Goal: Task Accomplishment & Management: Use online tool/utility

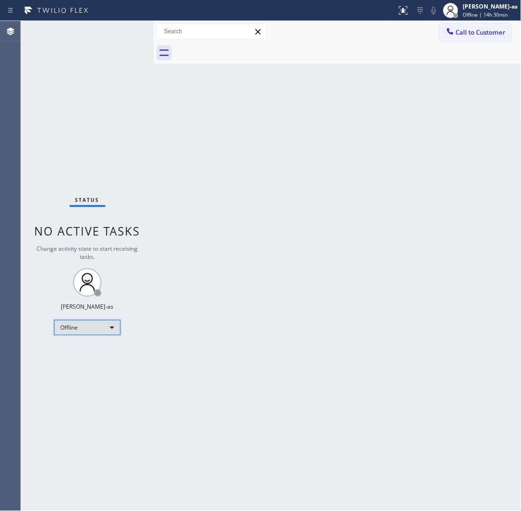
click at [74, 330] on div "Offline" at bounding box center [87, 327] width 66 height 15
click at [84, 362] on li "Unavailable" at bounding box center [87, 363] width 65 height 11
drag, startPoint x: 283, startPoint y: 159, endPoint x: 323, endPoint y: 70, distance: 98.1
click at [283, 159] on div "Back to Dashboard Change Sender ID Customers Technicians Select a contact Outbo…" at bounding box center [338, 266] width 368 height 490
click at [264, 176] on div "Back to Dashboard Change Sender ID Customers Technicians Select a contact Outbo…" at bounding box center [338, 266] width 368 height 490
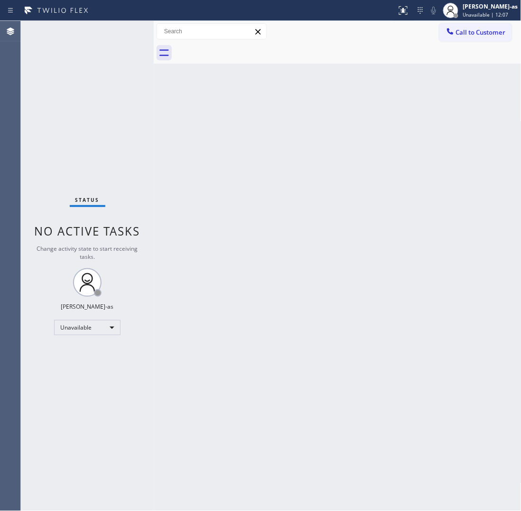
click at [314, 335] on div "Back to Dashboard Change Sender ID Customers Technicians Select a contact Outbo…" at bounding box center [338, 266] width 368 height 490
click at [346, 364] on div "Back to Dashboard Change Sender ID Customers Technicians Select a contact Outbo…" at bounding box center [338, 266] width 368 height 490
click at [203, 124] on div "Back to Dashboard Change Sender ID Customers Technicians Select a contact Outbo…" at bounding box center [338, 266] width 368 height 490
click at [329, 305] on div "Back to Dashboard Change Sender ID Customers Technicians Select a contact Outbo…" at bounding box center [338, 266] width 368 height 490
click at [94, 342] on div "Status No active tasks Change activity state to start receiving tasks. [PERSON_…" at bounding box center [87, 266] width 133 height 490
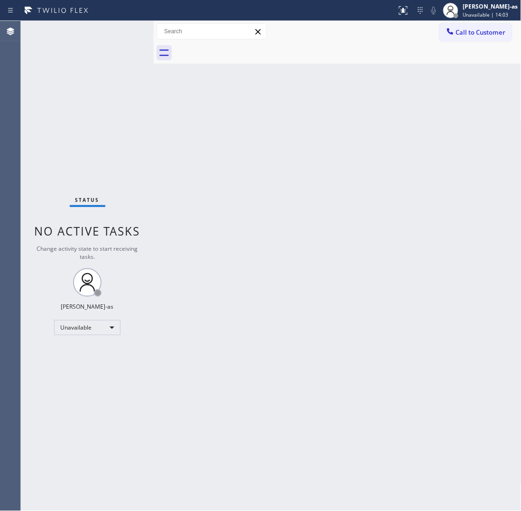
click at [158, 335] on div "Back to Dashboard Change Sender ID Customers Technicians Select a contact Outbo…" at bounding box center [338, 266] width 368 height 490
click at [274, 189] on div "Back to Dashboard Change Sender ID Customers Technicians Select a contact Outbo…" at bounding box center [338, 266] width 368 height 490
click at [87, 29] on div "Status No active tasks Change activity state to start receiving tasks. [PERSON_…" at bounding box center [87, 266] width 133 height 490
drag, startPoint x: 193, startPoint y: 149, endPoint x: 145, endPoint y: 16, distance: 142.0
click at [193, 146] on div "Back to Dashboard Change Sender ID Customers Technicians Select a contact Outbo…" at bounding box center [338, 266] width 368 height 490
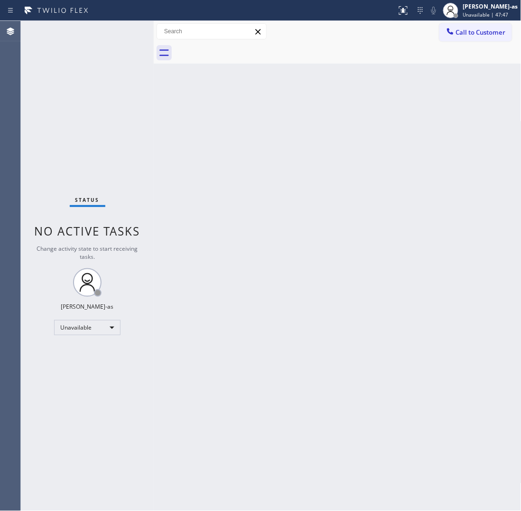
click at [209, 243] on div "Back to Dashboard Change Sender ID Customers Technicians Select a contact Outbo…" at bounding box center [338, 266] width 368 height 490
click at [315, 255] on div "Back to Dashboard Change Sender ID Customers Technicians Select a contact Outbo…" at bounding box center [338, 266] width 368 height 490
click at [224, 190] on div "Back to Dashboard Change Sender ID Customers Technicians Select a contact Outbo…" at bounding box center [338, 266] width 368 height 490
click at [480, 28] on span "Call to Customer" at bounding box center [481, 32] width 50 height 9
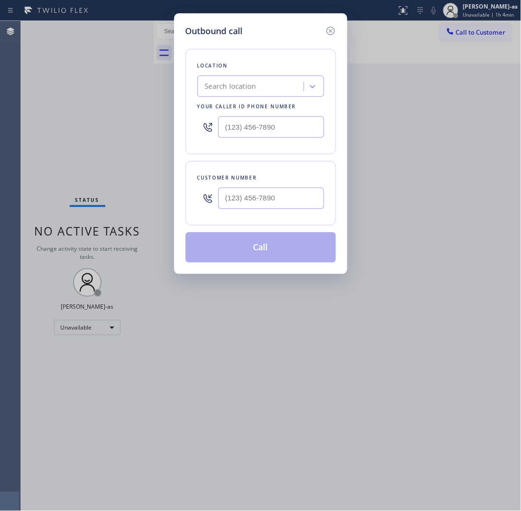
click at [288, 204] on input "text" at bounding box center [271, 197] width 106 height 21
paste input "916) 416-8985"
type input "[PHONE_NUMBER]"
click at [255, 126] on input "text" at bounding box center [271, 126] width 106 height 21
click at [255, 126] on input "(___) ___-____" at bounding box center [271, 126] width 106 height 21
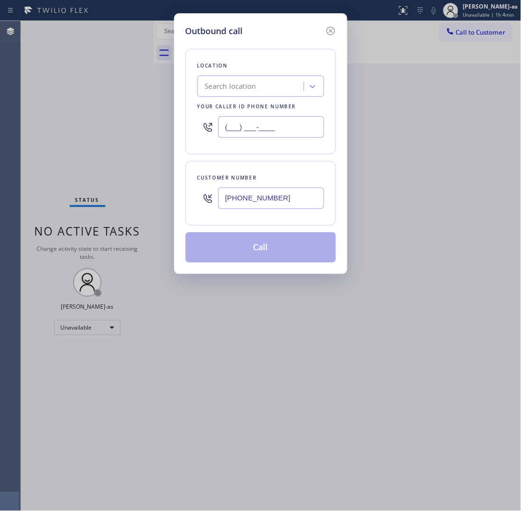
paste input "602) 536-7484"
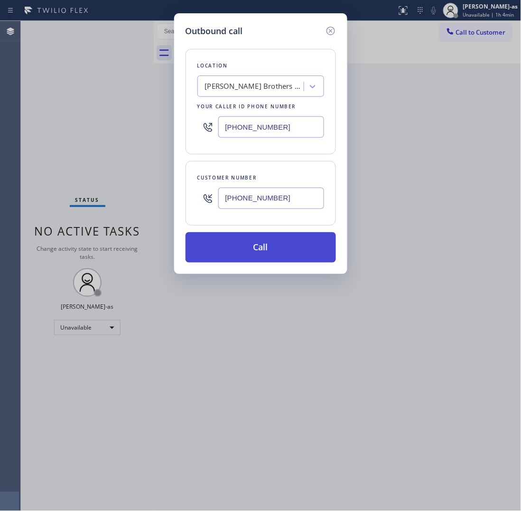
type input "[PHONE_NUMBER]"
click at [270, 247] on button "Call" at bounding box center [261, 247] width 150 height 30
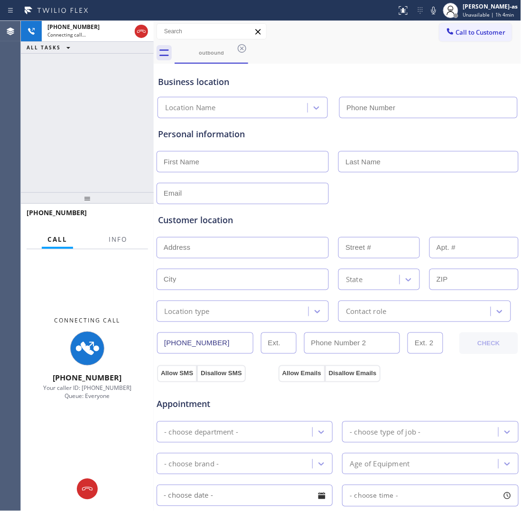
type input "[PHONE_NUMBER]"
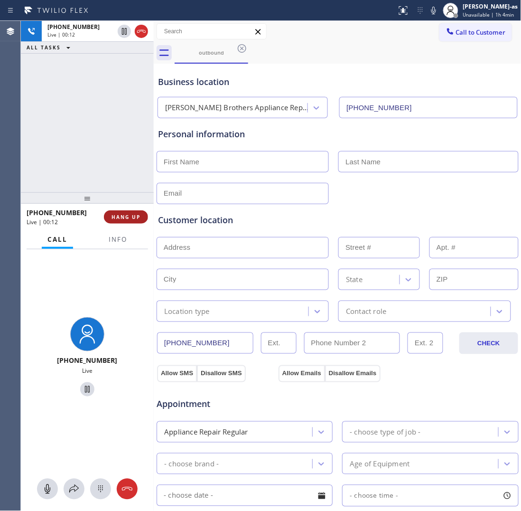
click at [131, 221] on button "HANG UP" at bounding box center [126, 216] width 44 height 13
click at [132, 220] on span "HANG UP" at bounding box center [126, 217] width 29 height 7
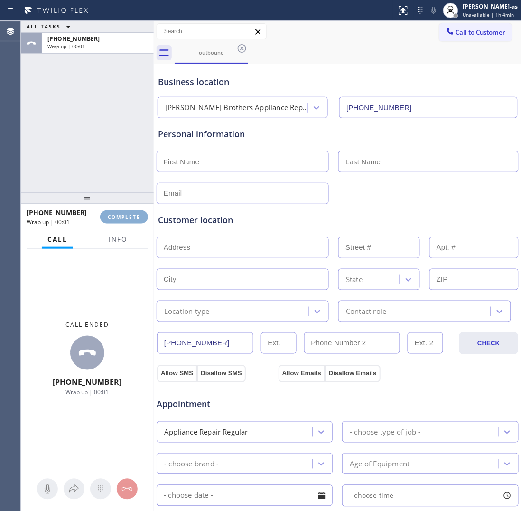
click at [132, 220] on span "COMPLETE" at bounding box center [124, 217] width 33 height 7
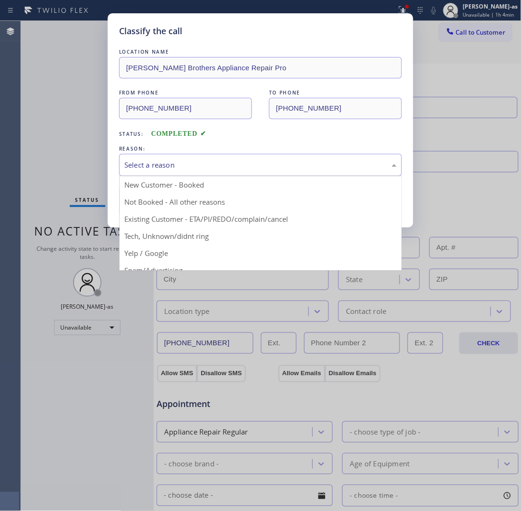
drag, startPoint x: 164, startPoint y: 164, endPoint x: 176, endPoint y: 199, distance: 37.5
click at [164, 165] on div "Select a reason" at bounding box center [260, 164] width 272 height 11
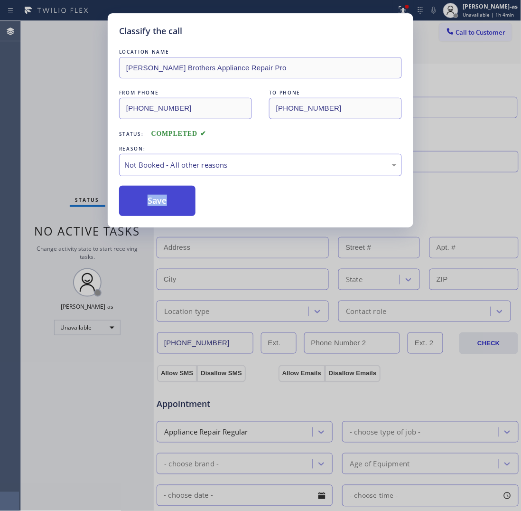
click at [175, 203] on button "Save" at bounding box center [157, 201] width 76 height 30
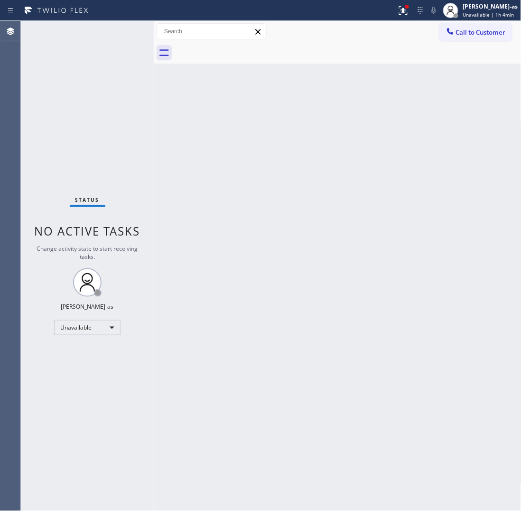
click at [463, 36] on span "Call to Customer" at bounding box center [481, 32] width 50 height 9
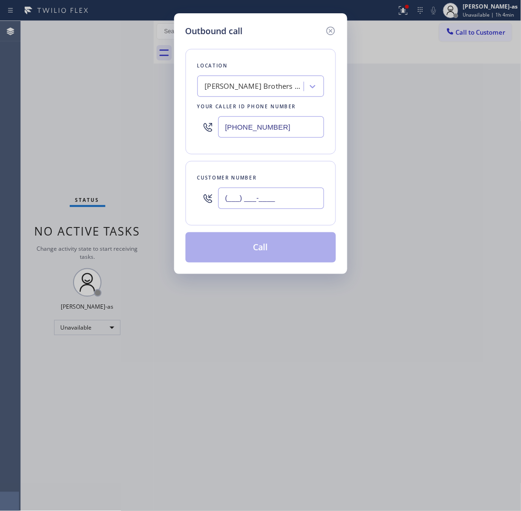
click at [270, 192] on input "(___) ___-____" at bounding box center [271, 197] width 106 height 21
click at [273, 198] on input "(___) ___-____" at bounding box center [271, 197] width 106 height 21
paste input "916) 416-8985"
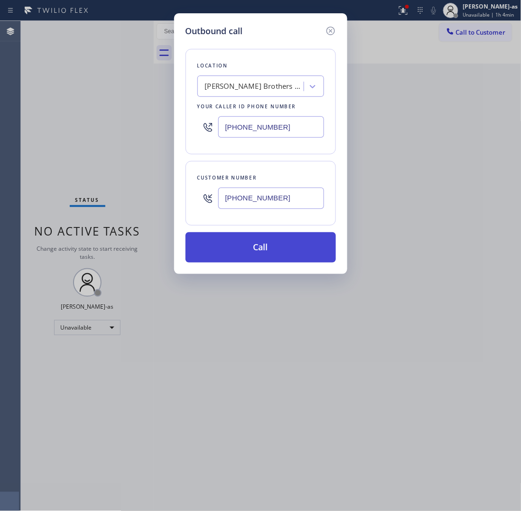
type input "[PHONE_NUMBER]"
click at [259, 254] on button "Call" at bounding box center [261, 247] width 150 height 30
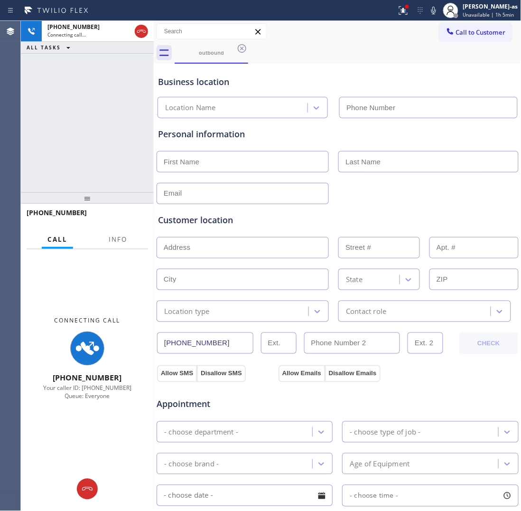
type input "[PHONE_NUMBER]"
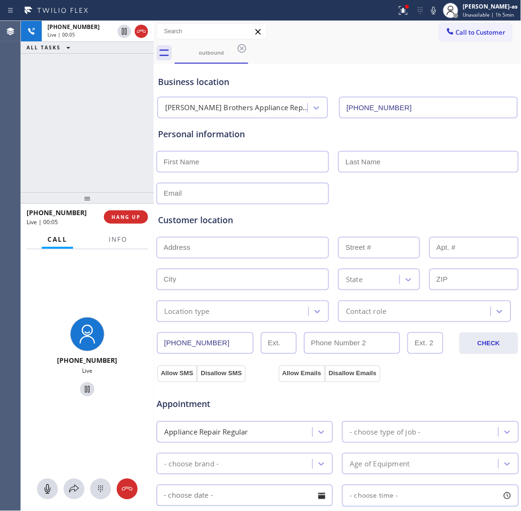
click at [67, 148] on div "[PHONE_NUMBER] Live | 00:05 ALL TASKS ALL TASKS ACTIVE TASKS TASKS IN WRAP UP" at bounding box center [87, 106] width 133 height 171
click at [130, 212] on button "HANG UP" at bounding box center [126, 216] width 44 height 13
click at [112, 183] on div "+19164168985 Live | 00:06 ALL TASKS ALL TASKS ACTIVE TASKS TASKS IN WRAP UP" at bounding box center [87, 106] width 133 height 171
click at [141, 222] on button "HANG UP" at bounding box center [126, 216] width 44 height 13
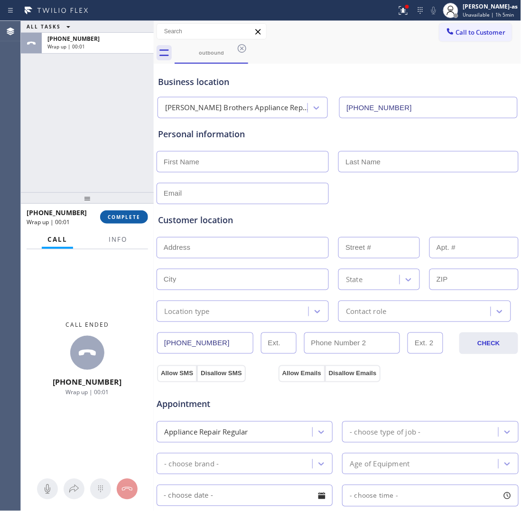
click at [127, 214] on span "COMPLETE" at bounding box center [124, 217] width 33 height 7
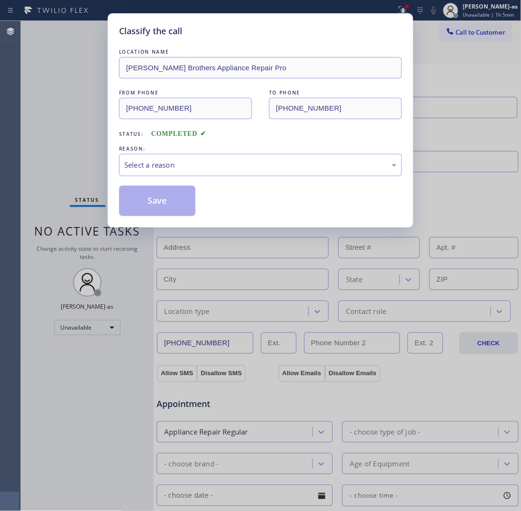
click at [102, 139] on div "Classify the call LOCATION NAME [PERSON_NAME] Brothers Appliance Repair Pro FRO…" at bounding box center [260, 255] width 521 height 511
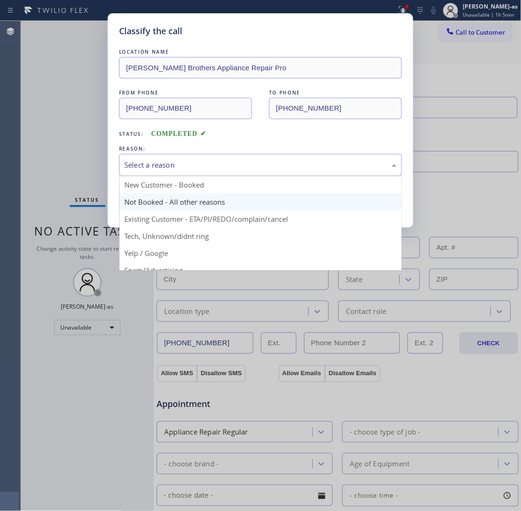
drag, startPoint x: 199, startPoint y: 162, endPoint x: 185, endPoint y: 206, distance: 46.4
click at [199, 163] on div "Select a reason" at bounding box center [260, 164] width 272 height 11
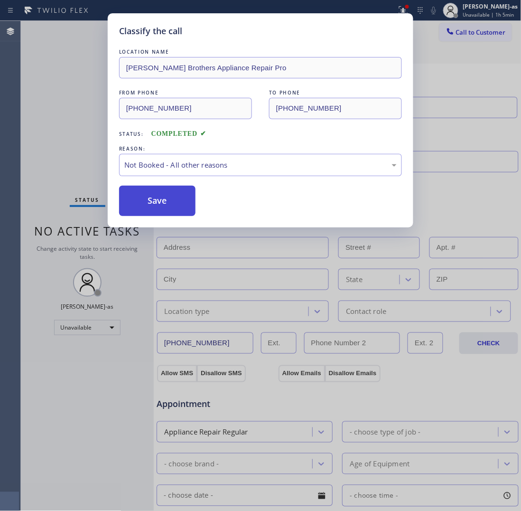
drag, startPoint x: 174, startPoint y: 207, endPoint x: 169, endPoint y: 205, distance: 5.6
click at [167, 207] on button "Save" at bounding box center [157, 201] width 76 height 30
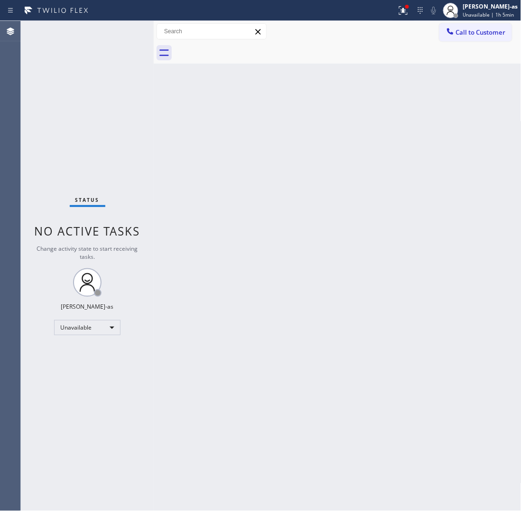
click at [289, 198] on div "Back to Dashboard Change Sender ID Customers Technicians Select a contact Outbo…" at bounding box center [338, 266] width 368 height 490
click at [452, 37] on div at bounding box center [450, 32] width 11 height 11
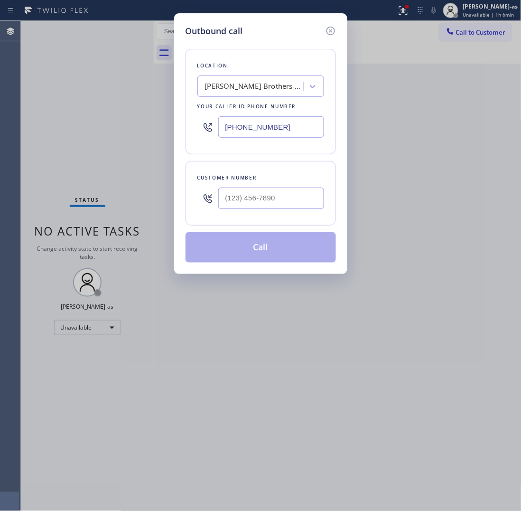
click at [275, 189] on div at bounding box center [271, 198] width 106 height 31
click at [285, 196] on input "(___) ___-____" at bounding box center [271, 197] width 106 height 21
paste input "602) 510-9000"
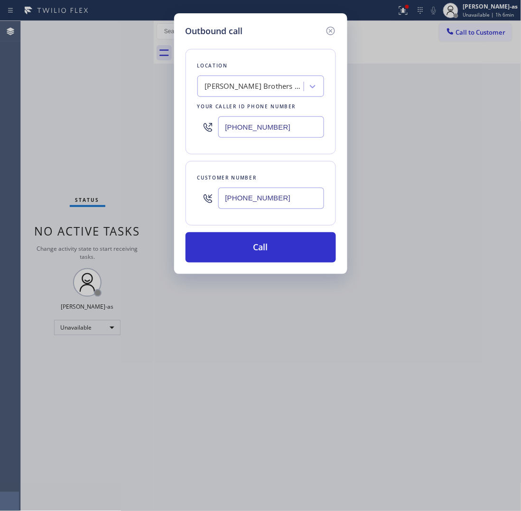
type input "[PHONE_NUMBER]"
click at [244, 90] on div "[PERSON_NAME] Brothers Appliance Repair Pro" at bounding box center [255, 86] width 100 height 11
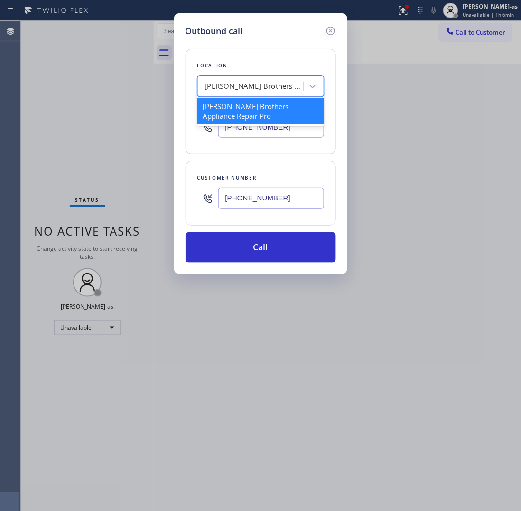
paste input "HomeFix HVAC Masters"
type input "HomeFix HVAC Masters"
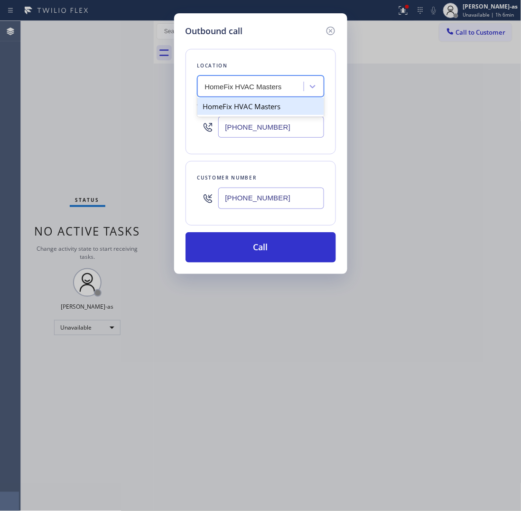
click at [226, 110] on div "HomeFix HVAC Masters" at bounding box center [260, 106] width 127 height 17
type input "[PHONE_NUMBER]"
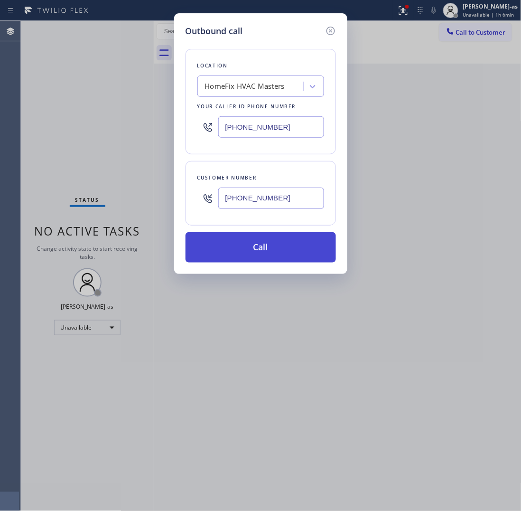
click at [261, 243] on button "Call" at bounding box center [261, 247] width 150 height 30
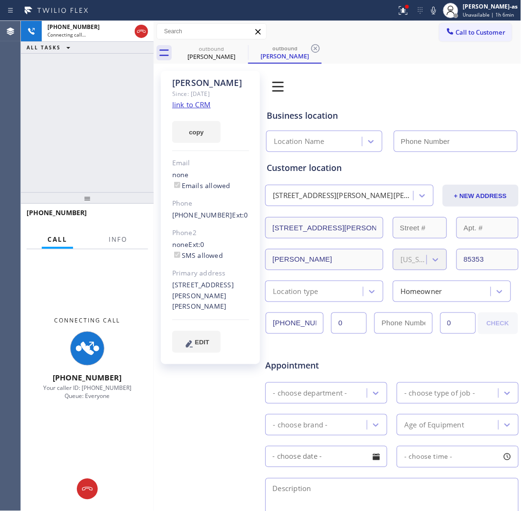
type input "[PHONE_NUMBER]"
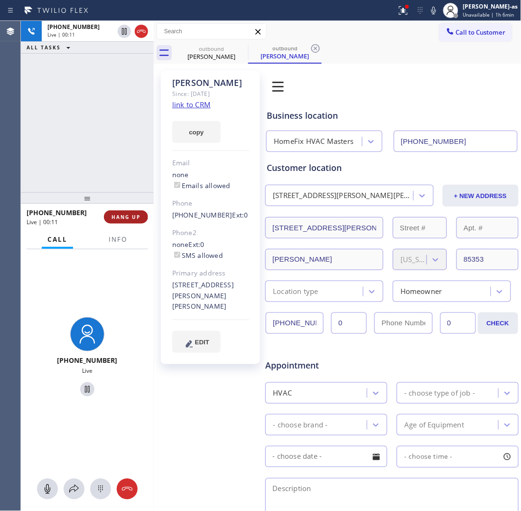
click at [125, 214] on span "HANG UP" at bounding box center [126, 217] width 29 height 7
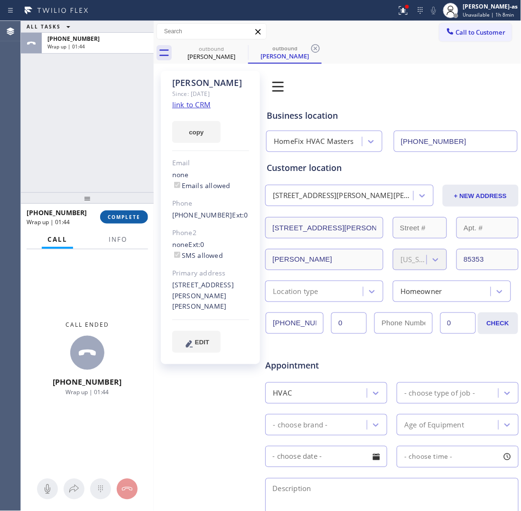
click at [108, 215] on span "COMPLETE" at bounding box center [124, 217] width 33 height 7
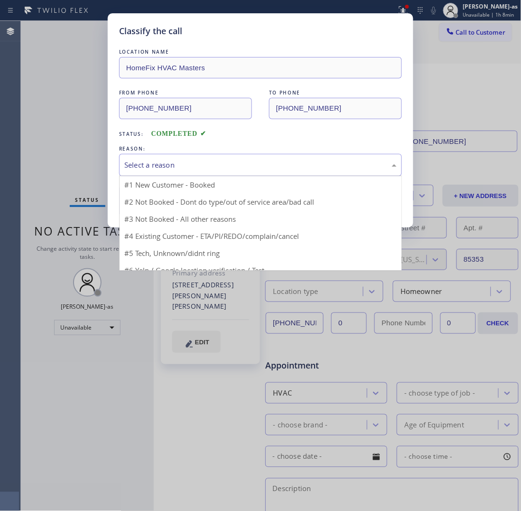
click at [198, 164] on div "Select a reason" at bounding box center [260, 164] width 272 height 11
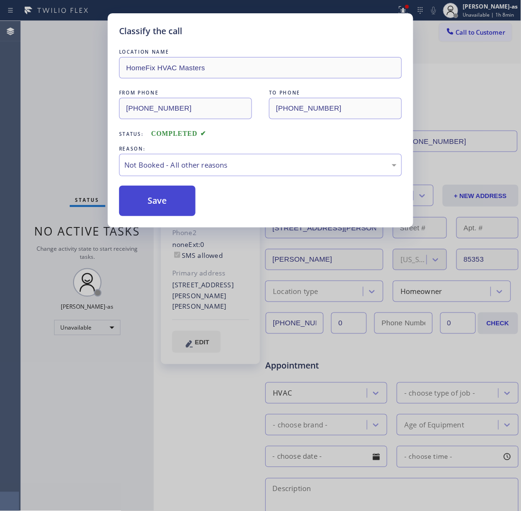
click at [172, 202] on button "Save" at bounding box center [157, 201] width 76 height 30
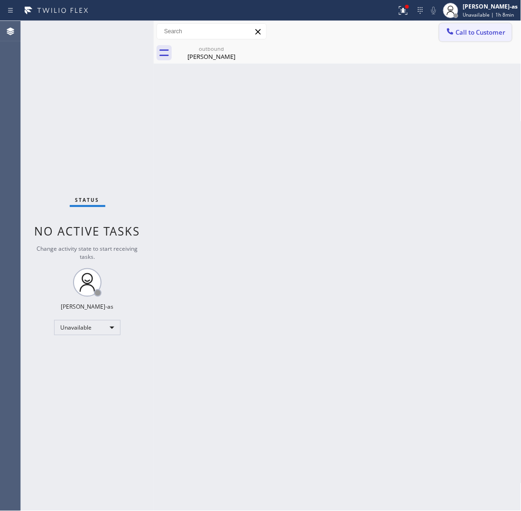
click at [470, 32] on span "Call to Customer" at bounding box center [481, 32] width 50 height 9
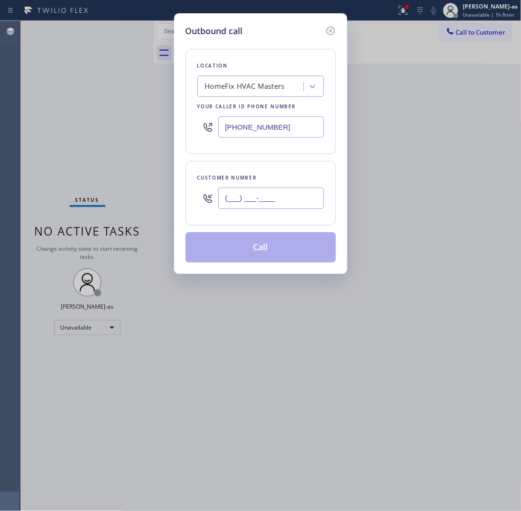
click at [284, 197] on input "(___) ___-____" at bounding box center [271, 197] width 106 height 21
paste input "602) 510-9000"
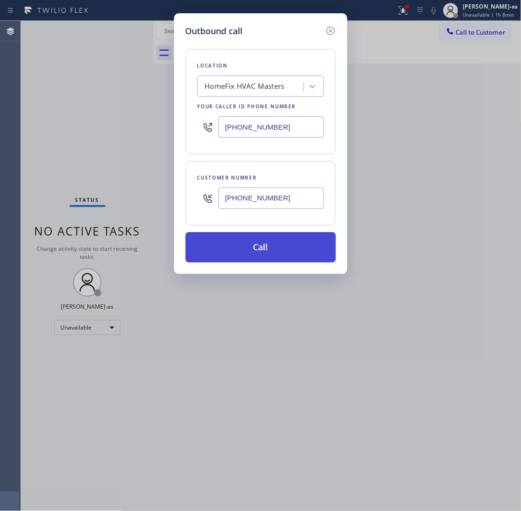
type input "[PHONE_NUMBER]"
click at [273, 247] on button "Call" at bounding box center [261, 247] width 150 height 30
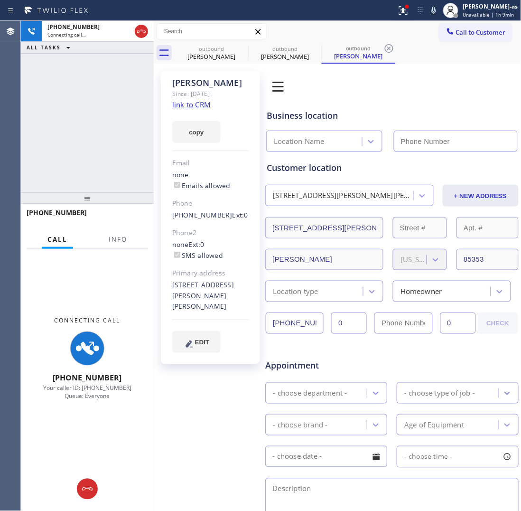
type input "[PHONE_NUMBER]"
drag, startPoint x: 168, startPoint y: 216, endPoint x: 219, endPoint y: 215, distance: 50.8
click at [219, 215] on div "Sherika Since: 20 may 2020 link to CRM copy Email none Emails allowed Phone (60…" at bounding box center [210, 217] width 99 height 293
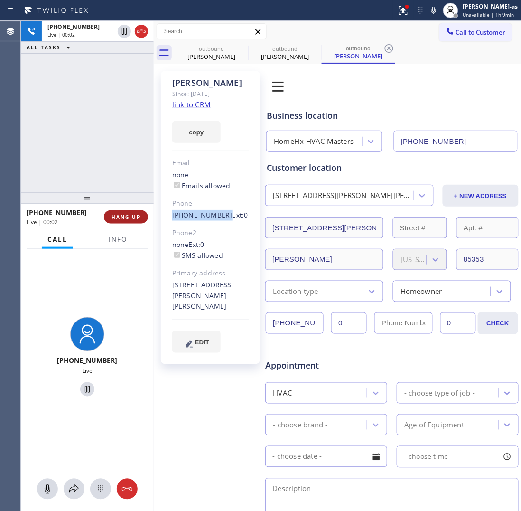
click at [126, 216] on span "HANG UP" at bounding box center [126, 217] width 29 height 7
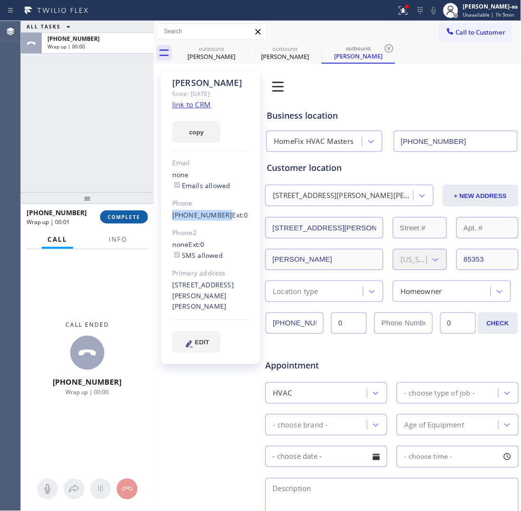
click at [123, 216] on span "COMPLETE" at bounding box center [124, 217] width 33 height 7
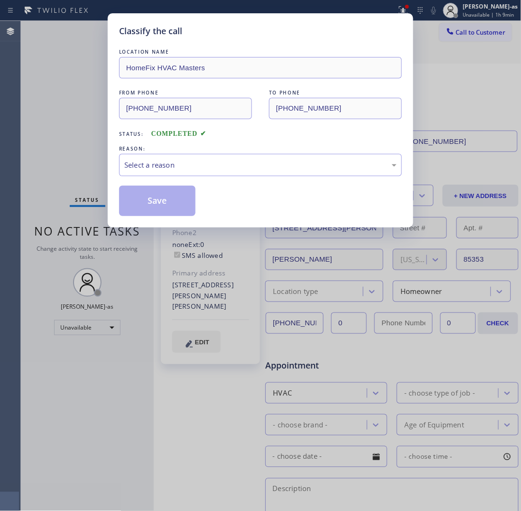
click at [117, 214] on div "Classify the call LOCATION NAME HomeFix HVAC Masters FROM PHONE [PHONE_NUMBER] …" at bounding box center [261, 120] width 306 height 214
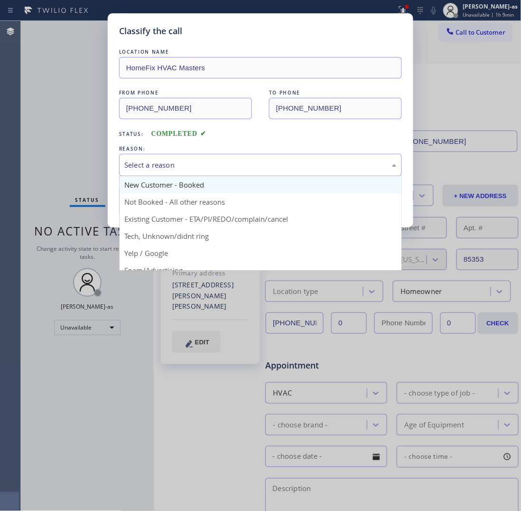
drag, startPoint x: 191, startPoint y: 166, endPoint x: 169, endPoint y: 193, distance: 35.1
click at [191, 169] on div "Select a reason" at bounding box center [260, 164] width 272 height 11
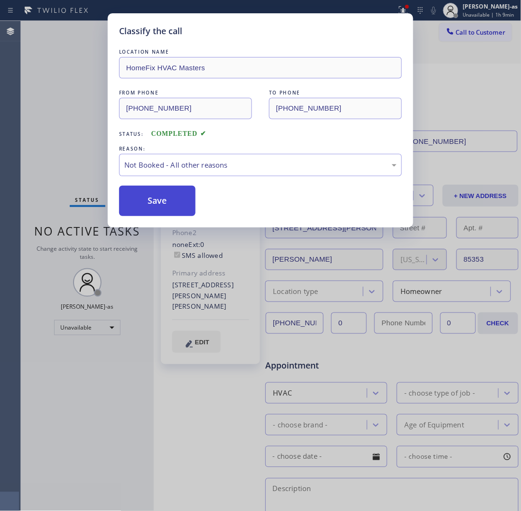
click at [153, 203] on button "Save" at bounding box center [157, 201] width 76 height 30
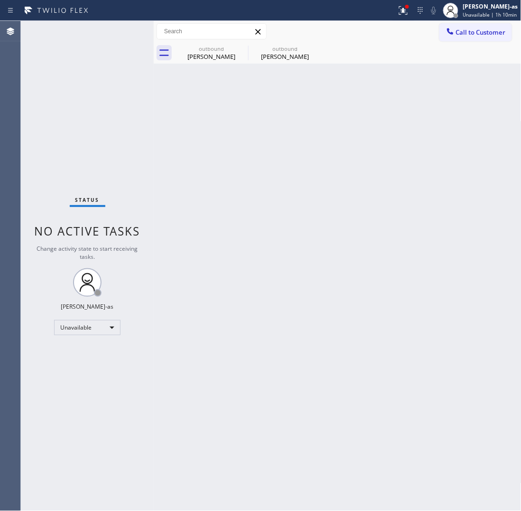
click at [466, 36] on span "Call to Customer" at bounding box center [481, 32] width 50 height 9
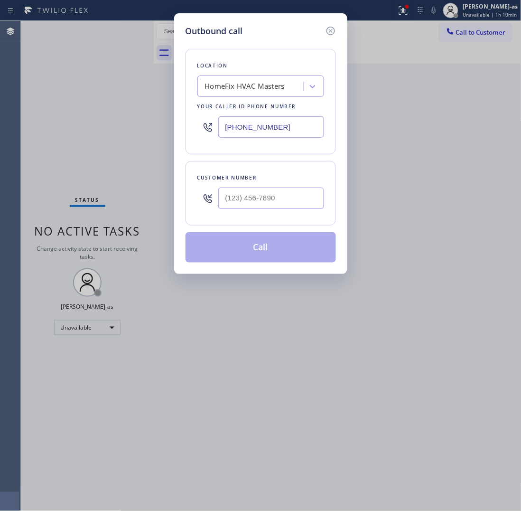
drag, startPoint x: 317, startPoint y: 213, endPoint x: 318, endPoint y: 197, distance: 15.3
click at [318, 213] on div at bounding box center [271, 198] width 106 height 31
click at [317, 197] on input "(___) ___-____" at bounding box center [271, 197] width 106 height 21
paste input "520) 280-5536"
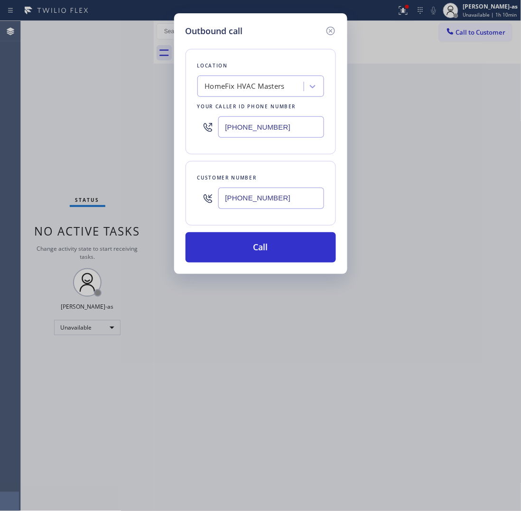
type input "[PHONE_NUMBER]"
click at [276, 130] on input "[PHONE_NUMBER]" at bounding box center [271, 126] width 106 height 21
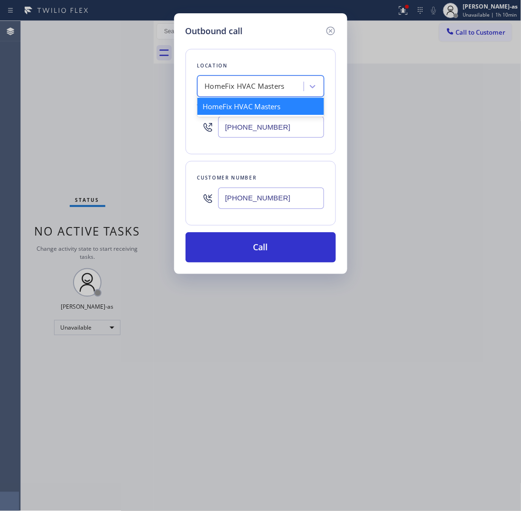
click at [271, 90] on div "HomeFix HVAC Masters" at bounding box center [245, 86] width 80 height 11
paste input "Cooling & Heating Repair Pro"
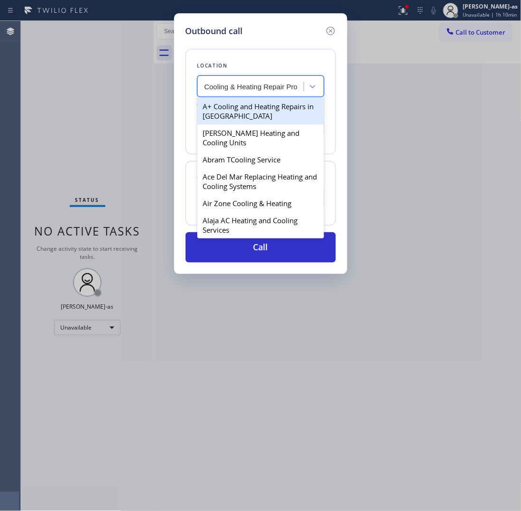
scroll to position [0, 0]
click at [205, 86] on input "Cooling & Heating Repair Pro" at bounding box center [252, 87] width 94 height 8
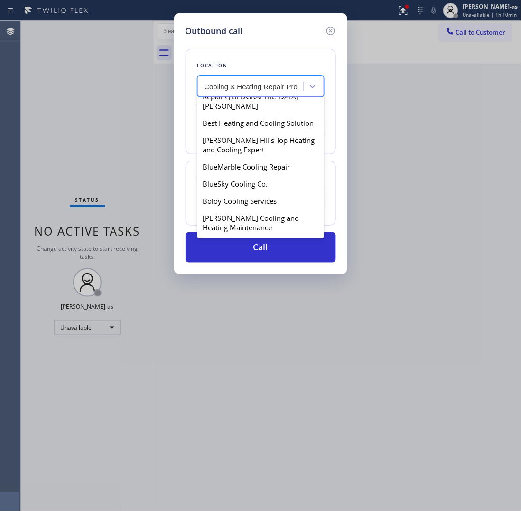
scroll to position [415, 0]
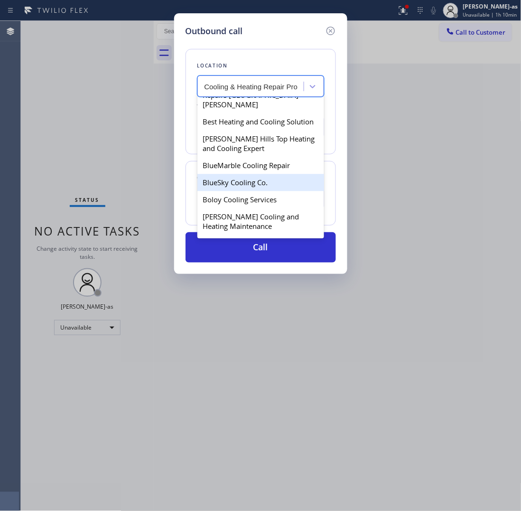
type input "Cooling & Heating Repair Pro"
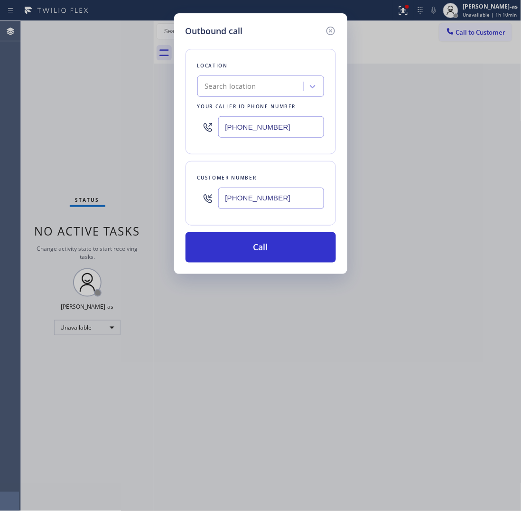
scroll to position [0, 0]
click at [214, 85] on div "Search location" at bounding box center [230, 86] width 51 height 11
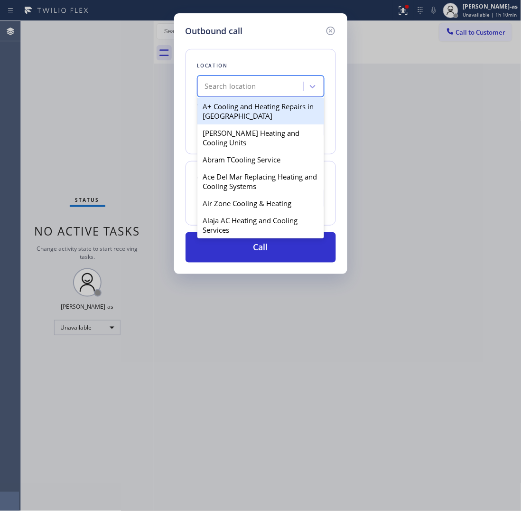
paste input "Cooling & Heating Repair Pro"
type input "Cooling & Heating Repair Pro"
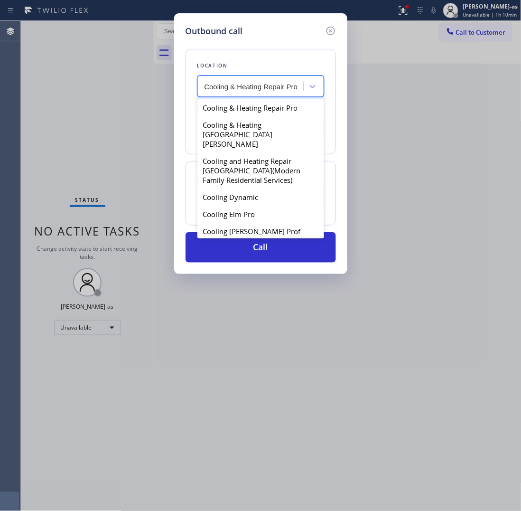
scroll to position [890, 0]
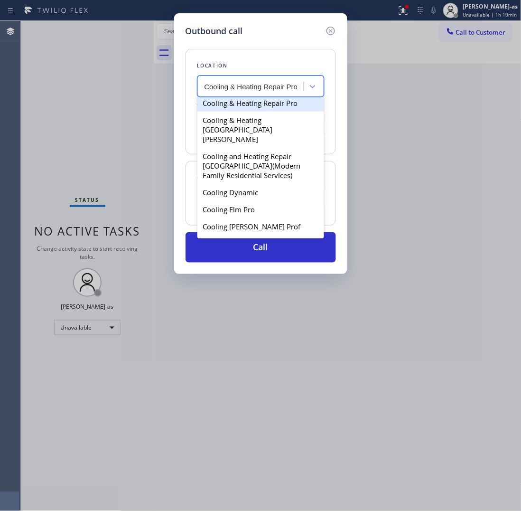
click at [248, 112] on div "Cooling & Heating Repair Pro" at bounding box center [260, 102] width 127 height 17
type input "[PHONE_NUMBER]"
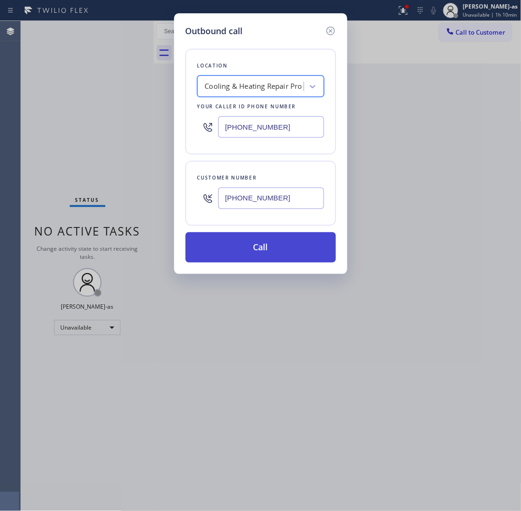
click at [255, 253] on button "Call" at bounding box center [261, 247] width 150 height 30
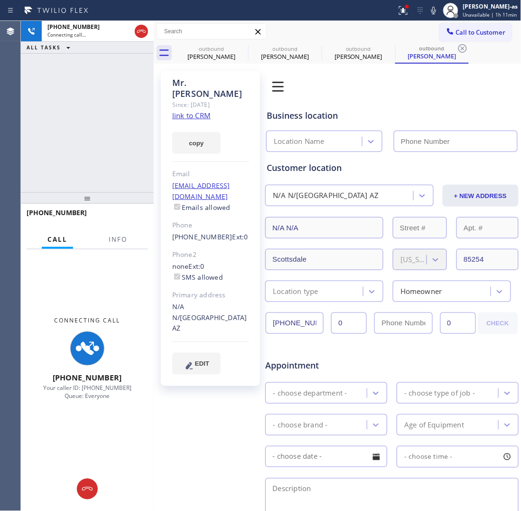
type input "[PHONE_NUMBER]"
click at [186, 111] on link "link to CRM" at bounding box center [191, 115] width 38 height 9
click at [110, 177] on div "+15202805536 Connecting call… ALL TASKS ALL TASKS ACTIVE TASKS TASKS IN WRAP UP" at bounding box center [87, 106] width 133 height 171
click at [154, 27] on div at bounding box center [154, 266] width 0 height 490
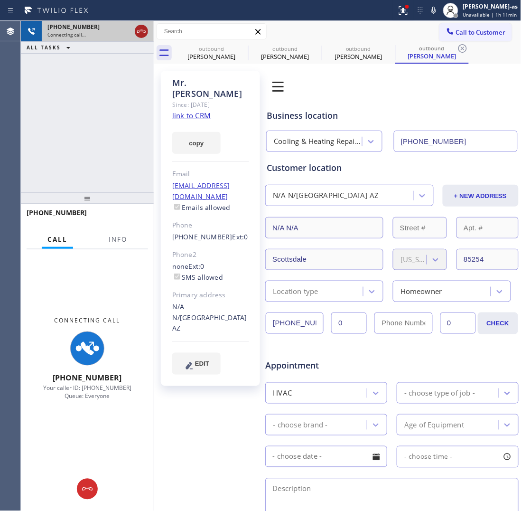
drag, startPoint x: 136, startPoint y: 31, endPoint x: 192, endPoint y: 44, distance: 57.8
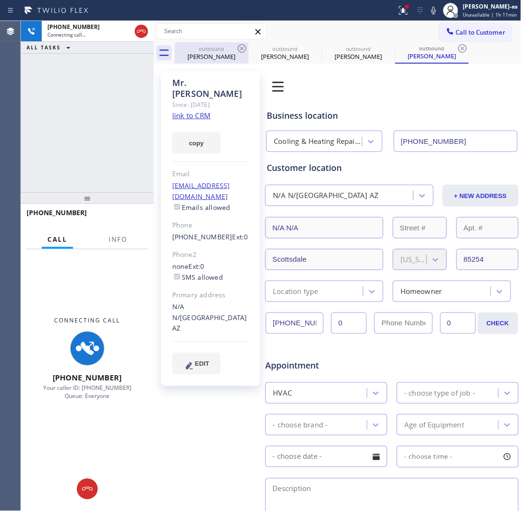
click at [136, 31] on icon at bounding box center [141, 31] width 11 height 11
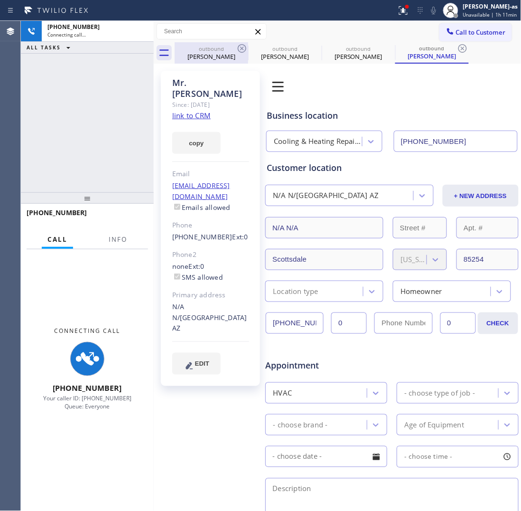
drag, startPoint x: 197, startPoint y: 48, endPoint x: 229, endPoint y: 48, distance: 31.3
click at [202, 48] on div "outbound" at bounding box center [212, 48] width 72 height 7
type input "[PHONE_NUMBER]"
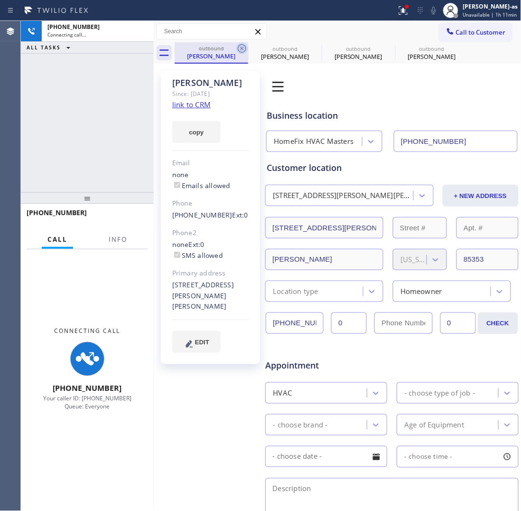
click at [243, 48] on icon at bounding box center [241, 48] width 11 height 11
type input "[PHONE_NUMBER]"
click at [0, 0] on icon at bounding box center [0, 0] width 0 height 0
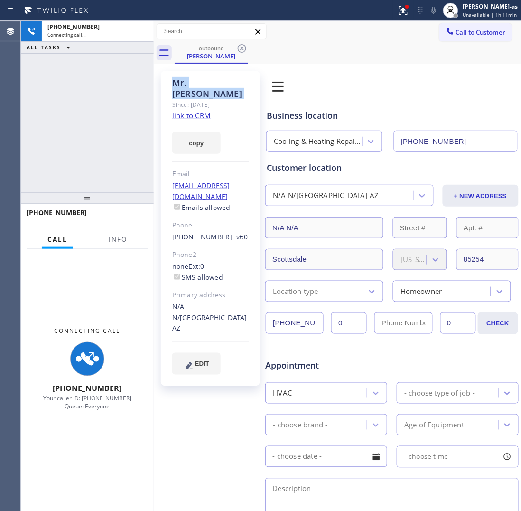
click at [243, 48] on icon at bounding box center [241, 48] width 11 height 11
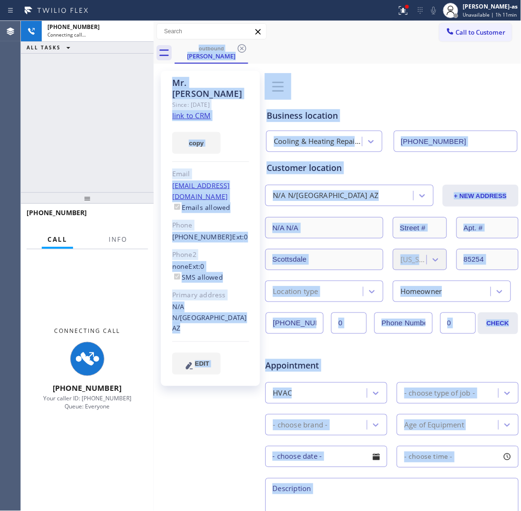
click at [243, 48] on div "outbound Mr. David" at bounding box center [348, 52] width 347 height 21
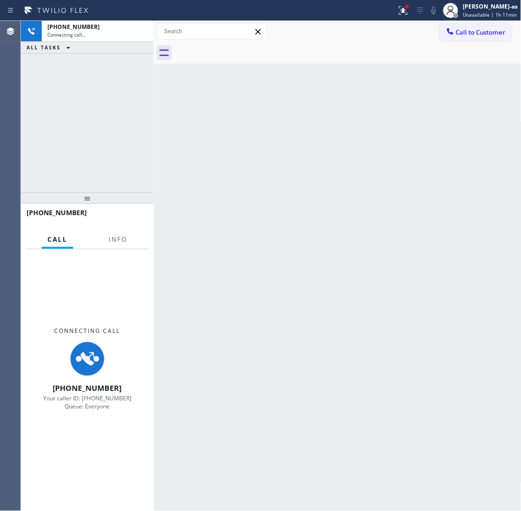
click at [243, 48] on div at bounding box center [348, 52] width 347 height 21
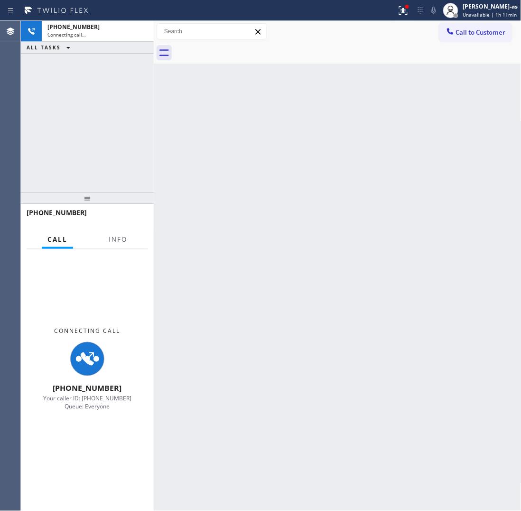
click at [101, 181] on div "+15202805536 Connecting call… ALL TASKS ALL TASKS ACTIVE TASKS TASKS IN WRAP UP" at bounding box center [87, 106] width 133 height 171
click at [89, 75] on div "+15202805536 Connecting call… ALL TASKS ALL TASKS ACTIVE TASKS TASKS IN WRAP UP" at bounding box center [87, 106] width 133 height 171
click at [96, 37] on div "Connecting call…" at bounding box center [97, 34] width 101 height 7
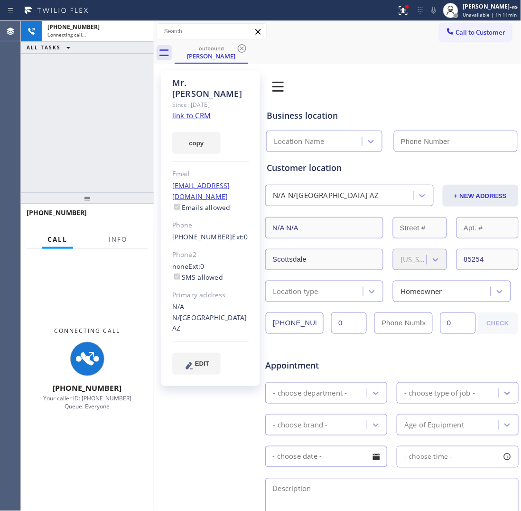
type input "[PHONE_NUMBER]"
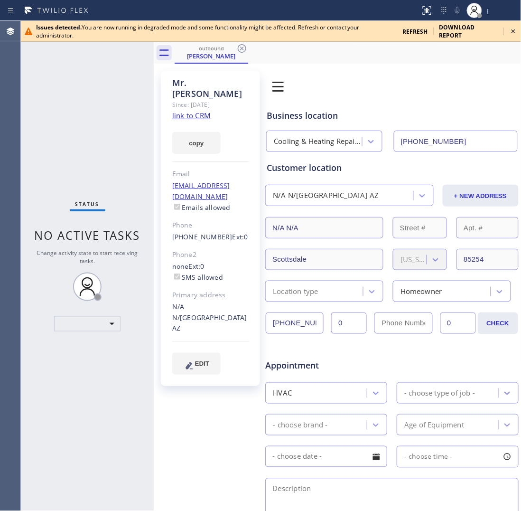
type input "(602) 313-0074"
click at [411, 29] on span "refresh" at bounding box center [415, 32] width 25 height 8
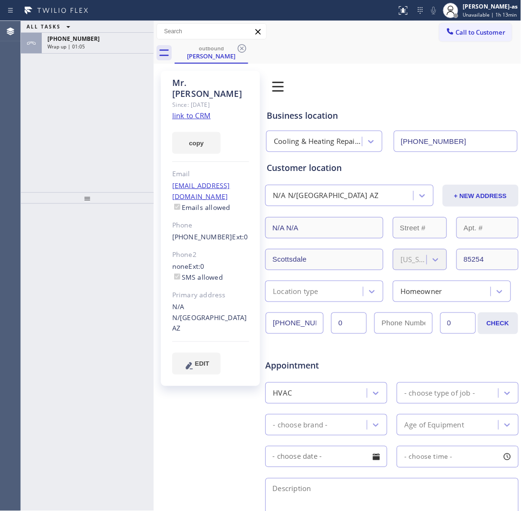
type input "[PHONE_NUMBER]"
click at [84, 40] on span "[PHONE_NUMBER]" at bounding box center [73, 39] width 52 height 8
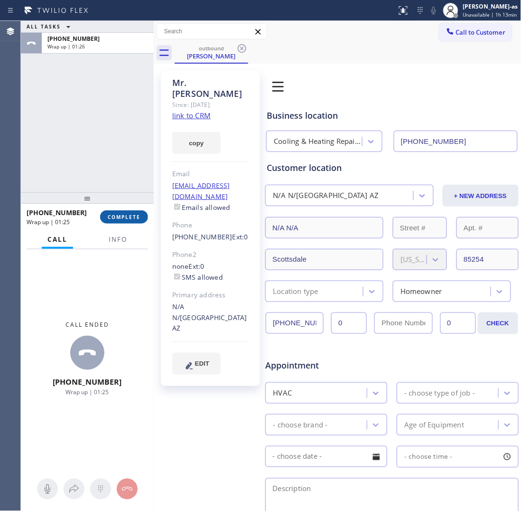
click at [120, 212] on button "COMPLETE" at bounding box center [124, 216] width 48 height 13
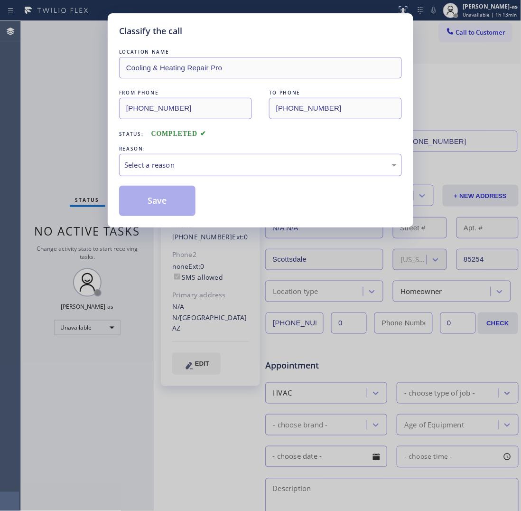
click at [193, 169] on div "Select a reason" at bounding box center [260, 164] width 272 height 11
click at [152, 205] on button "Save" at bounding box center [157, 201] width 76 height 30
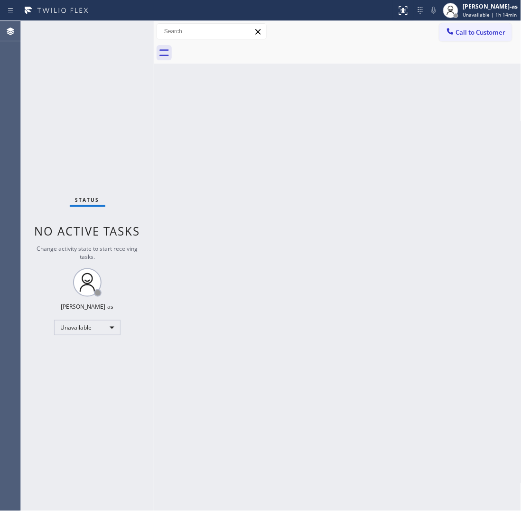
click at [465, 24] on button "Call to Customer" at bounding box center [475, 32] width 73 height 18
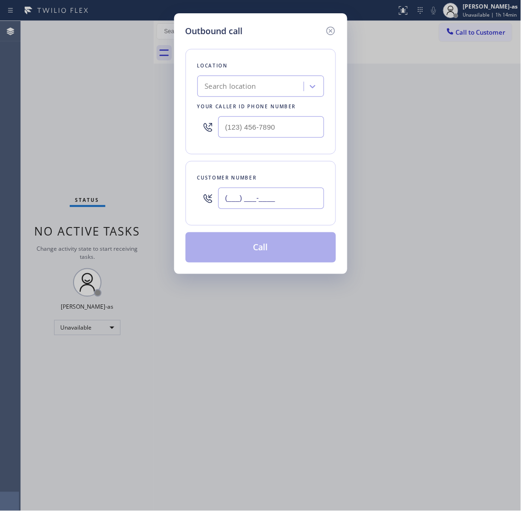
click at [242, 202] on input "(___) ___-____" at bounding box center [271, 197] width 106 height 21
paste input "480) 223-3596"
type input "[PHONE_NUMBER]"
click at [254, 92] on div "Search location" at bounding box center [230, 86] width 51 height 11
paste input "Scottsdale Top Air Conditioning Service"
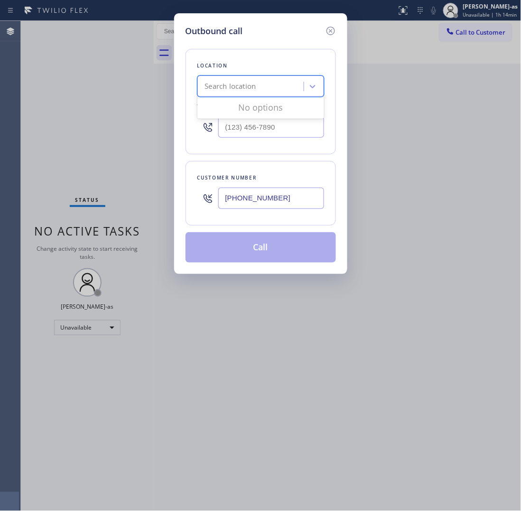
type input "Scottsdale Top Air Conditioning Service"
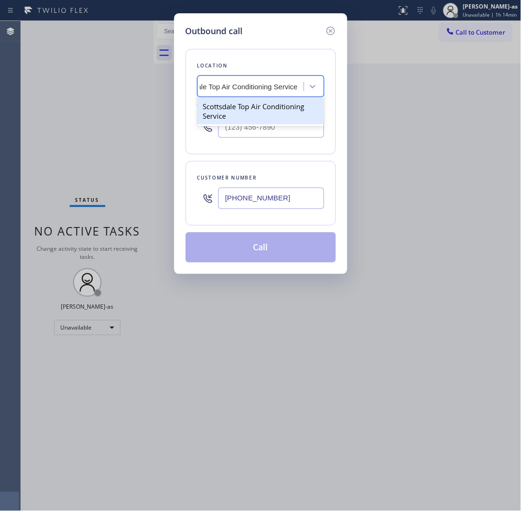
click at [238, 112] on div "Scottsdale Top Air Conditioning Service" at bounding box center [260, 111] width 127 height 27
type input "[PHONE_NUMBER]"
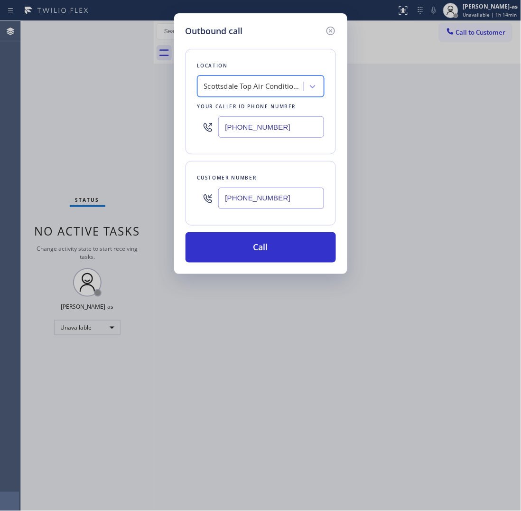
scroll to position [0, 0]
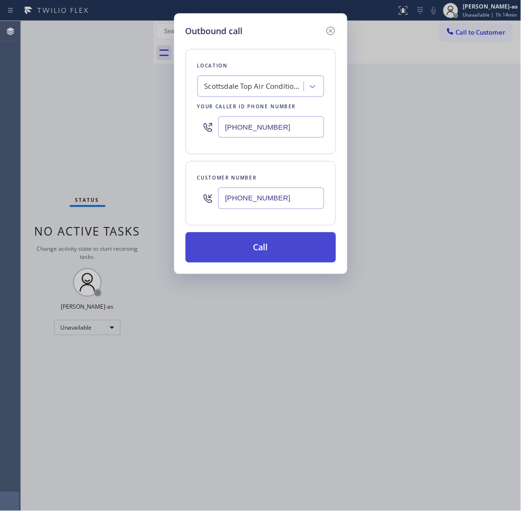
click at [263, 248] on button "Call" at bounding box center [261, 247] width 150 height 30
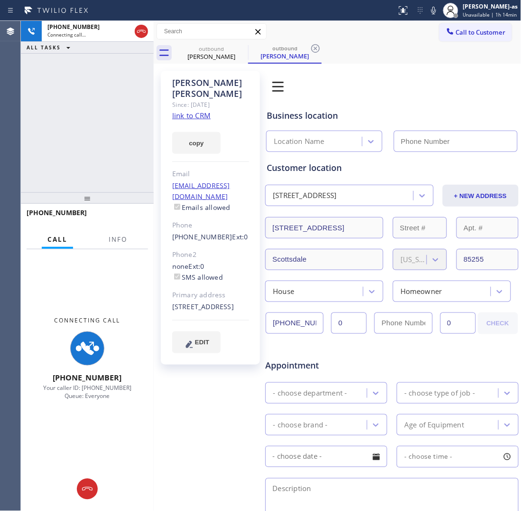
type input "[PHONE_NUMBER]"
click at [186, 111] on link "link to CRM" at bounding box center [191, 115] width 38 height 9
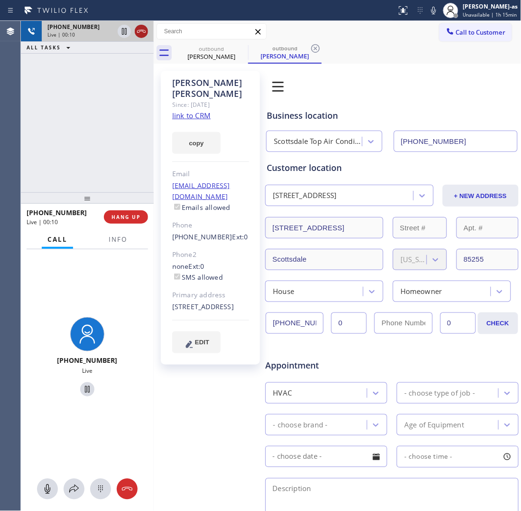
drag, startPoint x: 51, startPoint y: 62, endPoint x: 148, endPoint y: 31, distance: 101.3
click at [58, 62] on div "[PHONE_NUMBER] Live | 00:10 ALL TASKS ALL TASKS ACTIVE TASKS TASKS IN WRAP UP" at bounding box center [87, 106] width 133 height 171
click at [138, 36] on icon at bounding box center [141, 31] width 11 height 11
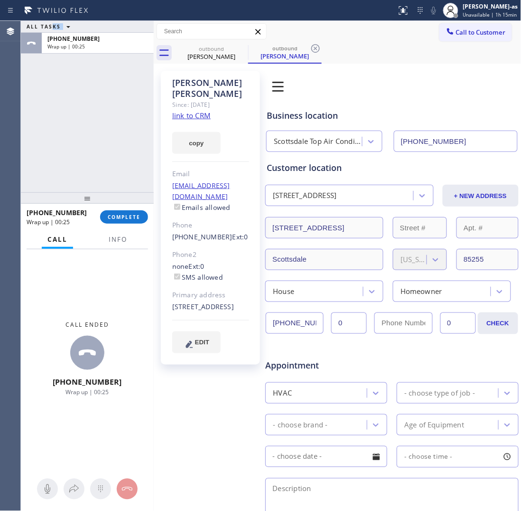
click at [121, 207] on div "[PHONE_NUMBER] Wrap up | 00:25 COMPLETE" at bounding box center [87, 217] width 121 height 25
click at [124, 221] on button "COMPLETE" at bounding box center [124, 216] width 48 height 13
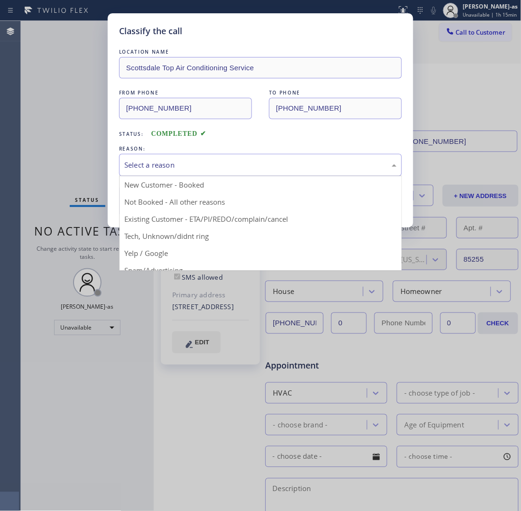
click at [166, 160] on div "Select a reason" at bounding box center [260, 165] width 283 height 22
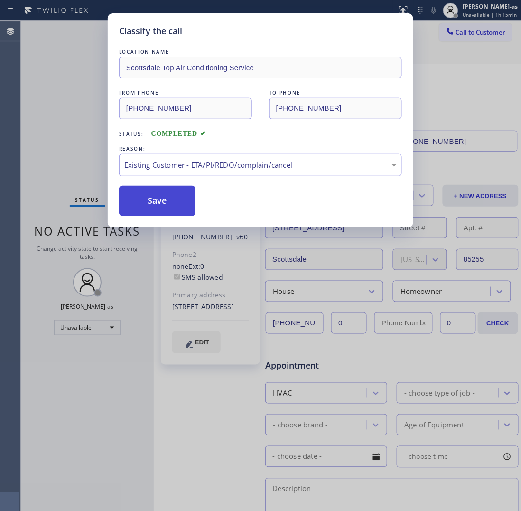
click at [138, 190] on button "Save" at bounding box center [157, 201] width 76 height 30
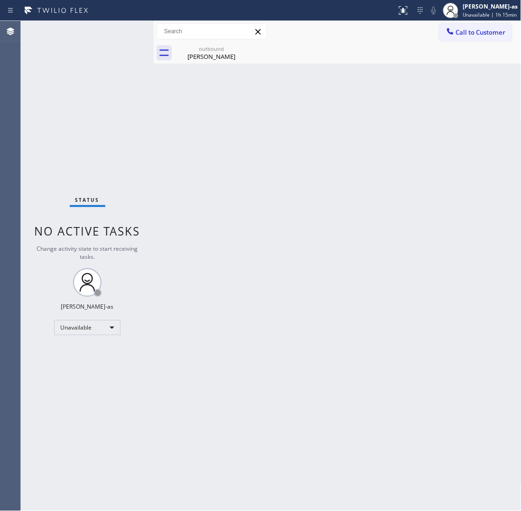
click at [478, 21] on div "Call to Customer Outbound call Location [GEOGRAPHIC_DATA] Top Air Conditioning …" at bounding box center [338, 31] width 368 height 21
click at [474, 36] on span "Call to Customer" at bounding box center [481, 32] width 50 height 9
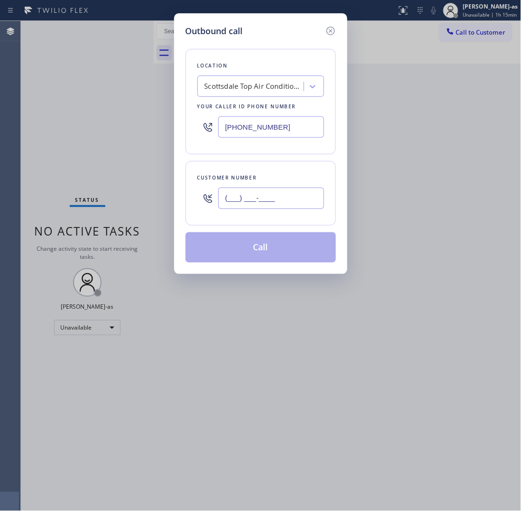
click at [306, 199] on input "(___) ___-____" at bounding box center [271, 197] width 106 height 21
paste input "480) 849-0307"
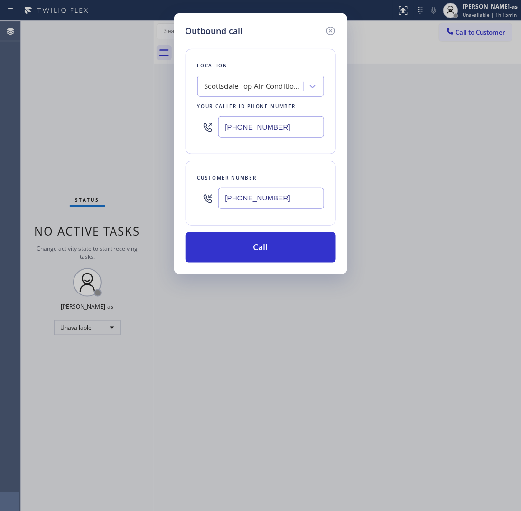
type input "[PHONE_NUMBER]"
click at [226, 86] on div "Scottsdale Top Air Conditioning Service" at bounding box center [255, 86] width 100 height 11
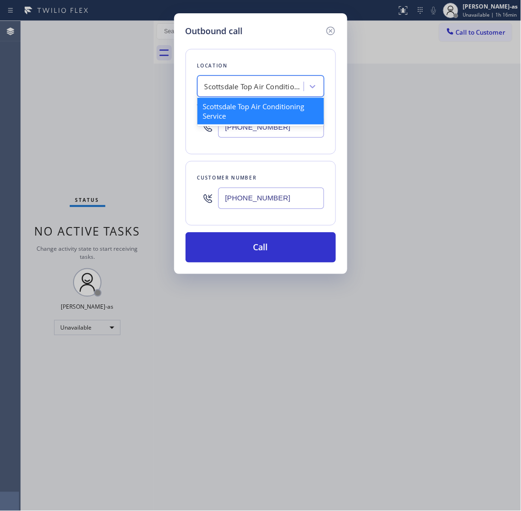
paste input "FixPros Home Service"
type input "FixPros Home Service"
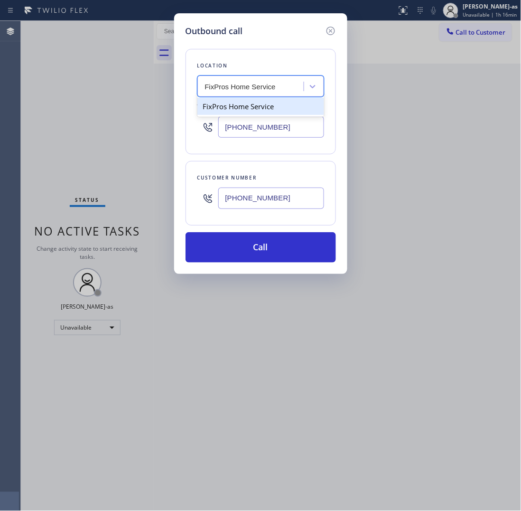
click at [222, 102] on div "FixPros Home Service" at bounding box center [260, 106] width 127 height 17
type input "[PHONE_NUMBER]"
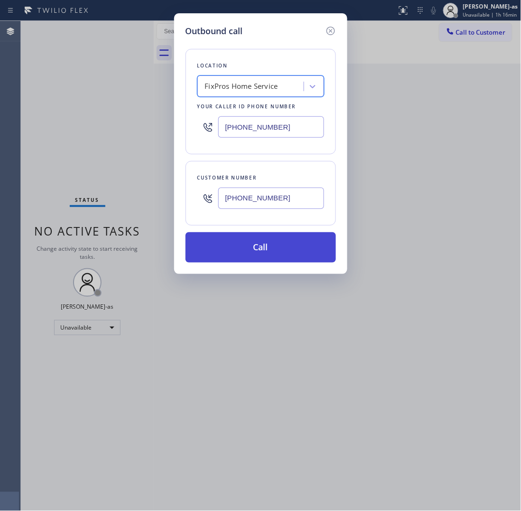
click at [260, 247] on button "Call" at bounding box center [261, 247] width 150 height 30
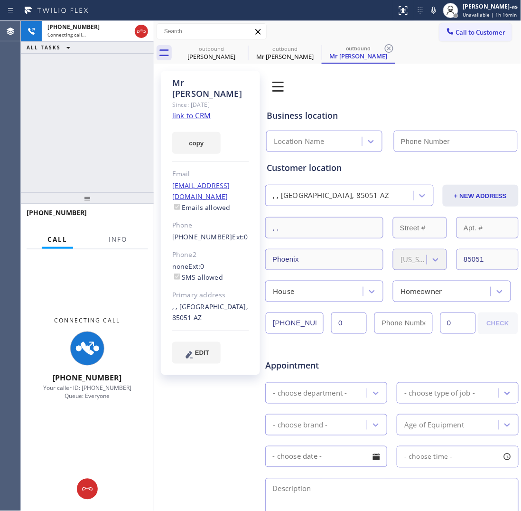
click at [197, 111] on link "link to CRM" at bounding box center [191, 115] width 38 height 9
type input "[PHONE_NUMBER]"
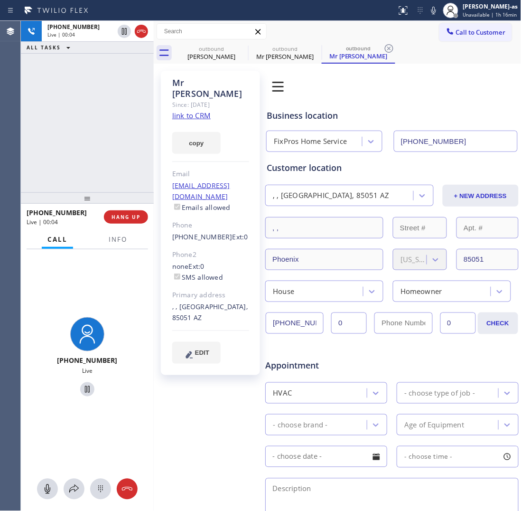
click at [140, 30] on icon at bounding box center [141, 31] width 11 height 11
click at [214, 46] on div "outbound" at bounding box center [212, 48] width 72 height 7
type input "[PHONE_NUMBER]"
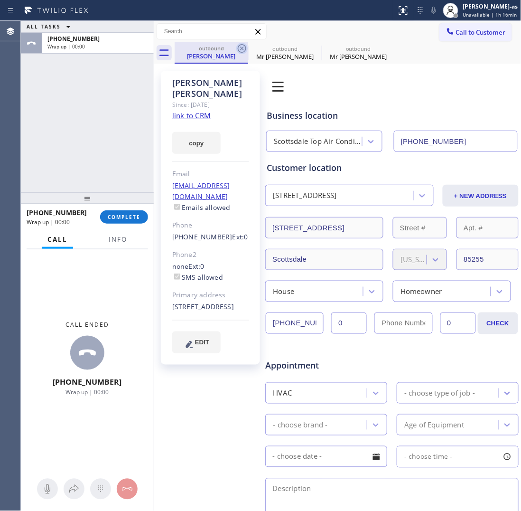
click at [239, 47] on icon at bounding box center [241, 48] width 11 height 11
click at [0, 0] on icon at bounding box center [0, 0] width 0 height 0
type input "[PHONE_NUMBER]"
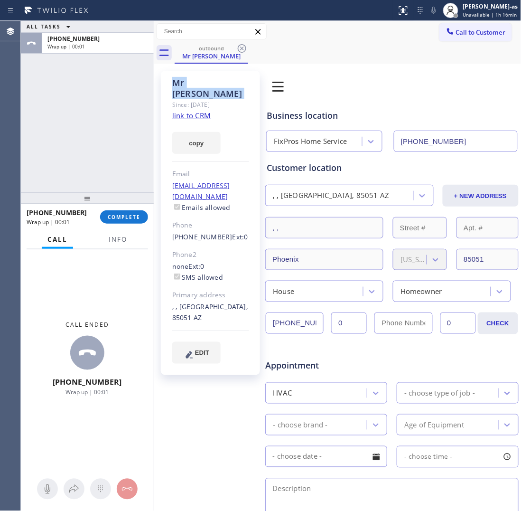
click at [239, 47] on icon at bounding box center [241, 48] width 11 height 11
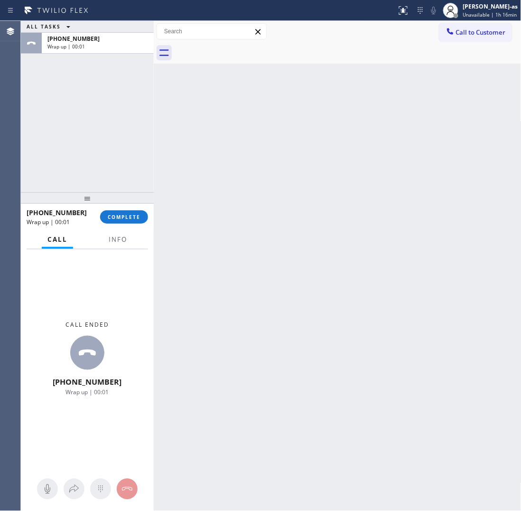
drag, startPoint x: 74, startPoint y: 177, endPoint x: 77, endPoint y: 191, distance: 15.2
click at [74, 178] on div "ALL TASKS ALL TASKS ACTIVE TASKS TASKS IN WRAP UP [PHONE_NUMBER] Wrap up | 00:01" at bounding box center [87, 106] width 133 height 171
click at [118, 207] on div "[PHONE_NUMBER] Wrap up | 00:01 COMPLETE" at bounding box center [87, 217] width 121 height 25
drag, startPoint x: 103, startPoint y: 156, endPoint x: 114, endPoint y: 165, distance: 14.2
click at [104, 157] on div "ALL TASKS ALL TASKS ACTIVE TASKS TASKS IN WRAP UP [PHONE_NUMBER] Wrap up | 00:01" at bounding box center [87, 106] width 133 height 171
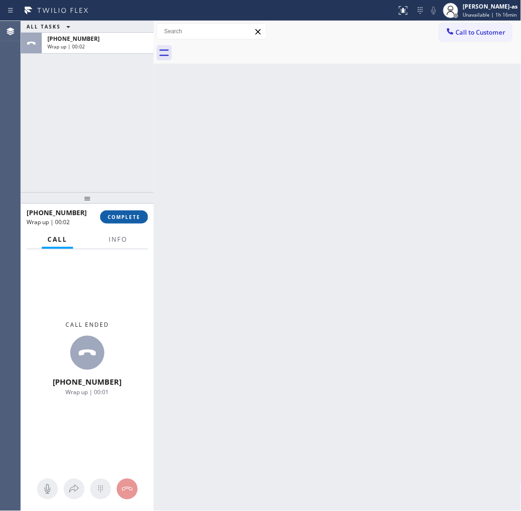
click at [124, 219] on span "COMPLETE" at bounding box center [124, 217] width 33 height 7
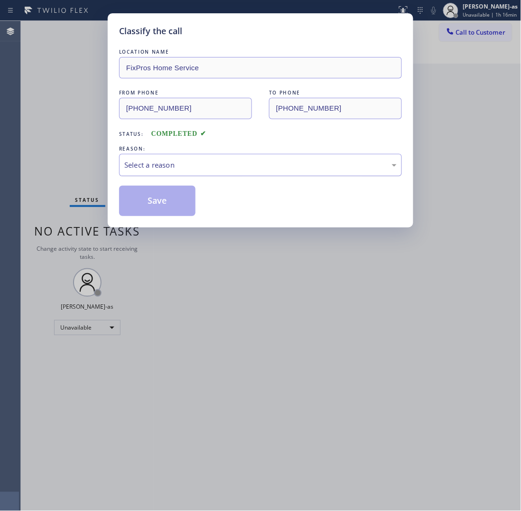
click at [205, 170] on div "Select a reason" at bounding box center [260, 164] width 272 height 11
click at [161, 206] on button "Save" at bounding box center [157, 201] width 76 height 30
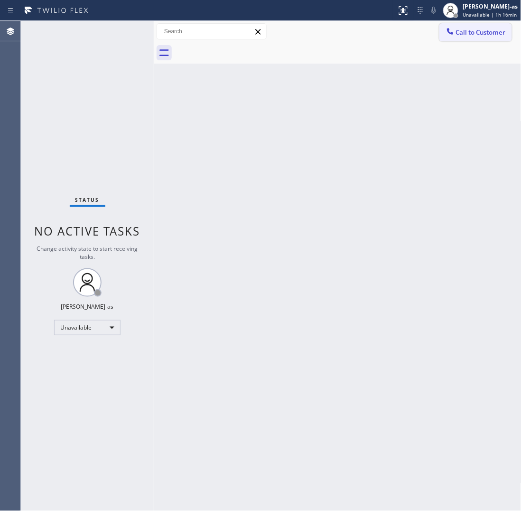
click at [471, 32] on span "Call to Customer" at bounding box center [481, 32] width 50 height 9
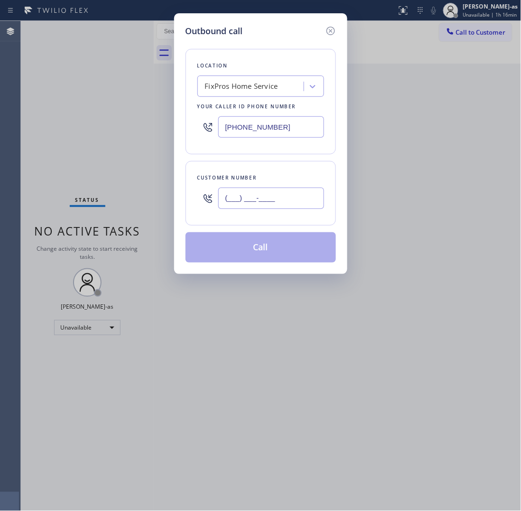
click at [291, 202] on input "(___) ___-____" at bounding box center [271, 197] width 106 height 21
paste input "602) 721-7553"
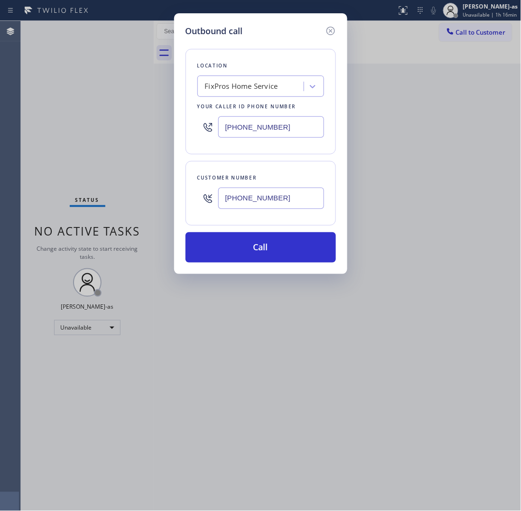
type input "[PHONE_NUMBER]"
click at [222, 92] on div "FixPros Home Service" at bounding box center [241, 86] width 73 height 11
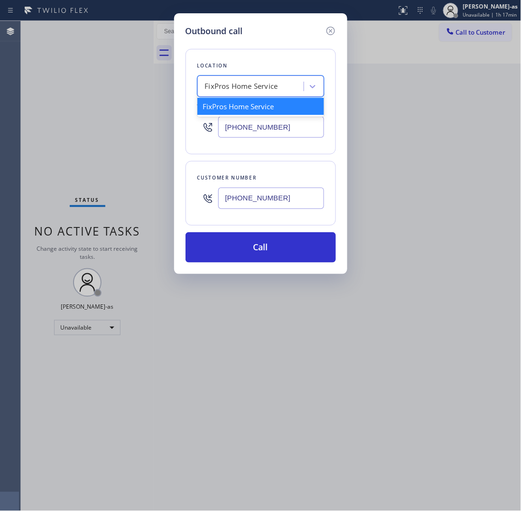
paste input "Scottsdale Heating and Air Conditioning"
type input "Scottsdale Heating and Air Conditioning"
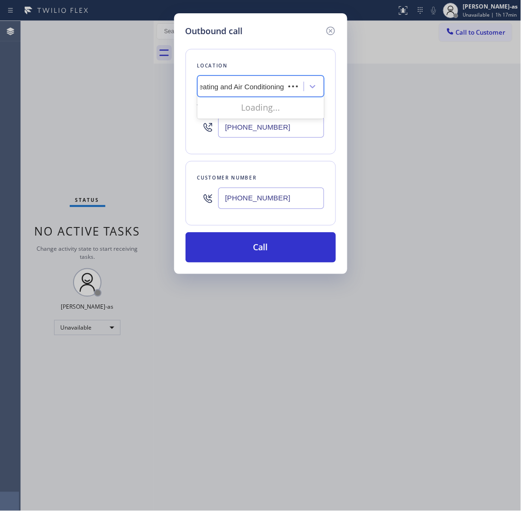
scroll to position [0, 32]
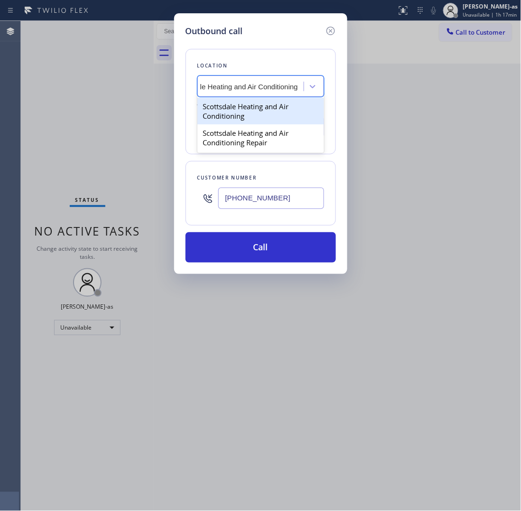
click at [271, 113] on div "Scottsdale Heating and Air Conditioning" at bounding box center [260, 111] width 127 height 27
type input "[PHONE_NUMBER]"
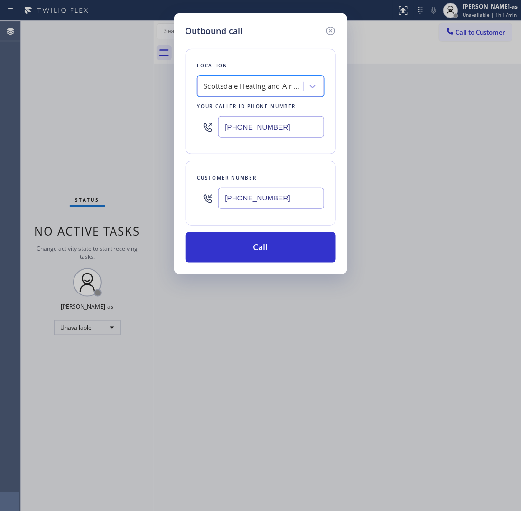
scroll to position [0, 0]
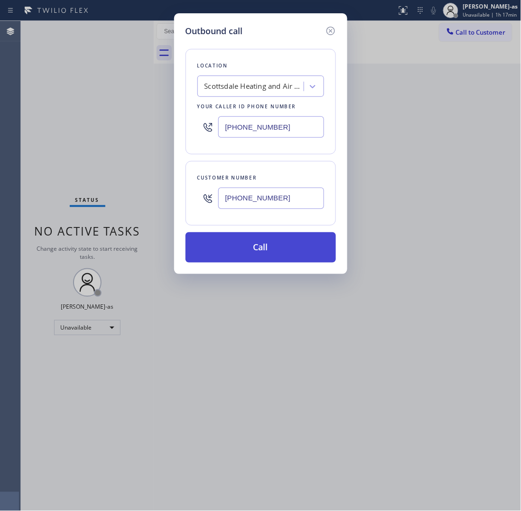
click at [268, 252] on button "Call" at bounding box center [261, 247] width 150 height 30
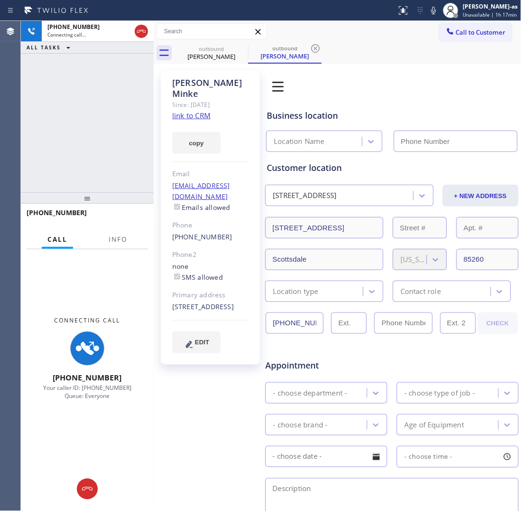
type input "[PHONE_NUMBER]"
click at [196, 111] on link "link to CRM" at bounding box center [191, 115] width 38 height 9
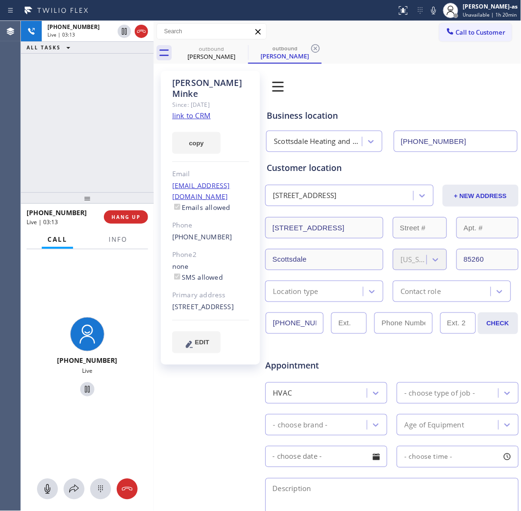
click at [95, 117] on div "[PHONE_NUMBER] Live | 03:13 ALL TASKS ALL TASKS ACTIVE TASKS TASKS IN WRAP UP" at bounding box center [87, 106] width 133 height 171
click at [95, 117] on div "[PHONE_NUMBER] Live | 03:14 ALL TASKS ALL TASKS ACTIVE TASKS TASKS IN WRAP UP" at bounding box center [87, 106] width 133 height 171
click at [125, 213] on button "HANG UP" at bounding box center [126, 216] width 44 height 13
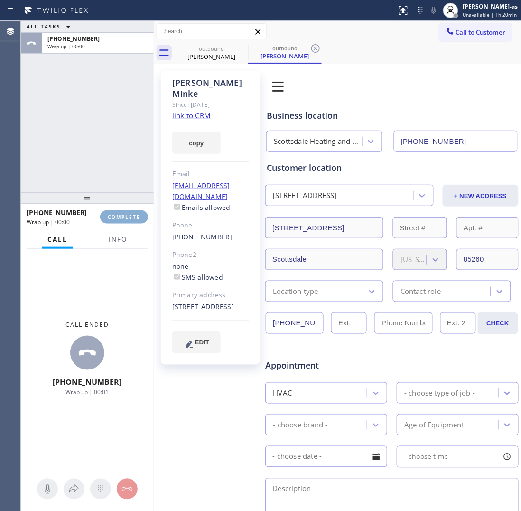
click at [125, 213] on button "COMPLETE" at bounding box center [124, 216] width 48 height 13
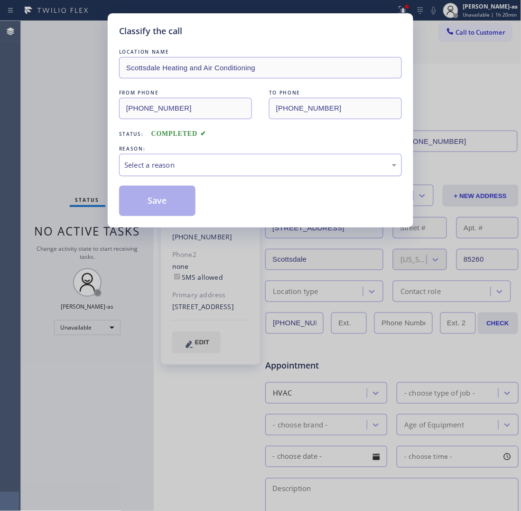
drag, startPoint x: 177, startPoint y: 165, endPoint x: 183, endPoint y: 169, distance: 7.8
click at [177, 165] on div "Select a reason" at bounding box center [260, 164] width 272 height 11
click at [170, 199] on button "Save" at bounding box center [157, 201] width 76 height 30
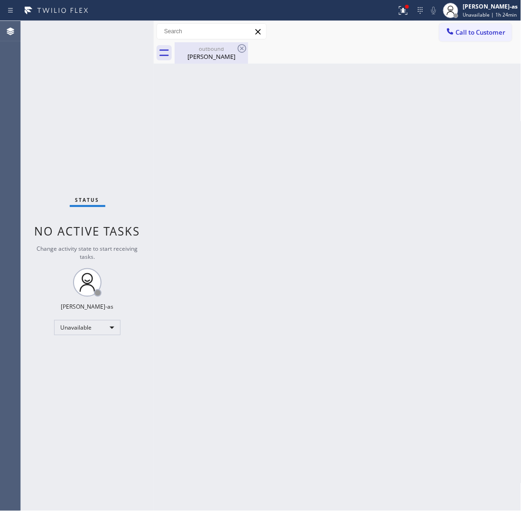
click at [197, 55] on div "[PERSON_NAME]" at bounding box center [212, 56] width 72 height 9
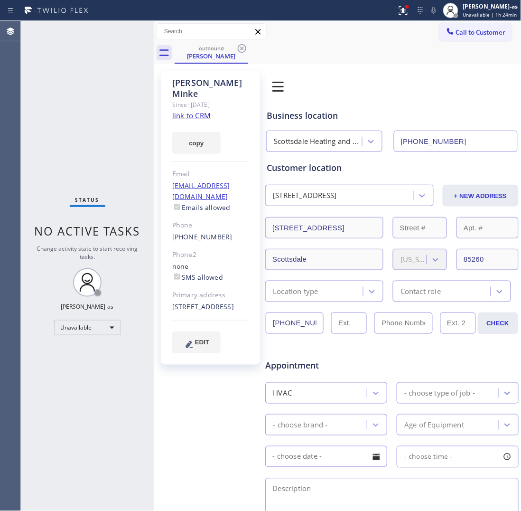
click at [195, 111] on link "link to CRM" at bounding box center [191, 115] width 38 height 9
click at [456, 29] on span "Call to Customer" at bounding box center [481, 32] width 50 height 9
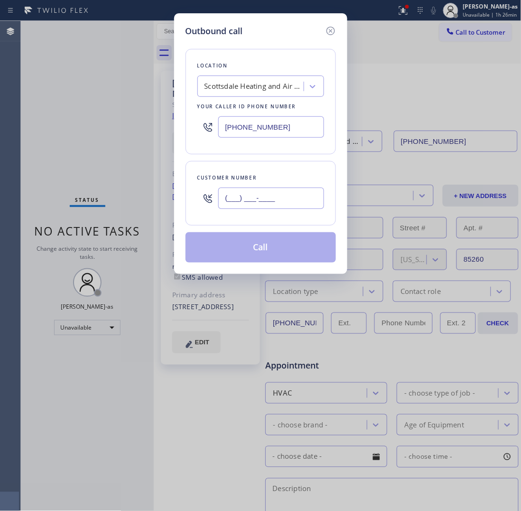
click at [287, 204] on input "(___) ___-____" at bounding box center [271, 197] width 106 height 21
paste input "646) 209-9238"
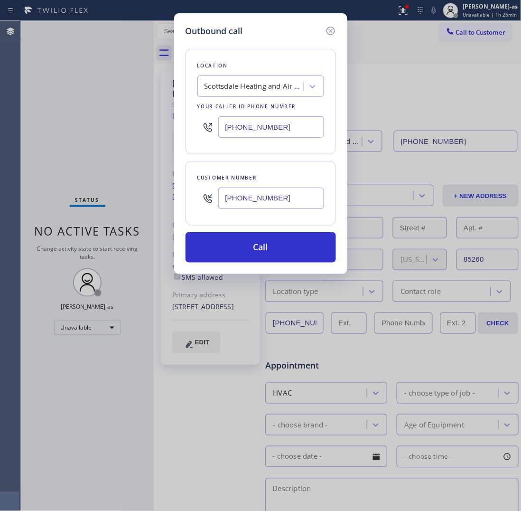
type input "[PHONE_NUMBER]"
click at [280, 84] on div "Scottsdale Heating and Air Conditioning" at bounding box center [255, 86] width 100 height 11
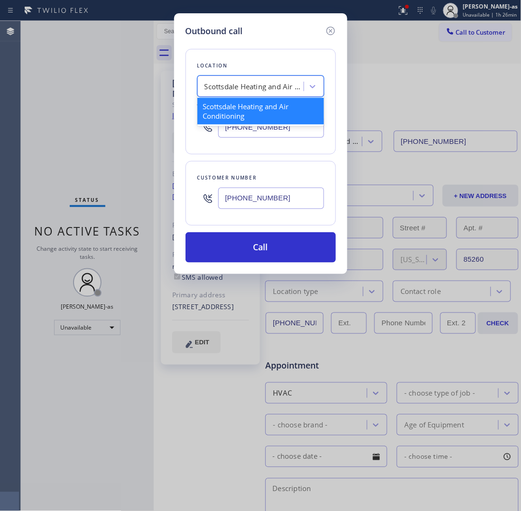
paste input "HomeFix HVAC Masters"
type input "HomeFix HVAC Masters"
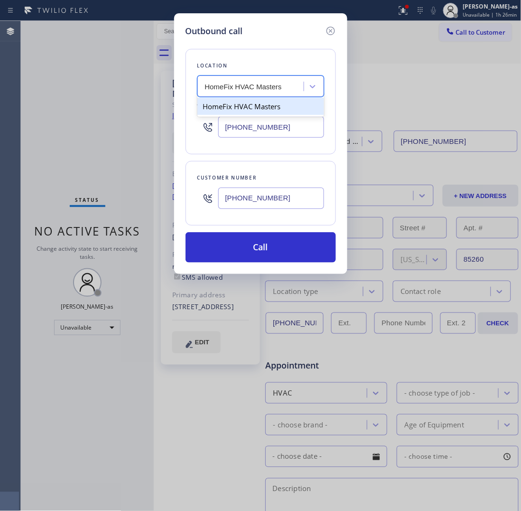
click at [257, 105] on div "HomeFix HVAC Masters" at bounding box center [260, 106] width 127 height 17
type input "[PHONE_NUMBER]"
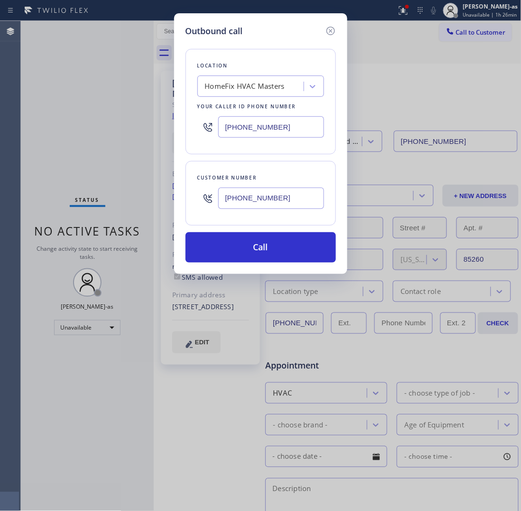
click at [255, 265] on div "Outbound call Location HomeFix HVAC Masters Your caller id phone number [PHONE_…" at bounding box center [260, 143] width 173 height 260
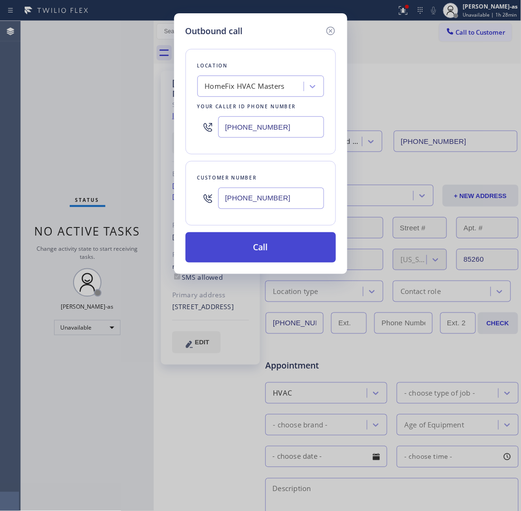
click at [269, 255] on button "Call" at bounding box center [261, 247] width 150 height 30
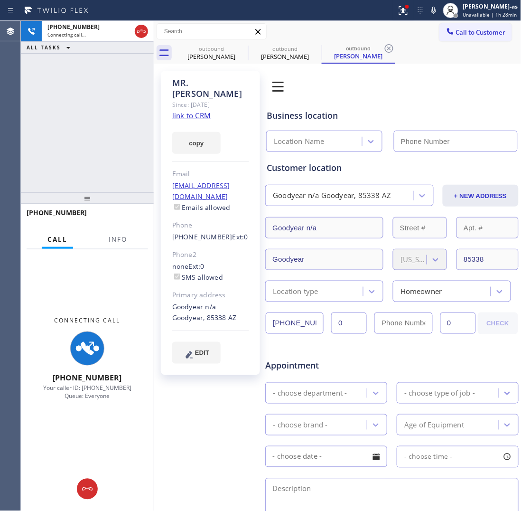
type input "[PHONE_NUMBER]"
click at [189, 111] on link "link to CRM" at bounding box center [191, 115] width 38 height 9
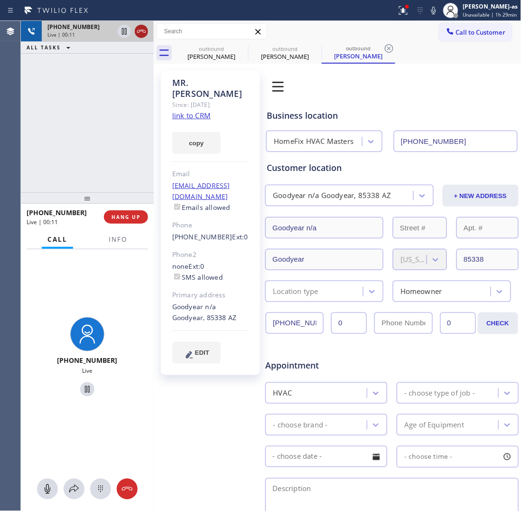
click at [139, 29] on icon at bounding box center [141, 31] width 11 height 11
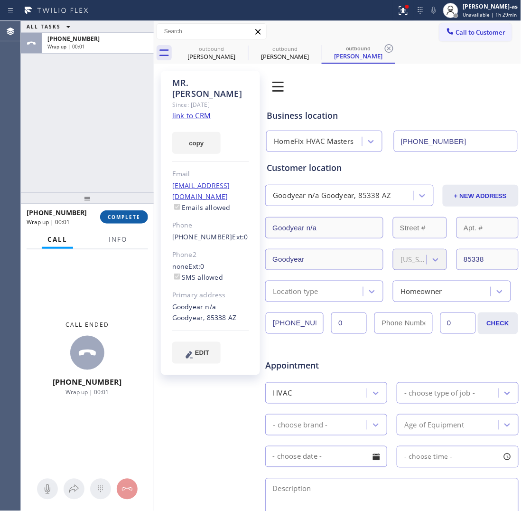
click at [132, 222] on button "COMPLETE" at bounding box center [124, 216] width 48 height 13
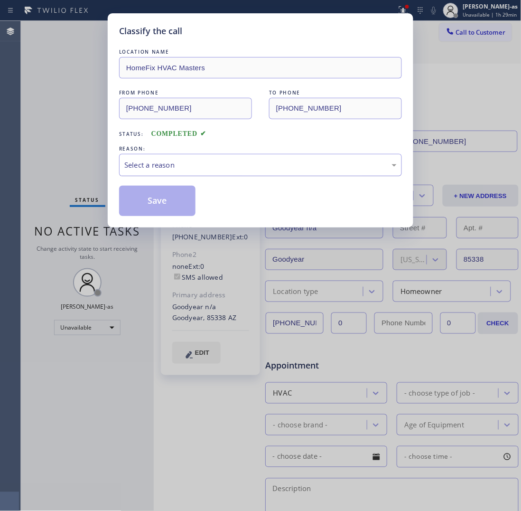
click at [182, 158] on div "Select a reason" at bounding box center [260, 165] width 283 height 22
click at [157, 195] on button "Save" at bounding box center [157, 201] width 76 height 30
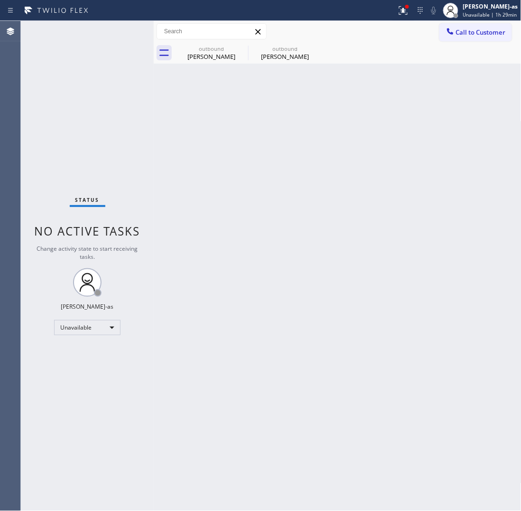
click at [469, 28] on span "Call to Customer" at bounding box center [481, 32] width 50 height 9
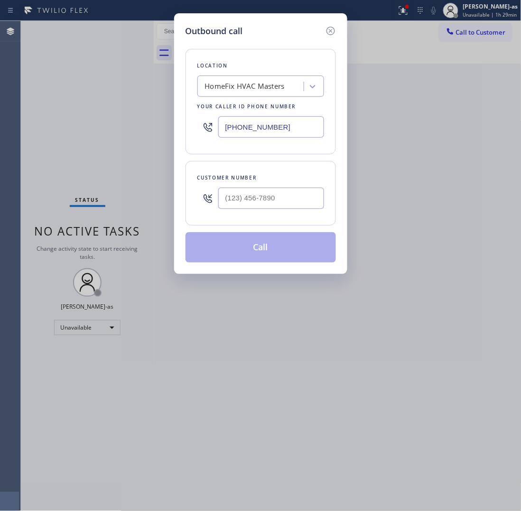
click at [271, 187] on div at bounding box center [271, 198] width 106 height 31
click at [285, 206] on input "(___) ___-____" at bounding box center [271, 197] width 106 height 21
paste input "760) 409-4217"
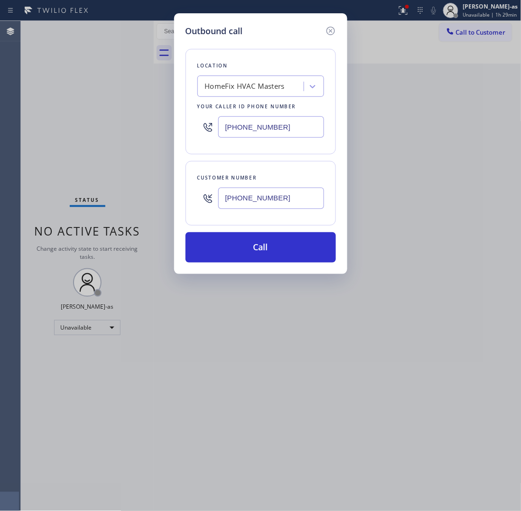
type input "[PHONE_NUMBER]"
click at [235, 80] on div "HomeFix HVAC Masters" at bounding box center [251, 86] width 103 height 17
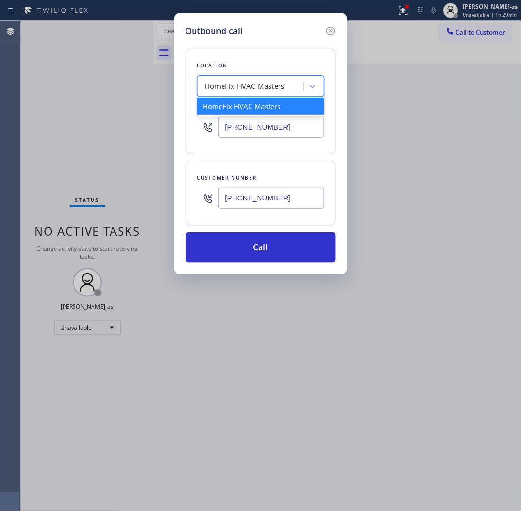
paste input "Scottsdale Pro AC Repair"
type input "Scottsdale Pro AC Repair"
click at [223, 113] on div "Scottsdale Pro AC Repair" at bounding box center [260, 106] width 127 height 17
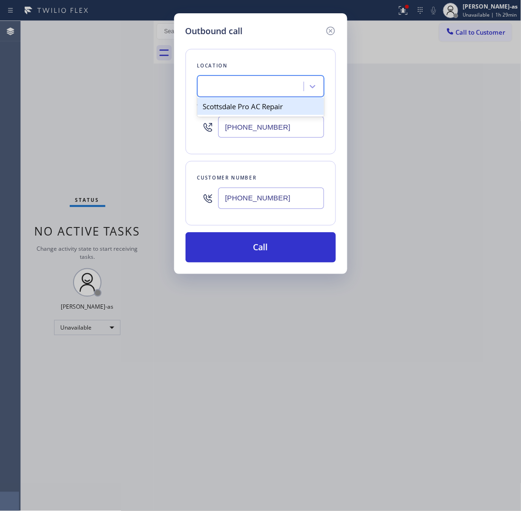
type input "[PHONE_NUMBER]"
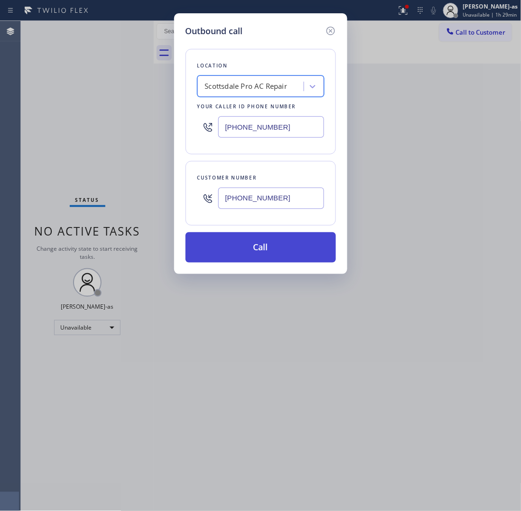
click at [267, 254] on button "Call" at bounding box center [261, 247] width 150 height 30
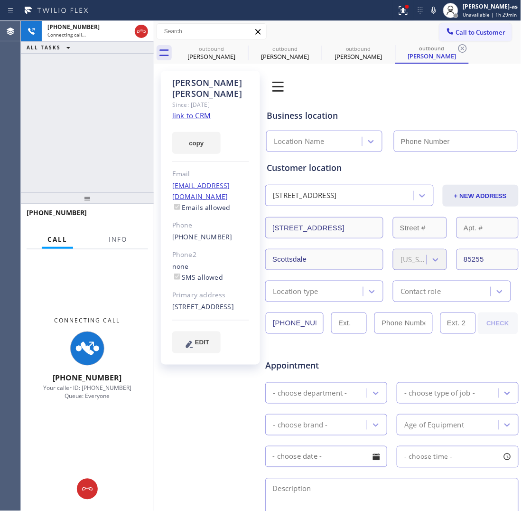
type input "[PHONE_NUMBER]"
click at [186, 111] on link "link to CRM" at bounding box center [191, 115] width 38 height 9
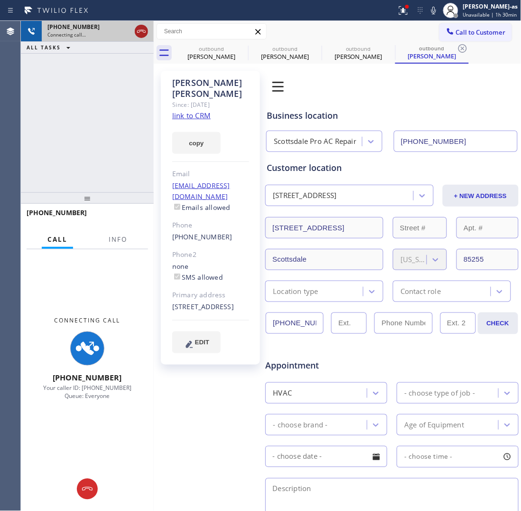
click at [138, 28] on icon at bounding box center [141, 31] width 11 height 11
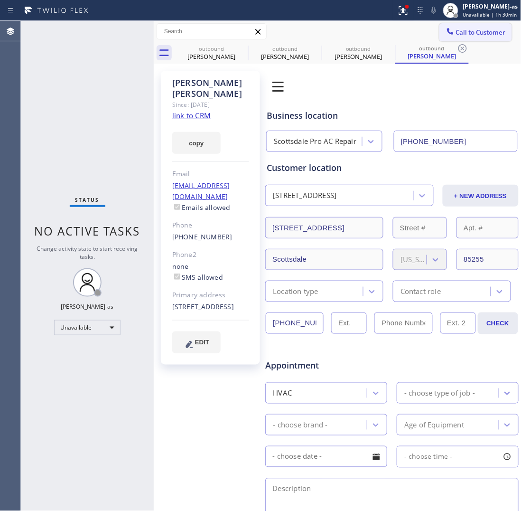
click at [475, 24] on button "Call to Customer" at bounding box center [475, 32] width 73 height 18
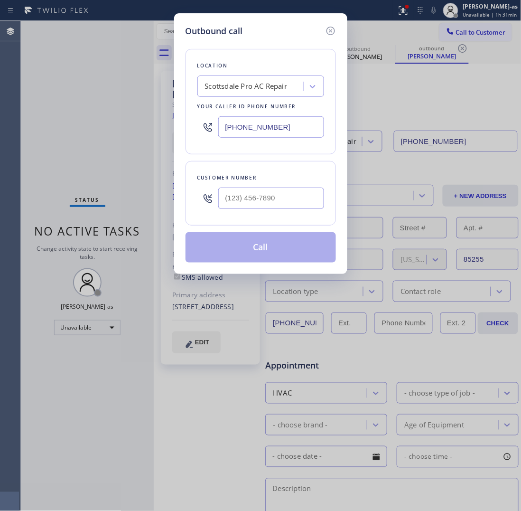
click at [240, 87] on div "Scottsdale Pro AC Repair" at bounding box center [246, 86] width 83 height 11
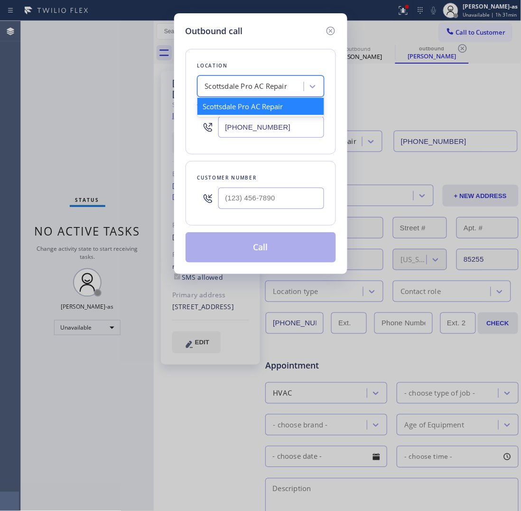
click at [240, 87] on div "Scottsdale Pro AC Repair" at bounding box center [246, 86] width 83 height 11
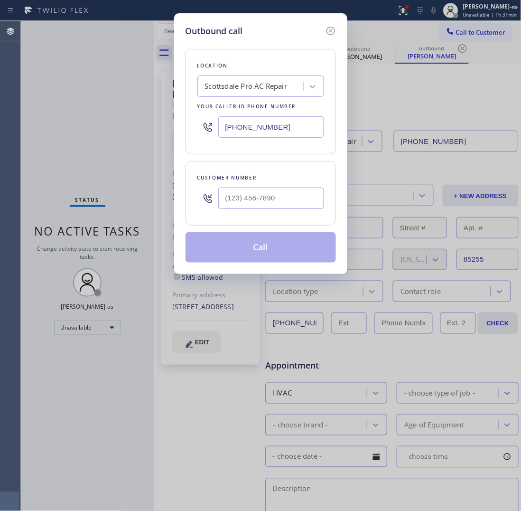
click at [265, 84] on div "Scottsdale Pro AC Repair" at bounding box center [246, 86] width 83 height 11
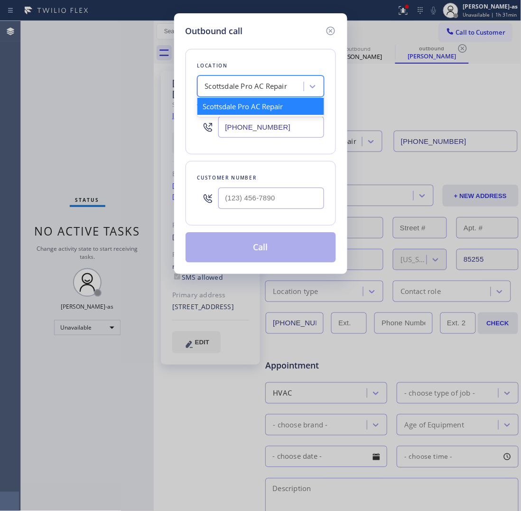
paste input "Apollo Heating and Air Conditioning [PERSON_NAME]"
type input "Apollo Heating and Air Conditioning [PERSON_NAME]"
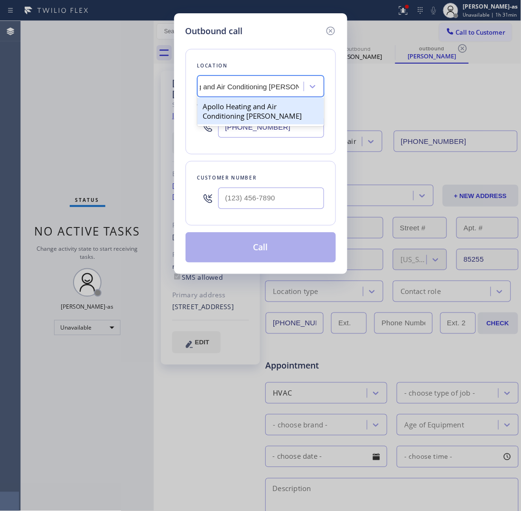
click at [243, 115] on div "Apollo Heating and Air Conditioning [PERSON_NAME]" at bounding box center [260, 111] width 127 height 27
type input "[PHONE_NUMBER]"
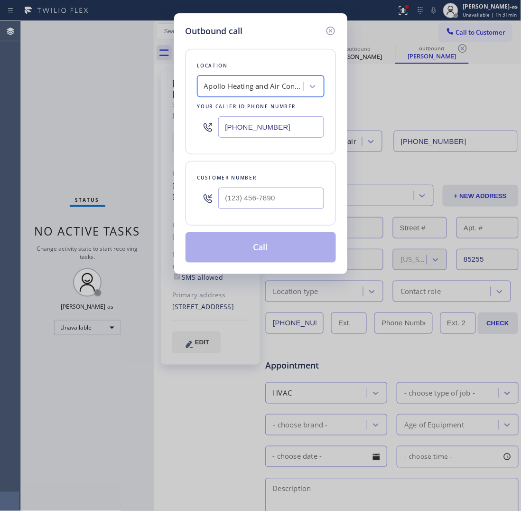
scroll to position [0, 0]
click at [281, 197] on input "text" at bounding box center [271, 197] width 106 height 21
paste input "480) 233-0647"
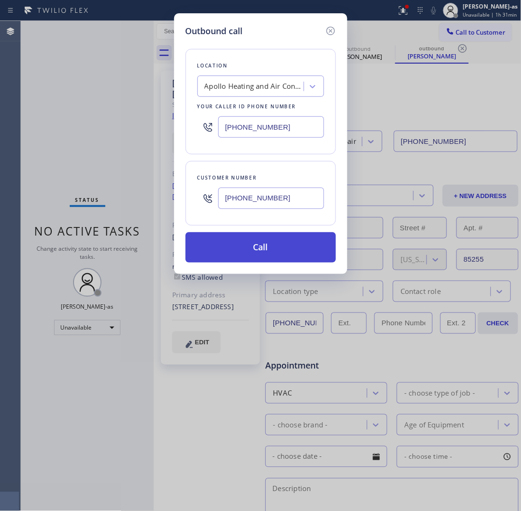
type input "[PHONE_NUMBER]"
click at [265, 248] on button "Call" at bounding box center [261, 247] width 150 height 30
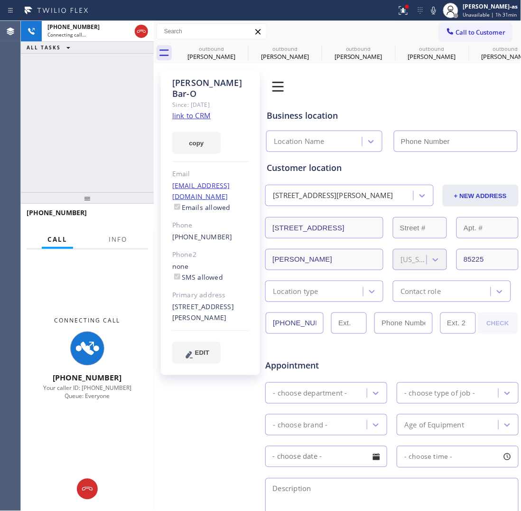
type input "[PHONE_NUMBER]"
click at [198, 111] on link "link to CRM" at bounding box center [191, 115] width 38 height 9
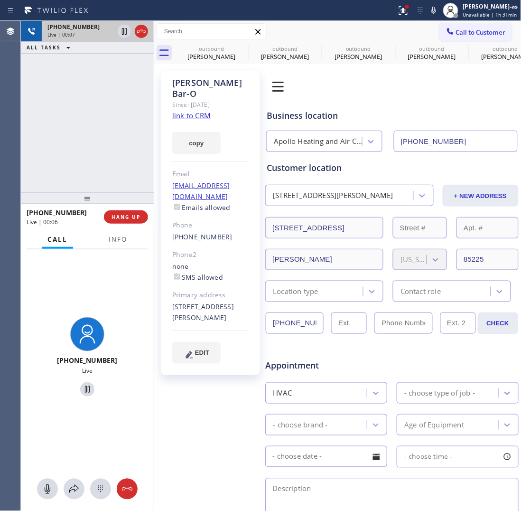
click at [75, 60] on div "[PHONE_NUMBER] Live | 00:07 ALL TASKS ALL TASKS ACTIVE TASKS TASKS IN WRAP UP" at bounding box center [87, 106] width 133 height 171
click at [141, 28] on icon at bounding box center [141, 31] width 11 height 11
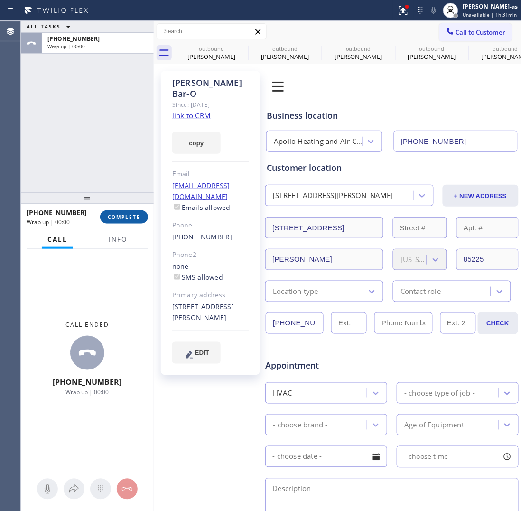
click at [115, 214] on span "COMPLETE" at bounding box center [124, 217] width 33 height 7
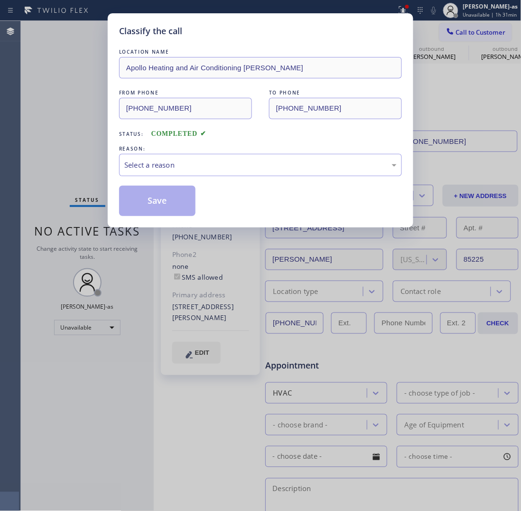
click at [115, 214] on div "Classify the call LOCATION NAME Apollo Heating and Air Conditioning [PERSON_NAM…" at bounding box center [261, 120] width 306 height 214
click at [203, 162] on div "Select a reason" at bounding box center [260, 164] width 272 height 11
click at [157, 207] on button "Save" at bounding box center [157, 201] width 76 height 30
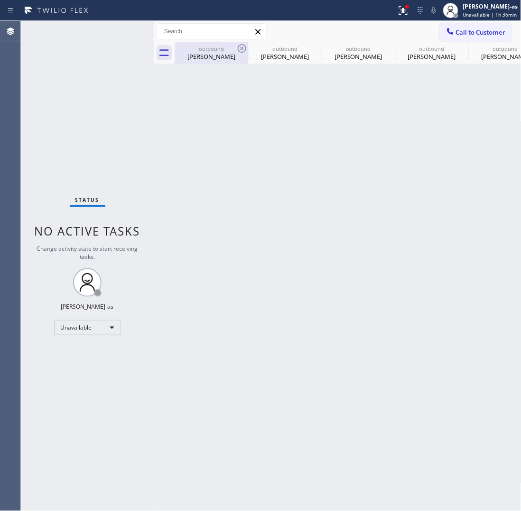
click at [212, 52] on div "[PERSON_NAME]" at bounding box center [212, 56] width 72 height 9
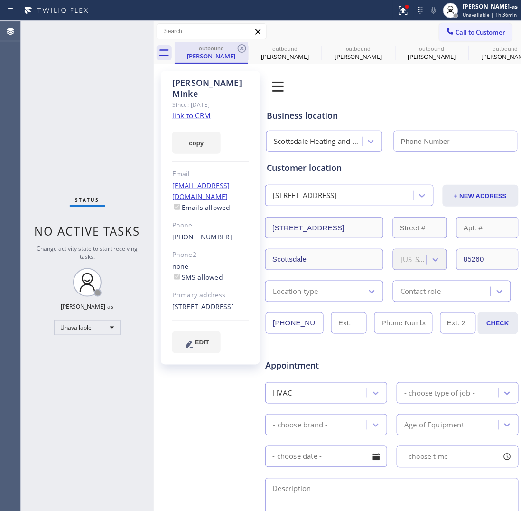
type input "[PHONE_NUMBER]"
click at [198, 46] on div "outbound" at bounding box center [212, 48] width 72 height 7
click at [224, 232] on div "[PHONE_NUMBER]" at bounding box center [210, 237] width 77 height 11
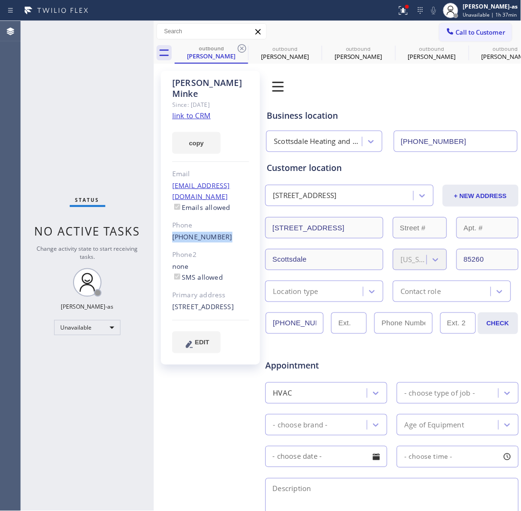
copy div "[PHONE_NUMBER]"
click at [181, 111] on link "link to CRM" at bounding box center [191, 115] width 38 height 9
drag, startPoint x: 279, startPoint y: 58, endPoint x: 315, endPoint y: 51, distance: 36.4
click at [280, 58] on div "[PERSON_NAME]" at bounding box center [285, 56] width 72 height 9
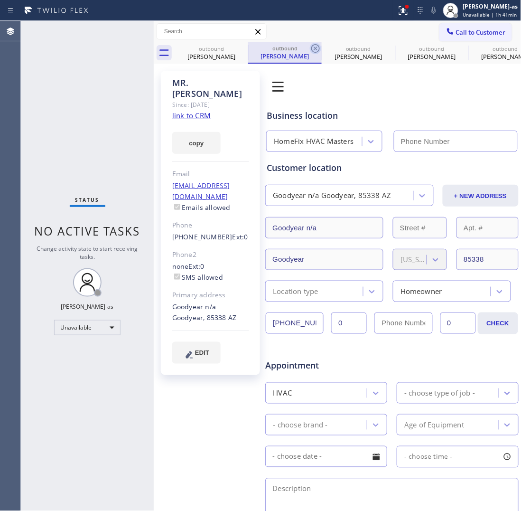
type input "[PHONE_NUMBER]"
click at [309, 49] on div "outbound" at bounding box center [285, 48] width 72 height 7
click at [314, 50] on icon at bounding box center [315, 48] width 11 height 11
click at [0, 0] on icon at bounding box center [0, 0] width 0 height 0
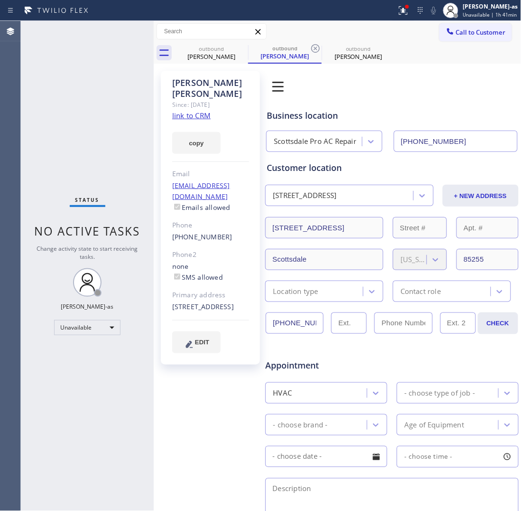
click at [314, 50] on icon at bounding box center [315, 48] width 11 height 11
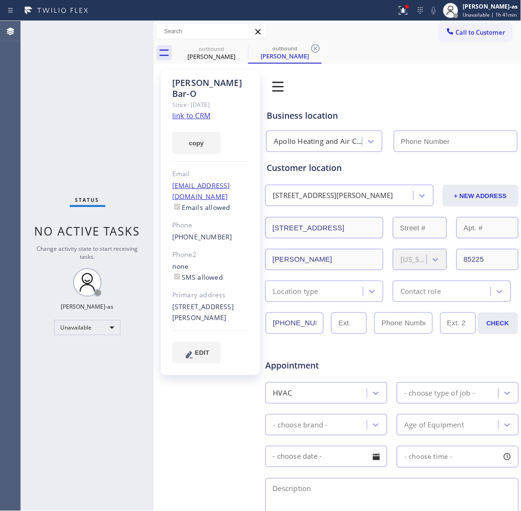
type input "[PHONE_NUMBER]"
click at [314, 50] on icon at bounding box center [315, 48] width 11 height 11
type input "[PHONE_NUMBER]"
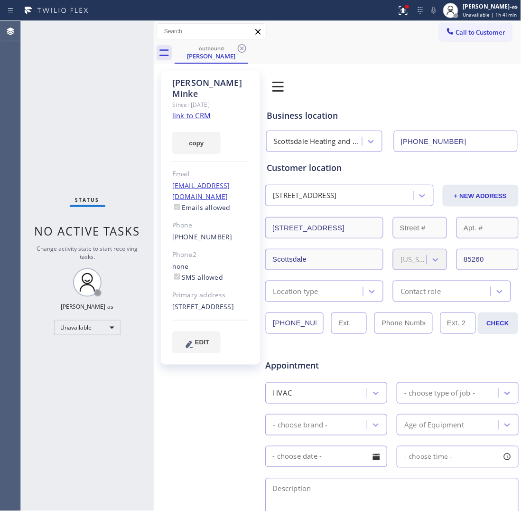
click at [314, 49] on div "outbound [PERSON_NAME]" at bounding box center [348, 52] width 347 height 21
click at [104, 103] on div "Status No active tasks Change activity state to start receiving tasks. [PERSON_…" at bounding box center [87, 266] width 133 height 490
drag, startPoint x: 205, startPoint y: 47, endPoint x: 215, endPoint y: 44, distance: 11.0
click at [207, 46] on div "outbound" at bounding box center [212, 48] width 72 height 7
click at [446, 35] on icon at bounding box center [450, 31] width 9 height 9
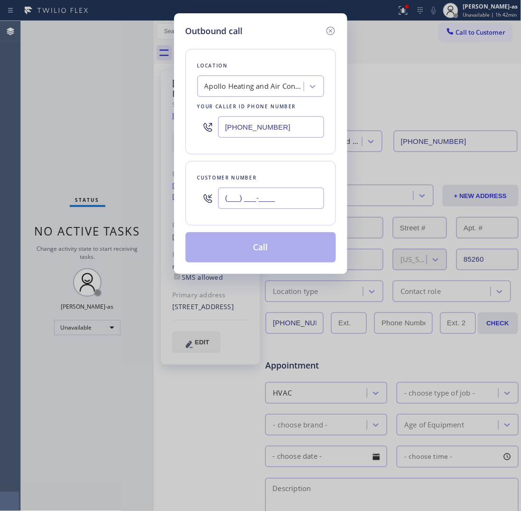
click at [281, 201] on input "(___) ___-____" at bounding box center [271, 197] width 106 height 21
paste input "602) 510-9000"
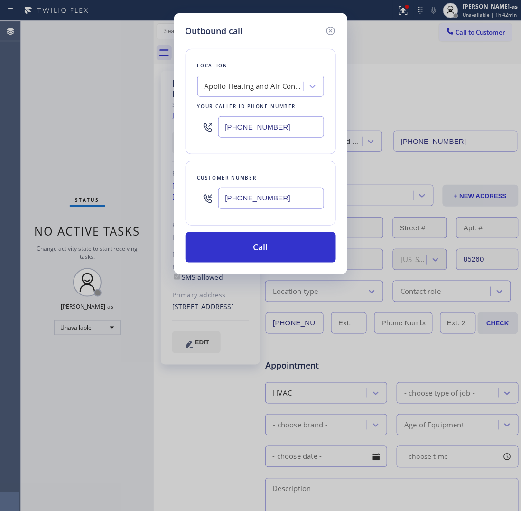
type input "[PHONE_NUMBER]"
click at [283, 133] on input "[PHONE_NUMBER]" at bounding box center [271, 126] width 106 height 21
paste input "623) 401-0506"
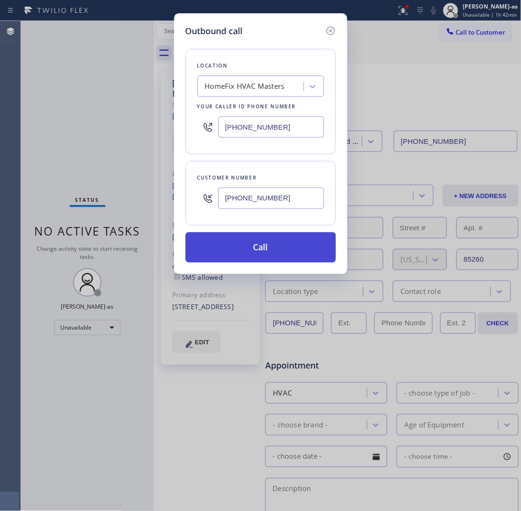
type input "[PHONE_NUMBER]"
click at [264, 246] on button "Call" at bounding box center [261, 247] width 150 height 30
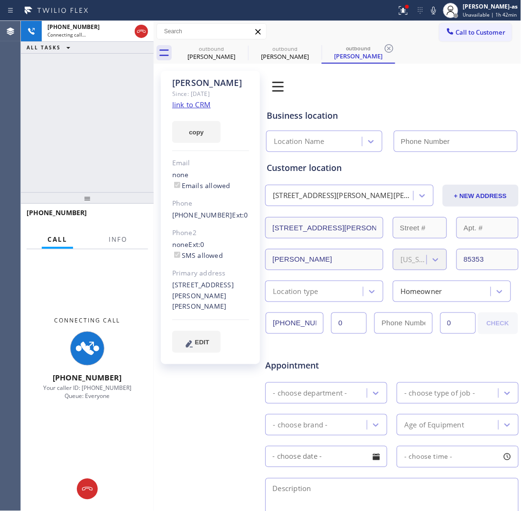
click at [184, 107] on link "link to CRM" at bounding box center [191, 104] width 38 height 9
type input "[PHONE_NUMBER]"
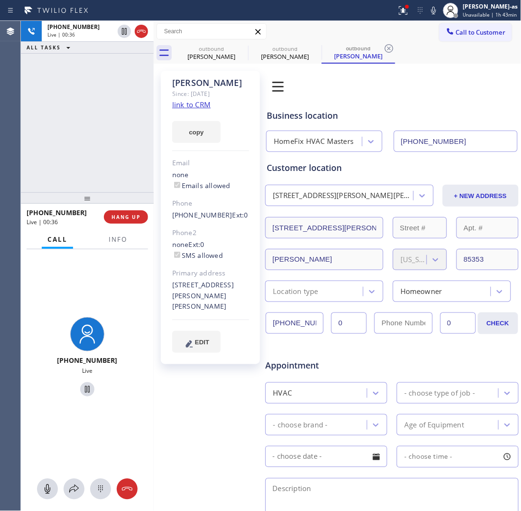
drag, startPoint x: 58, startPoint y: 120, endPoint x: 74, endPoint y: 115, distance: 17.1
click at [62, 121] on div "[PHONE_NUMBER] Live | 00:36 ALL TASKS ALL TASKS ACTIVE TASKS TASKS IN WRAP UP" at bounding box center [87, 106] width 133 height 171
click at [136, 29] on icon at bounding box center [141, 31] width 11 height 11
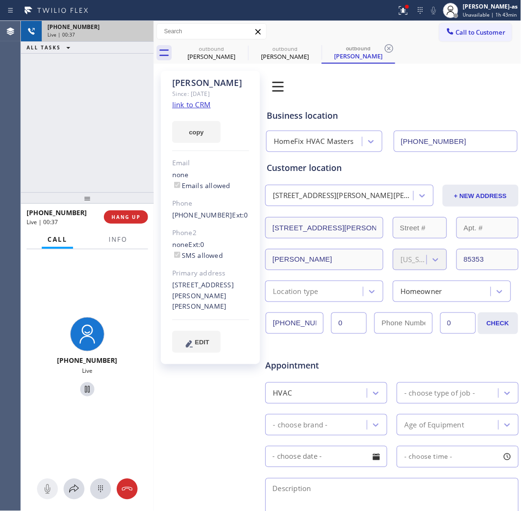
click at [137, 29] on div "[PHONE_NUMBER]" at bounding box center [97, 27] width 101 height 8
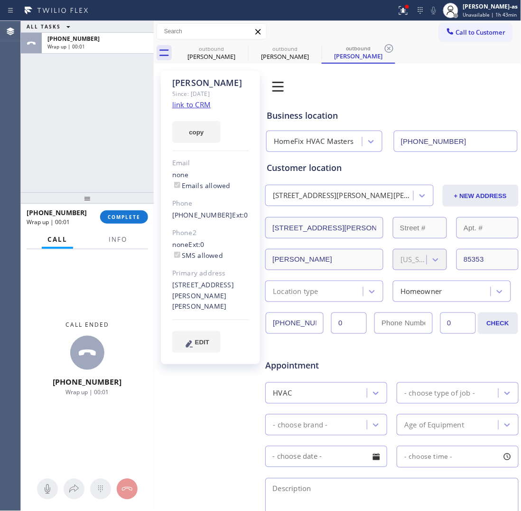
drag, startPoint x: 67, startPoint y: 118, endPoint x: 151, endPoint y: 240, distance: 148.2
click at [72, 121] on div "ALL TASKS ALL TASKS ACTIVE TASKS TASKS IN WRAP UP [PHONE_NUMBER] Wrap up | 00:01" at bounding box center [87, 106] width 133 height 171
click at [125, 221] on button "COMPLETE" at bounding box center [124, 216] width 48 height 13
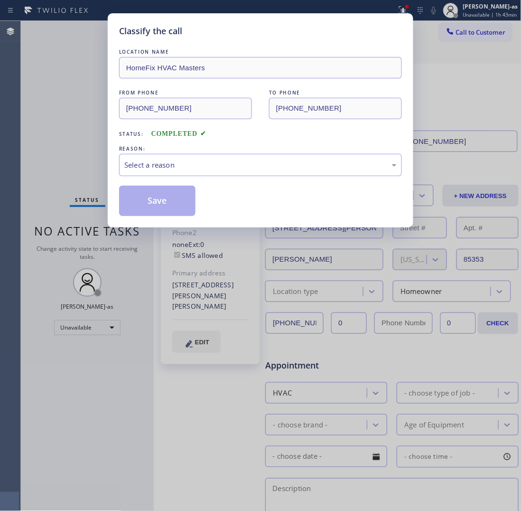
click at [86, 162] on div "Classify the call LOCATION NAME HomeFix HVAC Masters FROM PHONE [PHONE_NUMBER] …" at bounding box center [260, 255] width 521 height 511
click at [178, 162] on div "Select a reason" at bounding box center [260, 164] width 272 height 11
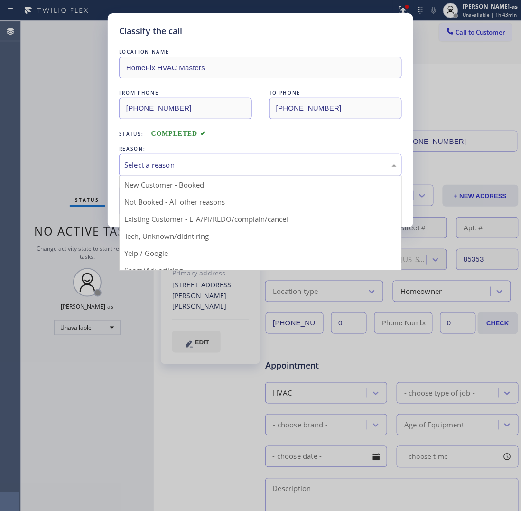
drag, startPoint x: 240, startPoint y: 225, endPoint x: 186, endPoint y: 209, distance: 56.0
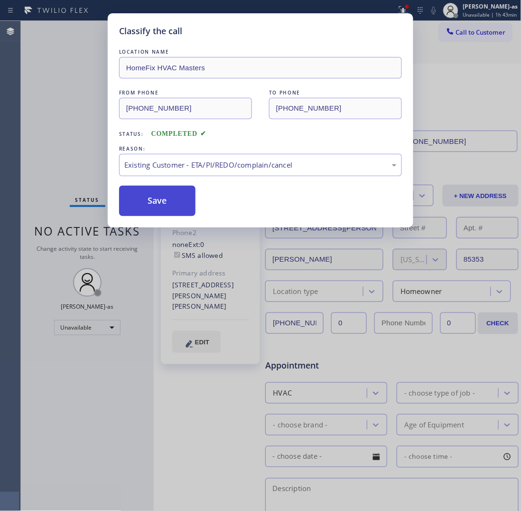
click at [160, 212] on button "Save" at bounding box center [157, 201] width 76 height 30
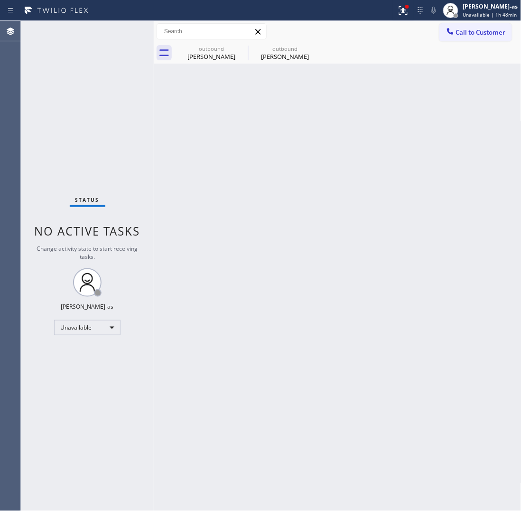
click at [111, 107] on div "Status No active tasks Change activity state to start receiving tasks. [PERSON_…" at bounding box center [87, 266] width 133 height 490
click at [238, 54] on icon at bounding box center [241, 48] width 11 height 11
click at [0, 0] on icon at bounding box center [0, 0] width 0 height 0
click at [243, 48] on div "outbound [PERSON_NAME] outbound [PERSON_NAME]" at bounding box center [348, 52] width 347 height 21
click at [465, 28] on span "Call to Customer" at bounding box center [481, 32] width 50 height 9
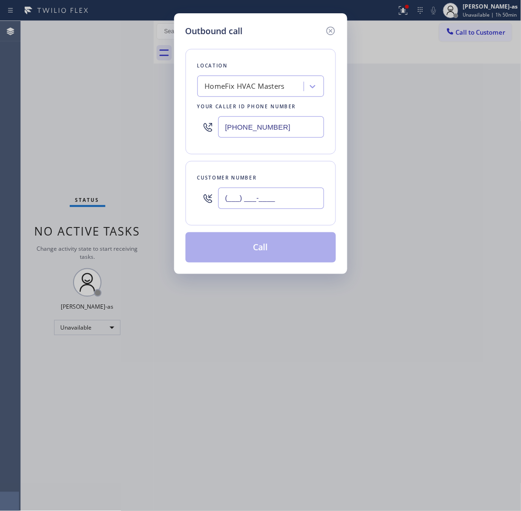
click at [261, 195] on input "(___) ___-____" at bounding box center [271, 197] width 106 height 21
paste input "909) 727-1977"
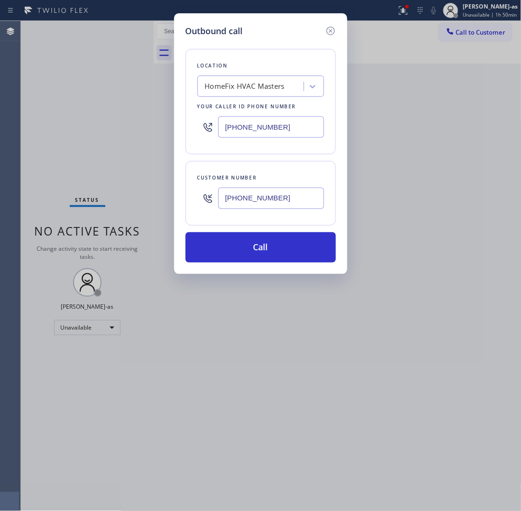
type input "[PHONE_NUMBER]"
click at [252, 82] on div "HomeFix HVAC Masters" at bounding box center [245, 86] width 80 height 11
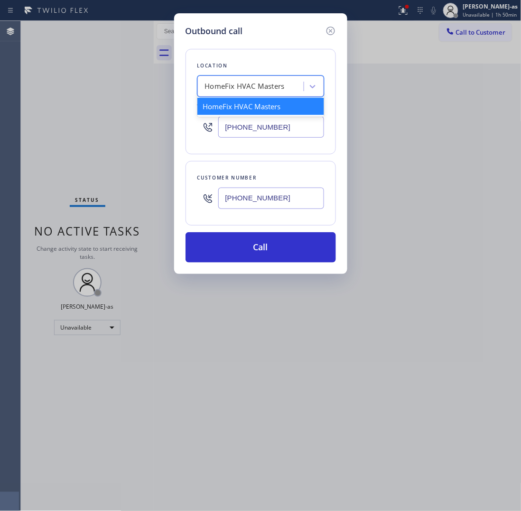
paste input "Pomona Absolute Comfort"
click at [210, 89] on input "Pomona Absolute Comfort" at bounding box center [248, 87] width 86 height 8
type input "Pomona Absolute Comfort"
click at [226, 109] on div "Pomona Absolute Comfort" at bounding box center [260, 106] width 127 height 17
type input "[PHONE_NUMBER]"
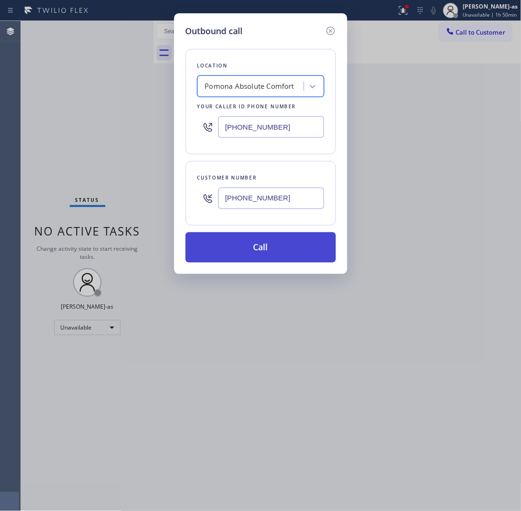
click at [274, 245] on button "Call" at bounding box center [261, 247] width 150 height 30
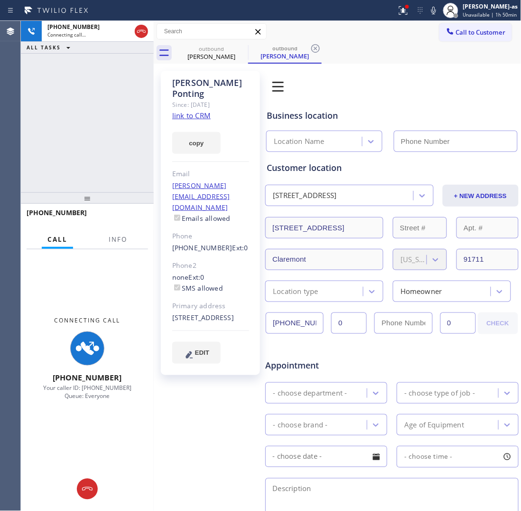
type input "[PHONE_NUMBER]"
click at [202, 111] on link "link to CRM" at bounding box center [191, 115] width 38 height 9
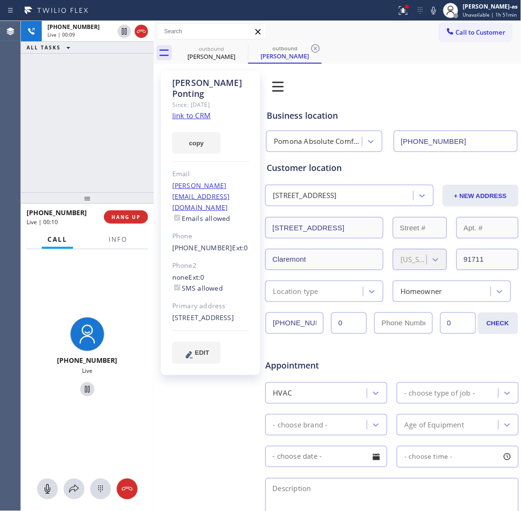
drag, startPoint x: 58, startPoint y: 57, endPoint x: 64, endPoint y: 65, distance: 9.5
click at [61, 63] on div "[PHONE_NUMBER] Live | 00:09 ALL TASKS ALL TASKS ACTIVE TASKS TASKS IN WRAP UP" at bounding box center [87, 106] width 133 height 171
click at [119, 218] on span "HANG UP" at bounding box center [126, 217] width 29 height 7
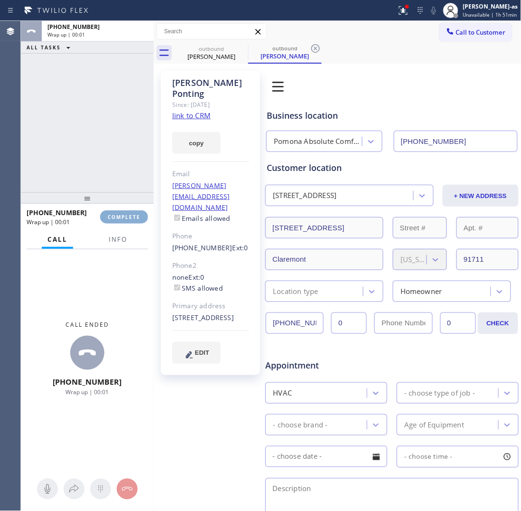
click at [117, 219] on span "COMPLETE" at bounding box center [124, 217] width 33 height 7
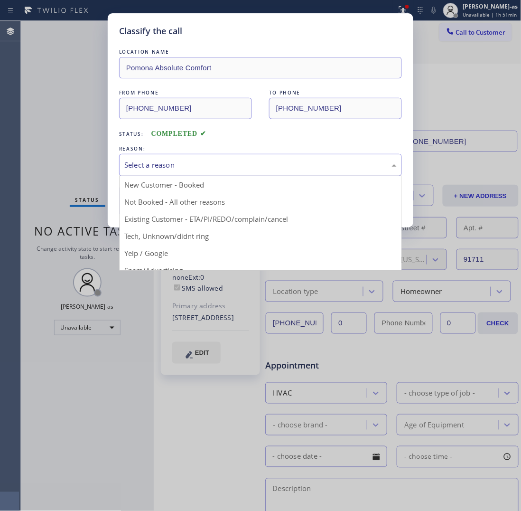
click at [220, 157] on div "Select a reason" at bounding box center [260, 165] width 283 height 22
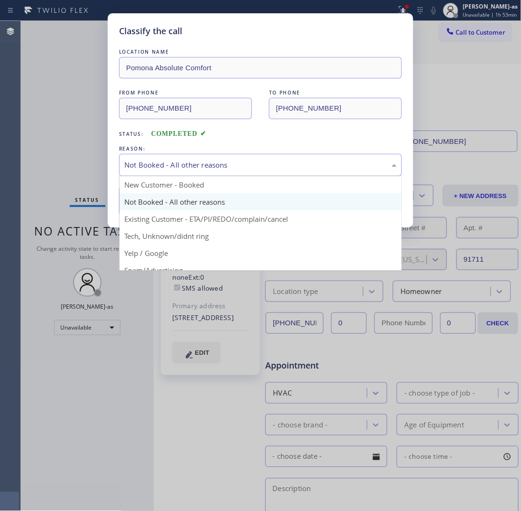
click at [224, 169] on div "Not Booked - All other reasons" at bounding box center [260, 164] width 272 height 11
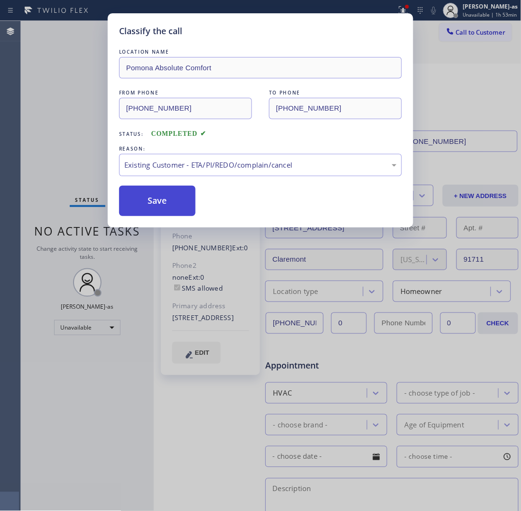
click at [164, 202] on button "Save" at bounding box center [157, 201] width 76 height 30
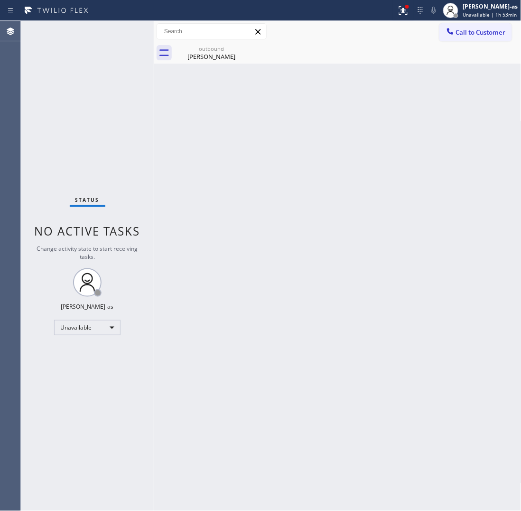
click at [480, 29] on span "Call to Customer" at bounding box center [481, 32] width 50 height 9
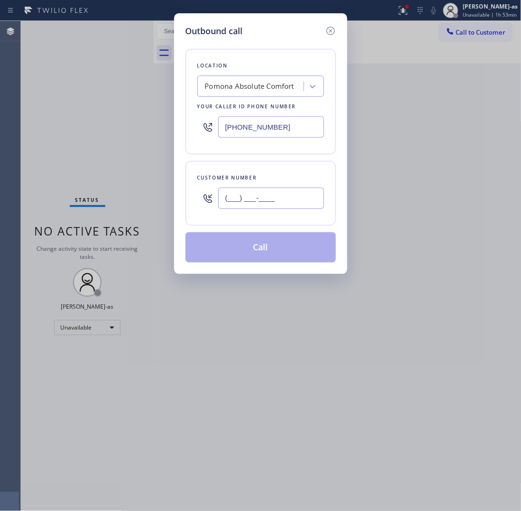
click at [294, 203] on input "(___) ___-____" at bounding box center [271, 197] width 106 height 21
paste input "949) 229-3071"
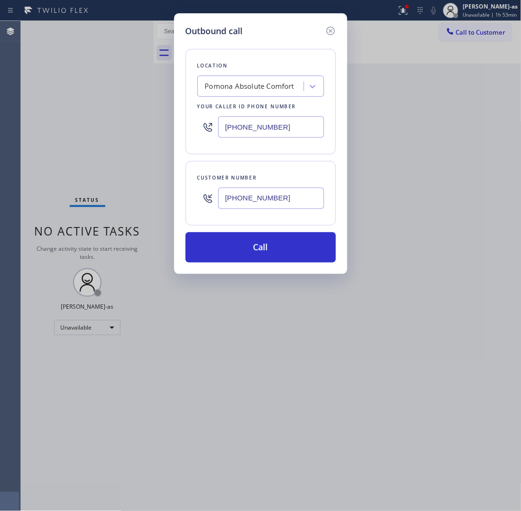
type input "[PHONE_NUMBER]"
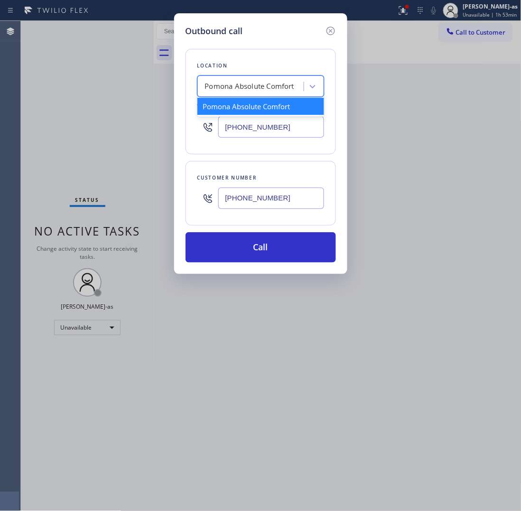
click at [260, 84] on div "Pomona Absolute Comfort" at bounding box center [250, 86] width 90 height 11
paste input "American Service Alliance [GEOGRAPHIC_DATA]"
type input "American Service Alliance [GEOGRAPHIC_DATA]"
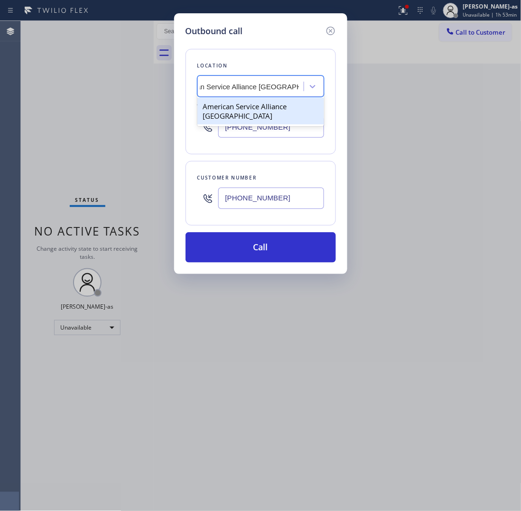
click at [235, 120] on div "American Service Alliance [GEOGRAPHIC_DATA]" at bounding box center [260, 111] width 127 height 27
type input "[PHONE_NUMBER]"
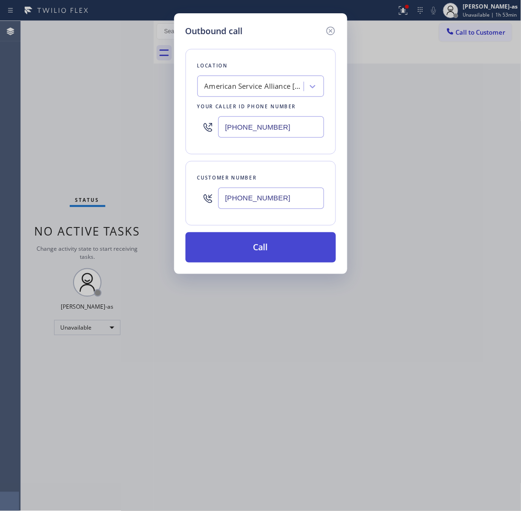
click at [274, 251] on button "Call" at bounding box center [261, 247] width 150 height 30
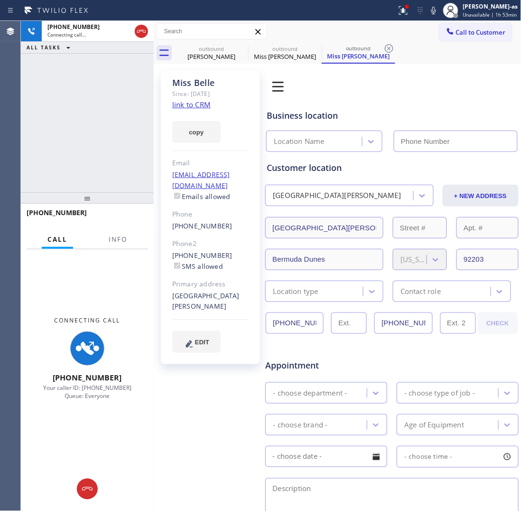
type input "[PHONE_NUMBER]"
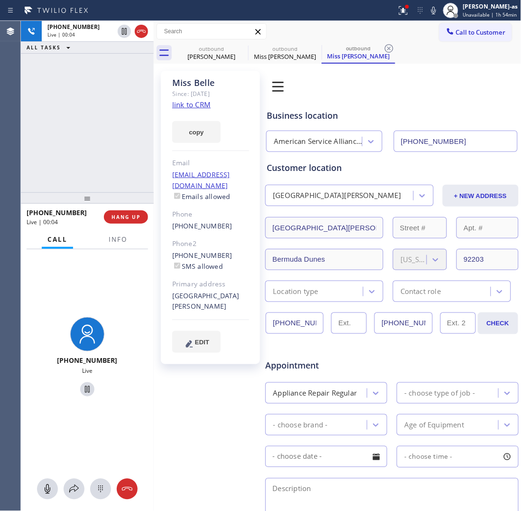
click at [81, 117] on div "[PHONE_NUMBER] Live | 00:04 ALL TASKS ALL TASKS ACTIVE TASKS TASKS IN WRAP UP" at bounding box center [87, 106] width 133 height 171
click at [228, 250] on div "[PHONE_NUMBER] SMS allowed" at bounding box center [210, 261] width 77 height 22
copy div "[PHONE_NUMBER]"
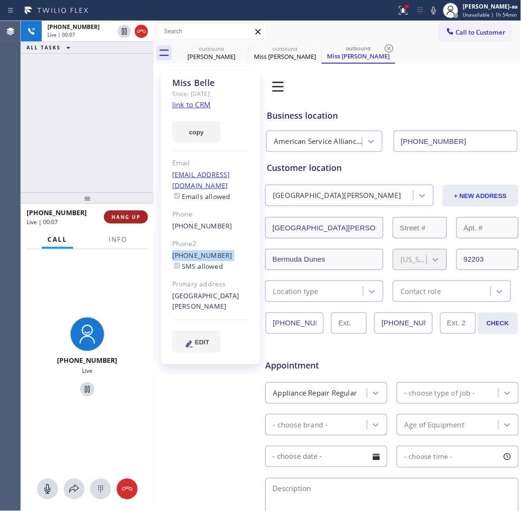
click at [138, 219] on span "HANG UP" at bounding box center [126, 217] width 29 height 7
click at [138, 220] on span "HANG UP" at bounding box center [126, 217] width 29 height 7
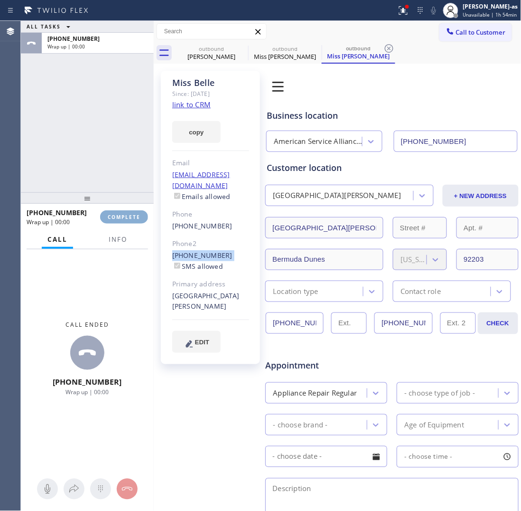
click at [138, 220] on span "COMPLETE" at bounding box center [124, 217] width 33 height 7
click at [95, 144] on div "ALL TASKS ALL TASKS ACTIVE TASKS TASKS IN WRAP UP [PHONE_NUMBER] Wrap up | 00:01" at bounding box center [87, 106] width 133 height 171
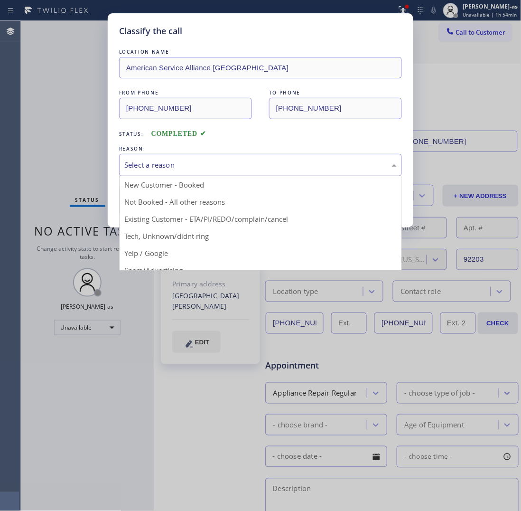
click at [158, 169] on div "Select a reason" at bounding box center [260, 165] width 283 height 22
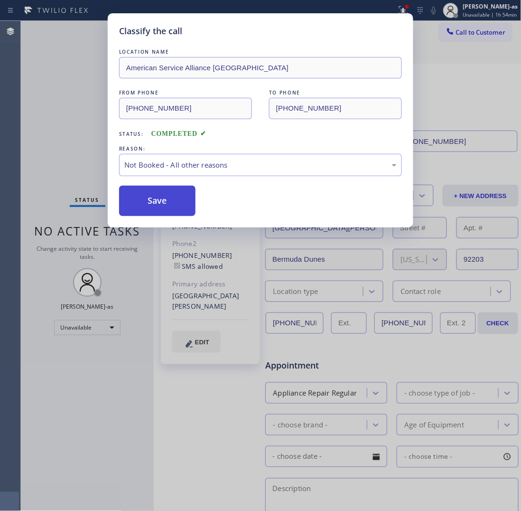
click at [152, 214] on button "Save" at bounding box center [157, 201] width 76 height 30
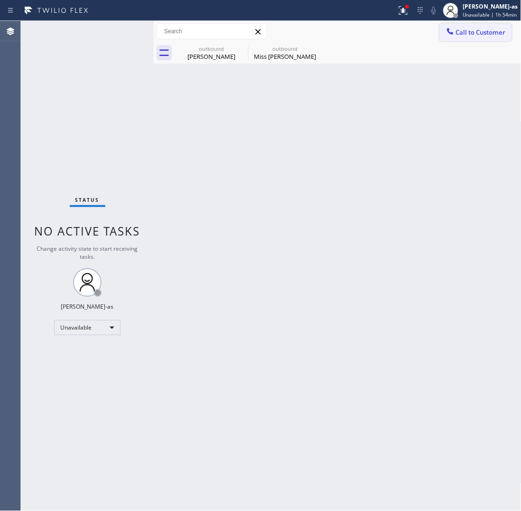
click at [478, 34] on span "Call to Customer" at bounding box center [481, 32] width 50 height 9
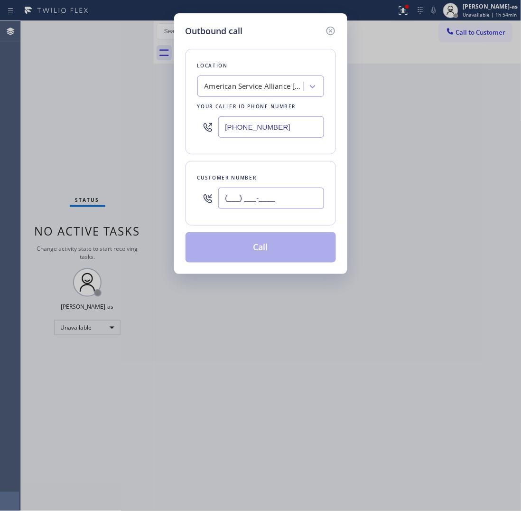
click at [286, 202] on input "(___) ___-____" at bounding box center [271, 197] width 106 height 21
paste input "812) 521-2777"
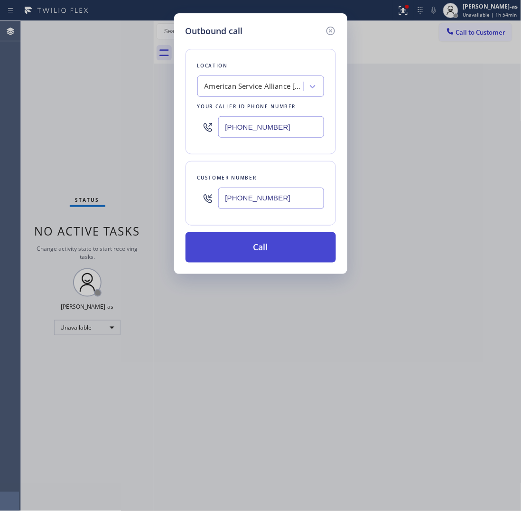
type input "[PHONE_NUMBER]"
click at [270, 243] on button "Call" at bounding box center [261, 247] width 150 height 30
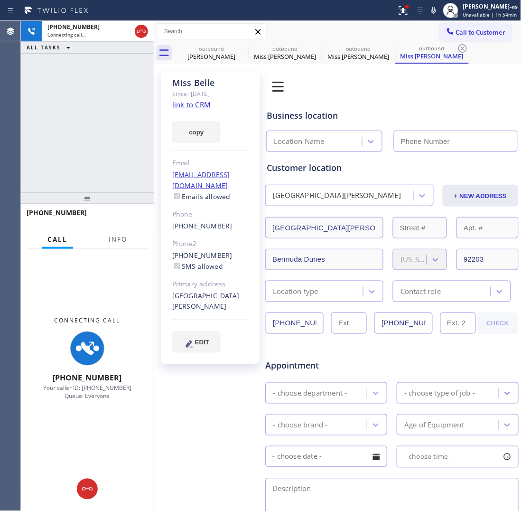
type input "[PHONE_NUMBER]"
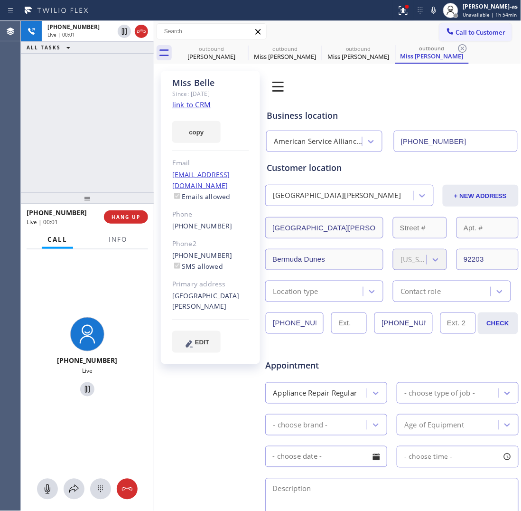
click at [131, 112] on div "[PHONE_NUMBER] Live | 00:01 ALL TASKS ALL TASKS ACTIVE TASKS TASKS IN WRAP UP" at bounding box center [87, 106] width 133 height 171
click at [82, 119] on div "[PHONE_NUMBER] Live | 00:02 ALL TASKS ALL TASKS ACTIVE TASKS TASKS IN WRAP UP" at bounding box center [87, 106] width 133 height 171
click at [190, 104] on link "link to CRM" at bounding box center [191, 104] width 38 height 9
drag, startPoint x: 59, startPoint y: 124, endPoint x: 105, endPoint y: 156, distance: 55.9
click at [65, 119] on div "[PHONE_NUMBER] Live | 01:16 ALL TASKS ALL TASKS ACTIVE TASKS TASKS IN WRAP UP" at bounding box center [87, 106] width 133 height 171
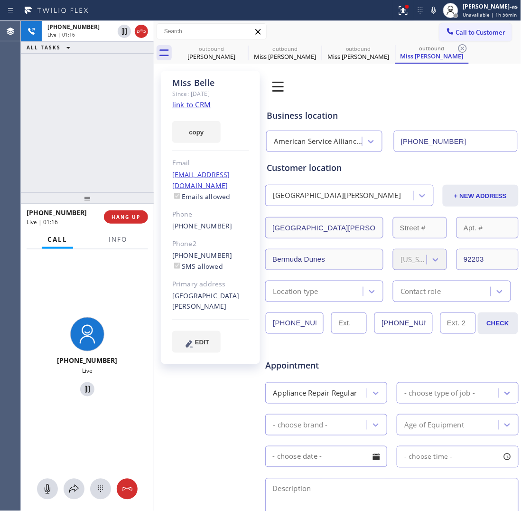
click at [82, 134] on div "[PHONE_NUMBER] Live | 01:16 ALL TASKS ALL TASKS ACTIVE TASKS TASKS IN WRAP UP" at bounding box center [87, 106] width 133 height 171
click at [122, 217] on span "HANG UP" at bounding box center [126, 217] width 29 height 7
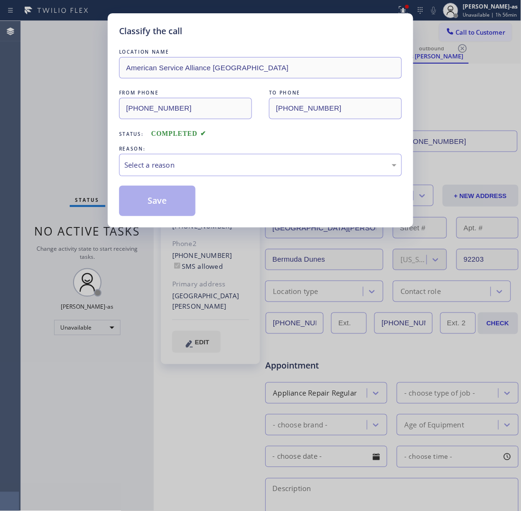
click at [123, 217] on div "Classify the call LOCATION NAME American Service Alliance Palm Desert FROM PHON…" at bounding box center [261, 120] width 306 height 214
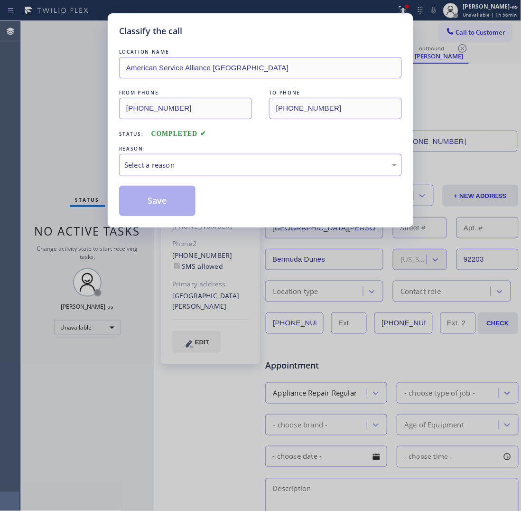
click at [230, 153] on div "REASON:" at bounding box center [260, 149] width 283 height 10
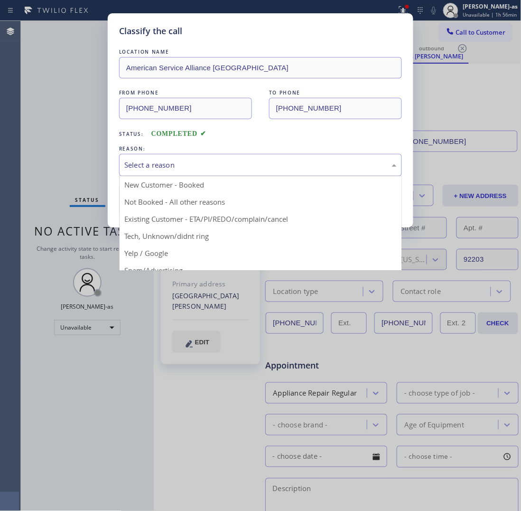
click at [195, 171] on div "Select a reason" at bounding box center [260, 165] width 283 height 22
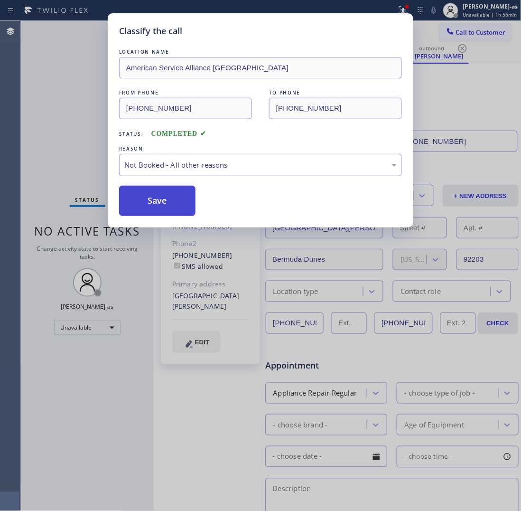
click at [170, 205] on button "Save" at bounding box center [157, 201] width 76 height 30
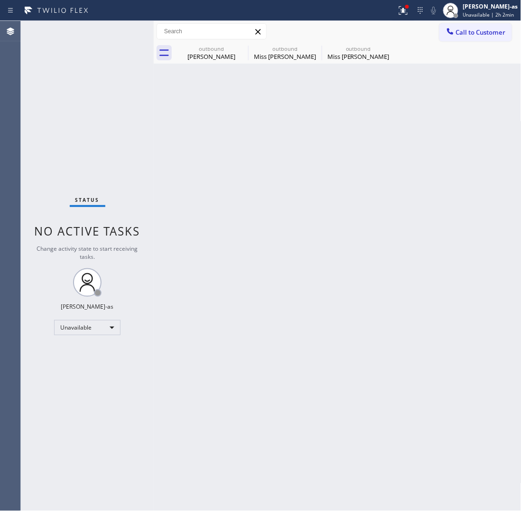
click at [276, 178] on div "Back to Dashboard Change Sender ID Customers Technicians Select a contact Outbo…" at bounding box center [338, 266] width 368 height 490
click at [221, 47] on div "outbound" at bounding box center [212, 48] width 72 height 7
type input "[PHONE_NUMBER]"
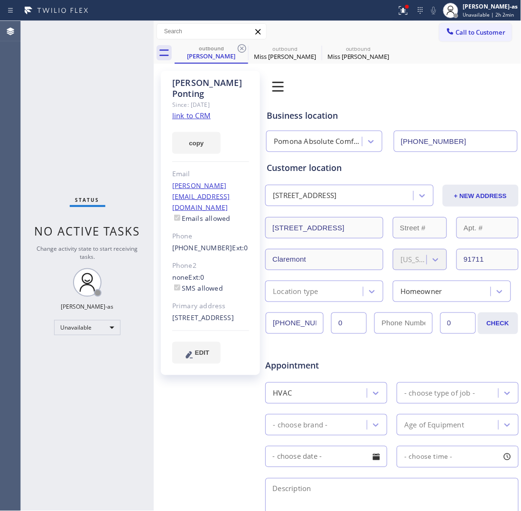
click at [238, 47] on icon at bounding box center [242, 48] width 9 height 9
click at [0, 0] on icon at bounding box center [0, 0] width 0 height 0
click at [236, 48] on div "outbound [PERSON_NAME] outbound Miss [PERSON_NAME] outbound Miss [PERSON_NAME]" at bounding box center [348, 52] width 347 height 21
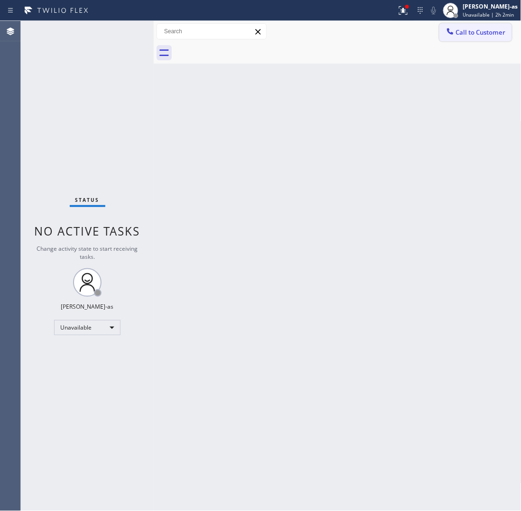
click at [474, 34] on span "Call to Customer" at bounding box center [481, 32] width 50 height 9
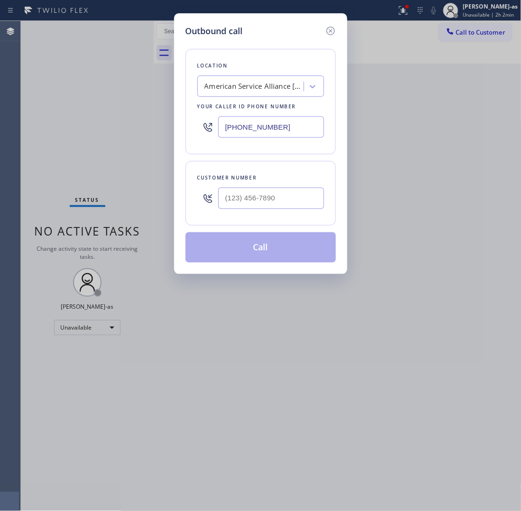
click at [267, 219] on div "Customer number" at bounding box center [261, 193] width 150 height 65
click at [269, 192] on input "(___) ___-____" at bounding box center [271, 197] width 106 height 21
paste input "917) 971-6462"
type input "[PHONE_NUMBER]"
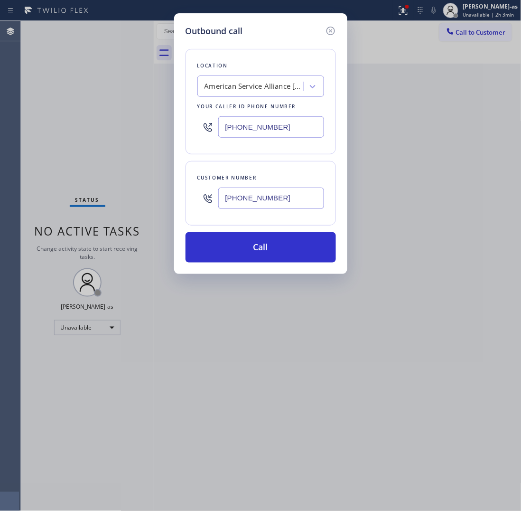
click at [272, 120] on input "[PHONE_NUMBER]" at bounding box center [271, 126] width 106 height 21
paste input "855) 731-4952"
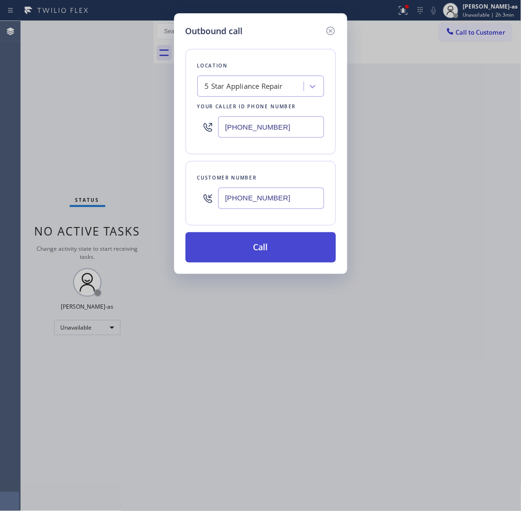
type input "[PHONE_NUMBER]"
click at [255, 249] on button "Call" at bounding box center [261, 247] width 150 height 30
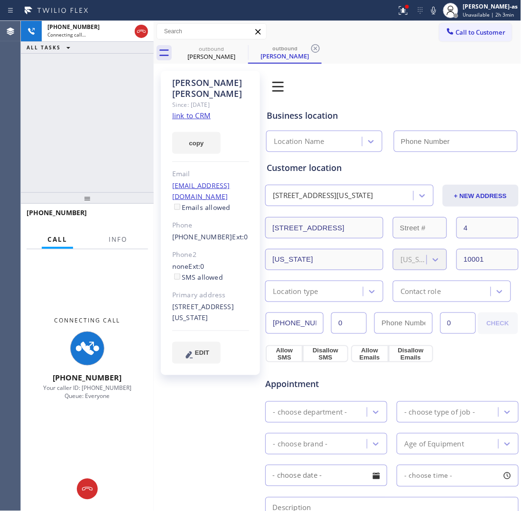
type input "[PHONE_NUMBER]"
click at [126, 138] on div "[PHONE_NUMBER] Connecting call… ALL TASKS ALL TASKS ACTIVE TASKS TASKS IN WRAP …" at bounding box center [87, 106] width 133 height 171
click at [200, 56] on div "[PERSON_NAME]" at bounding box center [212, 56] width 72 height 9
click at [238, 48] on icon at bounding box center [242, 48] width 9 height 9
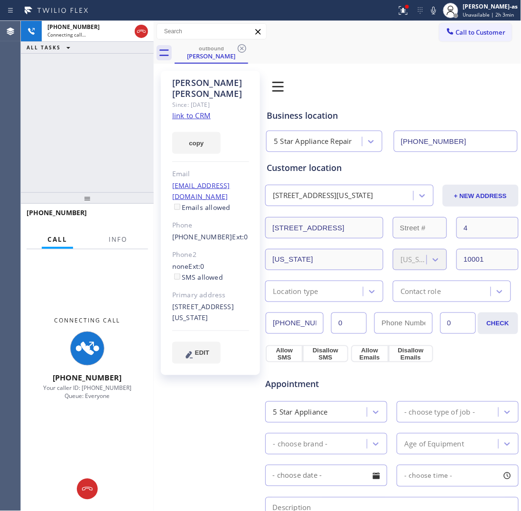
click at [111, 117] on div "[PHONE_NUMBER] Connecting call… ALL TASKS ALL TASKS ACTIVE TASKS TASKS IN WRAP …" at bounding box center [87, 106] width 133 height 171
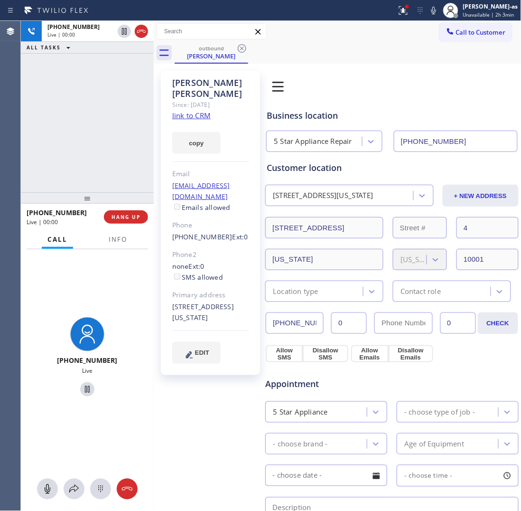
click at [140, 91] on div "[PHONE_NUMBER] Live | 00:00 ALL TASKS ALL TASKS ACTIVE TASKS TASKS IN WRAP UP" at bounding box center [87, 106] width 133 height 171
click at [111, 167] on div "[PHONE_NUMBER] Live | 00:02 ALL TASKS ALL TASKS ACTIVE TASKS TASKS IN WRAP UP" at bounding box center [87, 106] width 133 height 171
click at [76, 120] on div "[PHONE_NUMBER] Live | 00:05 ALL TASKS ALL TASKS ACTIVE TASKS TASKS IN WRAP UP" at bounding box center [87, 106] width 133 height 171
click at [96, 152] on div "[PHONE_NUMBER] Live | 00:05 ALL TASKS ALL TASKS ACTIVE TASKS TASKS IN WRAP UP" at bounding box center [87, 106] width 133 height 171
drag, startPoint x: 93, startPoint y: 186, endPoint x: 111, endPoint y: 212, distance: 31.5
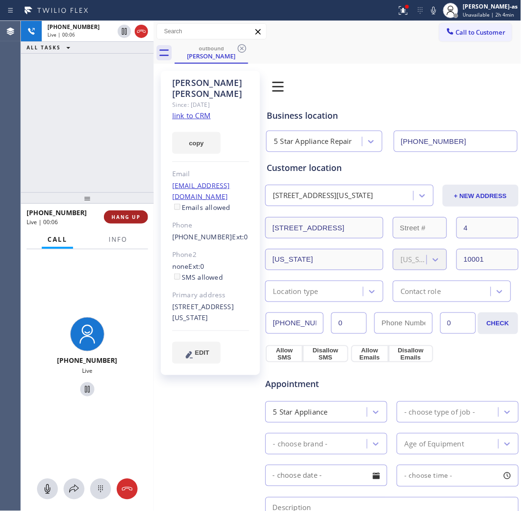
click at [95, 186] on div "[PHONE_NUMBER] Live | 00:06 ALL TASKS ALL TASKS ACTIVE TASKS TASKS IN WRAP UP" at bounding box center [87, 106] width 133 height 171
click at [115, 213] on button "HANG UP" at bounding box center [126, 216] width 44 height 13
click at [112, 167] on div "[PHONE_NUMBER] Live | 00:07 ALL TASKS ALL TASKS ACTIVE TASKS TASKS IN WRAP UP" at bounding box center [87, 106] width 133 height 171
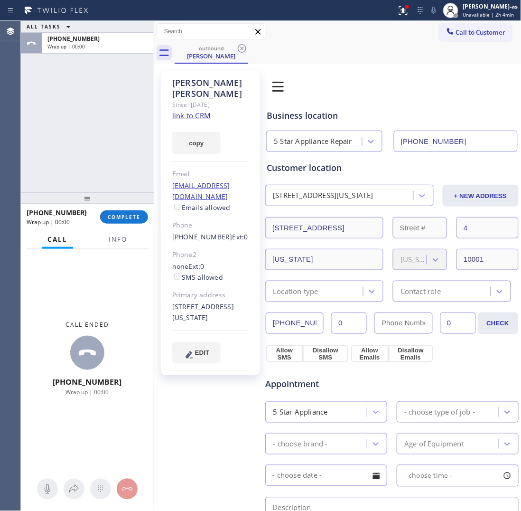
click at [197, 111] on link "link to CRM" at bounding box center [191, 115] width 38 height 9
drag, startPoint x: 74, startPoint y: 94, endPoint x: 129, endPoint y: 205, distance: 123.7
click at [80, 105] on div "ALL TASKS ALL TASKS ACTIVE TASKS TASKS IN WRAP UP [PHONE_NUMBER] Wrap up | 00:01" at bounding box center [87, 106] width 133 height 171
click at [126, 219] on span "COMPLETE" at bounding box center [124, 217] width 33 height 7
click at [103, 159] on div "ALL TASKS ALL TASKS ACTIVE TASKS TASKS IN WRAP UP [PHONE_NUMBER] Wrap up | 00:01" at bounding box center [87, 106] width 133 height 171
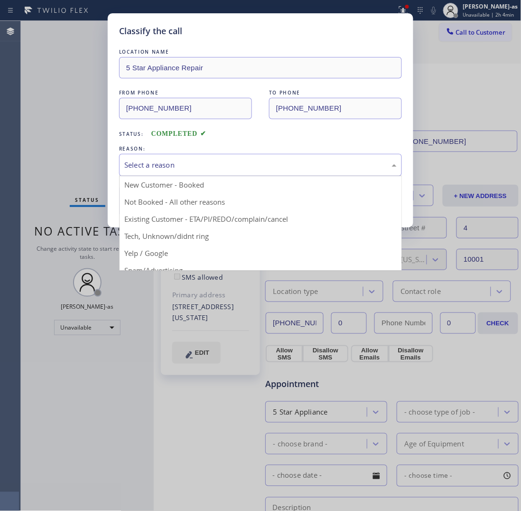
click at [239, 165] on div "Select a reason" at bounding box center [260, 164] width 272 height 11
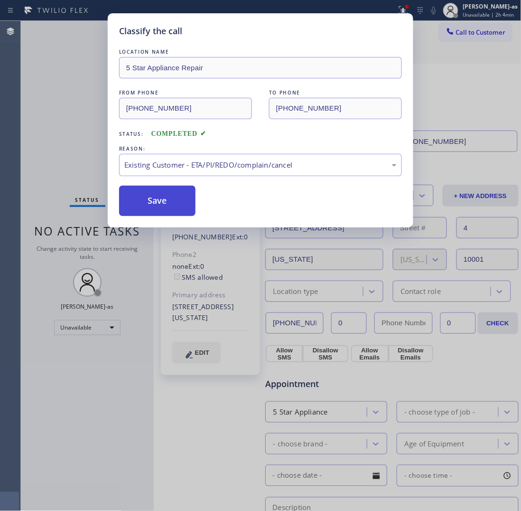
click at [152, 200] on button "Save" at bounding box center [157, 201] width 76 height 30
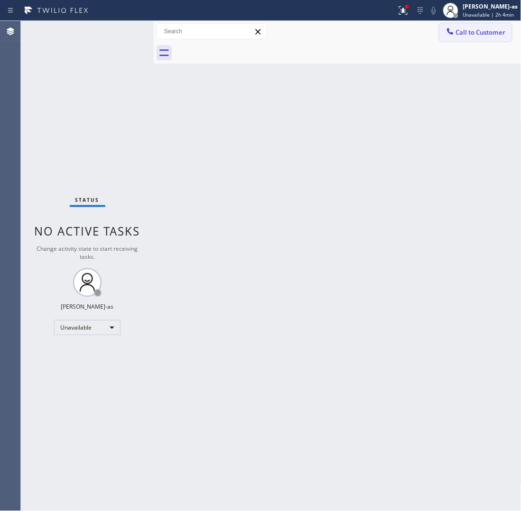
click at [484, 34] on span "Call to Customer" at bounding box center [481, 32] width 50 height 9
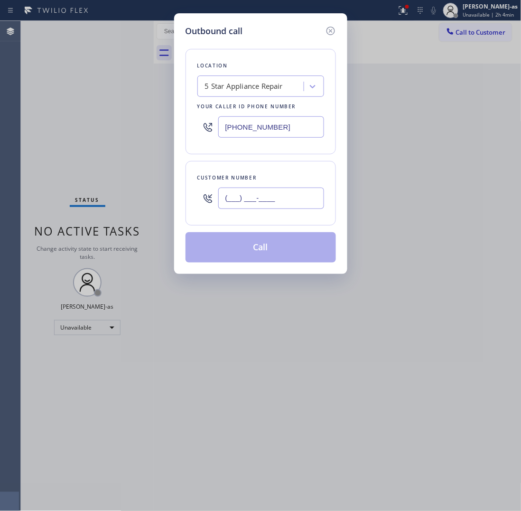
click at [271, 201] on input "(___) ___-____" at bounding box center [271, 197] width 106 height 21
paste input "928) 864-9009"
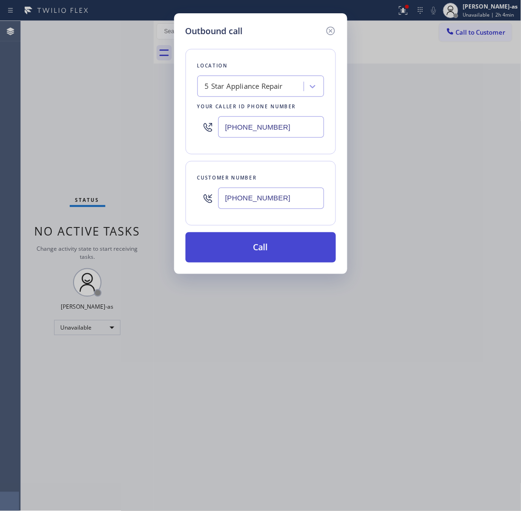
type input "[PHONE_NUMBER]"
click at [250, 248] on button "Call" at bounding box center [261, 247] width 150 height 30
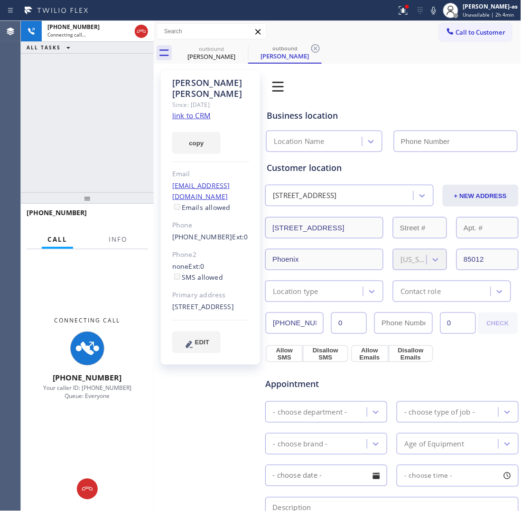
type input "[PHONE_NUMBER]"
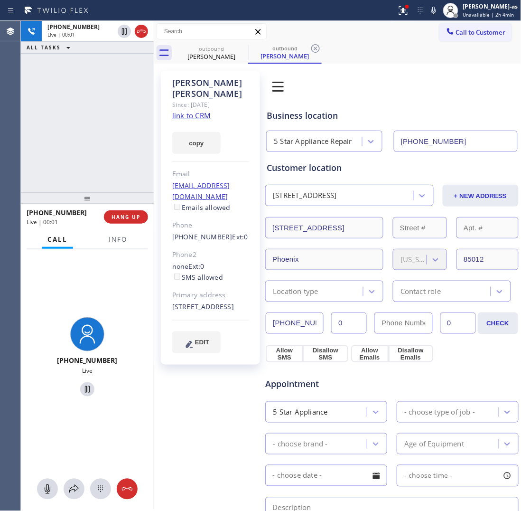
click at [98, 132] on div "[PHONE_NUMBER] Live | 00:01 ALL TASKS ALL TASKS ACTIVE TASKS TASKS IN WRAP UP" at bounding box center [87, 106] width 133 height 171
click at [188, 111] on link "link to CRM" at bounding box center [191, 115] width 38 height 9
drag, startPoint x: 94, startPoint y: 115, endPoint x: 120, endPoint y: 58, distance: 62.4
click at [96, 115] on div "[PHONE_NUMBER] Live | 00:04 ALL TASKS ALL TASKS ACTIVE TASKS TASKS IN WRAP UP" at bounding box center [87, 106] width 133 height 171
click at [136, 25] on div at bounding box center [133, 31] width 34 height 21
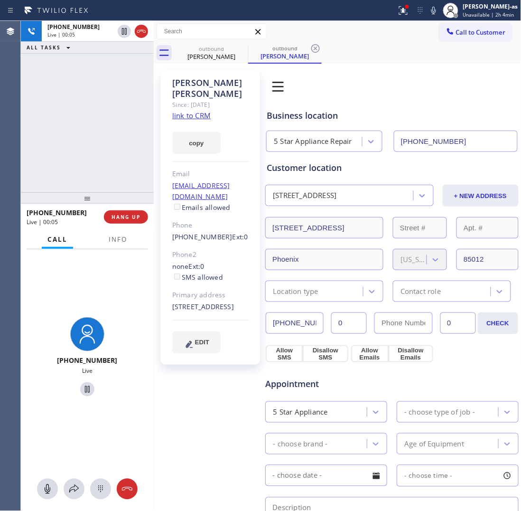
drag, startPoint x: 141, startPoint y: 29, endPoint x: 190, endPoint y: 279, distance: 254.3
click at [145, 29] on icon at bounding box center [141, 31] width 11 height 11
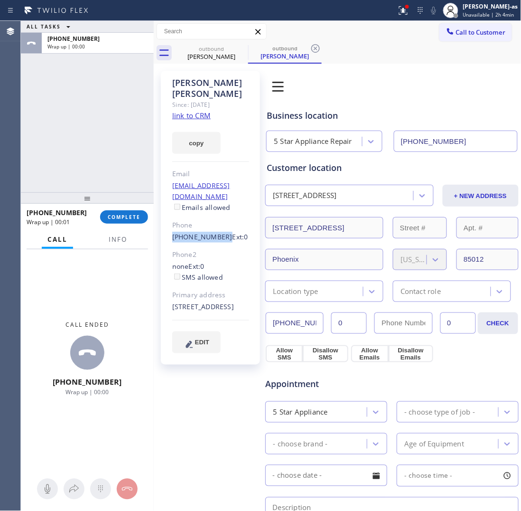
drag, startPoint x: 209, startPoint y: 217, endPoint x: 219, endPoint y: 217, distance: 10.0
click at [219, 217] on div "[PERSON_NAME] Since: [DATE] link to CRM copy Email [EMAIL_ADDRESS][DOMAIN_NAME]…" at bounding box center [210, 218] width 99 height 294
copy link "[PHONE_NUMBER]"
click at [140, 217] on button "COMPLETE" at bounding box center [124, 216] width 48 height 13
click at [124, 179] on div "ALL TASKS ALL TASKS ACTIVE TASKS TASKS IN WRAP UP [PHONE_NUMBER] Wrap up | 00:01" at bounding box center [87, 106] width 133 height 171
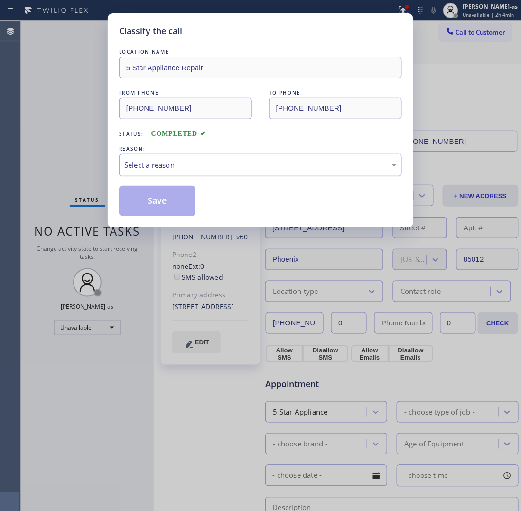
drag, startPoint x: 209, startPoint y: 160, endPoint x: 221, endPoint y: 176, distance: 19.6
click at [209, 161] on div "Select a reason" at bounding box center [260, 164] width 272 height 11
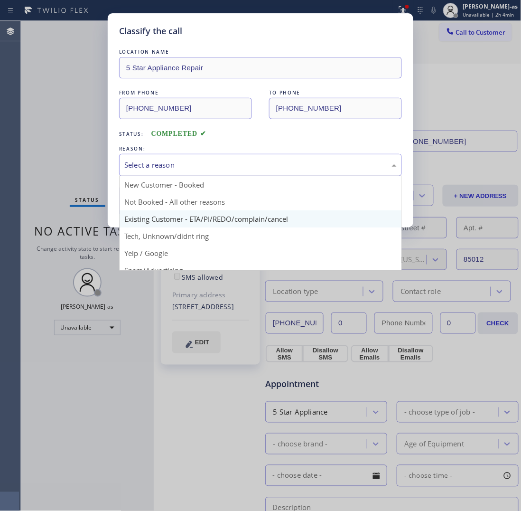
drag, startPoint x: 249, startPoint y: 221, endPoint x: 231, endPoint y: 215, distance: 19.4
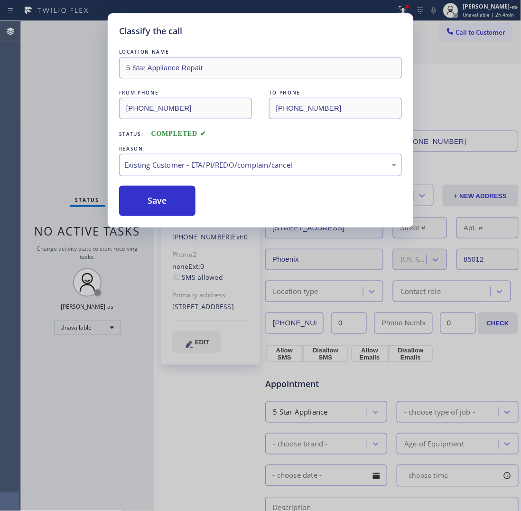
drag, startPoint x: 183, startPoint y: 210, endPoint x: 205, endPoint y: 202, distance: 23.7
click at [183, 209] on button "Save" at bounding box center [157, 201] width 76 height 30
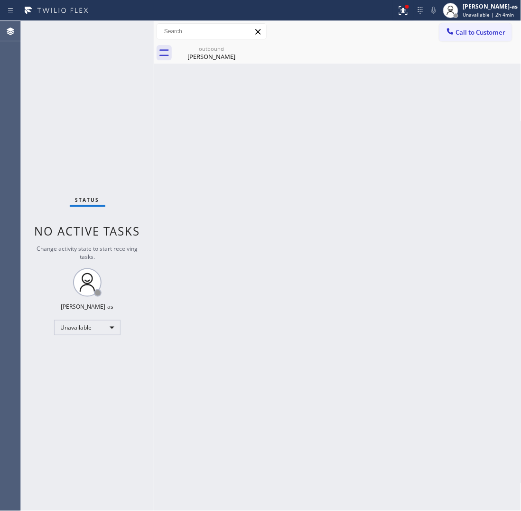
drag, startPoint x: 468, startPoint y: 30, endPoint x: 425, endPoint y: 53, distance: 49.0
click at [466, 30] on span "Call to Customer" at bounding box center [481, 32] width 50 height 9
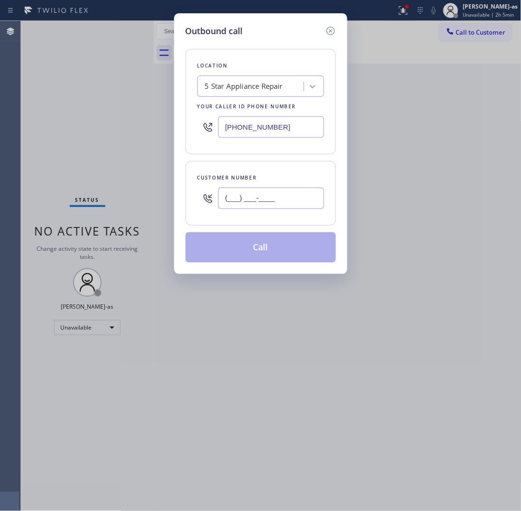
click at [269, 207] on input "(___) ___-____" at bounding box center [271, 197] width 106 height 21
paste input "928) 864-9009"
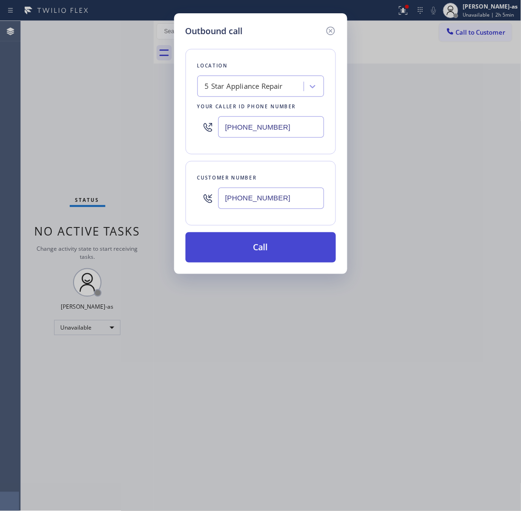
type input "[PHONE_NUMBER]"
click at [268, 250] on button "Call" at bounding box center [261, 247] width 150 height 30
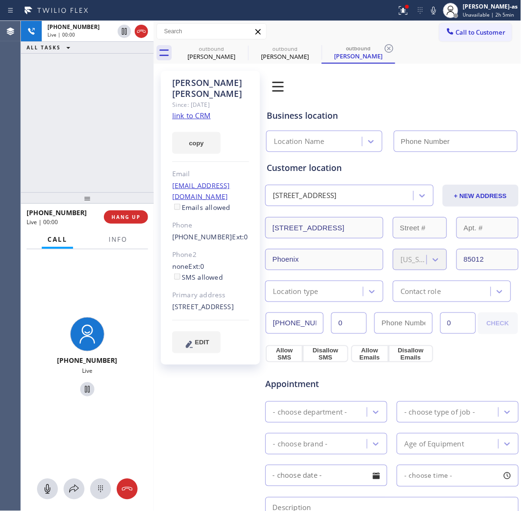
type input "[PHONE_NUMBER]"
drag, startPoint x: 127, startPoint y: 204, endPoint x: 126, endPoint y: 212, distance: 8.1
click at [126, 204] on div at bounding box center [87, 197] width 133 height 11
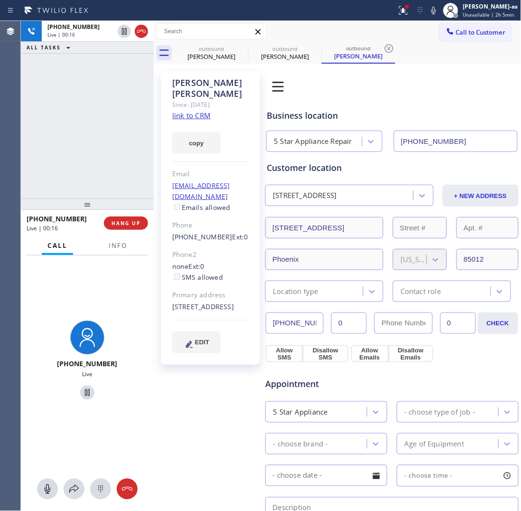
click at [127, 216] on div "[PHONE_NUMBER] Live | 00:16 HANG UP" at bounding box center [87, 223] width 121 height 25
click at [127, 220] on span "HANG UP" at bounding box center [126, 223] width 29 height 7
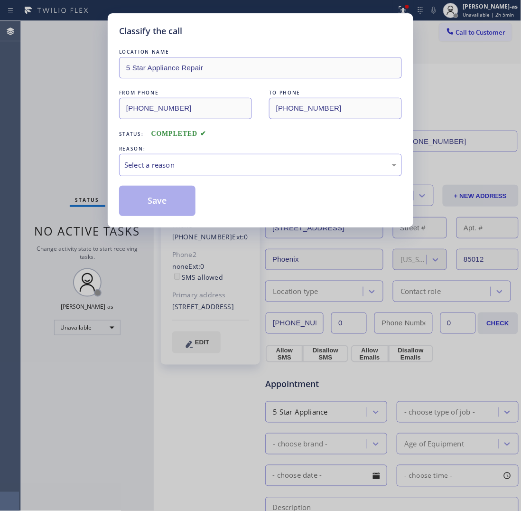
click at [127, 222] on div "Classify the call LOCATION NAME 5 Star Appliance Repair FROM PHONE [PHONE_NUMBE…" at bounding box center [261, 120] width 306 height 214
click at [243, 160] on div "Select a reason" at bounding box center [260, 164] width 272 height 11
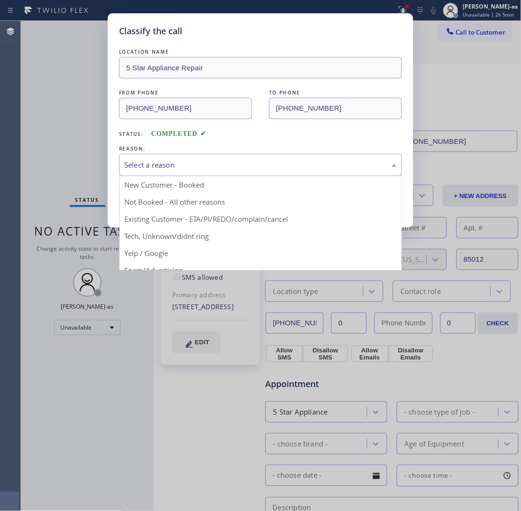
drag, startPoint x: 223, startPoint y: 222, endPoint x: 214, endPoint y: 217, distance: 10.2
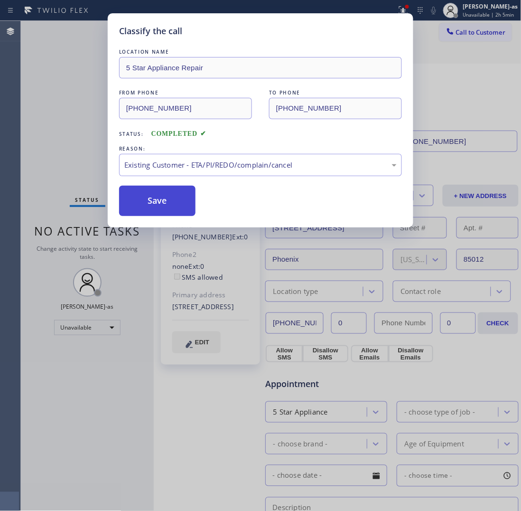
click at [164, 201] on button "Save" at bounding box center [157, 201] width 76 height 30
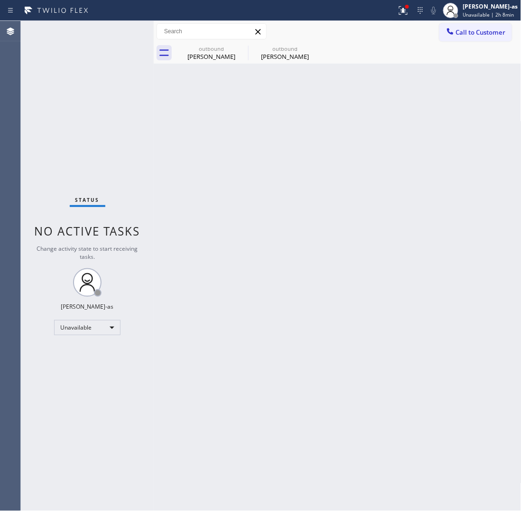
click at [472, 30] on span "Call to Customer" at bounding box center [481, 32] width 50 height 9
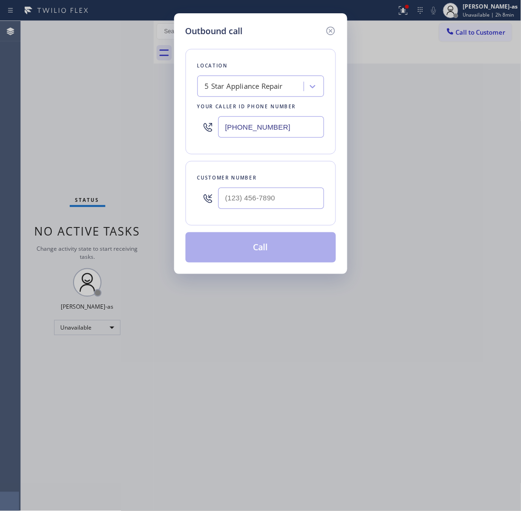
drag, startPoint x: 277, startPoint y: 186, endPoint x: 278, endPoint y: 192, distance: 6.8
click at [276, 186] on div at bounding box center [271, 198] width 106 height 31
click at [280, 201] on input "(___) ___-____" at bounding box center [271, 197] width 106 height 21
paste input "714) 788-8303"
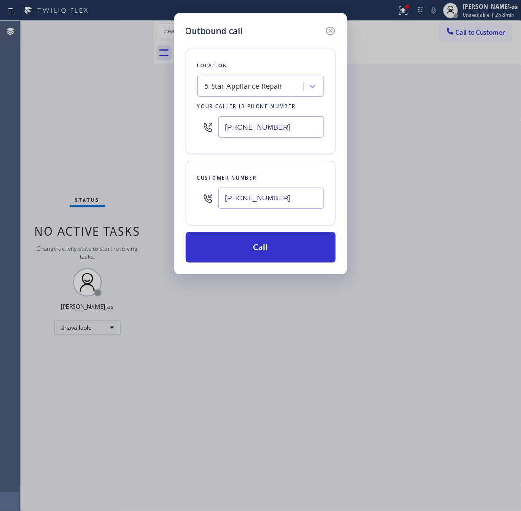
type input "[PHONE_NUMBER]"
click at [258, 92] on div "5 Star Appliance Repair" at bounding box center [244, 86] width 78 height 11
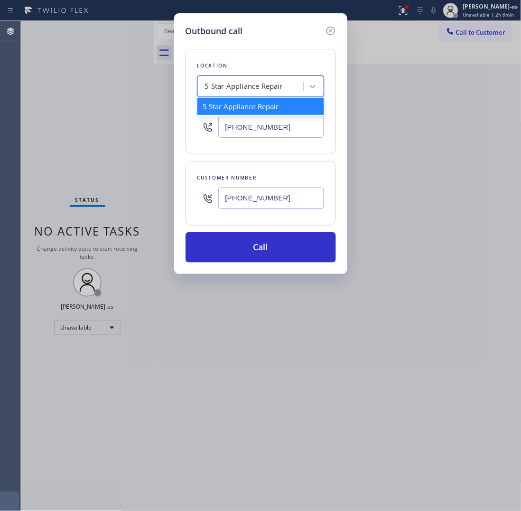
paste input "[PERSON_NAME] Appliance Repair 2 #uncorrect"
type input "[PERSON_NAME] Appliance Repair 2 #uncorrect"
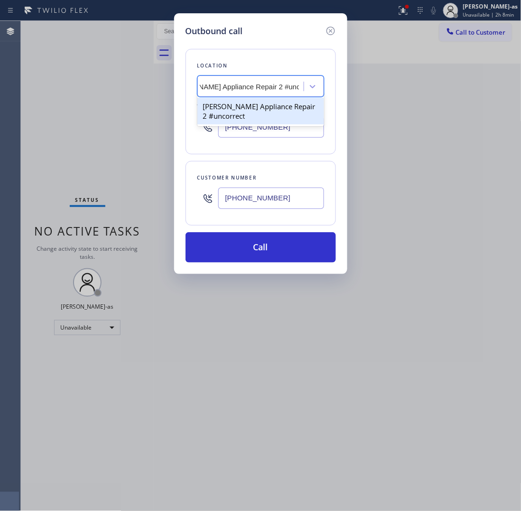
click at [249, 110] on div "[PERSON_NAME] Appliance Repair 2 #uncorrect" at bounding box center [260, 111] width 127 height 27
type input "[PHONE_NUMBER]"
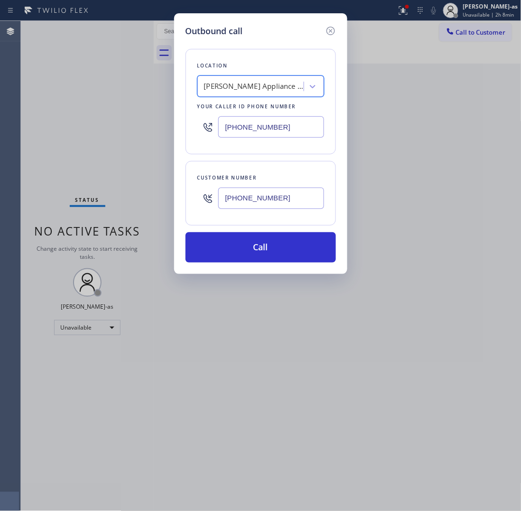
scroll to position [0, 0]
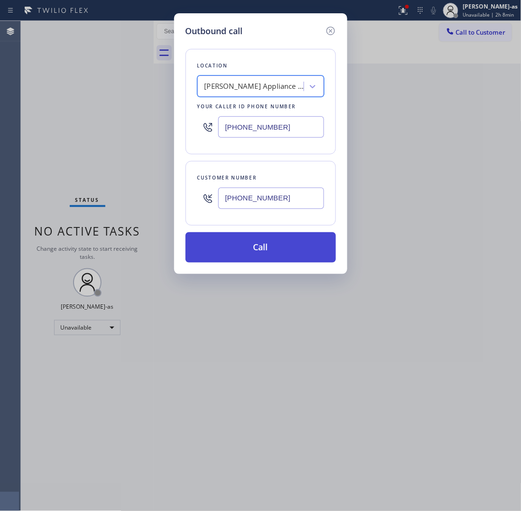
click at [281, 248] on button "Call" at bounding box center [261, 247] width 150 height 30
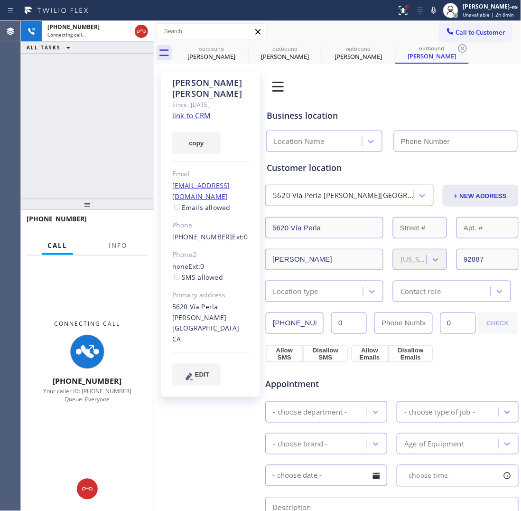
type input "[PHONE_NUMBER]"
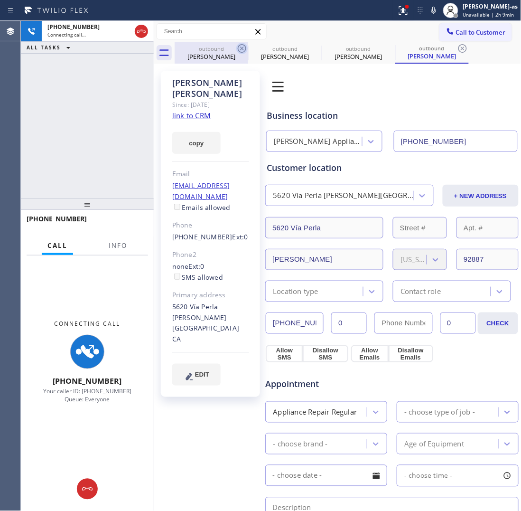
click at [210, 52] on div "[PERSON_NAME]" at bounding box center [212, 56] width 72 height 9
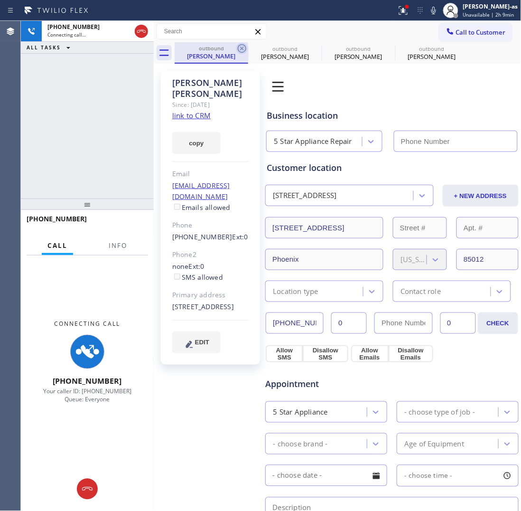
type input "[PHONE_NUMBER]"
click at [238, 49] on icon at bounding box center [242, 48] width 9 height 9
click at [0, 0] on icon at bounding box center [0, 0] width 0 height 0
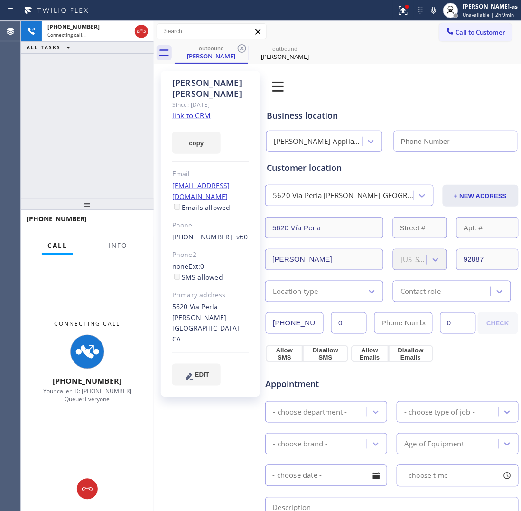
type input "[PHONE_NUMBER]"
click at [136, 111] on div "[PHONE_NUMBER] Connecting call… ALL TASKS ALL TASKS ACTIVE TASKS TASKS IN WRAP …" at bounding box center [87, 109] width 133 height 177
click at [194, 111] on link "link to CRM" at bounding box center [191, 115] width 38 height 9
drag, startPoint x: 22, startPoint y: 136, endPoint x: 91, endPoint y: 114, distance: 72.2
click at [25, 136] on div "[PHONE_NUMBER] Connecting call… ALL TASKS ALL TASKS ACTIVE TASKS TASKS IN WRAP …" at bounding box center [87, 109] width 133 height 177
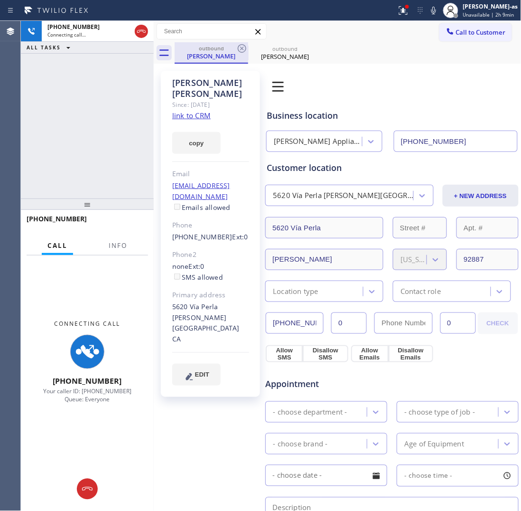
drag, startPoint x: 197, startPoint y: 60, endPoint x: 206, endPoint y: 57, distance: 10.1
click at [201, 58] on div "outbound [PERSON_NAME]" at bounding box center [212, 52] width 72 height 20
drag, startPoint x: 236, startPoint y: 48, endPoint x: 243, endPoint y: 48, distance: 6.6
click at [238, 48] on icon at bounding box center [241, 48] width 11 height 11
click at [127, 164] on div "[PHONE_NUMBER] Connecting call… ALL TASKS ALL TASKS ACTIVE TASKS TASKS IN WRAP …" at bounding box center [87, 109] width 133 height 177
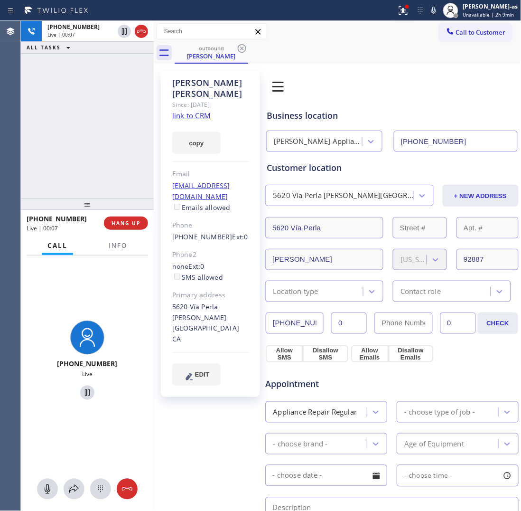
drag, startPoint x: 39, startPoint y: 58, endPoint x: 69, endPoint y: 51, distance: 30.4
click at [44, 58] on div "[PHONE_NUMBER] Live | 00:07 ALL TASKS ALL TASKS ACTIVE TASKS TASKS IN WRAP UP" at bounding box center [87, 109] width 133 height 177
click at [148, 15] on div at bounding box center [198, 10] width 389 height 15
click at [141, 30] on icon at bounding box center [141, 31] width 11 height 11
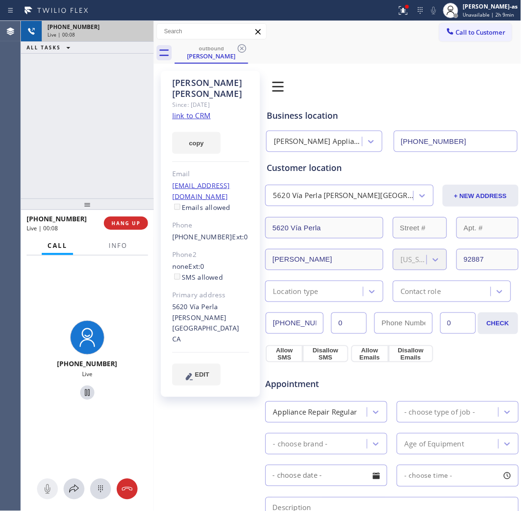
click at [98, 210] on div at bounding box center [87, 203] width 133 height 11
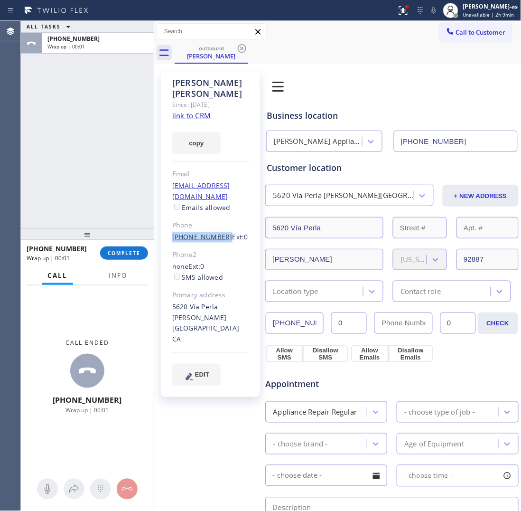
drag, startPoint x: 168, startPoint y: 215, endPoint x: 218, endPoint y: 216, distance: 49.8
click at [218, 216] on div "[PERSON_NAME] Since: [DATE] link to CRM copy Email [EMAIL_ADDRESS][DOMAIN_NAME]…" at bounding box center [210, 234] width 99 height 326
copy link "[PHONE_NUMBER]"
drag, startPoint x: 125, startPoint y: 251, endPoint x: 123, endPoint y: 214, distance: 36.6
click at [125, 251] on span "COMPLETE" at bounding box center [124, 253] width 33 height 7
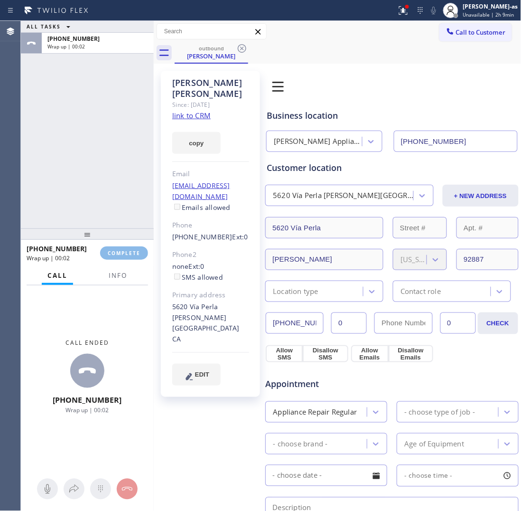
click at [117, 190] on div "ALL TASKS ALL TASKS ACTIVE TASKS TASKS IN WRAP UP [PHONE_NUMBER] Wrap up | 00:02" at bounding box center [87, 124] width 133 height 207
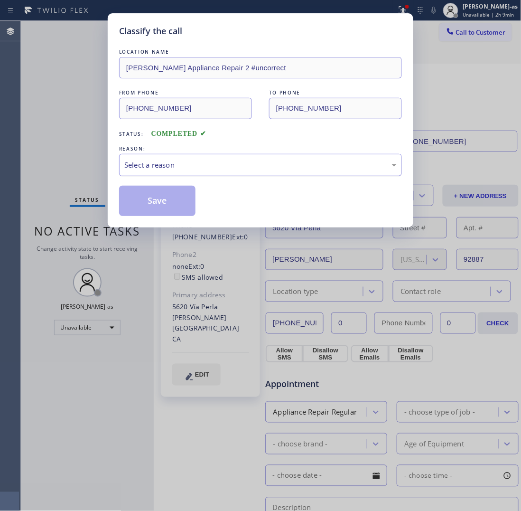
click at [190, 165] on div "Select a reason" at bounding box center [260, 164] width 272 height 11
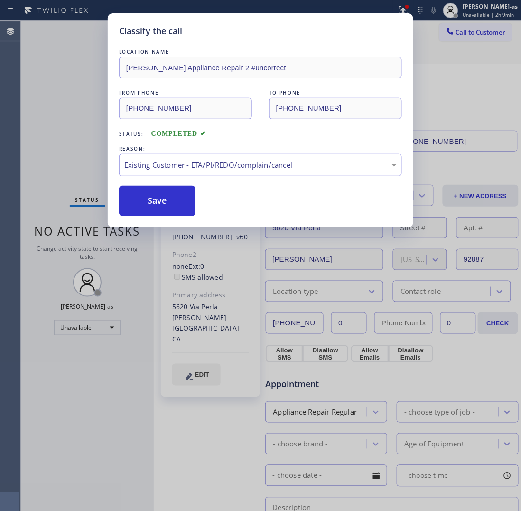
drag, startPoint x: 174, startPoint y: 202, endPoint x: 412, endPoint y: 70, distance: 271.9
click at [175, 202] on button "Save" at bounding box center [157, 201] width 76 height 30
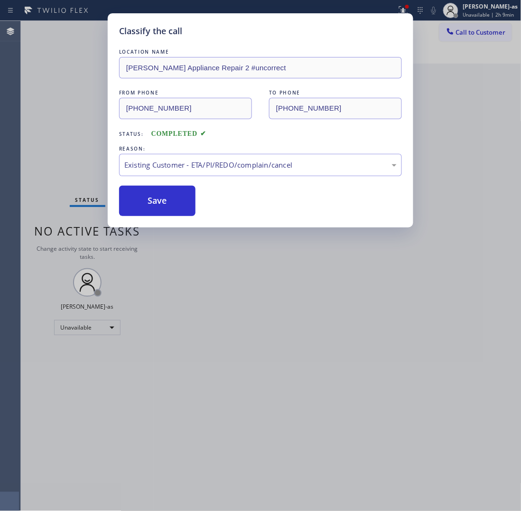
click at [474, 27] on div "Classify the call LOCATION NAME [PERSON_NAME] Appliance Repair 2 #uncorrect FRO…" at bounding box center [260, 255] width 521 height 511
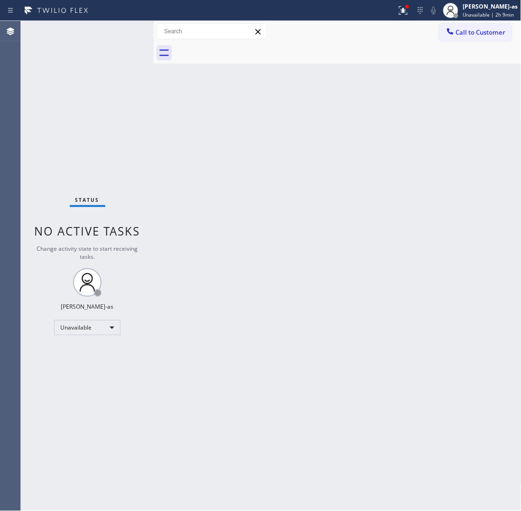
click at [482, 30] on span "Call to Customer" at bounding box center [481, 32] width 50 height 9
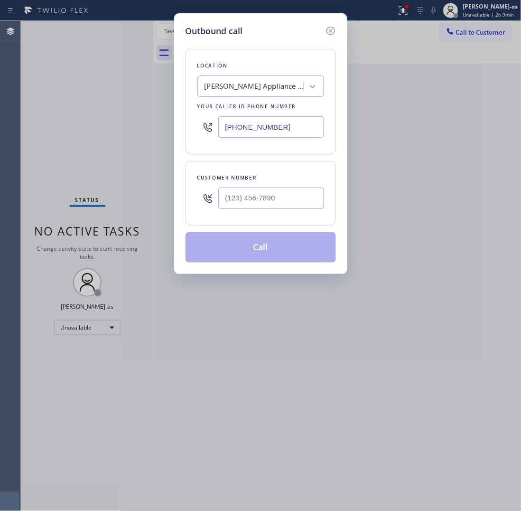
click at [286, 187] on div at bounding box center [271, 198] width 106 height 31
click at [286, 205] on input "(___) ___-____" at bounding box center [271, 197] width 106 height 21
paste input "714) 788-8303"
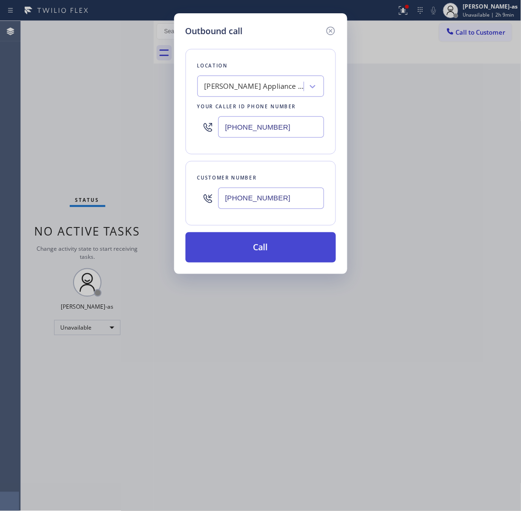
type input "[PHONE_NUMBER]"
click at [223, 246] on button "Call" at bounding box center [261, 247] width 150 height 30
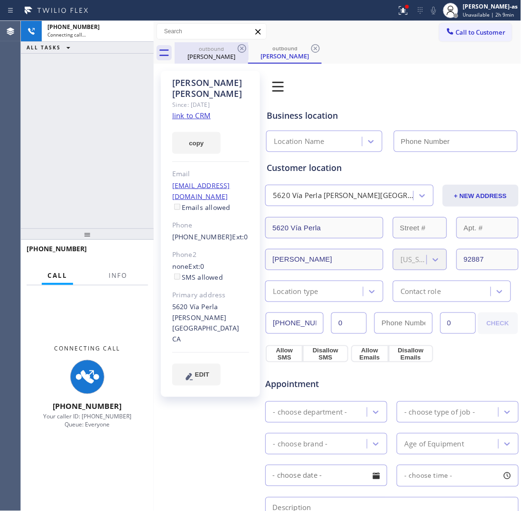
click at [146, 80] on div "[PHONE_NUMBER] Connecting call… ALL TASKS ALL TASKS ACTIVE TASKS TASKS IN WRAP …" at bounding box center [87, 124] width 133 height 207
drag, startPoint x: 194, startPoint y: 53, endPoint x: 246, endPoint y: 55, distance: 52.2
click at [203, 53] on div "[PERSON_NAME]" at bounding box center [212, 56] width 72 height 9
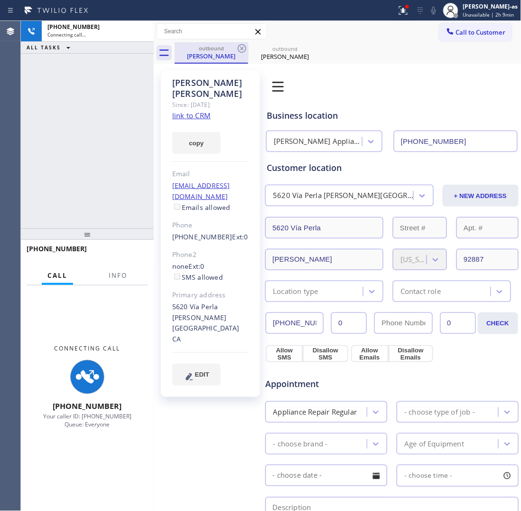
type input "[PHONE_NUMBER]"
click at [245, 52] on icon at bounding box center [241, 48] width 11 height 11
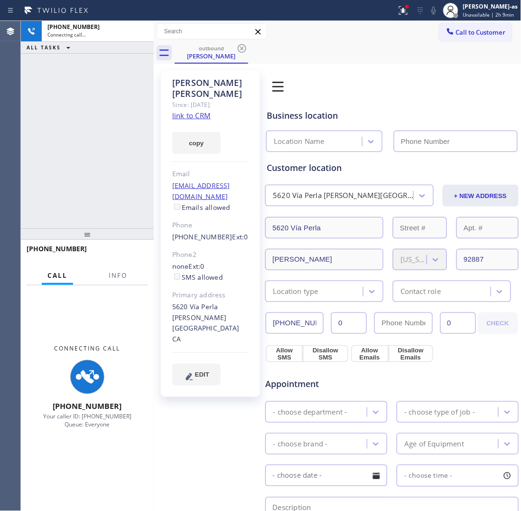
type input "[PHONE_NUMBER]"
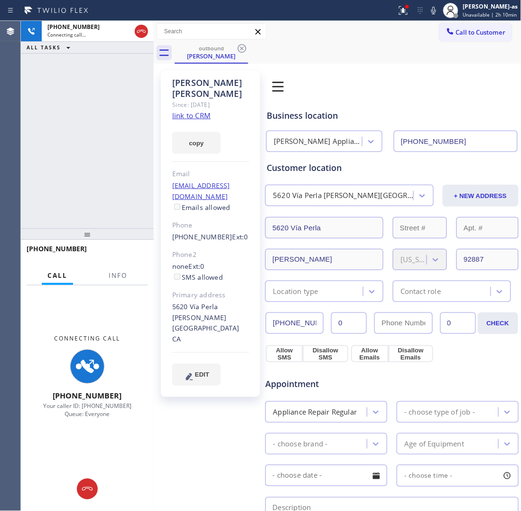
drag, startPoint x: 95, startPoint y: 135, endPoint x: 198, endPoint y: 96, distance: 109.6
click at [96, 134] on div "[PHONE_NUMBER] Connecting call… ALL TASKS ALL TASKS ACTIVE TASKS TASKS IN WRAP …" at bounding box center [87, 124] width 133 height 207
drag, startPoint x: 218, startPoint y: 55, endPoint x: 246, endPoint y: 53, distance: 27.6
click at [221, 55] on div "[PERSON_NAME]" at bounding box center [212, 56] width 72 height 9
click at [246, 51] on icon at bounding box center [241, 48] width 11 height 11
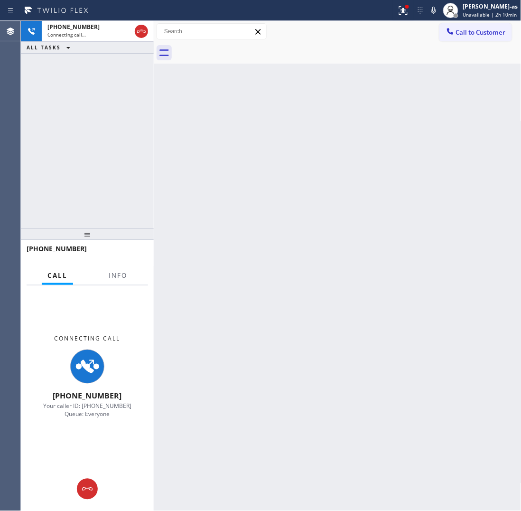
click at [106, 149] on div "[PHONE_NUMBER] Connecting call… ALL TASKS ALL TASKS ACTIVE TASKS TASKS IN WRAP …" at bounding box center [87, 124] width 133 height 207
drag, startPoint x: 108, startPoint y: 136, endPoint x: 143, endPoint y: 103, distance: 48.0
click at [108, 136] on div "[PHONE_NUMBER] Connecting call… ALL TASKS ALL TASKS ACTIVE TASKS TASKS IN WRAP …" at bounding box center [87, 124] width 133 height 207
click at [143, 35] on icon at bounding box center [141, 31] width 11 height 11
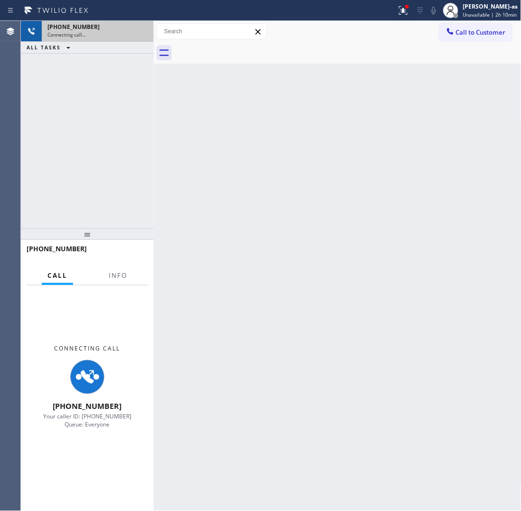
click at [123, 133] on div "[PHONE_NUMBER] Connecting call… ALL TASKS ALL TASKS ACTIVE TASKS TASKS IN WRAP …" at bounding box center [87, 124] width 133 height 207
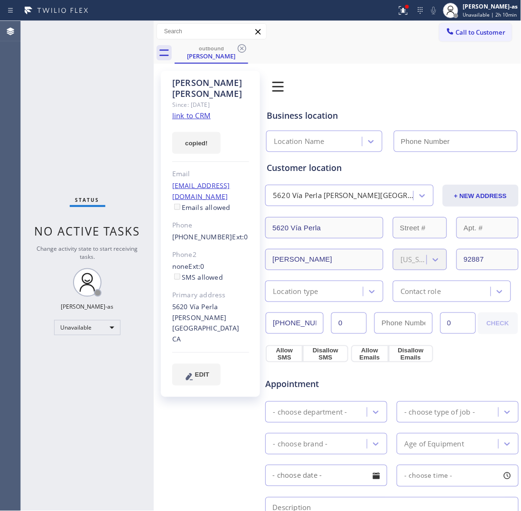
type input "[PHONE_NUMBER]"
click at [451, 27] on button "Call to Customer" at bounding box center [475, 32] width 73 height 18
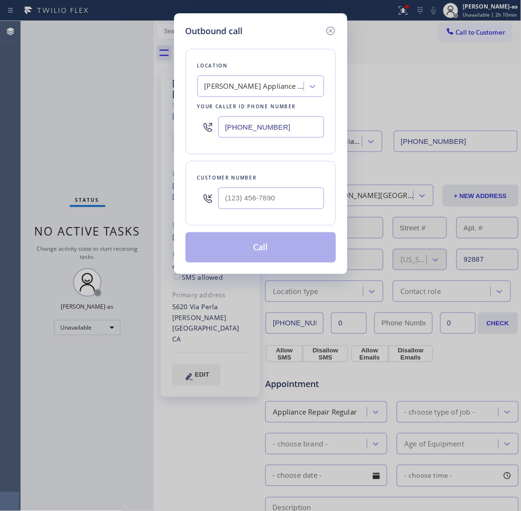
click at [267, 177] on div "Customer number" at bounding box center [260, 178] width 127 height 10
click at [285, 195] on input "(___) ___-____" at bounding box center [271, 197] width 106 height 21
paste input "714) 813-3108"
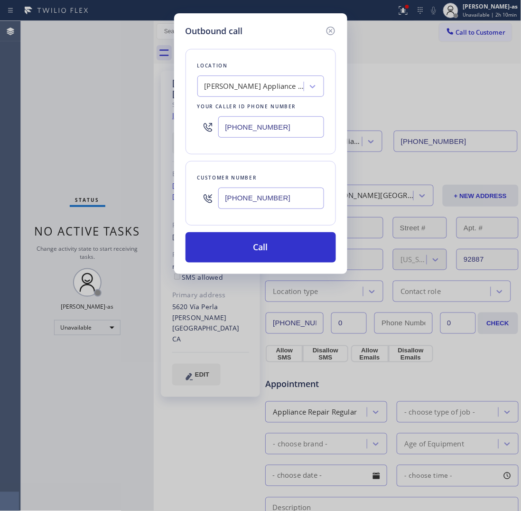
type input "[PHONE_NUMBER]"
click at [261, 138] on input "[PHONE_NUMBER]" at bounding box center [271, 126] width 106 height 21
paste input "855) 731-4952"
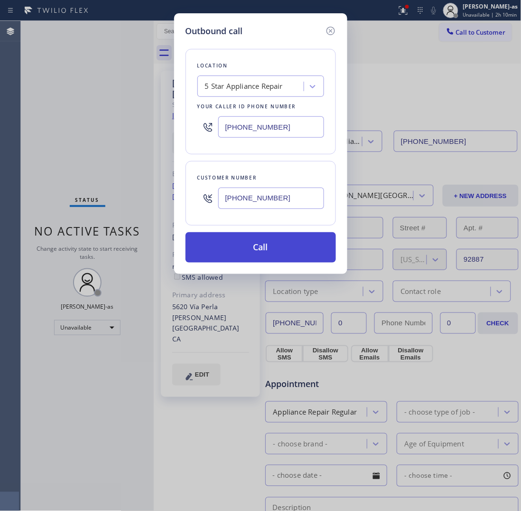
type input "[PHONE_NUMBER]"
click at [262, 252] on button "Call" at bounding box center [261, 247] width 150 height 30
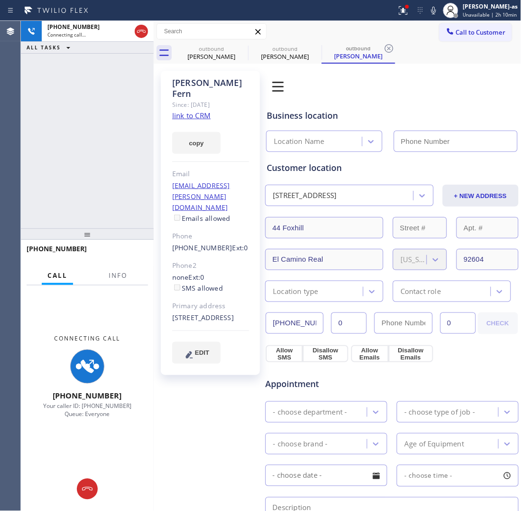
drag, startPoint x: 99, startPoint y: 174, endPoint x: 159, endPoint y: 101, distance: 95.0
click at [102, 171] on div "[PHONE_NUMBER] Connecting call… ALL TASKS ALL TASKS ACTIVE TASKS TASKS IN WRAP …" at bounding box center [87, 124] width 133 height 207
drag, startPoint x: 222, startPoint y: 53, endPoint x: 233, endPoint y: 47, distance: 12.5
click at [222, 51] on div "outbound [PERSON_NAME]" at bounding box center [212, 52] width 72 height 21
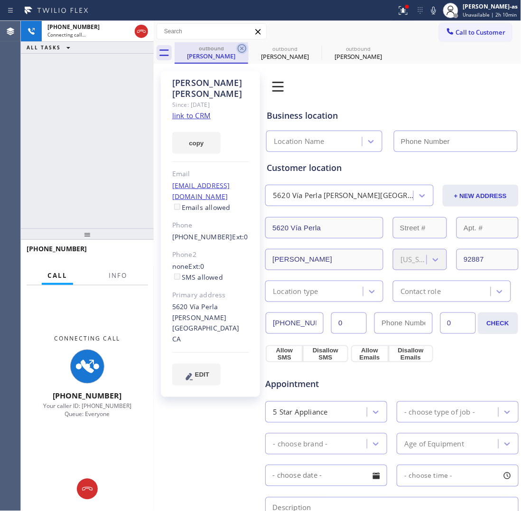
click at [243, 47] on icon at bounding box center [242, 48] width 9 height 9
click at [310, 48] on icon at bounding box center [315, 48] width 11 height 11
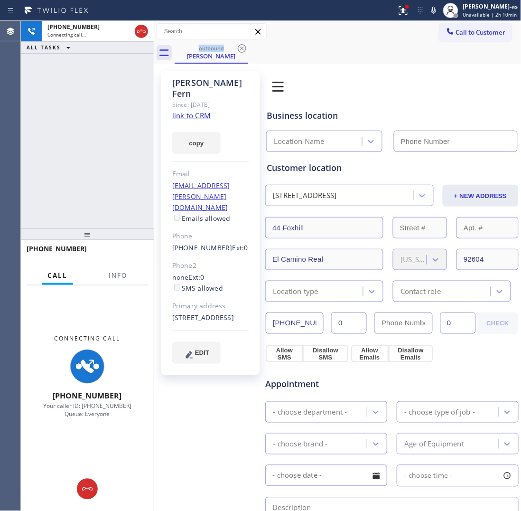
type input "[PHONE_NUMBER]"
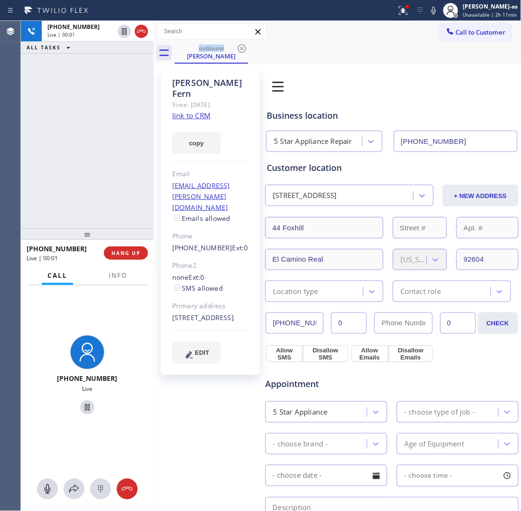
click at [107, 214] on div "[PHONE_NUMBER] Live | 00:01 ALL TASKS ALL TASKS ACTIVE TASKS TASKS IN WRAP UP" at bounding box center [87, 124] width 133 height 207
click at [122, 261] on div "[PHONE_NUMBER] Live | 00:01 HANG UP" at bounding box center [87, 253] width 121 height 25
click at [138, 255] on span "HANG UP" at bounding box center [126, 253] width 29 height 7
click at [138, 253] on span "HANG UP" at bounding box center [126, 253] width 29 height 7
click at [139, 250] on span "HANG UP" at bounding box center [126, 253] width 29 height 7
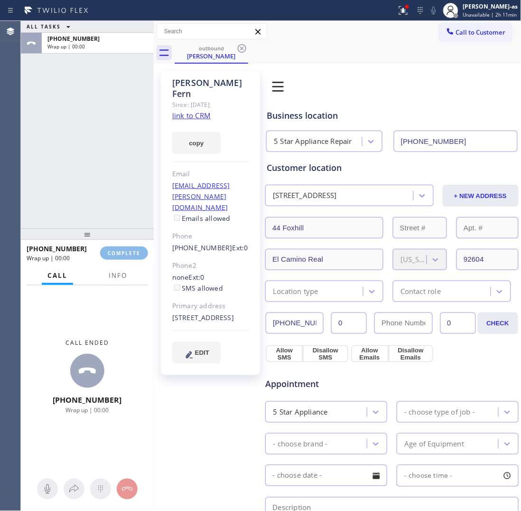
click at [115, 150] on div "ALL TASKS ALL TASKS ACTIVE TASKS TASKS IN WRAP UP [PHONE_NUMBER] Wrap up | 00:00" at bounding box center [87, 124] width 133 height 207
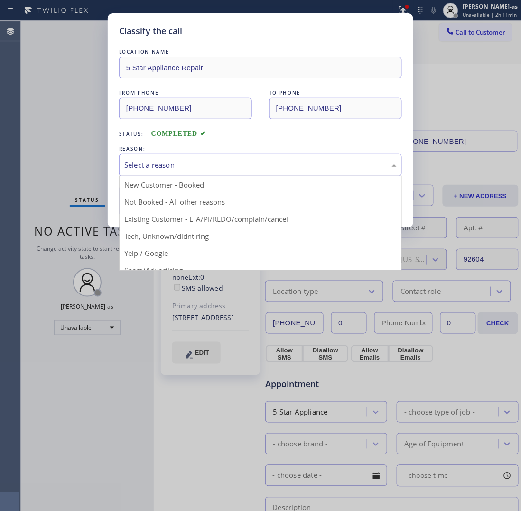
drag, startPoint x: 213, startPoint y: 156, endPoint x: 224, endPoint y: 197, distance: 43.4
click at [214, 158] on div "Select a reason" at bounding box center [260, 165] width 283 height 22
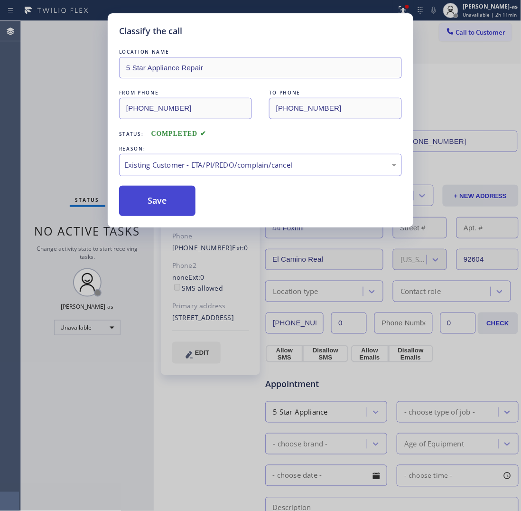
click at [181, 197] on button "Save" at bounding box center [157, 201] width 76 height 30
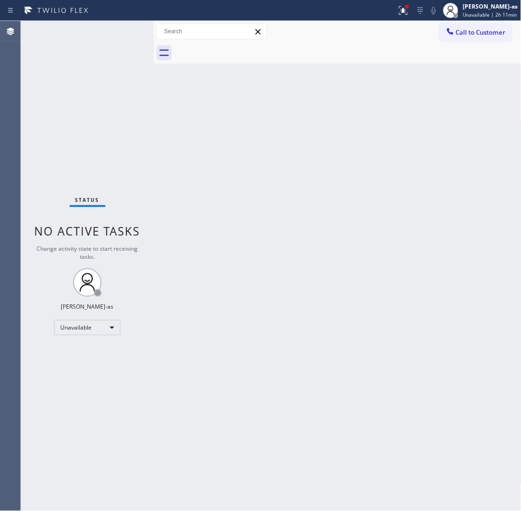
drag, startPoint x: 202, startPoint y: 76, endPoint x: 192, endPoint y: 121, distance: 45.7
click at [203, 79] on div "Back to Dashboard Change Sender ID Customers Technicians Select a contact Outbo…" at bounding box center [338, 266] width 368 height 490
click at [490, 30] on span "Call to Customer" at bounding box center [481, 32] width 50 height 9
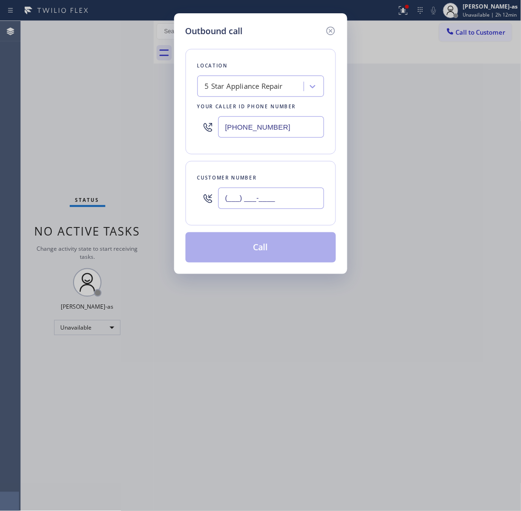
click at [283, 198] on input "(___) ___-____" at bounding box center [271, 197] width 106 height 21
paste input "818) 404-2168"
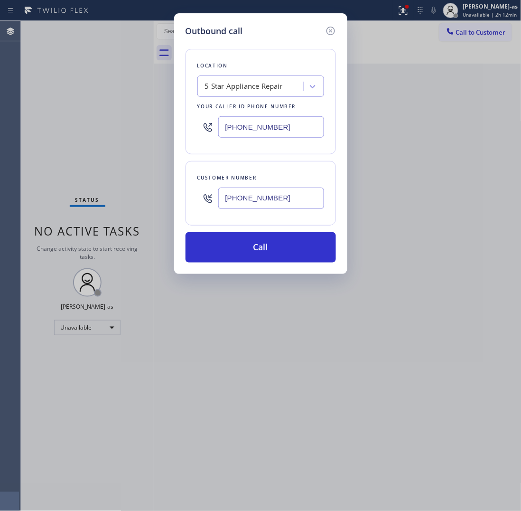
type input "[PHONE_NUMBER]"
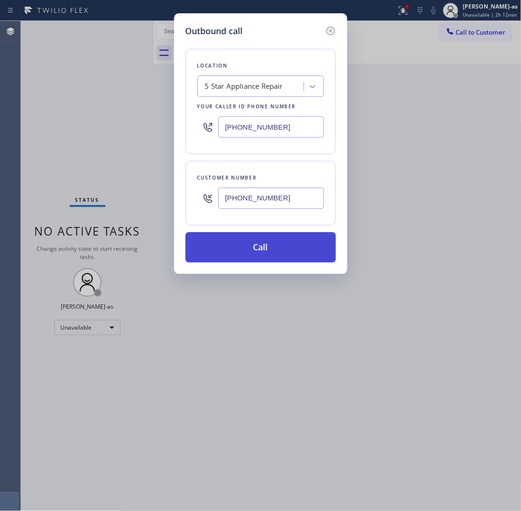
click at [258, 240] on button "Call" at bounding box center [261, 247] width 150 height 30
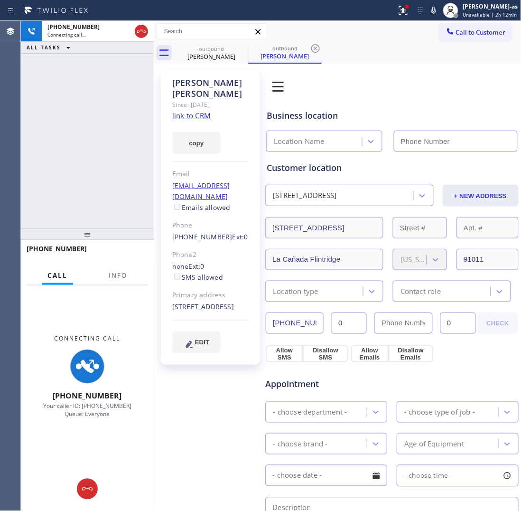
type input "[PHONE_NUMBER]"
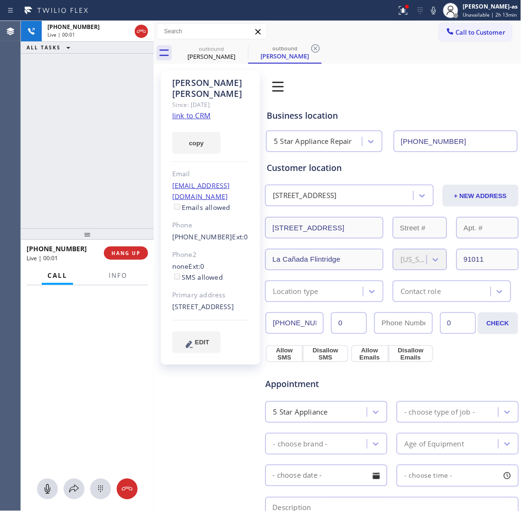
click at [123, 122] on div "[PHONE_NUMBER] Live | 00:01 ALL TASKS ALL TASKS ACTIVE TASKS TASKS IN WRAP UP" at bounding box center [87, 124] width 133 height 207
click at [210, 43] on div "outbound [PERSON_NAME]" at bounding box center [212, 52] width 72 height 21
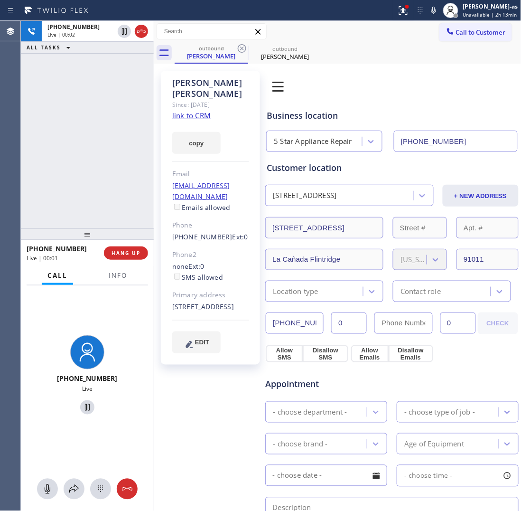
click at [242, 44] on icon at bounding box center [241, 48] width 11 height 11
click at [195, 111] on link "link to CRM" at bounding box center [191, 115] width 38 height 9
drag, startPoint x: 92, startPoint y: 93, endPoint x: 102, endPoint y: 102, distance: 14.1
click at [100, 102] on div "[PHONE_NUMBER] Live | 00:10 ALL TASKS ALL TASKS ACTIVE TASKS TASKS IN WRAP UP" at bounding box center [87, 124] width 133 height 207
click at [143, 29] on icon at bounding box center [141, 31] width 11 height 11
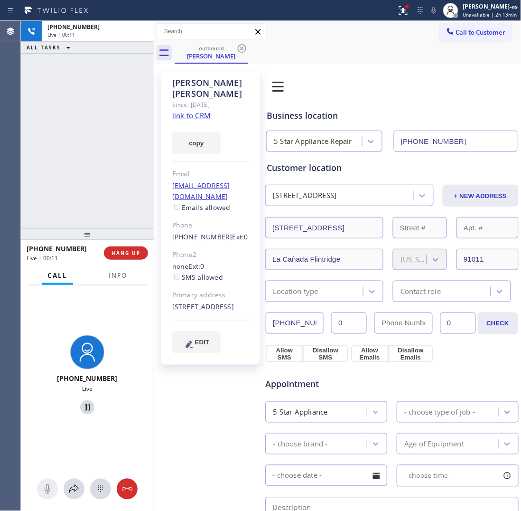
click at [103, 149] on div "[PHONE_NUMBER] Live | 00:11 ALL TASKS ALL TASKS ACTIVE TASKS TASKS IN WRAP UP" at bounding box center [87, 124] width 133 height 207
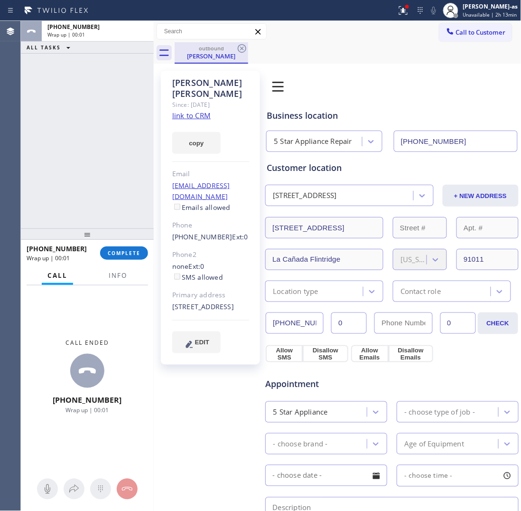
click at [205, 53] on div "[PERSON_NAME]" at bounding box center [212, 56] width 72 height 9
click at [235, 47] on div "outbound" at bounding box center [212, 48] width 72 height 7
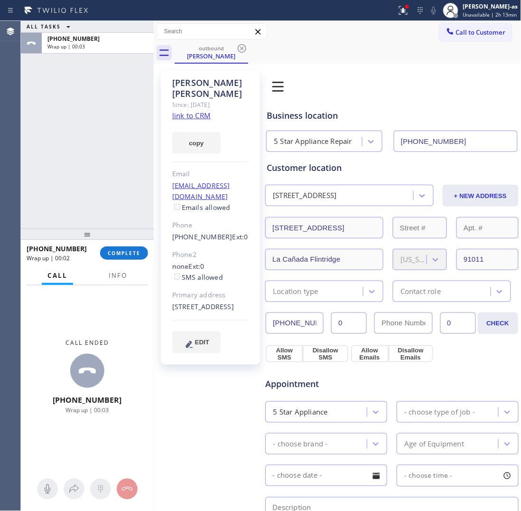
click at [202, 111] on link "link to CRM" at bounding box center [191, 115] width 38 height 9
click at [135, 247] on button "COMPLETE" at bounding box center [124, 252] width 48 height 13
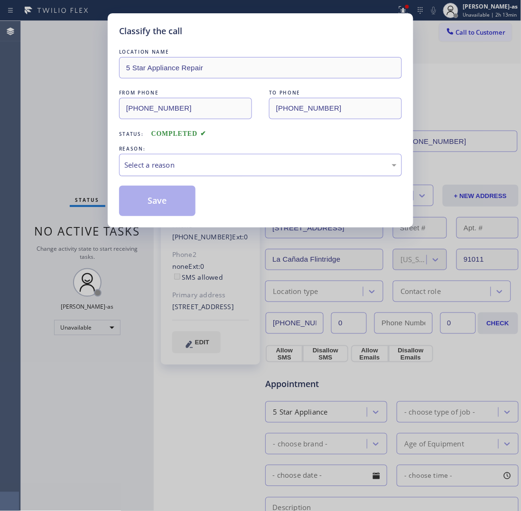
click at [229, 167] on div "Select a reason" at bounding box center [260, 164] width 272 height 11
click at [164, 195] on button "Save" at bounding box center [157, 201] width 76 height 30
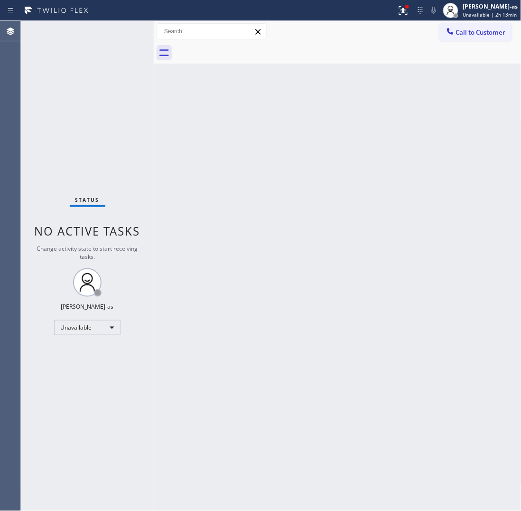
click at [487, 31] on span "Call to Customer" at bounding box center [481, 32] width 50 height 9
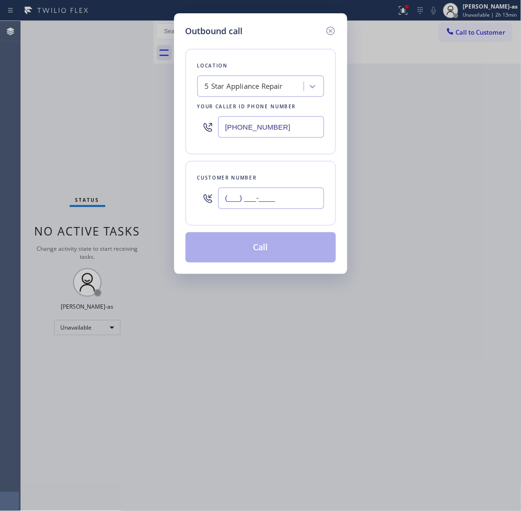
click at [284, 195] on input "(___) ___-____" at bounding box center [271, 197] width 106 height 21
paste input "310) 325-9665"
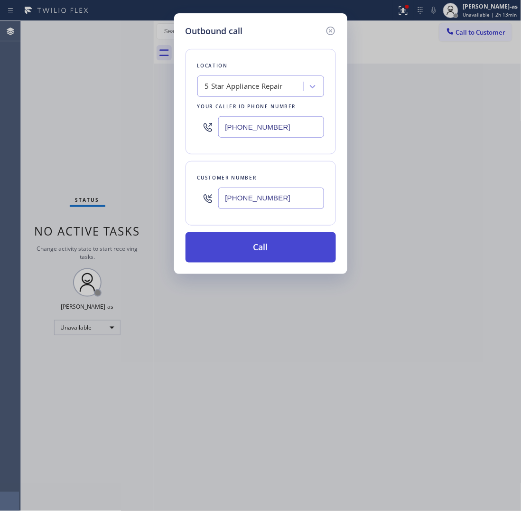
type input "[PHONE_NUMBER]"
click at [275, 251] on button "Call" at bounding box center [261, 247] width 150 height 30
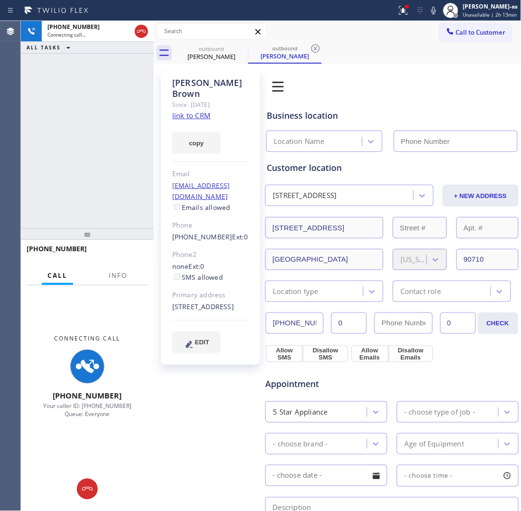
type input "[PHONE_NUMBER]"
click at [130, 103] on div "[PHONE_NUMBER] Connecting call… ALL TASKS ALL TASKS ACTIVE TASKS TASKS IN WRAP …" at bounding box center [87, 124] width 133 height 207
click at [195, 111] on link "link to CRM" at bounding box center [191, 115] width 38 height 9
drag, startPoint x: 140, startPoint y: 34, endPoint x: 210, endPoint y: 49, distance: 70.9
click at [141, 34] on icon at bounding box center [141, 31] width 11 height 11
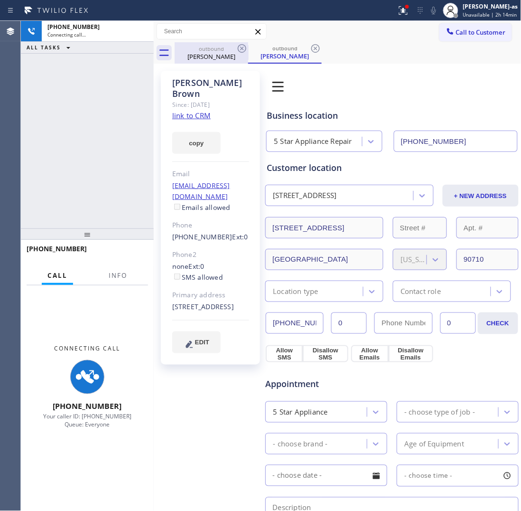
click at [210, 49] on div "outbound" at bounding box center [212, 48] width 72 height 7
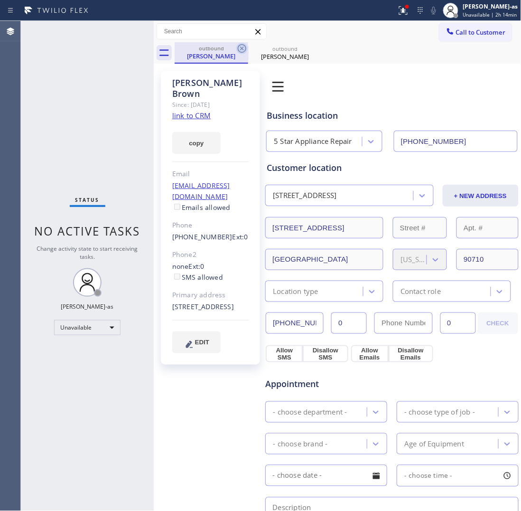
click at [243, 46] on icon at bounding box center [241, 48] width 11 height 11
click at [0, 0] on icon at bounding box center [0, 0] width 0 height 0
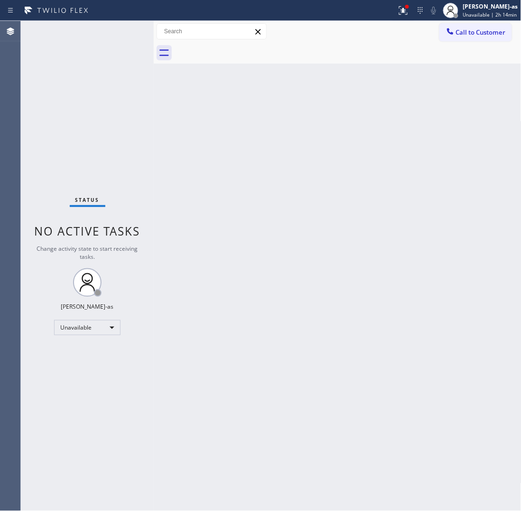
click at [243, 46] on div at bounding box center [348, 52] width 347 height 21
click at [281, 228] on div "Back to Dashboard Change Sender ID Customers Technicians Select a contact Outbo…" at bounding box center [338, 266] width 368 height 490
click at [482, 23] on button "Call to Customer" at bounding box center [475, 32] width 73 height 18
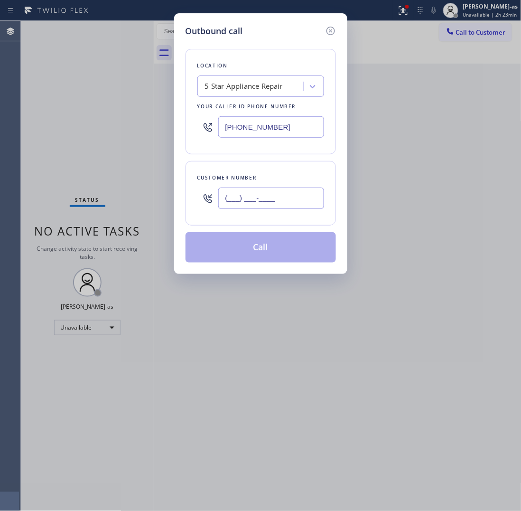
click at [276, 209] on input "(___) ___-____" at bounding box center [271, 197] width 106 height 21
paste input "310) 946-2481"
type input "[PHONE_NUMBER]"
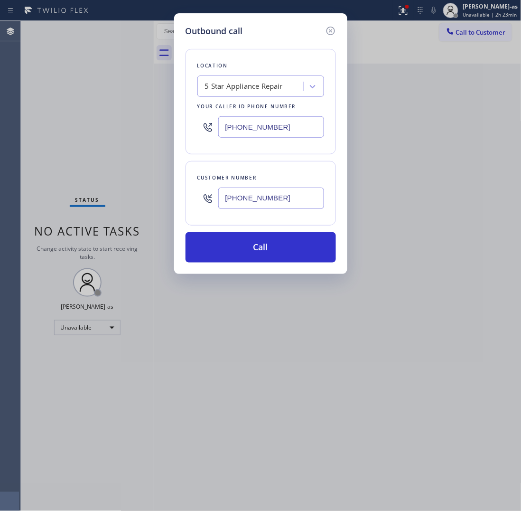
click at [273, 89] on div "5 Star Appliance Repair" at bounding box center [244, 86] width 78 height 11
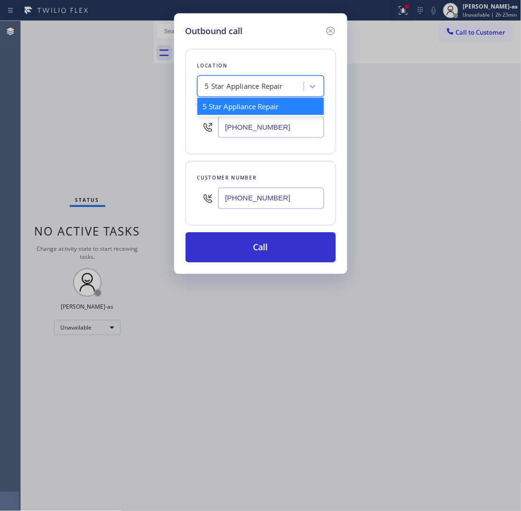
paste input "5 Star Plumbing Emails"
type input "5 Star Plumbing Emails"
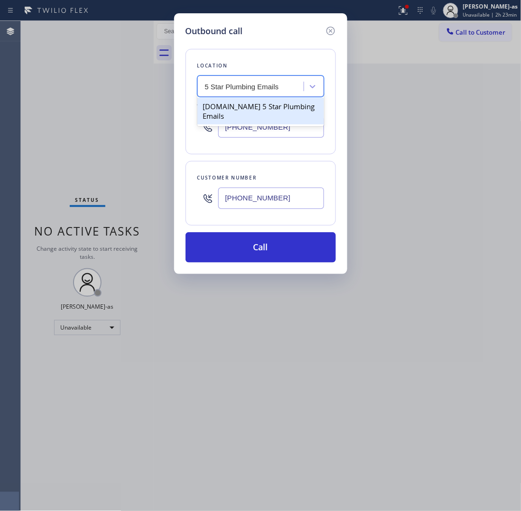
click at [231, 109] on div "[DOMAIN_NAME] 5 Star Plumbing Emails" at bounding box center [260, 111] width 127 height 27
type input "[PHONE_NUMBER]"
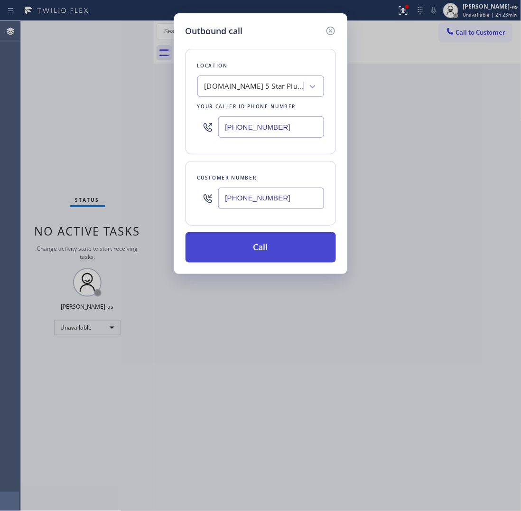
click at [287, 259] on button "Call" at bounding box center [261, 247] width 150 height 30
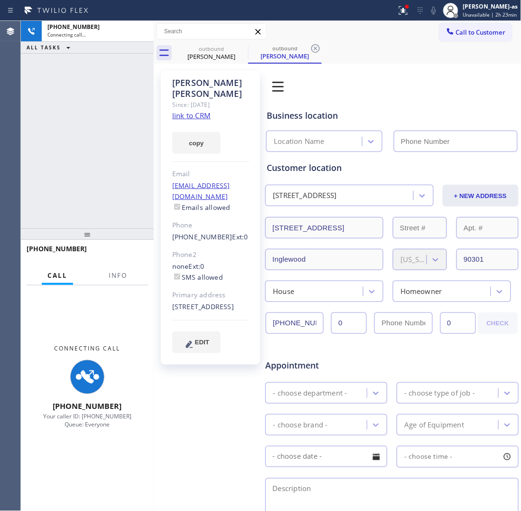
type input "[PHONE_NUMBER]"
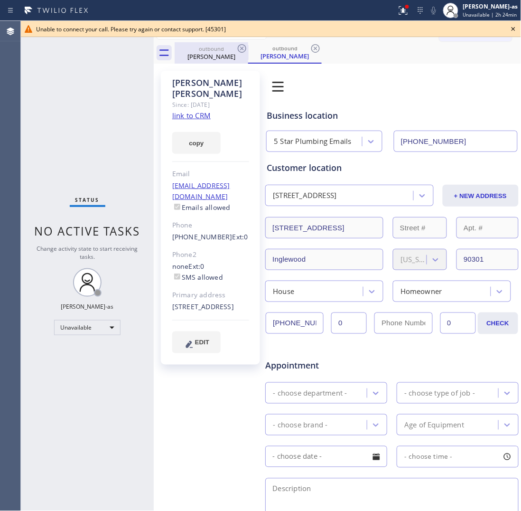
click at [212, 48] on div "outbound" at bounding box center [212, 48] width 72 height 7
click at [240, 48] on icon at bounding box center [241, 48] width 11 height 11
drag, startPoint x: 233, startPoint y: 48, endPoint x: 239, endPoint y: 48, distance: 5.7
click at [234, 48] on div "outbound" at bounding box center [212, 48] width 72 height 7
click at [240, 48] on icon at bounding box center [241, 48] width 11 height 11
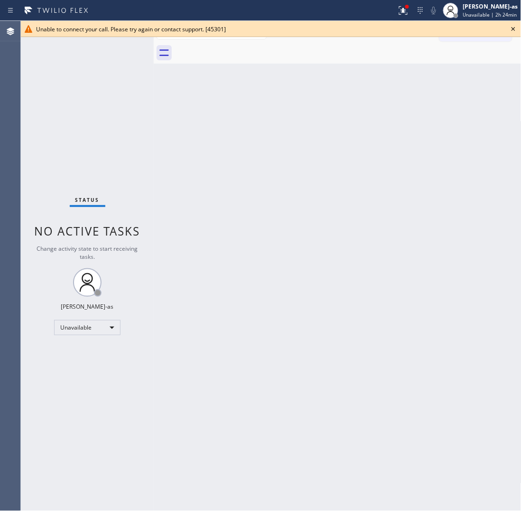
click at [240, 48] on div at bounding box center [348, 52] width 347 height 21
click at [513, 27] on icon at bounding box center [513, 28] width 11 height 11
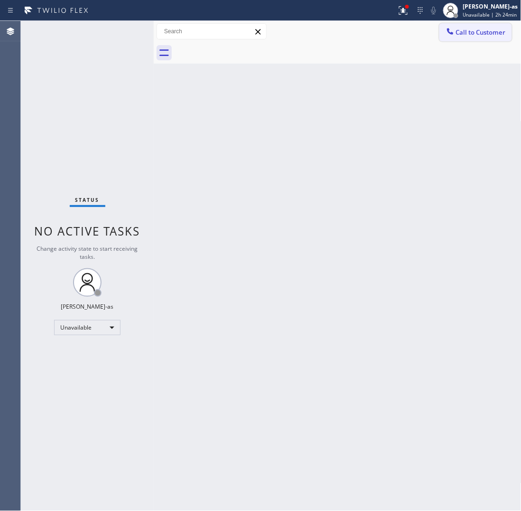
drag, startPoint x: 477, startPoint y: 31, endPoint x: 343, endPoint y: 100, distance: 151.5
click at [477, 31] on span "Call to Customer" at bounding box center [481, 32] width 50 height 9
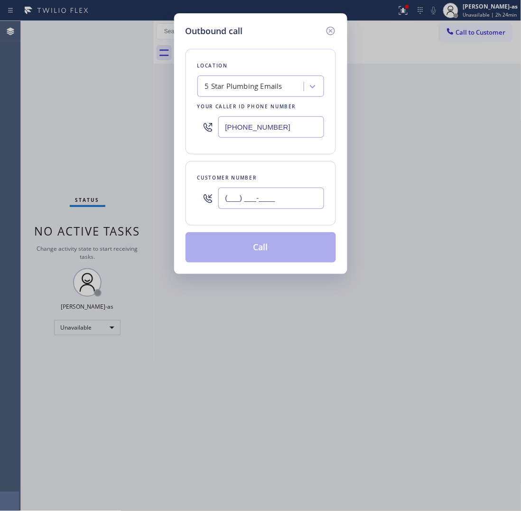
click at [282, 199] on input "(___) ___-____" at bounding box center [271, 197] width 106 height 21
paste input "916) 416-8985"
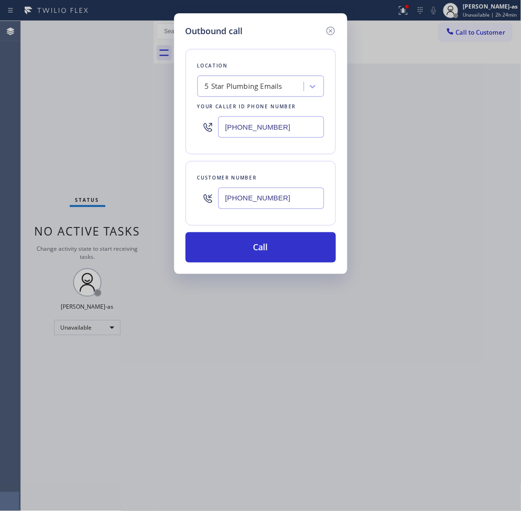
type input "[PHONE_NUMBER]"
click at [276, 129] on input "[PHONE_NUMBER]" at bounding box center [271, 126] width 106 height 21
click at [298, 196] on input "[PHONE_NUMBER]" at bounding box center [271, 197] width 106 height 21
click at [303, 126] on input "[PHONE_NUMBER]" at bounding box center [271, 126] width 106 height 21
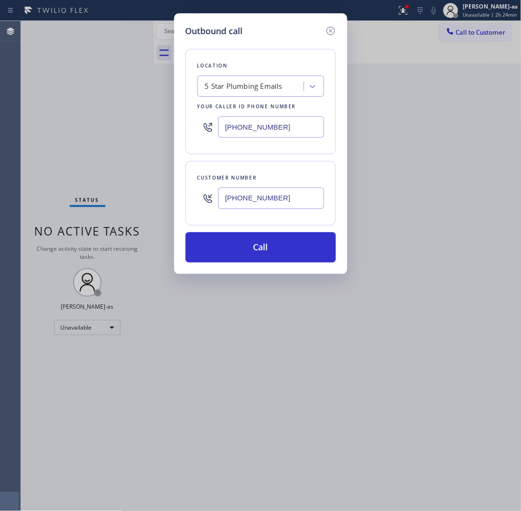
click at [303, 126] on input "[PHONE_NUMBER]" at bounding box center [271, 126] width 106 height 21
paste input "602) 536-748"
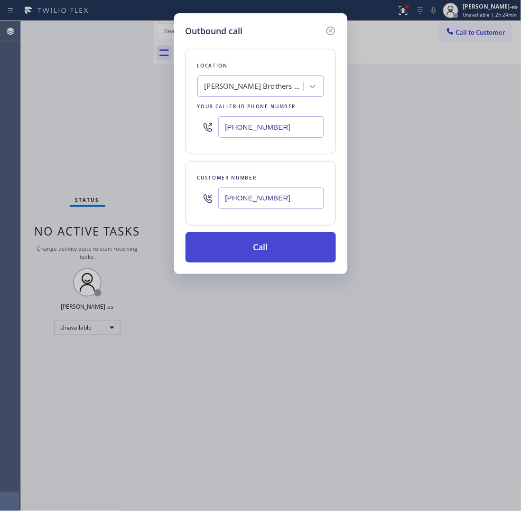
type input "[PHONE_NUMBER]"
click at [283, 247] on button "Call" at bounding box center [261, 247] width 150 height 30
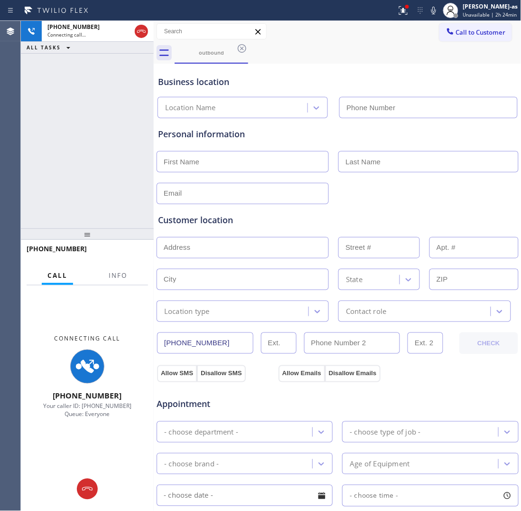
type input "[PHONE_NUMBER]"
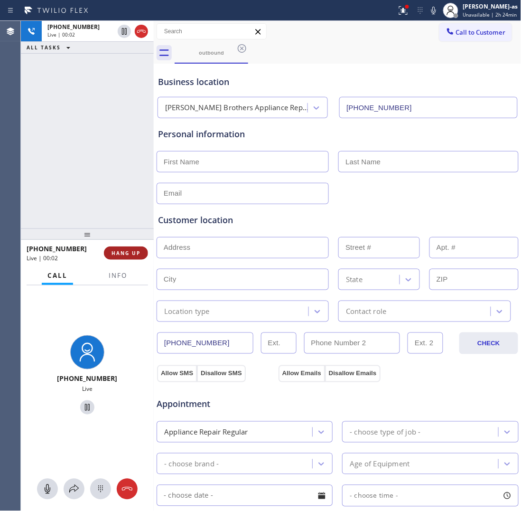
click at [124, 251] on span "HANG UP" at bounding box center [126, 253] width 29 height 7
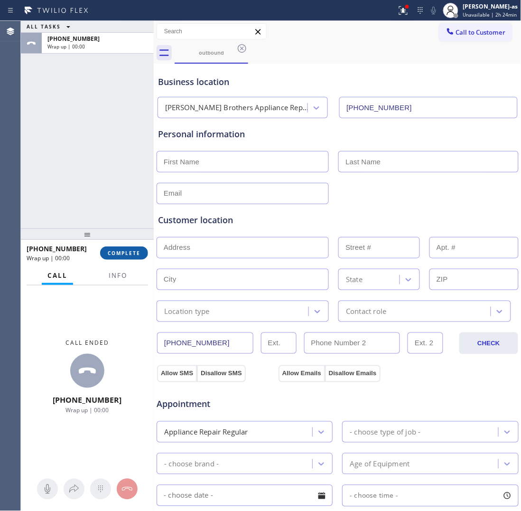
click at [124, 251] on span "COMPLETE" at bounding box center [124, 253] width 33 height 7
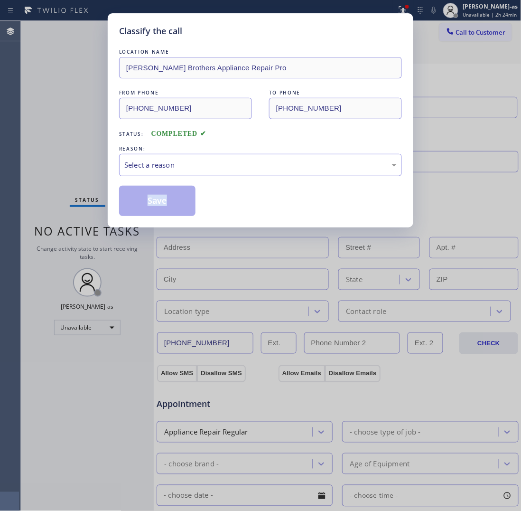
click at [124, 251] on div "Classify the call LOCATION NAME [PERSON_NAME] Brothers Appliance Repair Pro FRO…" at bounding box center [260, 255] width 521 height 511
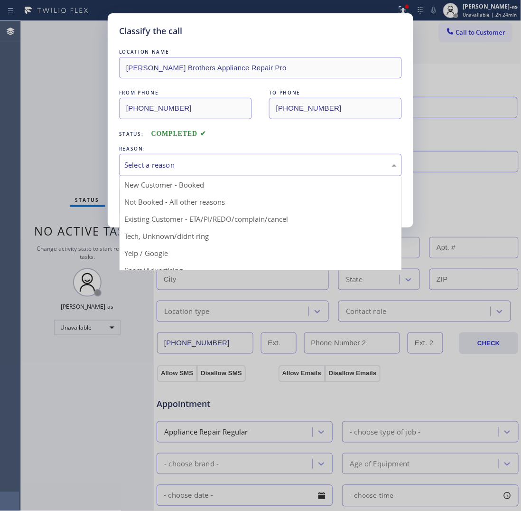
click at [165, 167] on div "Select a reason" at bounding box center [260, 164] width 272 height 11
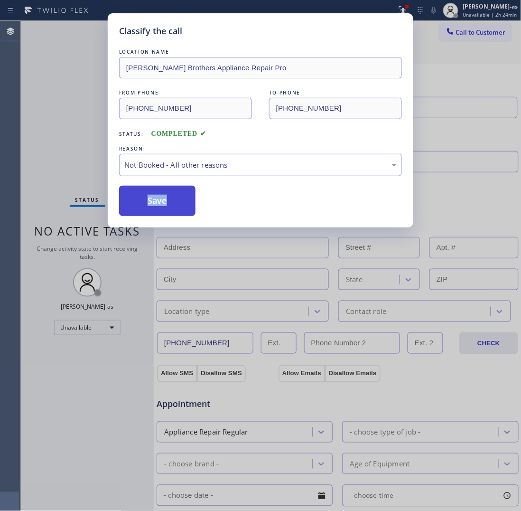
click at [167, 200] on button "Save" at bounding box center [157, 201] width 76 height 30
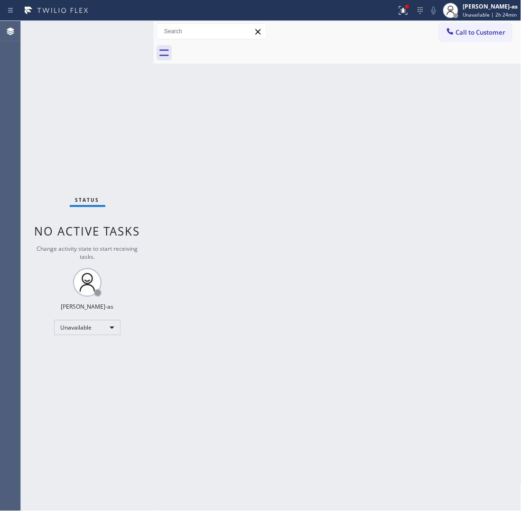
drag, startPoint x: 494, startPoint y: 30, endPoint x: 357, endPoint y: 76, distance: 145.1
click at [494, 31] on span "Call to Customer" at bounding box center [481, 32] width 50 height 9
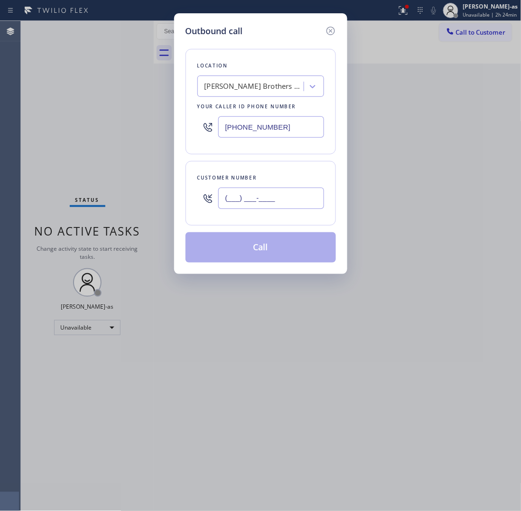
click at [266, 191] on input "(___) ___-____" at bounding box center [271, 197] width 106 height 21
paste input "916) 416-8985"
type input "[PHONE_NUMBER]"
click at [241, 88] on div "[PERSON_NAME] Brothers Appliance Repair Pro" at bounding box center [255, 86] width 100 height 11
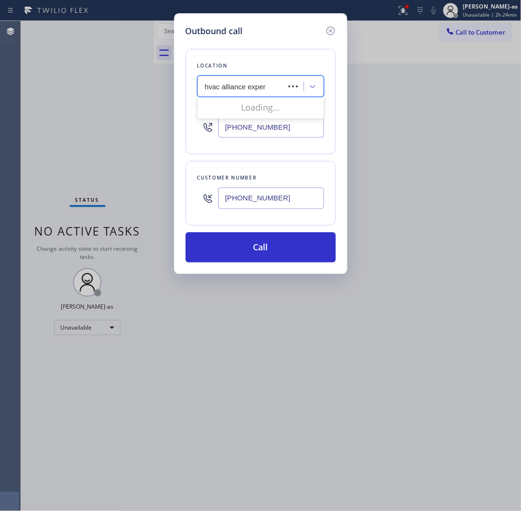
type input "hvac alliance expert"
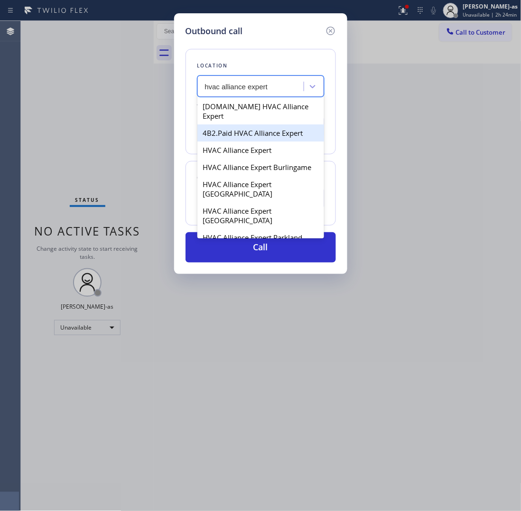
click at [235, 124] on div "4B2.Paid HVAC Alliance Expert" at bounding box center [260, 132] width 127 height 17
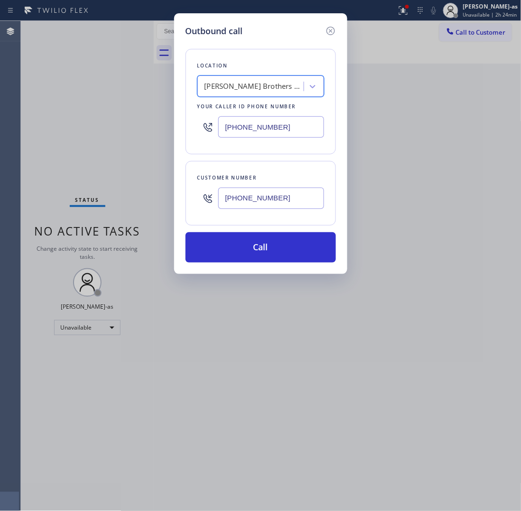
click at [242, 76] on div "[PERSON_NAME] Brothers Appliance Repair Pro" at bounding box center [260, 85] width 127 height 21
type input "hvac alliance expert"
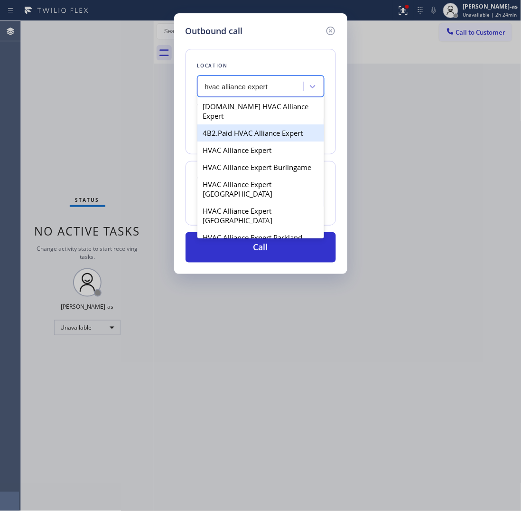
click at [222, 132] on div "4B2.Paid HVAC Alliance Expert" at bounding box center [260, 132] width 127 height 17
type input "[PHONE_NUMBER]"
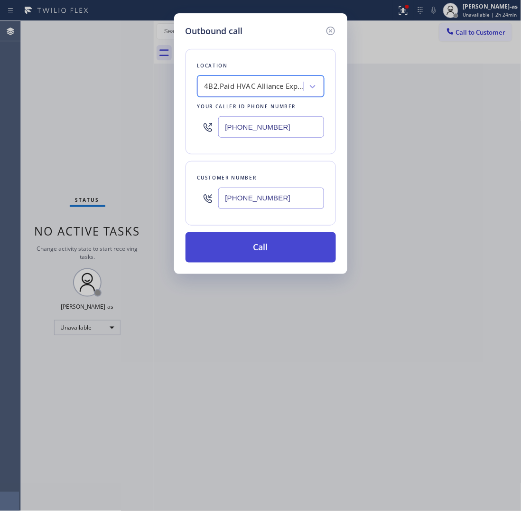
click at [286, 243] on button "Call" at bounding box center [261, 247] width 150 height 30
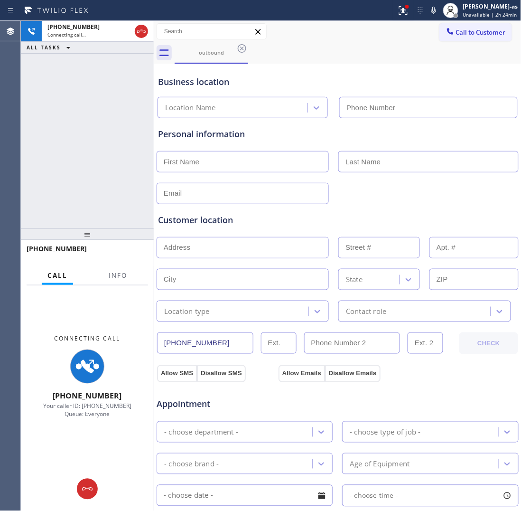
type input "[PHONE_NUMBER]"
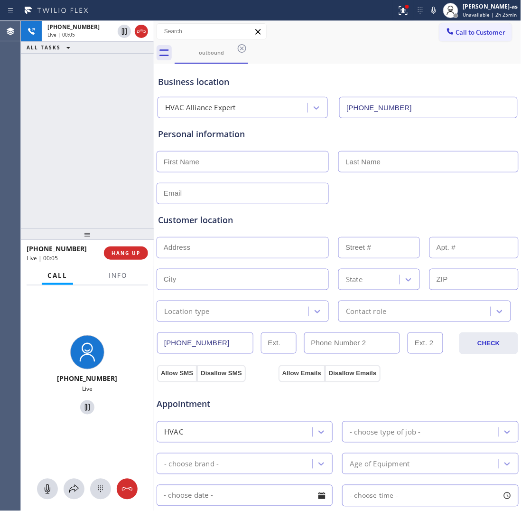
drag, startPoint x: 108, startPoint y: 88, endPoint x: 130, endPoint y: 229, distance: 142.6
click at [108, 93] on div "[PHONE_NUMBER] Live | 00:05 ALL TASKS ALL TASKS ACTIVE TASKS TASKS IN WRAP UP" at bounding box center [87, 124] width 133 height 207
click at [126, 254] on span "HANG UP" at bounding box center [126, 253] width 29 height 7
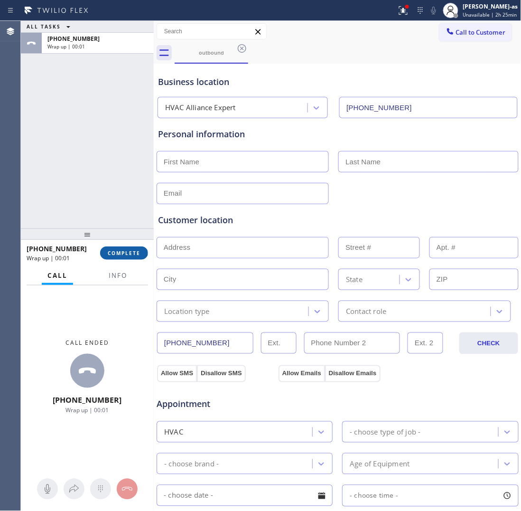
click at [125, 254] on span "COMPLETE" at bounding box center [124, 253] width 33 height 7
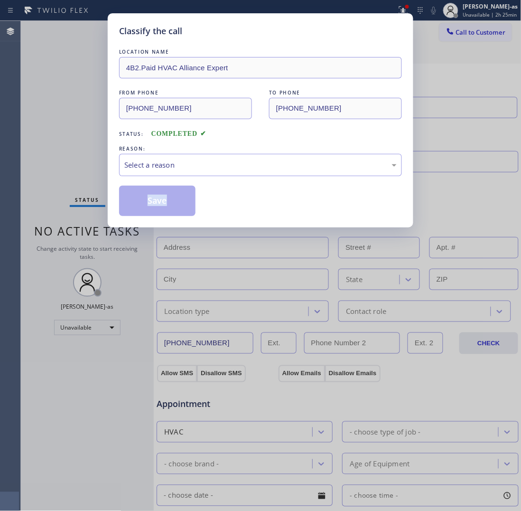
drag, startPoint x: 125, startPoint y: 253, endPoint x: 116, endPoint y: 221, distance: 33.4
click at [122, 251] on div "Classify the call LOCATION NAME 4B2.Paid HVAC Alliance Expert FROM PHONE [PHONE…" at bounding box center [260, 255] width 521 height 511
click at [146, 166] on div "Select a reason" at bounding box center [260, 164] width 272 height 11
click at [152, 209] on button "Save" at bounding box center [157, 201] width 76 height 30
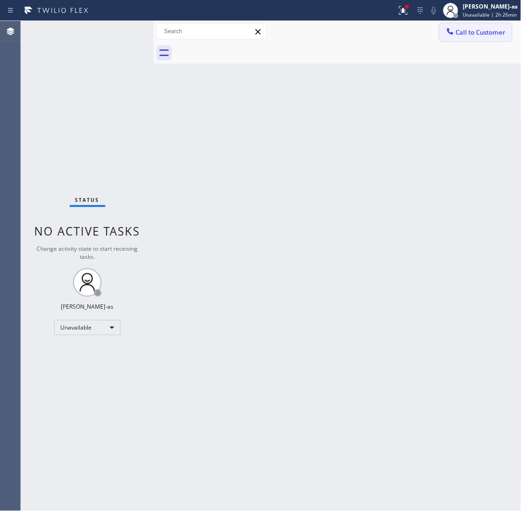
click at [480, 27] on button "Call to Customer" at bounding box center [475, 32] width 73 height 18
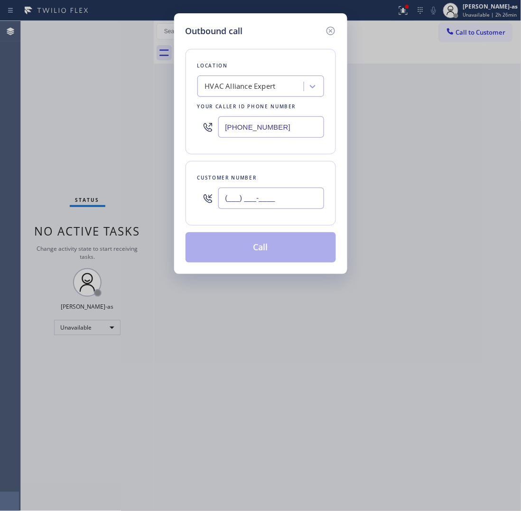
click at [304, 195] on input "(___) ___-____" at bounding box center [271, 197] width 106 height 21
paste input "415) 922-0178"
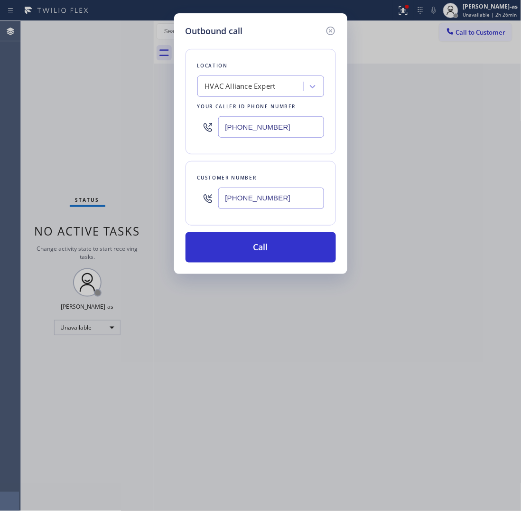
type input "[PHONE_NUMBER]"
drag, startPoint x: 493, startPoint y: 29, endPoint x: 470, endPoint y: 47, distance: 29.8
click at [493, 30] on div "Outbound call Location HVAC Alliance Expert Your caller id phone number [PHONE_…" at bounding box center [260, 255] width 521 height 511
drag, startPoint x: 329, startPoint y: 31, endPoint x: 346, endPoint y: 28, distance: 17.9
click at [331, 31] on icon at bounding box center [330, 30] width 11 height 11
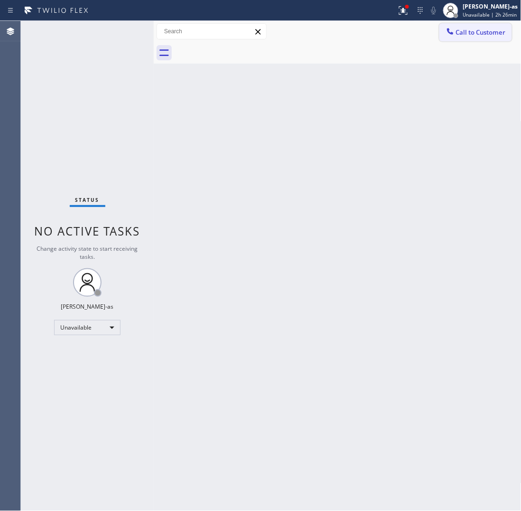
click at [474, 28] on span "Call to Customer" at bounding box center [481, 32] width 50 height 9
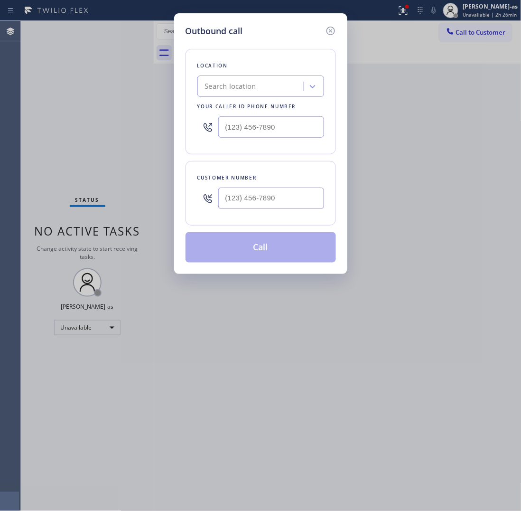
type input "[PHONE_NUMBER]"
click at [273, 209] on input "(___) ___-____" at bounding box center [271, 197] width 106 height 21
paste input "310) 948-8851"
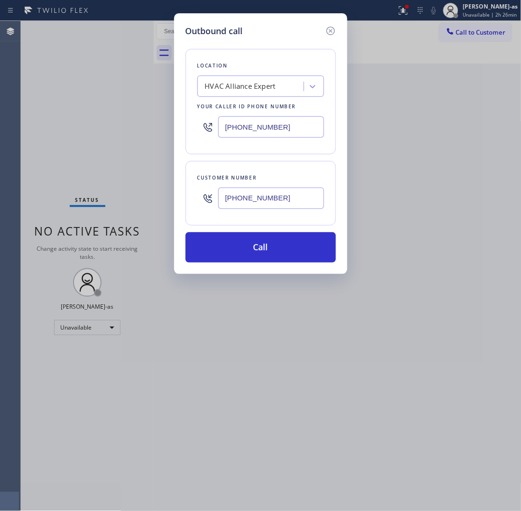
type input "[PHONE_NUMBER]"
click at [258, 131] on input "[PHONE_NUMBER]" at bounding box center [271, 126] width 106 height 21
paste input "33) 558-1241"
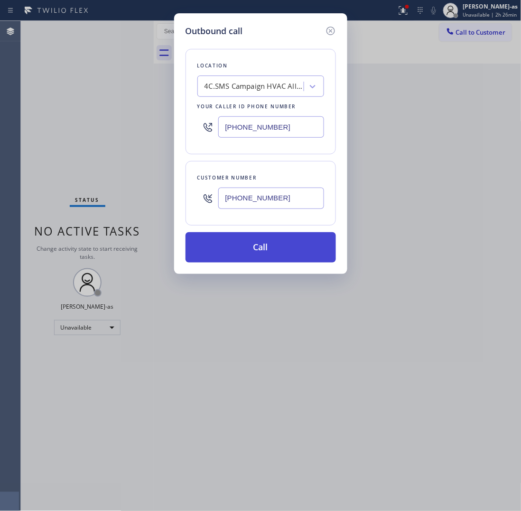
type input "[PHONE_NUMBER]"
click at [288, 247] on button "Call" at bounding box center [261, 247] width 150 height 30
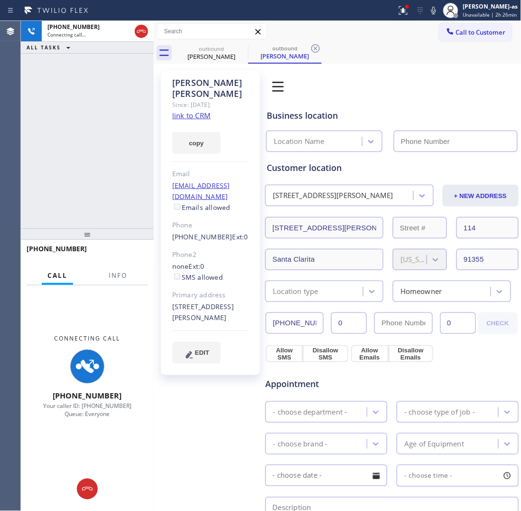
type input "[PHONE_NUMBER]"
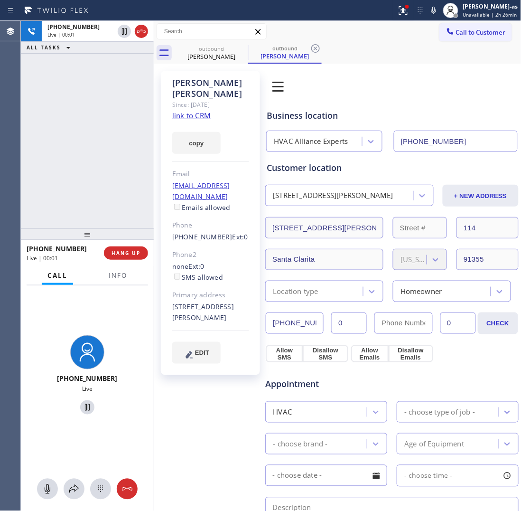
click at [133, 129] on div "[PHONE_NUMBER] Live | 00:01 ALL TASKS ALL TASKS ACTIVE TASKS TASKS IN WRAP UP" at bounding box center [87, 124] width 133 height 207
click at [117, 254] on span "HANG UP" at bounding box center [126, 253] width 29 height 7
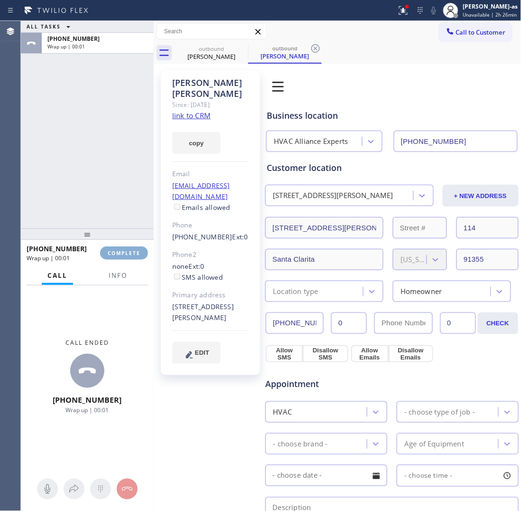
click at [117, 254] on span "COMPLETE" at bounding box center [124, 253] width 33 height 7
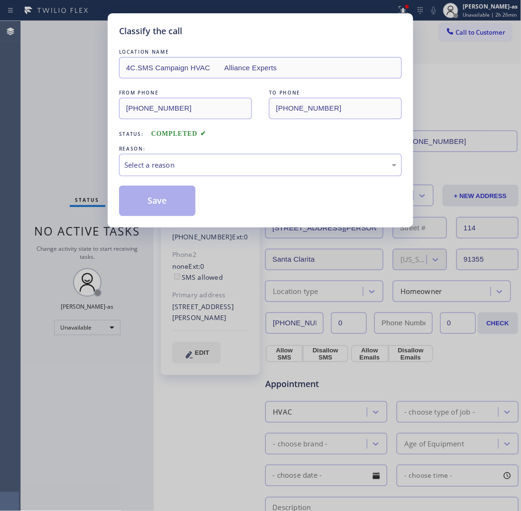
click at [106, 141] on div "Classify the call LOCATION NAME 4C.SMS Campaign HVAC Alliance Experts FROM PHON…" at bounding box center [260, 255] width 521 height 511
click at [192, 164] on div "Select a reason" at bounding box center [260, 164] width 272 height 11
click at [155, 209] on button "Save" at bounding box center [157, 201] width 76 height 30
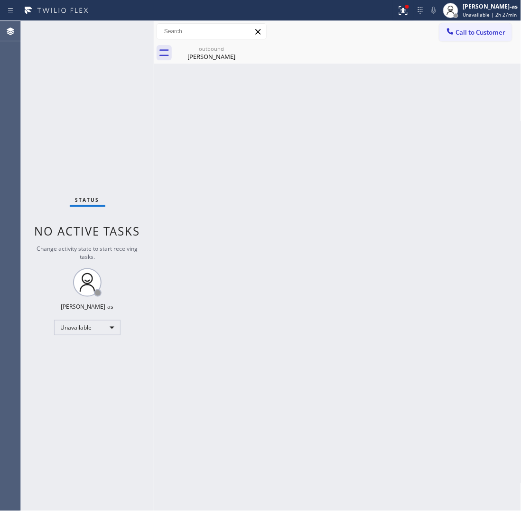
click at [390, 188] on div "Back to Dashboard Change Sender ID Customers Technicians Select a contact Outbo…" at bounding box center [338, 266] width 368 height 490
click at [456, 32] on span "Call to Customer" at bounding box center [481, 32] width 50 height 9
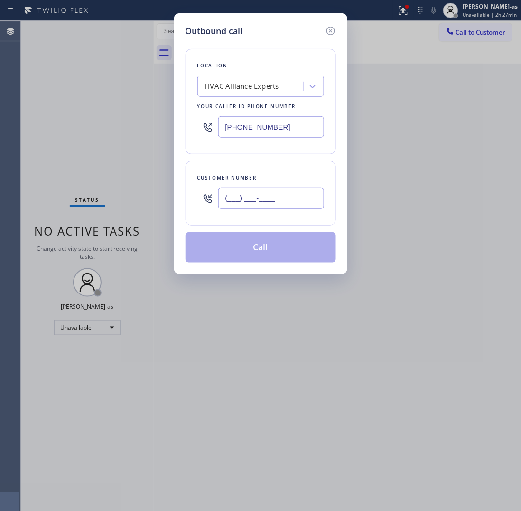
click at [269, 195] on input "(___) ___-____" at bounding box center [271, 197] width 106 height 21
paste input "901) 626-5750"
type input "[PHONE_NUMBER]"
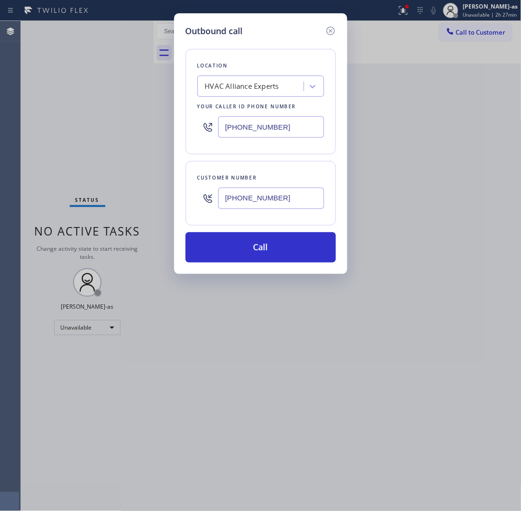
click at [219, 88] on div "HVAC Alliance Experts" at bounding box center [242, 86] width 74 height 11
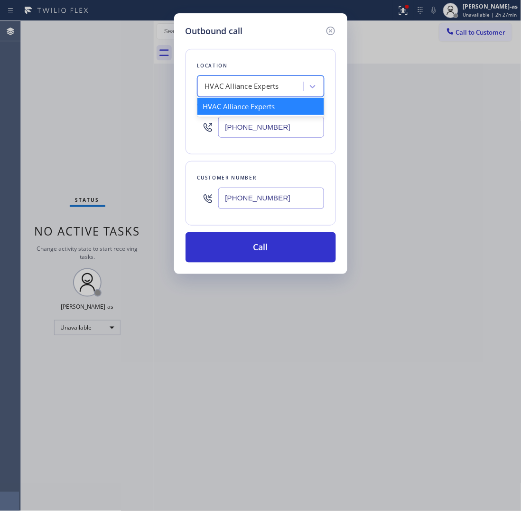
paste input "Viking Appliance Repair"
type input "Viking Appliance Repair"
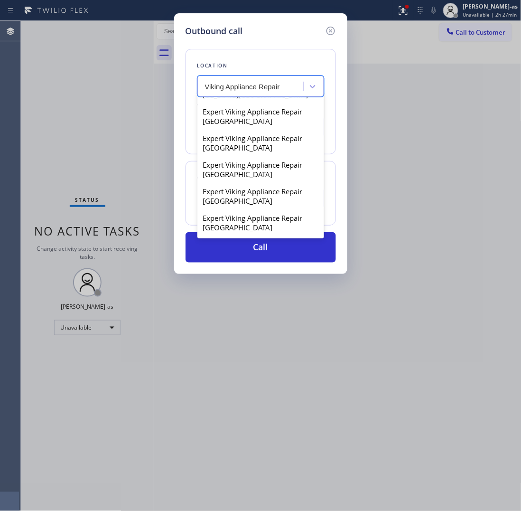
scroll to position [2636, 0]
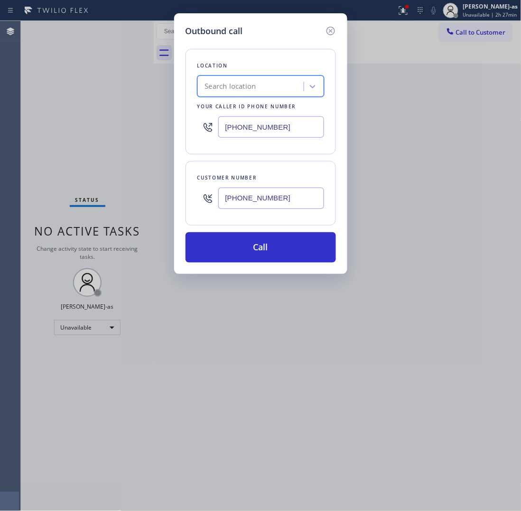
click at [205, 81] on div "Search location" at bounding box center [251, 86] width 103 height 17
paste input "Viking Appliance Repair"
type input "Viking Appliance Repair"
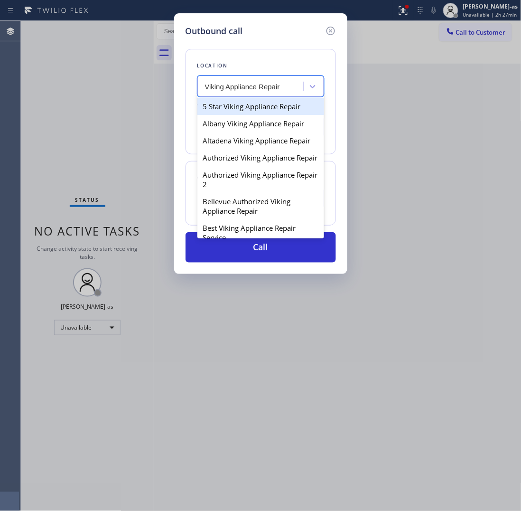
click at [206, 89] on input "Viking Appliance Repair" at bounding box center [243, 87] width 76 height 8
click at [221, 108] on div "5 Star Viking Appliance Repair" at bounding box center [260, 106] width 127 height 17
type input "[PHONE_NUMBER]"
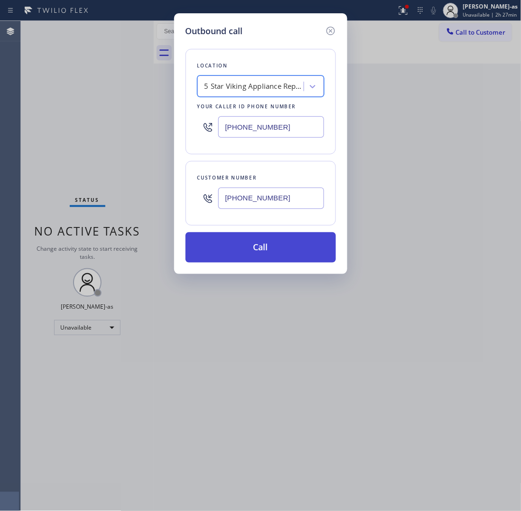
click at [246, 252] on button "Call" at bounding box center [261, 247] width 150 height 30
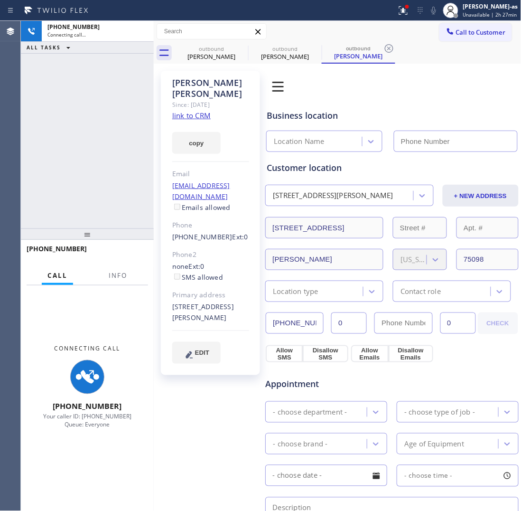
click at [185, 111] on link "link to CRM" at bounding box center [191, 115] width 38 height 9
type input "[PHONE_NUMBER]"
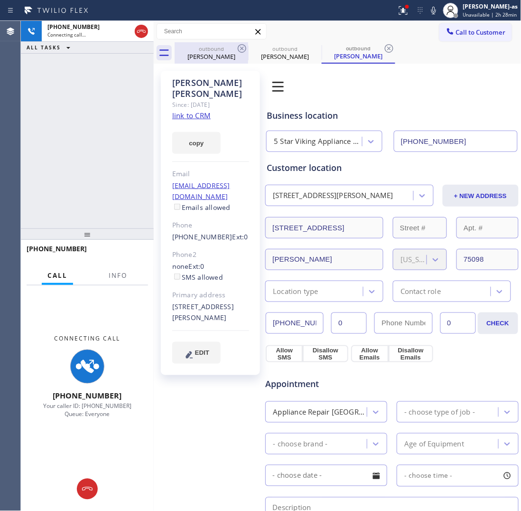
drag, startPoint x: 142, startPoint y: 28, endPoint x: 198, endPoint y: 51, distance: 60.8
click at [145, 28] on icon at bounding box center [141, 31] width 11 height 11
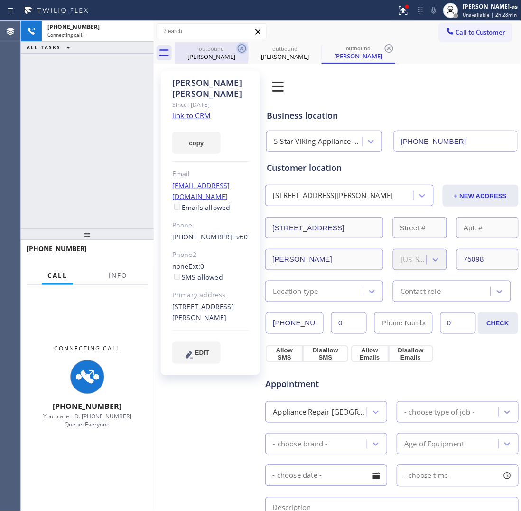
drag, startPoint x: 217, startPoint y: 57, endPoint x: 236, endPoint y: 49, distance: 20.8
click at [221, 57] on div "[PERSON_NAME]" at bounding box center [212, 56] width 72 height 9
type input "[PHONE_NUMBER]"
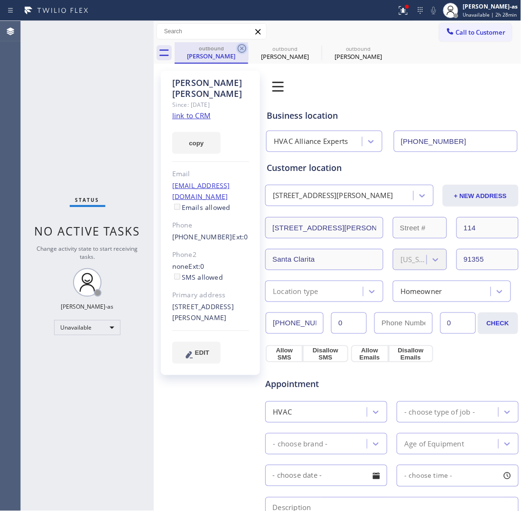
click at [242, 45] on icon at bounding box center [241, 48] width 11 height 11
type input "[PHONE_NUMBER]"
click at [242, 45] on icon at bounding box center [241, 48] width 11 height 11
click at [0, 0] on icon at bounding box center [0, 0] width 0 height 0
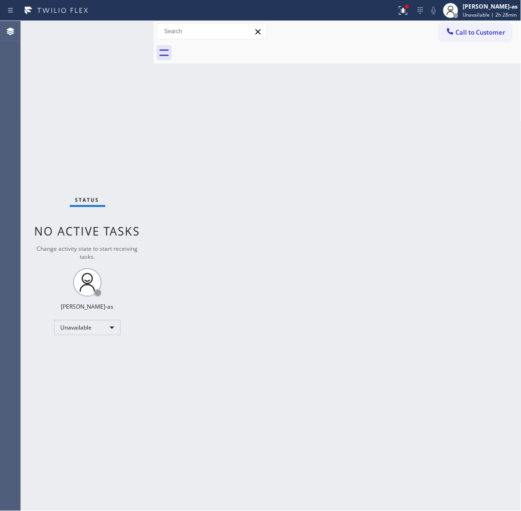
click at [242, 45] on div at bounding box center [348, 52] width 347 height 21
click at [451, 38] on button "Call to Customer" at bounding box center [475, 32] width 73 height 18
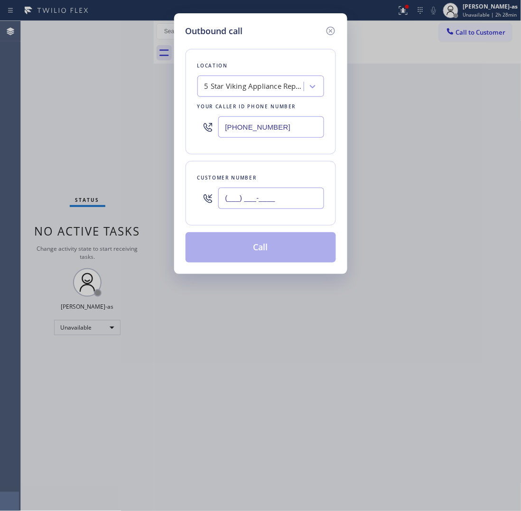
click at [277, 206] on input "(___) ___-____" at bounding box center [271, 197] width 106 height 21
paste input "845) 499-0397"
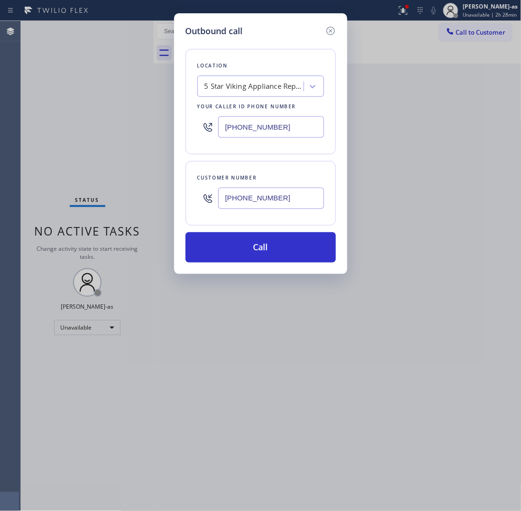
type input "[PHONE_NUMBER]"
click at [280, 129] on input "[PHONE_NUMBER]" at bounding box center [271, 126] width 106 height 21
paste input "213) 623-5125"
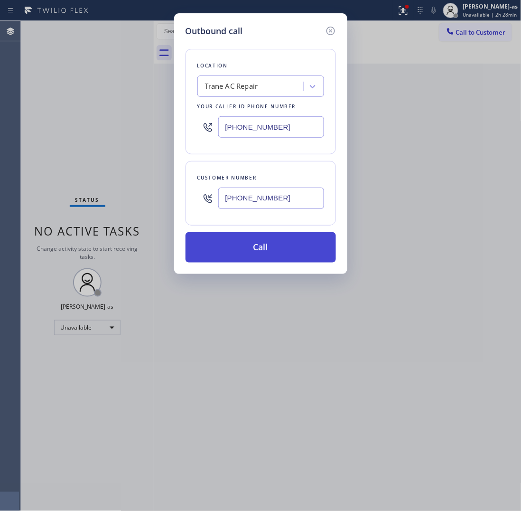
type input "[PHONE_NUMBER]"
drag, startPoint x: 247, startPoint y: 242, endPoint x: 264, endPoint y: 242, distance: 17.1
click at [249, 242] on button "Call" at bounding box center [261, 247] width 150 height 30
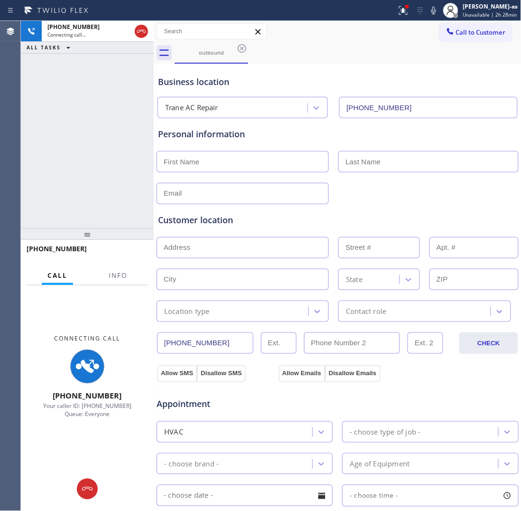
type input "[PHONE_NUMBER]"
click at [119, 276] on span "Info" at bounding box center [118, 275] width 19 height 9
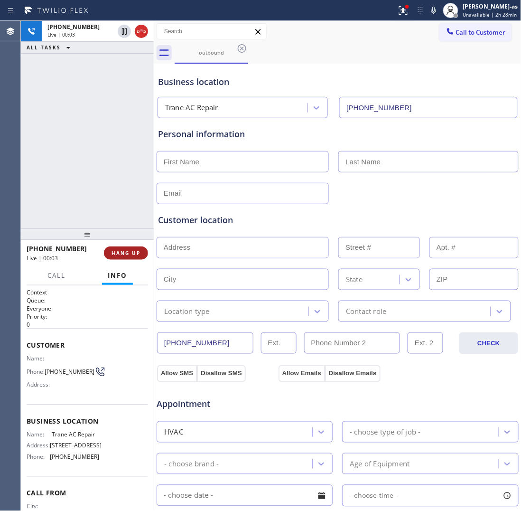
click at [133, 252] on span "HANG UP" at bounding box center [126, 253] width 29 height 7
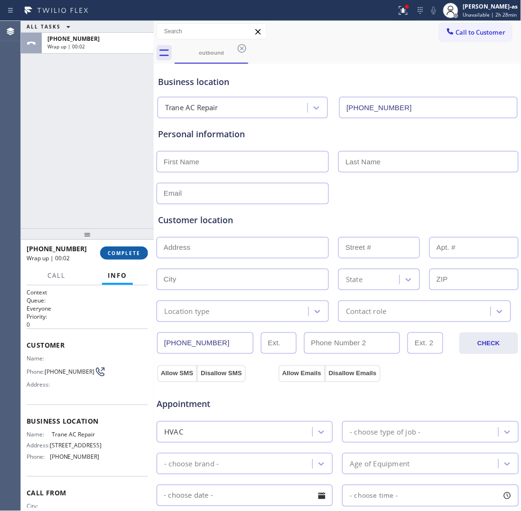
drag, startPoint x: 121, startPoint y: 254, endPoint x: 136, endPoint y: 247, distance: 16.3
click at [121, 254] on span "COMPLETE" at bounding box center [124, 253] width 33 height 7
drag, startPoint x: 125, startPoint y: 176, endPoint x: 143, endPoint y: 177, distance: 18.1
click at [126, 176] on div "ALL TASKS ALL TASKS ACTIVE TASKS TASKS IN WRAP UP [PHONE_NUMBER] Wrap up | 00:02" at bounding box center [87, 124] width 133 height 207
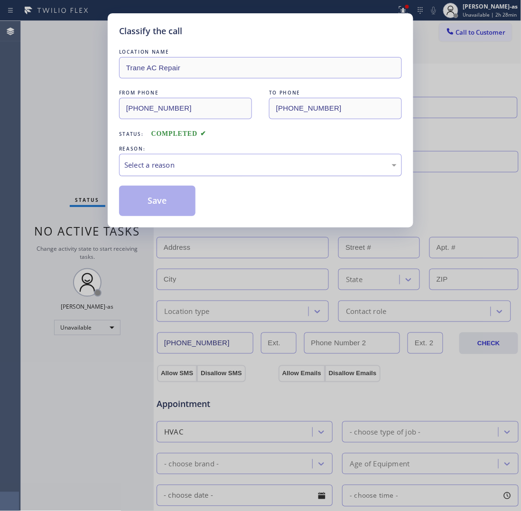
click at [177, 171] on div "Select a reason" at bounding box center [260, 165] width 283 height 22
drag, startPoint x: 171, startPoint y: 205, endPoint x: 503, endPoint y: 36, distance: 372.8
click at [171, 205] on button "Save" at bounding box center [157, 201] width 76 height 30
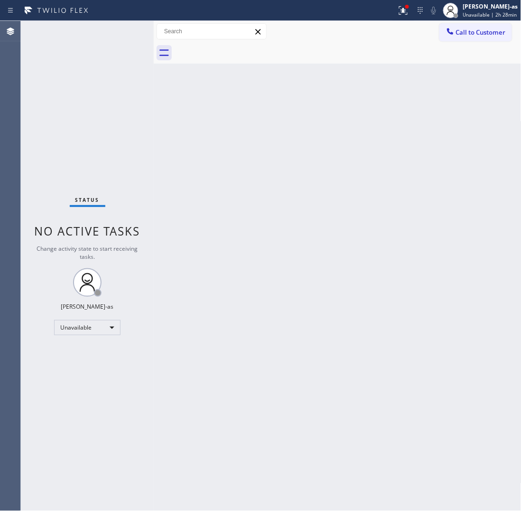
click at [476, 30] on span "Call to Customer" at bounding box center [481, 32] width 50 height 9
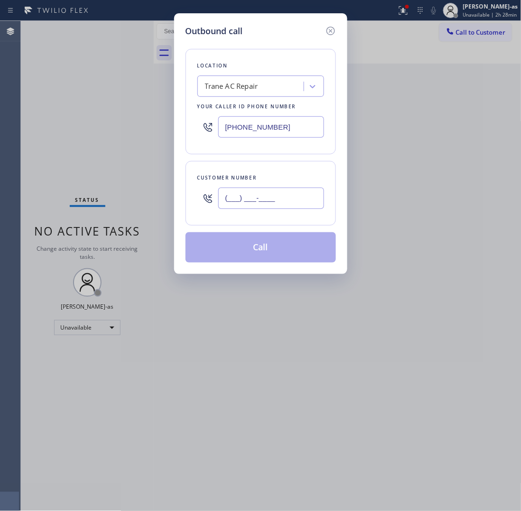
click at [275, 198] on input "(___) ___-____" at bounding box center [271, 197] width 106 height 21
paste input "845) 499-0397"
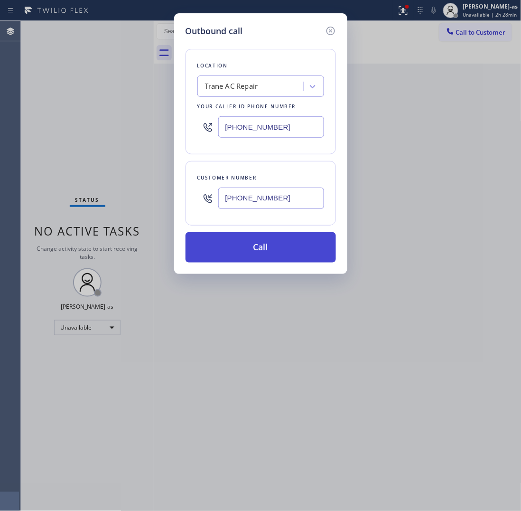
type input "[PHONE_NUMBER]"
click at [295, 244] on button "Call" at bounding box center [261, 247] width 150 height 30
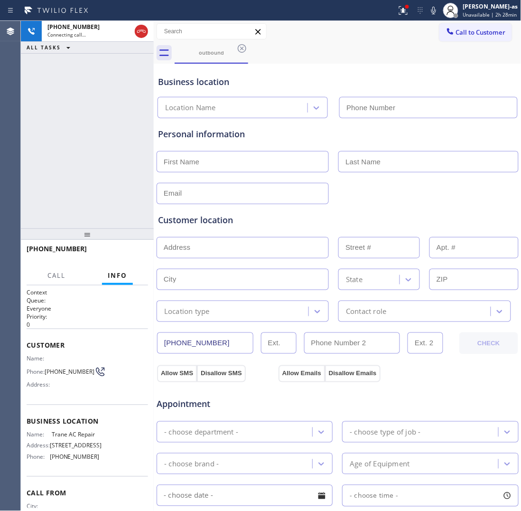
type input "[PHONE_NUMBER]"
drag, startPoint x: 134, startPoint y: 248, endPoint x: 133, endPoint y: 253, distance: 5.3
click at [133, 252] on button "HANG UP" at bounding box center [126, 252] width 44 height 13
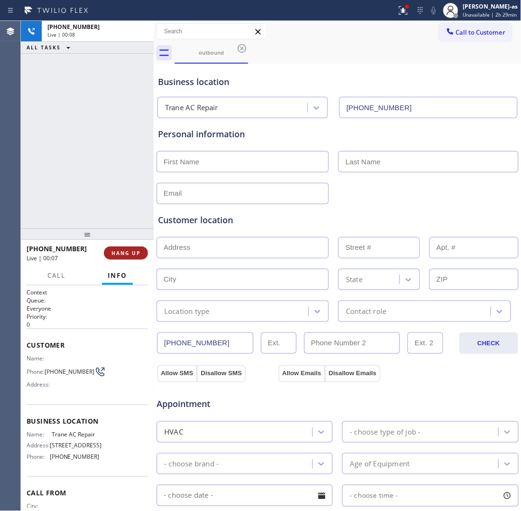
click at [133, 252] on span "HANG UP" at bounding box center [126, 253] width 29 height 7
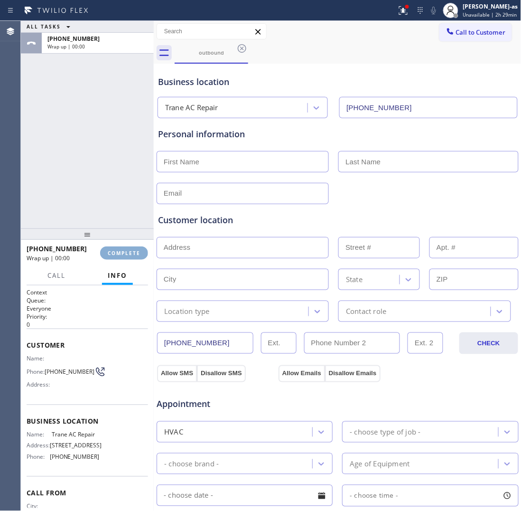
click at [129, 253] on span "COMPLETE" at bounding box center [124, 253] width 33 height 7
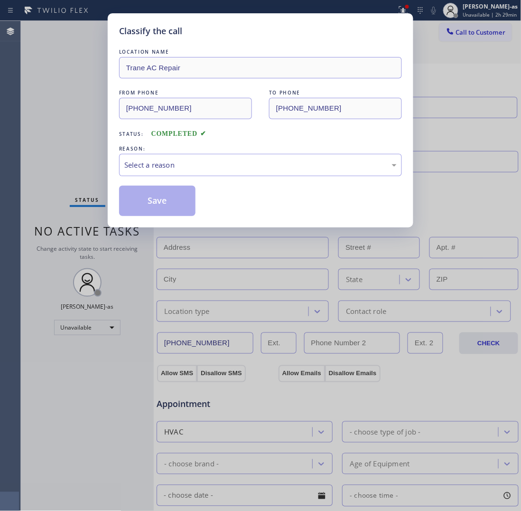
click at [118, 176] on div "Classify the call LOCATION NAME Trane AC Repair FROM PHONE [PHONE_NUMBER] TO PH…" at bounding box center [261, 120] width 306 height 214
click at [169, 170] on div "Select a reason" at bounding box center [260, 164] width 272 height 11
click at [151, 207] on button "Save" at bounding box center [157, 201] width 76 height 30
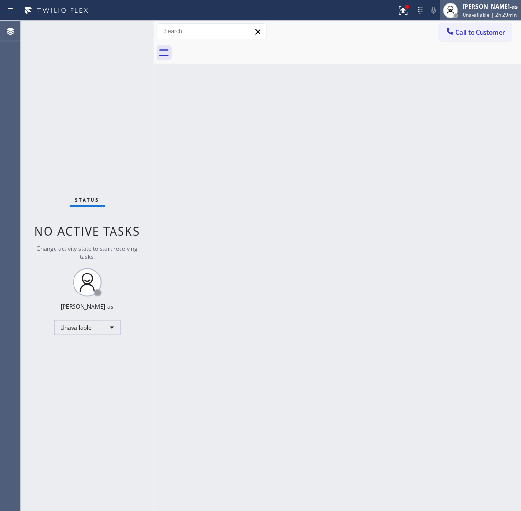
click at [468, 19] on div "[PERSON_NAME]-as Unavailable | 2h 29min" at bounding box center [480, 10] width 81 height 21
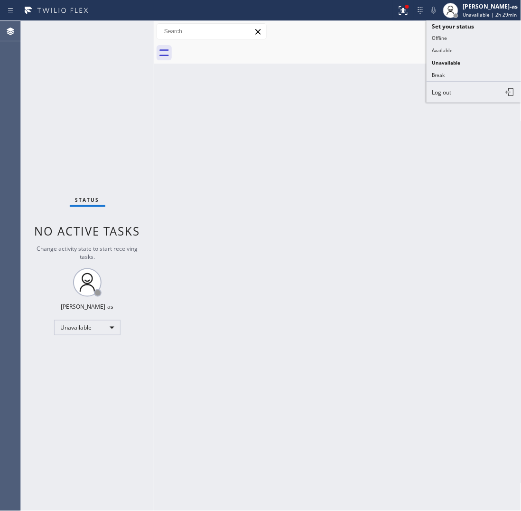
click at [378, 67] on div "Back to Dashboard Change Sender ID Customers Technicians Select a contact Outbo…" at bounding box center [338, 266] width 368 height 490
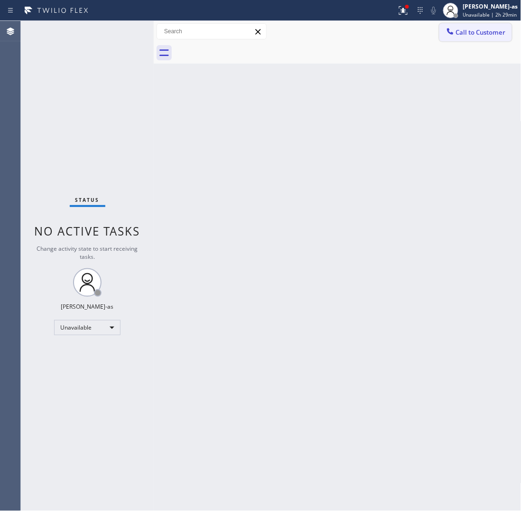
click at [466, 32] on span "Call to Customer" at bounding box center [481, 32] width 50 height 9
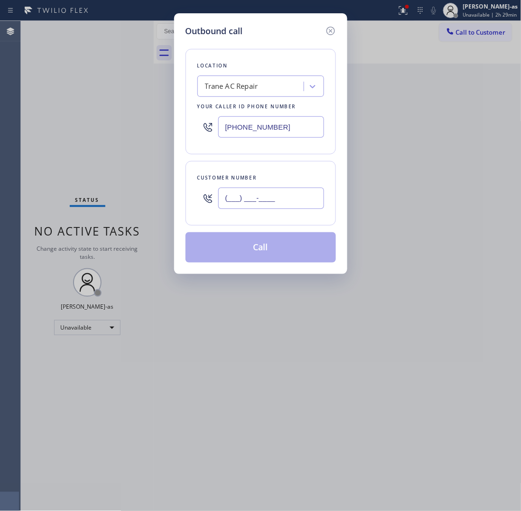
click at [261, 197] on input "(___) ___-____" at bounding box center [271, 197] width 106 height 21
paste input "929) 410-2016"
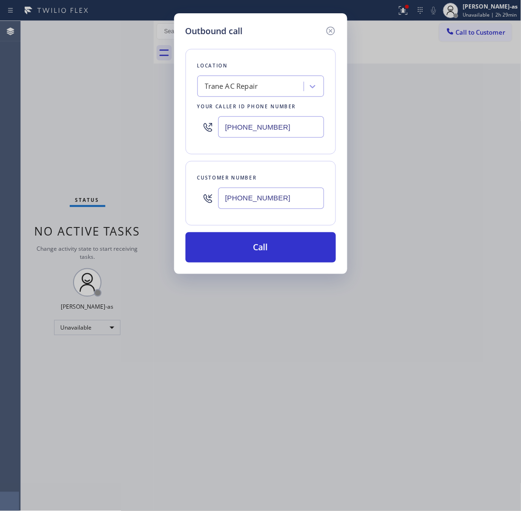
type input "[PHONE_NUMBER]"
click at [246, 93] on div "Trane AC Repair" at bounding box center [251, 86] width 103 height 17
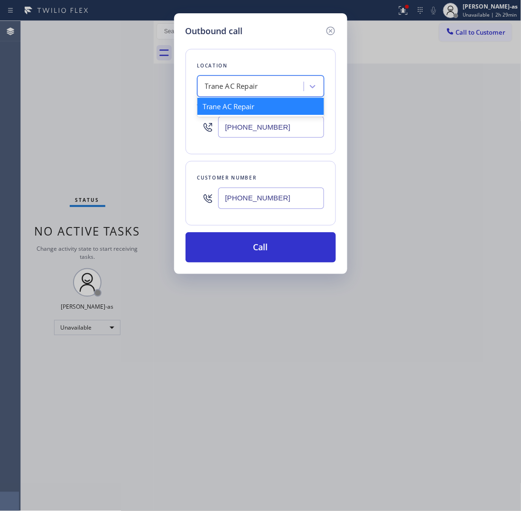
paste input "Best [US_STATE] Heating and AC Repair"
type input "Best [US_STATE] Heating and AC Repair"
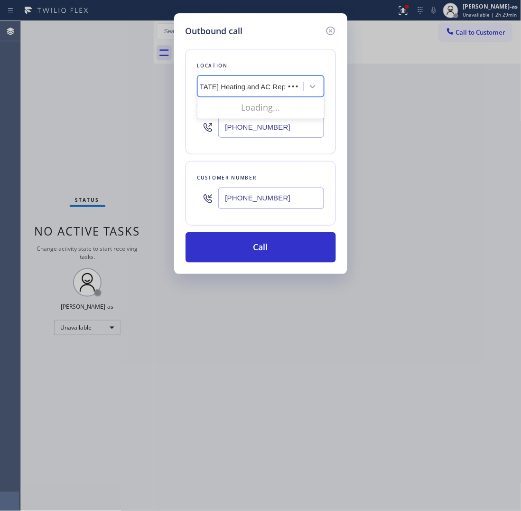
scroll to position [0, 28]
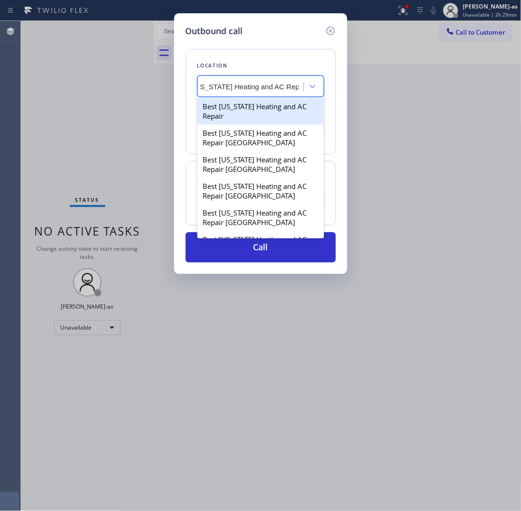
click at [228, 117] on div "Best [US_STATE] Heating and AC Repair" at bounding box center [260, 111] width 127 height 27
type input "[PHONE_NUMBER]"
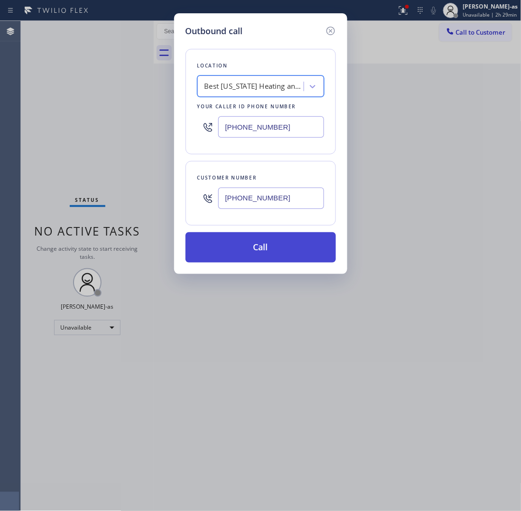
click at [252, 251] on button "Call" at bounding box center [261, 247] width 150 height 30
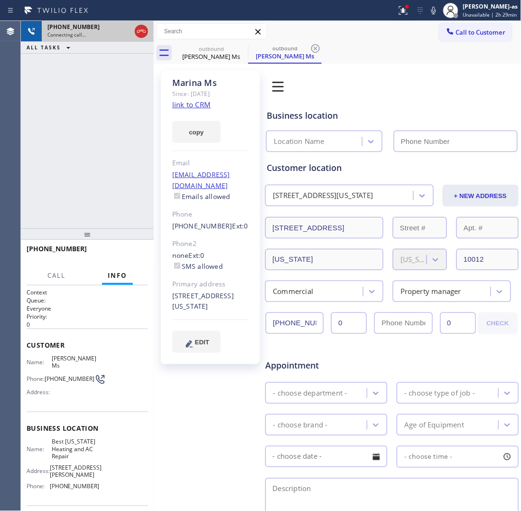
click at [138, 24] on div at bounding box center [141, 31] width 17 height 21
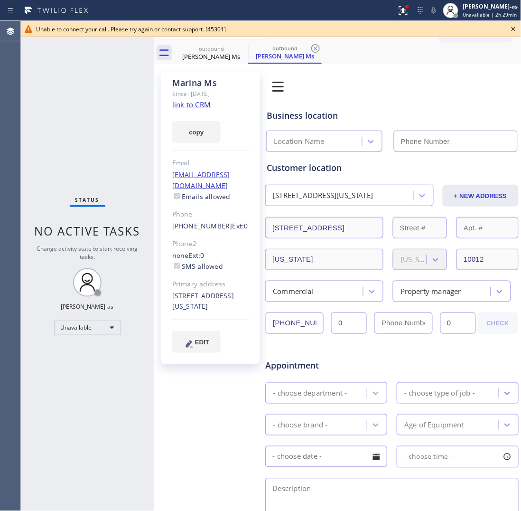
click at [200, 102] on link "link to CRM" at bounding box center [191, 104] width 38 height 9
type input "[PHONE_NUMBER]"
click at [511, 25] on icon at bounding box center [513, 28] width 11 height 11
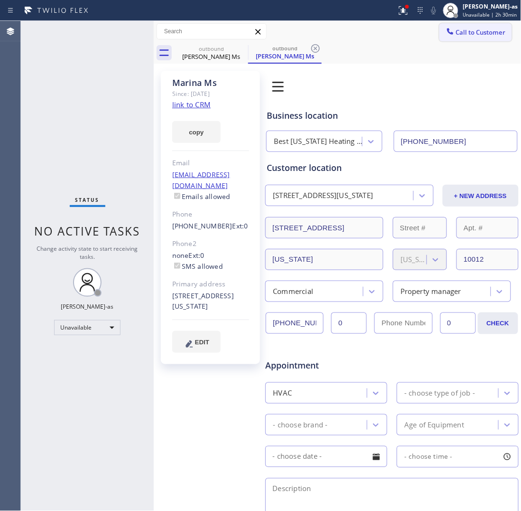
click at [458, 38] on button "Call to Customer" at bounding box center [475, 32] width 73 height 18
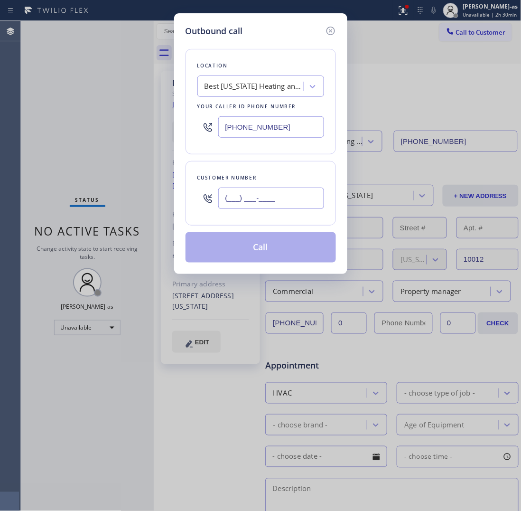
click at [264, 205] on input "(___) ___-____" at bounding box center [271, 197] width 106 height 21
paste input "929) 410-2016"
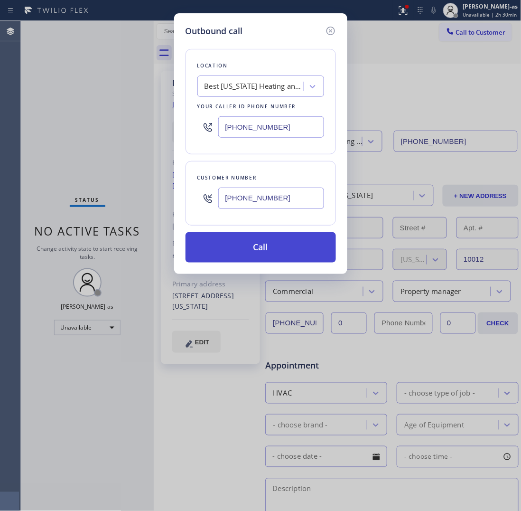
type input "[PHONE_NUMBER]"
click at [293, 251] on button "Call" at bounding box center [261, 247] width 150 height 30
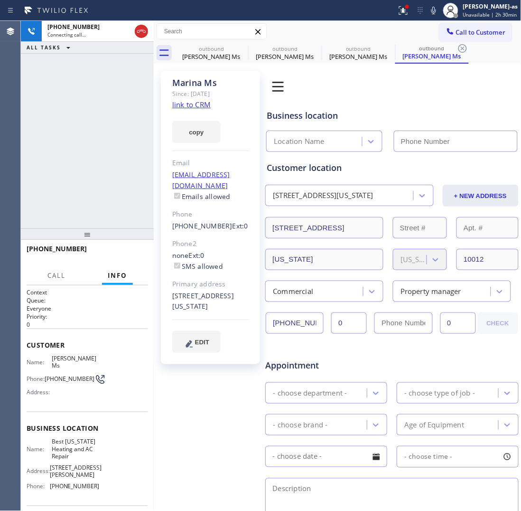
type input "[PHONE_NUMBER]"
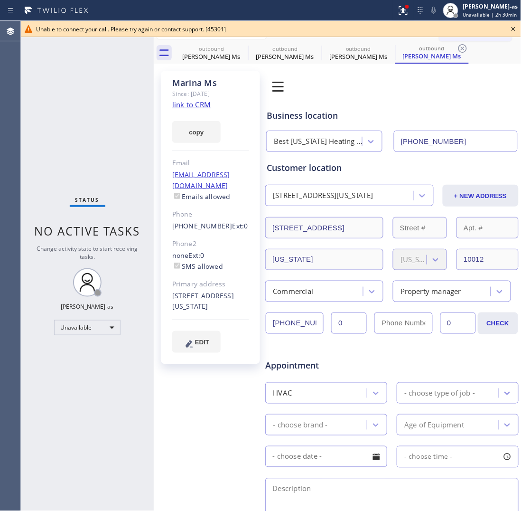
click at [75, 197] on span "Status" at bounding box center [87, 199] width 24 height 7
click at [97, 321] on div "Unavailable" at bounding box center [87, 327] width 66 height 15
click at [84, 377] on li "Break" at bounding box center [87, 375] width 65 height 11
click at [100, 330] on div "Break" at bounding box center [87, 327] width 66 height 15
click at [85, 363] on li "Unavailable" at bounding box center [87, 363] width 65 height 11
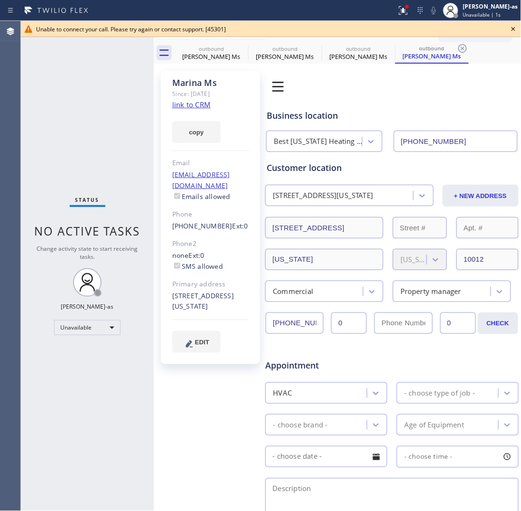
click at [511, 25] on icon at bounding box center [513, 28] width 11 height 11
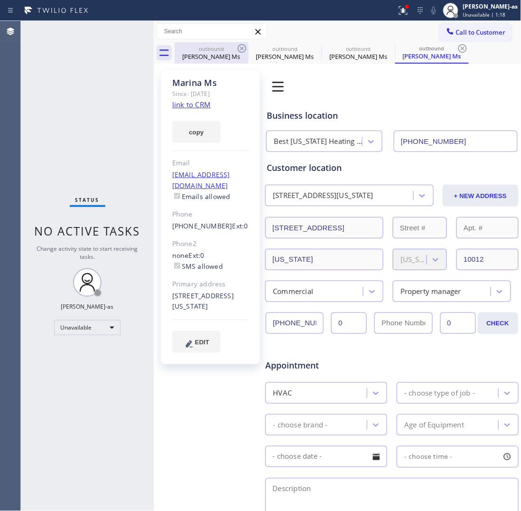
drag, startPoint x: 212, startPoint y: 43, endPoint x: 234, endPoint y: 46, distance: 22.5
click at [212, 43] on div "outbound [PERSON_NAME] Ms" at bounding box center [212, 52] width 72 height 21
click at [241, 48] on icon at bounding box center [242, 48] width 9 height 9
click at [0, 0] on icon at bounding box center [0, 0] width 0 height 0
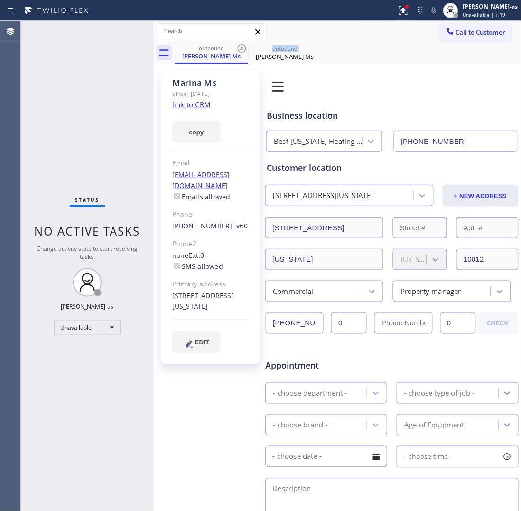
click at [241, 48] on icon at bounding box center [242, 48] width 9 height 9
click at [0, 0] on icon at bounding box center [0, 0] width 0 height 0
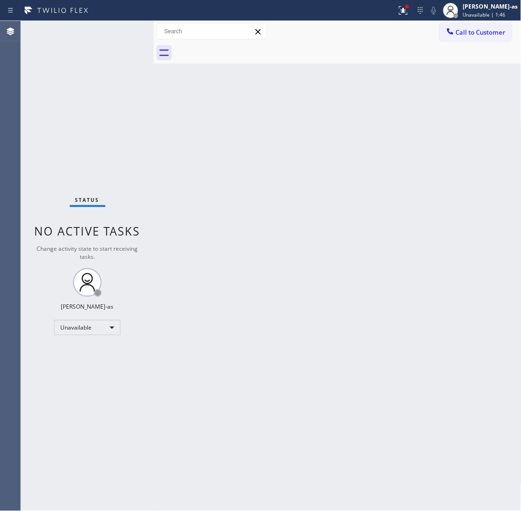
click at [202, 194] on div "Back to Dashboard Change Sender ID Customers Technicians Select a contact Outbo…" at bounding box center [338, 266] width 368 height 490
click at [451, 34] on icon at bounding box center [450, 31] width 9 height 9
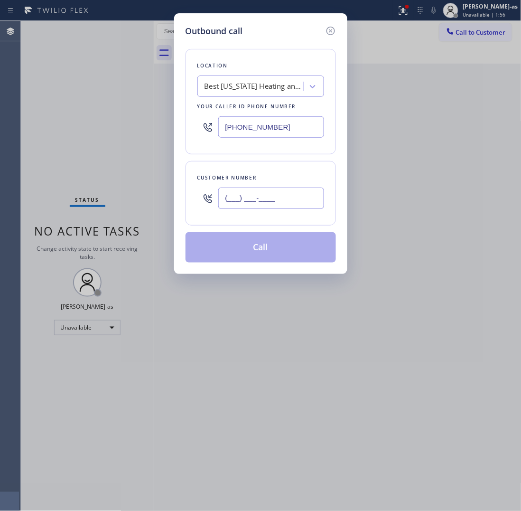
click at [273, 193] on input "(___) ___-____" at bounding box center [271, 197] width 106 height 21
paste input "714) 813-3108"
type input "[PHONE_NUMBER]"
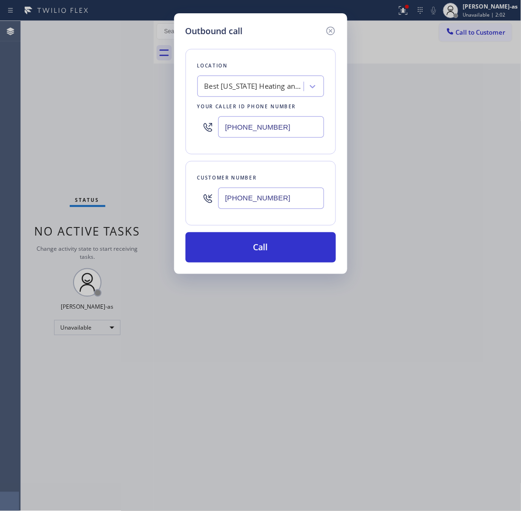
click at [288, 128] on input "[PHONE_NUMBER]" at bounding box center [271, 126] width 106 height 21
paste input "855) 731-4952"
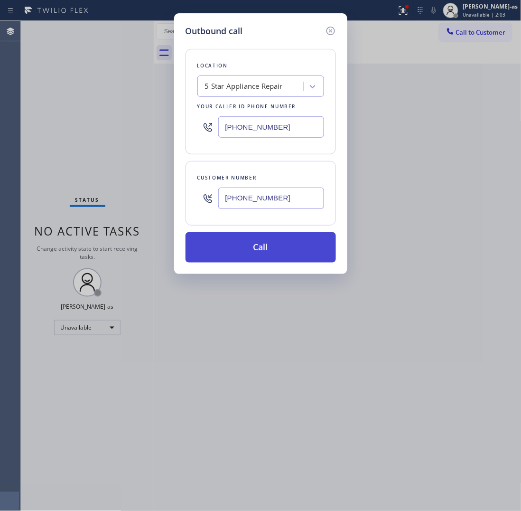
type input "[PHONE_NUMBER]"
click at [290, 241] on button "Call" at bounding box center [261, 247] width 150 height 30
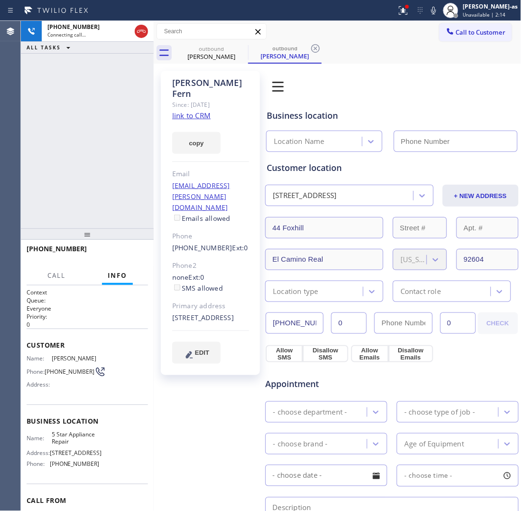
type input "[PHONE_NUMBER]"
click at [186, 111] on link "link to CRM" at bounding box center [191, 115] width 38 height 9
click at [139, 27] on icon at bounding box center [141, 31] width 11 height 11
drag, startPoint x: 100, startPoint y: 186, endPoint x: 101, endPoint y: 195, distance: 8.6
click at [101, 195] on div "[PHONE_NUMBER] Live | 00:03 ALL TASKS ALL TASKS ACTIVE TASKS TASKS IN WRAP UP" at bounding box center [87, 124] width 133 height 207
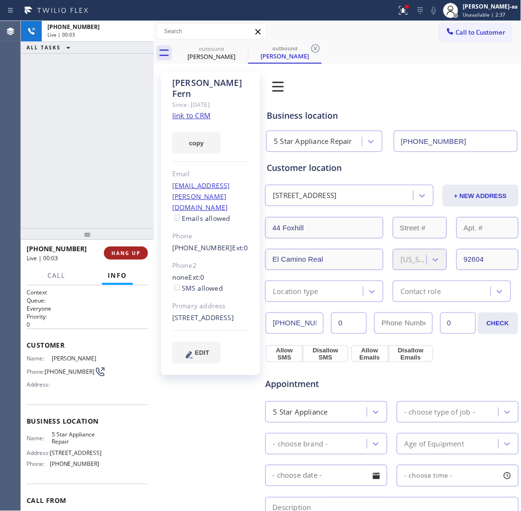
click at [116, 247] on div "[PHONE_NUMBER] Live | 00:03 HANG UP" at bounding box center [87, 253] width 121 height 25
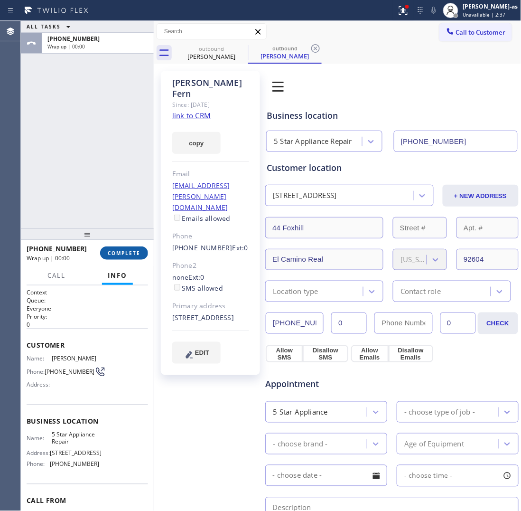
click at [127, 253] on span "COMPLETE" at bounding box center [124, 253] width 33 height 7
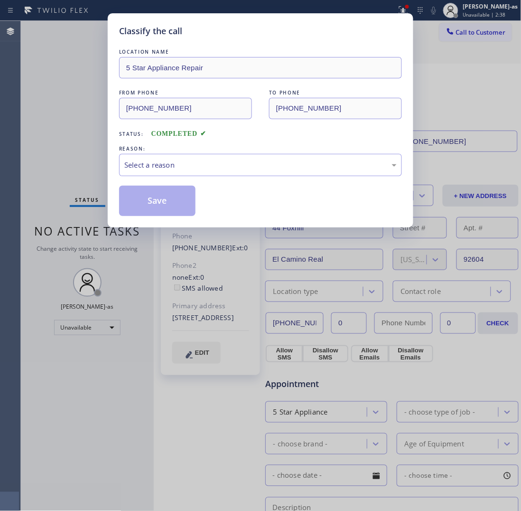
drag, startPoint x: 98, startPoint y: 193, endPoint x: 129, endPoint y: 225, distance: 44.3
click at [96, 195] on div "Classify the call LOCATION NAME 5 Star Appliance Repair FROM PHONE [PHONE_NUMBE…" at bounding box center [260, 255] width 521 height 511
drag, startPoint x: 154, startPoint y: 146, endPoint x: 159, endPoint y: 157, distance: 11.9
click at [154, 147] on div "REASON:" at bounding box center [260, 149] width 283 height 10
click at [179, 158] on div "Select a reason" at bounding box center [260, 165] width 283 height 22
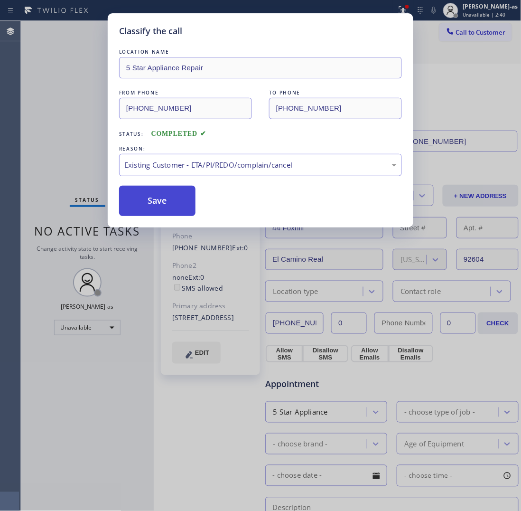
drag, startPoint x: 220, startPoint y: 214, endPoint x: 171, endPoint y: 208, distance: 48.9
click at [165, 205] on button "Save" at bounding box center [157, 201] width 76 height 30
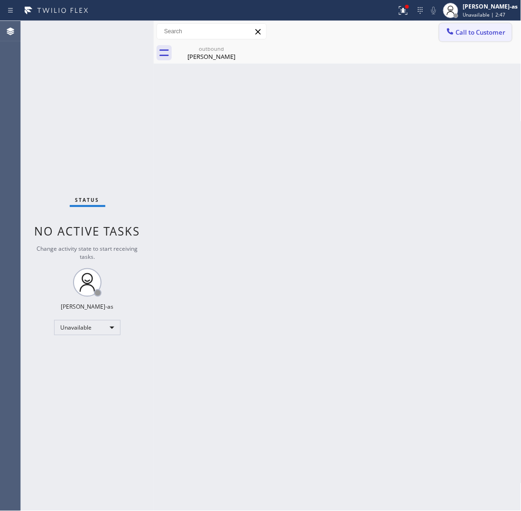
click at [493, 28] on span "Call to Customer" at bounding box center [481, 32] width 50 height 9
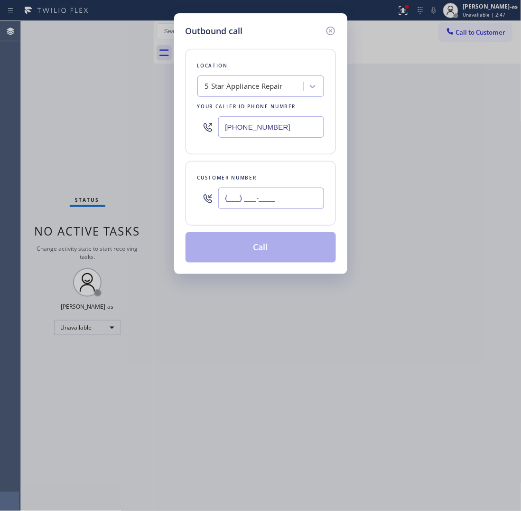
click at [263, 195] on input "(___) ___-____" at bounding box center [271, 197] width 106 height 21
paste input "714) 788-8303"
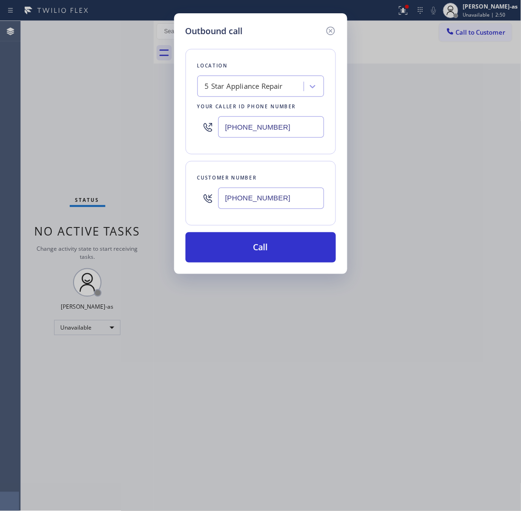
type input "[PHONE_NUMBER]"
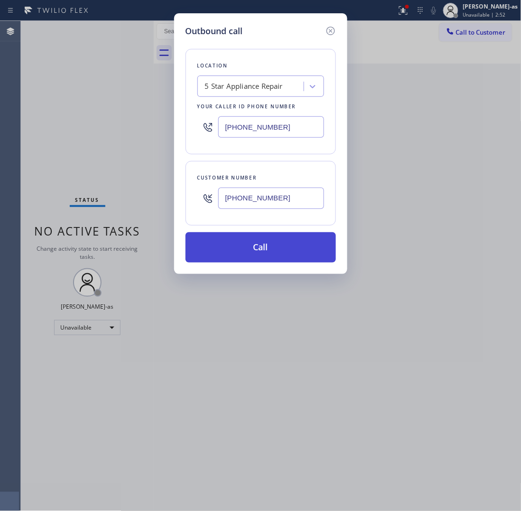
click at [280, 253] on button "Call" at bounding box center [261, 247] width 150 height 30
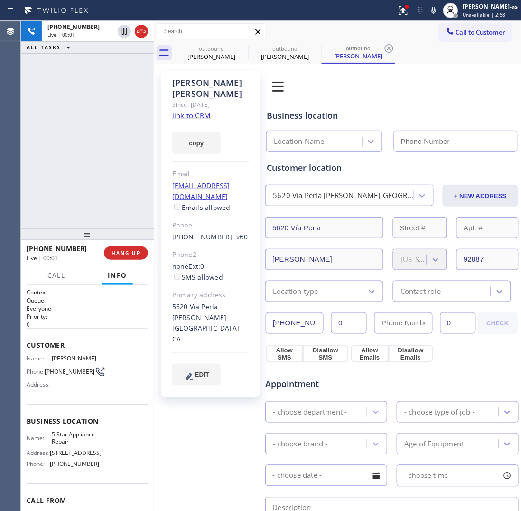
type input "[PHONE_NUMBER]"
click at [127, 252] on span "HANG UP" at bounding box center [126, 253] width 29 height 7
click at [108, 203] on div "[PHONE_NUMBER] Live | 00:03 ALL TASKS ALL TASKS ACTIVE TASKS TASKS IN WRAP UP" at bounding box center [87, 124] width 133 height 207
click at [121, 247] on button "HANG UP" at bounding box center [126, 252] width 44 height 13
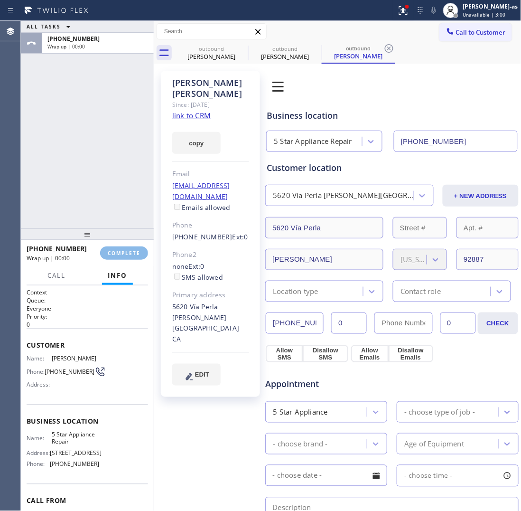
click at [113, 141] on div "ALL TASKS ALL TASKS ACTIVE TASKS TASKS IN WRAP UP [PHONE_NUMBER] Wrap up | 00:00" at bounding box center [87, 124] width 133 height 207
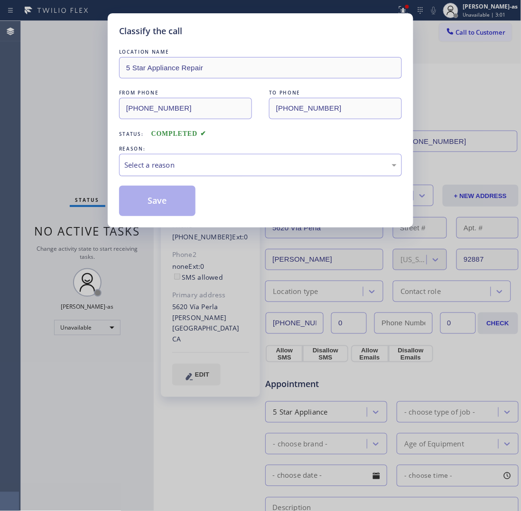
click at [210, 164] on div "Select a reason" at bounding box center [260, 164] width 272 height 11
drag, startPoint x: 164, startPoint y: 202, endPoint x: 155, endPoint y: 203, distance: 9.1
click at [162, 203] on button "Save" at bounding box center [157, 201] width 76 height 30
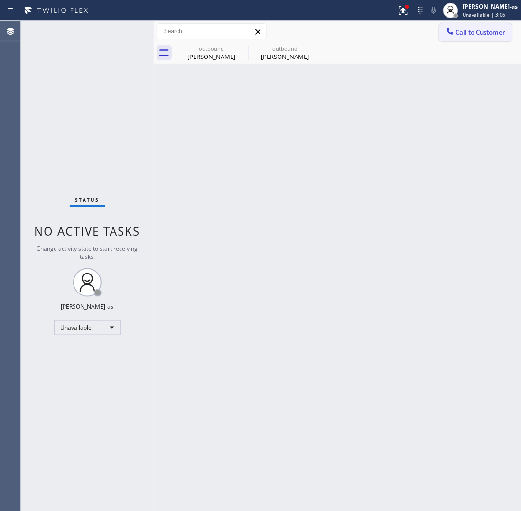
click at [457, 26] on button "Call to Customer" at bounding box center [475, 32] width 73 height 18
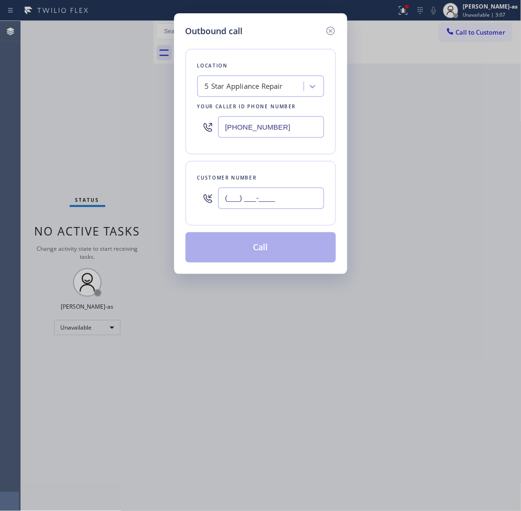
click at [272, 198] on input "(___) ___-____" at bounding box center [271, 197] width 106 height 21
paste input "949) 395-4105"
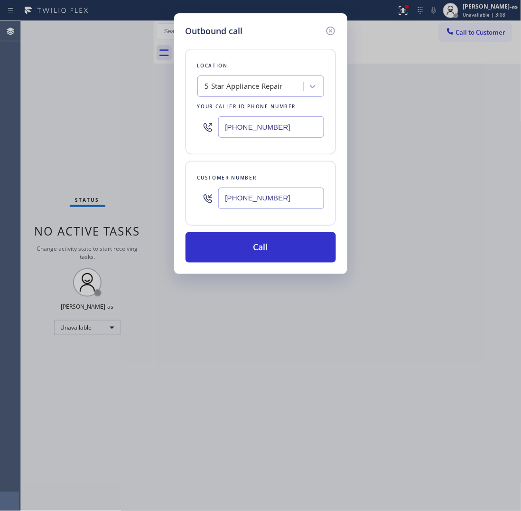
type input "[PHONE_NUMBER]"
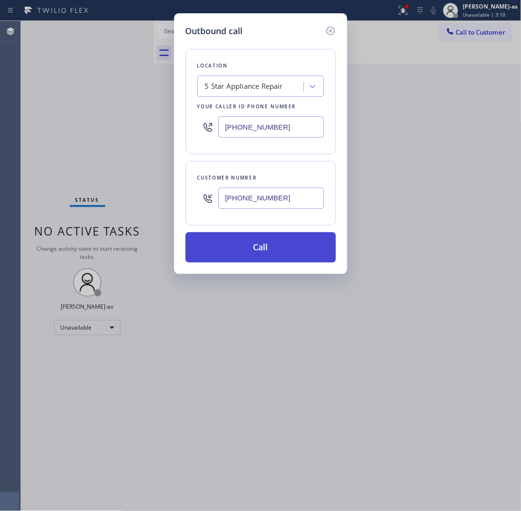
click at [269, 248] on button "Call" at bounding box center [261, 247] width 150 height 30
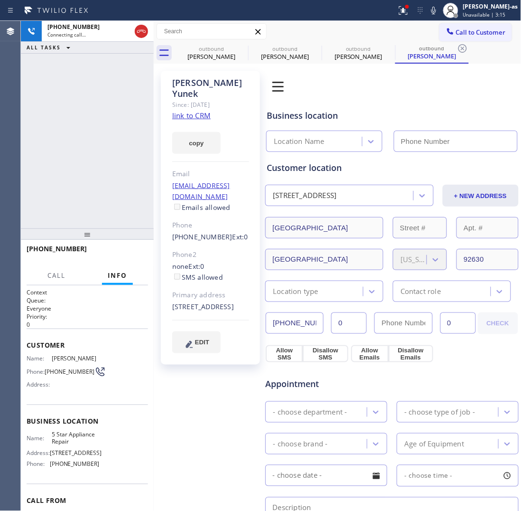
type input "[PHONE_NUMBER]"
drag, startPoint x: 97, startPoint y: 216, endPoint x: 119, endPoint y: 251, distance: 40.3
click at [99, 224] on div "[PHONE_NUMBER] Live | 00:05 ALL TASKS ALL TASKS ACTIVE TASKS TASKS IN WRAP UP" at bounding box center [87, 124] width 133 height 207
click at [130, 254] on span "HANG UP" at bounding box center [126, 253] width 29 height 7
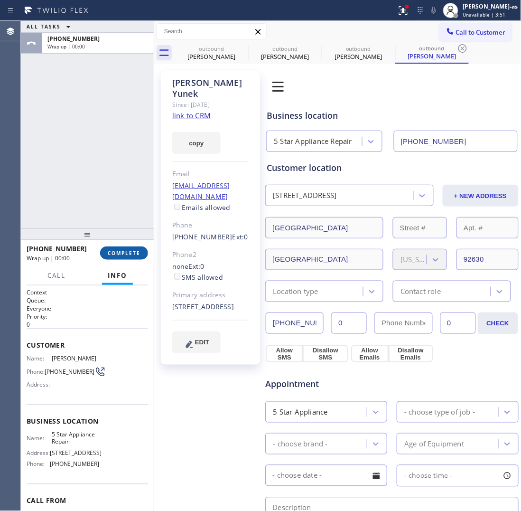
click at [130, 252] on span "COMPLETE" at bounding box center [124, 253] width 33 height 7
click at [113, 171] on div "ALL TASKS ALL TASKS ACTIVE TASKS TASKS IN WRAP UP [PHONE_NUMBER] Wrap up | 00:00" at bounding box center [87, 124] width 133 height 207
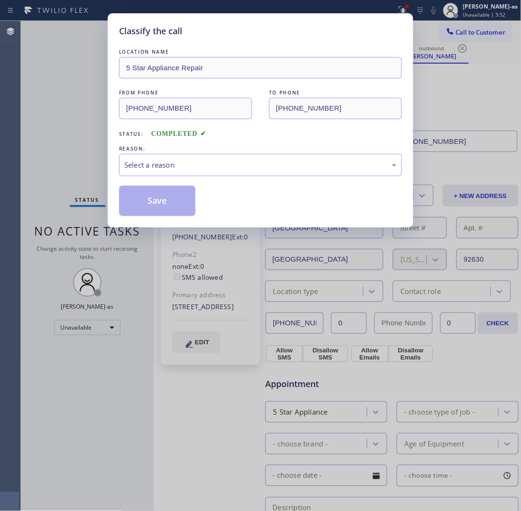
click at [124, 249] on div "Classify the call LOCATION NAME 5 Star Appliance Repair FROM PHONE [PHONE_NUMBE…" at bounding box center [260, 255] width 521 height 511
drag, startPoint x: 176, startPoint y: 163, endPoint x: 187, endPoint y: 175, distance: 16.8
click at [176, 164] on div "Select a reason" at bounding box center [260, 164] width 272 height 11
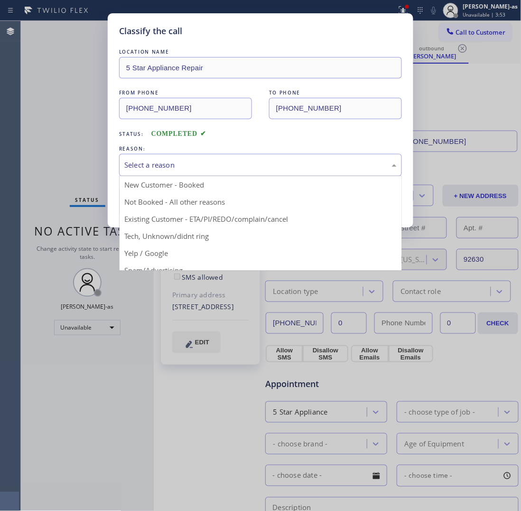
drag, startPoint x: 262, startPoint y: 214, endPoint x: 219, endPoint y: 204, distance: 44.7
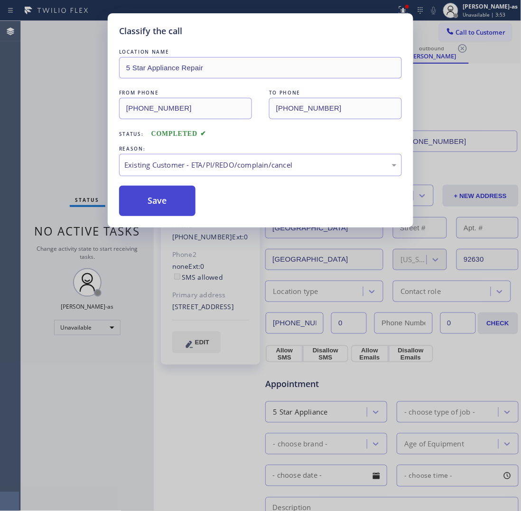
click at [184, 195] on button "Save" at bounding box center [157, 201] width 76 height 30
click at [76, 90] on div "Classify the call LOCATION NAME 5 Star Appliance Repair FROM PHONE [PHONE_NUMBE…" at bounding box center [260, 255] width 521 height 511
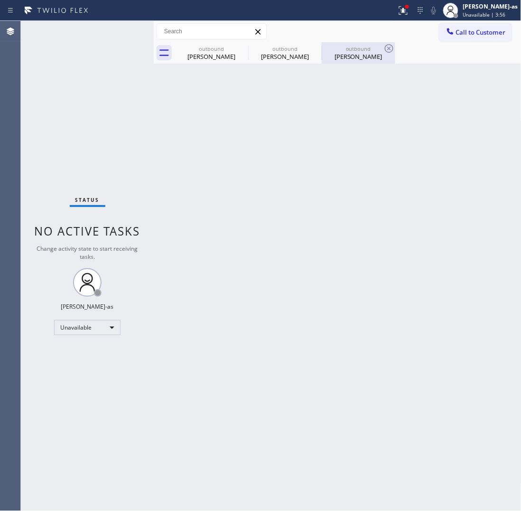
click at [372, 52] on div "[PERSON_NAME]" at bounding box center [359, 56] width 72 height 9
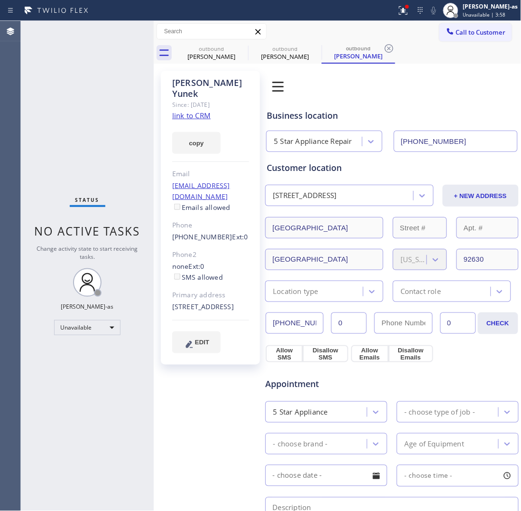
click at [188, 111] on link "link to CRM" at bounding box center [191, 115] width 38 height 9
click at [456, 36] on span "Call to Customer" at bounding box center [481, 32] width 50 height 9
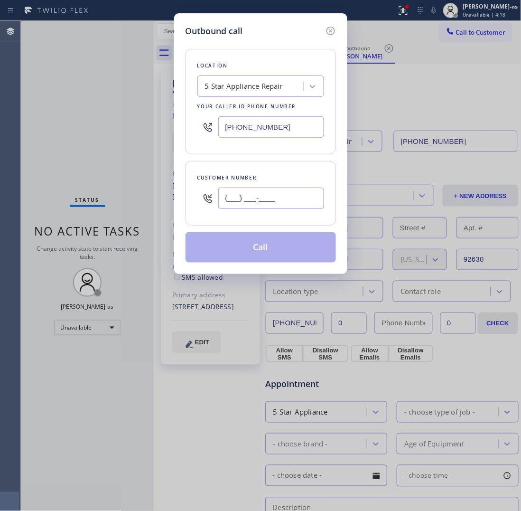
click at [252, 196] on input "(___) ___-____" at bounding box center [271, 197] width 106 height 21
paste input "805) 202-9752"
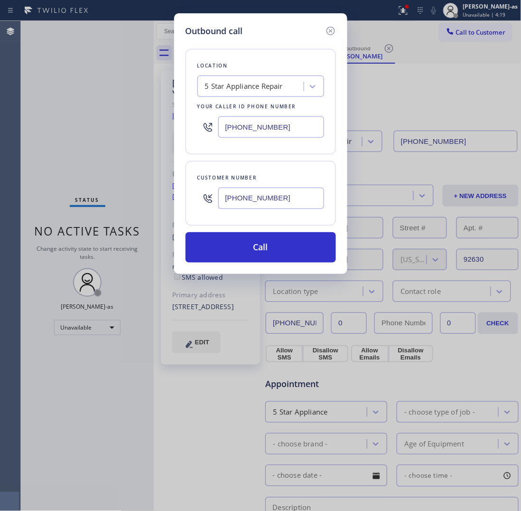
type input "[PHONE_NUMBER]"
click at [238, 120] on input "[PHONE_NUMBER]" at bounding box center [271, 126] width 106 height 21
click at [286, 124] on input "[PHONE_NUMBER]" at bounding box center [271, 126] width 106 height 21
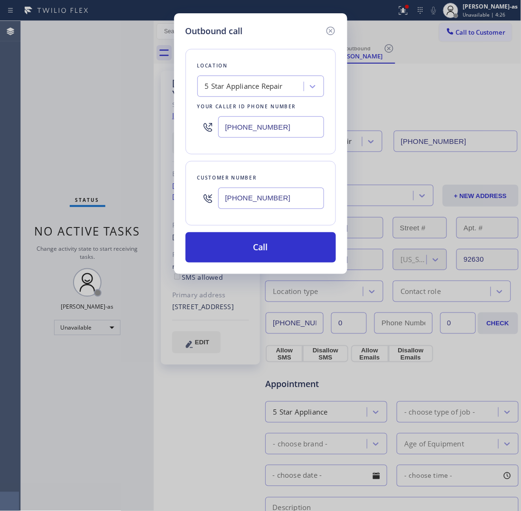
paste input "999-4417"
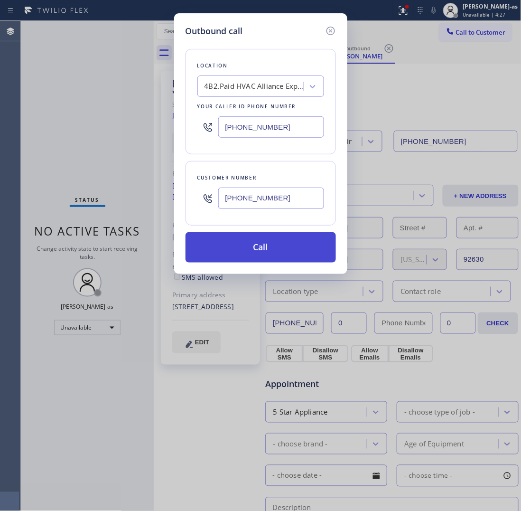
type input "[PHONE_NUMBER]"
click at [273, 245] on button "Call" at bounding box center [261, 247] width 150 height 30
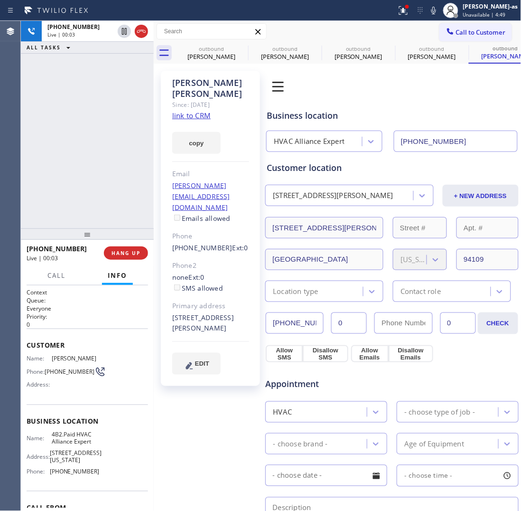
click at [128, 169] on div "[PHONE_NUMBER] Live | 00:03 ALL TASKS ALL TASKS ACTIVE TASKS TASKS IN WRAP UP" at bounding box center [87, 124] width 133 height 207
click at [200, 111] on link "link to CRM" at bounding box center [191, 115] width 38 height 9
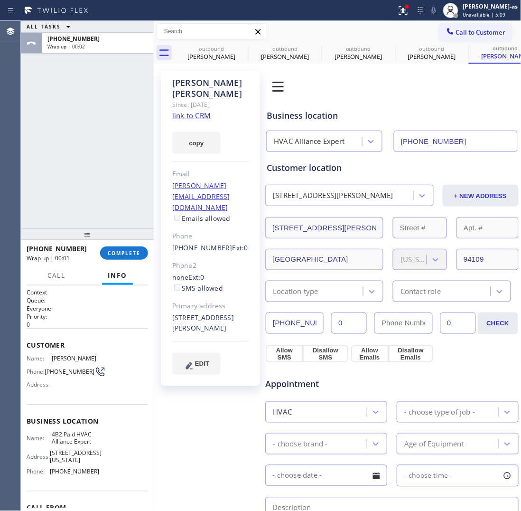
click at [131, 158] on div "ALL TASKS ALL TASKS ACTIVE TASKS TASKS IN WRAP UP [PHONE_NUMBER] Wrap up | 00:02" at bounding box center [87, 124] width 133 height 207
click at [198, 53] on div "[PERSON_NAME]" at bounding box center [212, 56] width 72 height 9
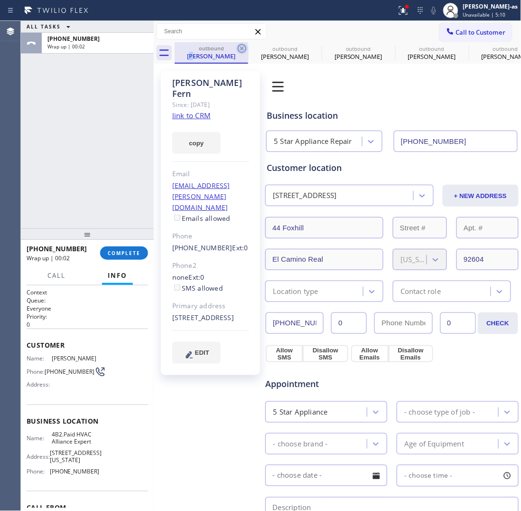
click at [240, 50] on icon at bounding box center [241, 48] width 11 height 11
click at [0, 0] on icon at bounding box center [0, 0] width 0 height 0
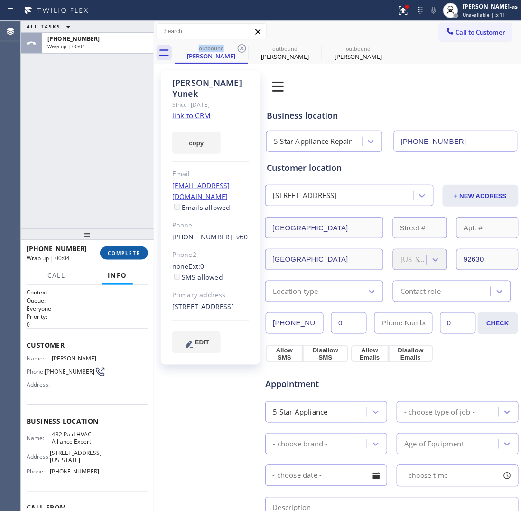
click at [117, 255] on span "COMPLETE" at bounding box center [124, 253] width 33 height 7
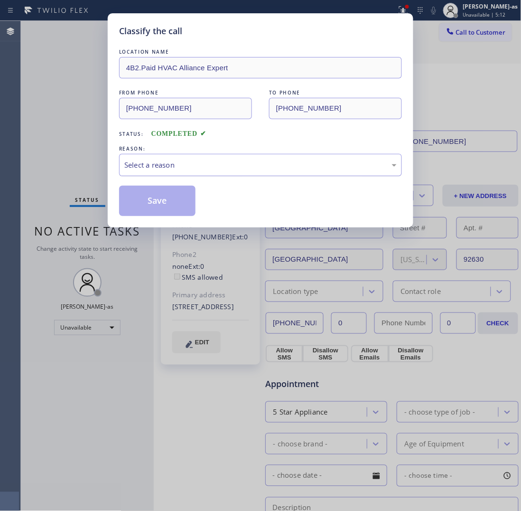
click at [215, 172] on div "Select a reason" at bounding box center [260, 165] width 283 height 22
drag, startPoint x: 160, startPoint y: 198, endPoint x: 147, endPoint y: 226, distance: 31.0
click at [160, 198] on button "Save" at bounding box center [157, 201] width 76 height 30
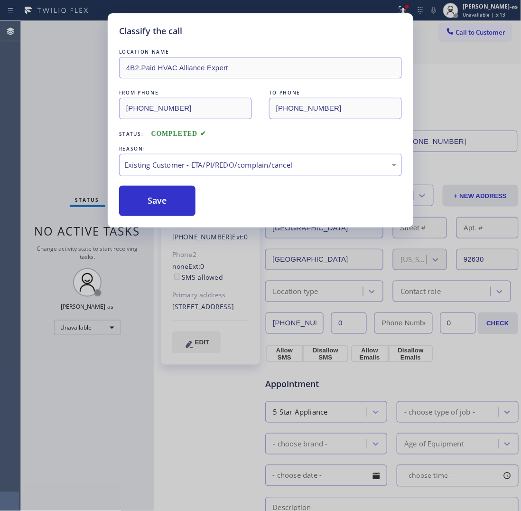
type input "[PHONE_NUMBER]"
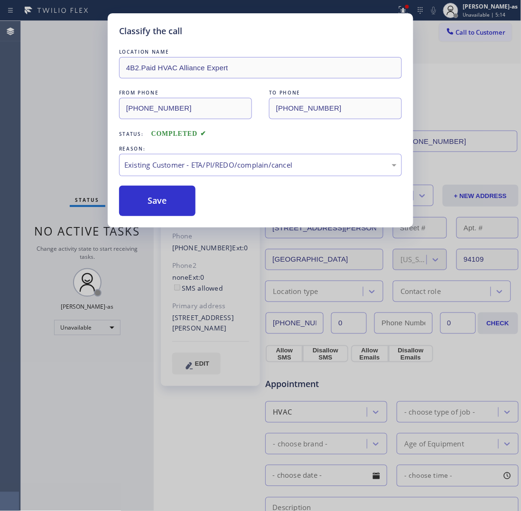
drag, startPoint x: 98, startPoint y: 106, endPoint x: 97, endPoint y: 56, distance: 49.8
click at [96, 103] on div "Classify the call LOCATION NAME 4B2.Paid HVAC Alliance Expert FROM PHONE [PHONE…" at bounding box center [260, 255] width 521 height 511
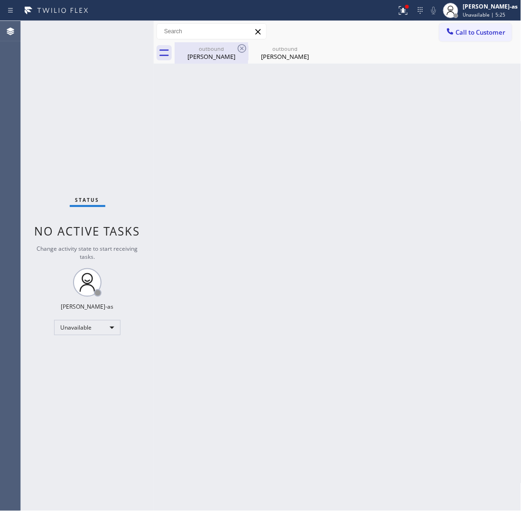
drag, startPoint x: 44, startPoint y: 88, endPoint x: 177, endPoint y: 53, distance: 137.4
click at [46, 88] on div "Status No active tasks Change activity state to start receiving tasks. [PERSON_…" at bounding box center [87, 266] width 133 height 490
click at [195, 57] on div "[PERSON_NAME]" at bounding box center [212, 56] width 72 height 9
type input "[PHONE_NUMBER]"
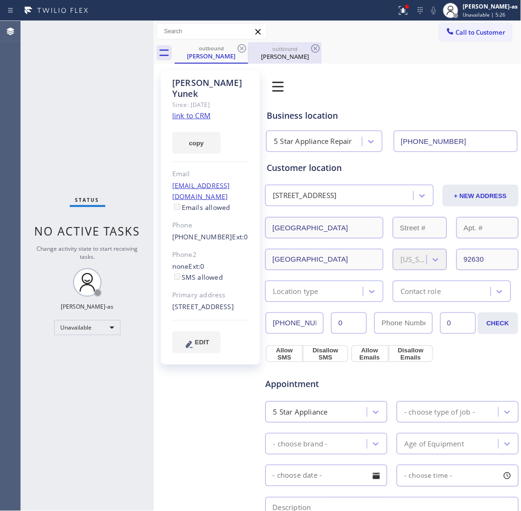
click at [299, 48] on div "outbound" at bounding box center [285, 48] width 72 height 7
type input "[PHONE_NUMBER]"
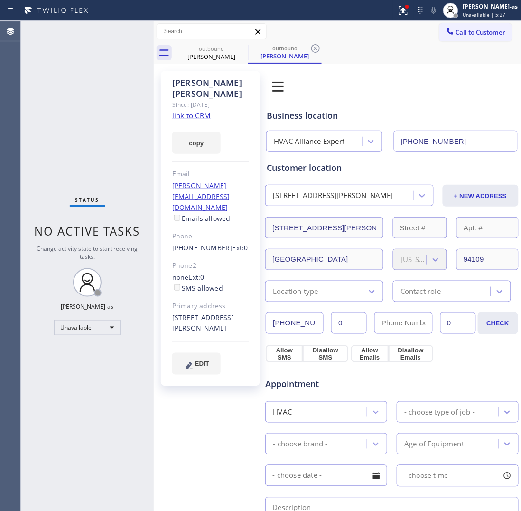
click at [183, 111] on link "link to CRM" at bounding box center [191, 115] width 38 height 9
click at [466, 38] on button "Call to Customer" at bounding box center [475, 32] width 73 height 18
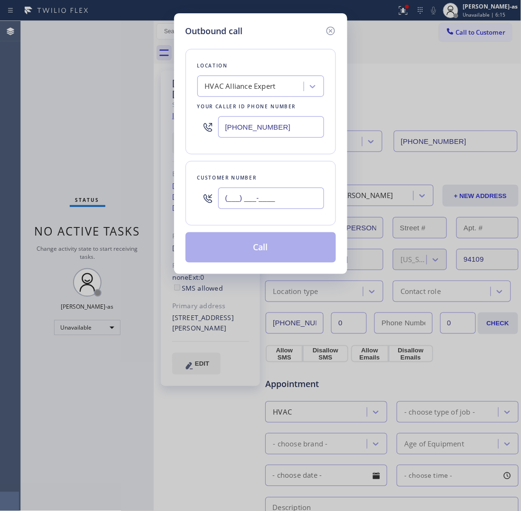
click at [275, 200] on input "(___) ___-____" at bounding box center [271, 197] width 106 height 21
paste input "786) 266-1407"
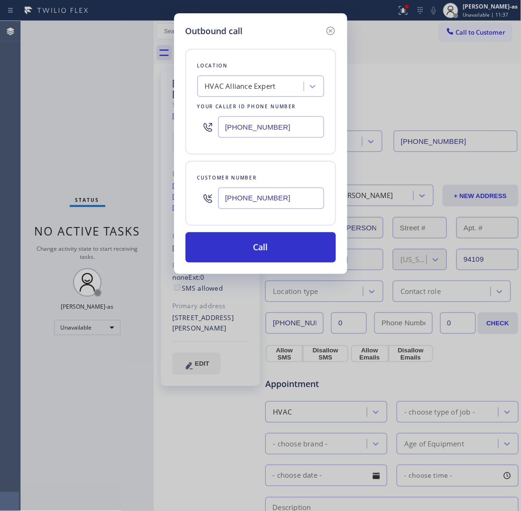
click at [273, 197] on input "[PHONE_NUMBER]" at bounding box center [271, 197] width 106 height 21
paste input "602) 885-9664"
type input "[PHONE_NUMBER]"
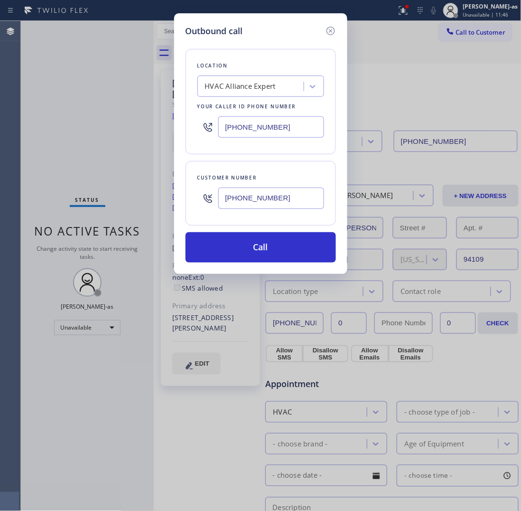
click at [251, 86] on div "HVAC Alliance Expert" at bounding box center [240, 86] width 71 height 11
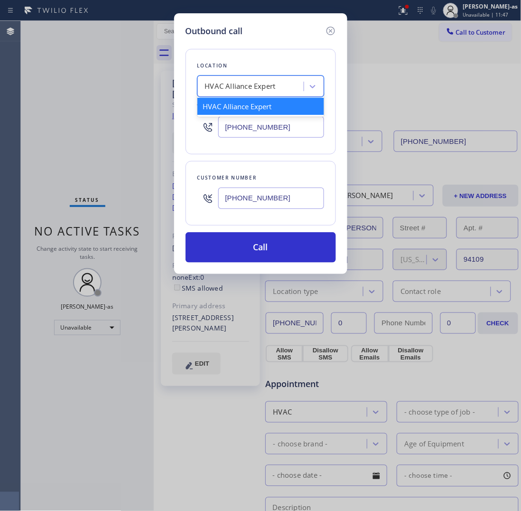
paste input "KitchenAid [PERSON_NAME] Masters"
type input "KitchenAid [PERSON_NAME] Masters"
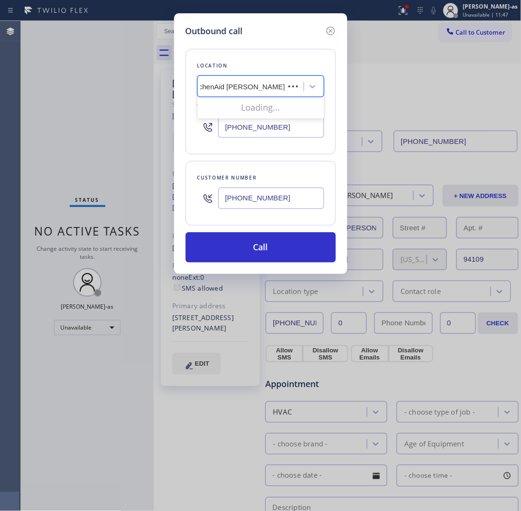
scroll to position [0, 0]
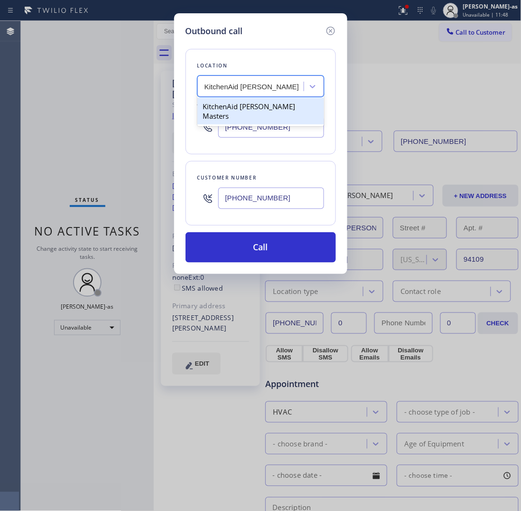
click at [230, 112] on div "KitchenAid [PERSON_NAME] Masters" at bounding box center [260, 111] width 127 height 27
type input "[PHONE_NUMBER]"
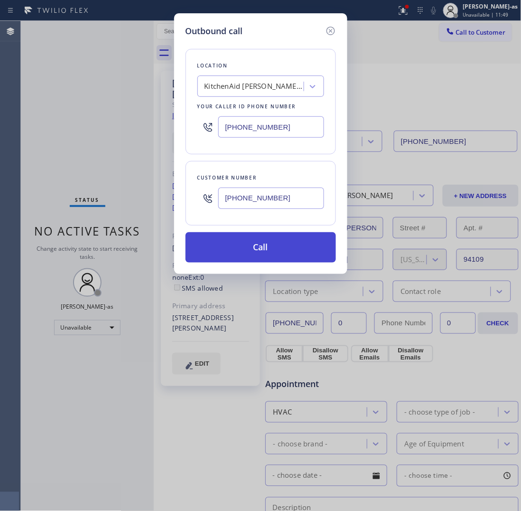
click at [287, 254] on button "Call" at bounding box center [261, 247] width 150 height 30
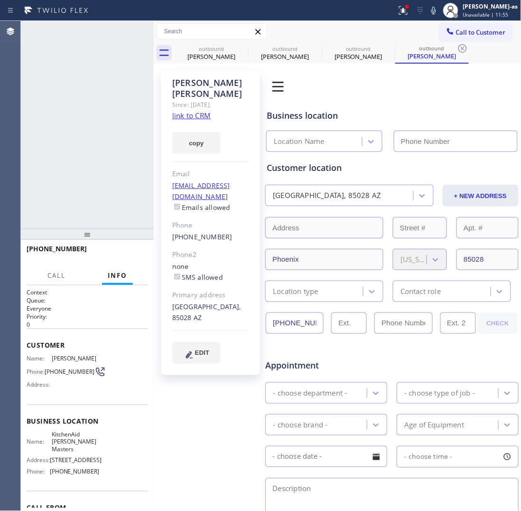
type input "[PHONE_NUMBER]"
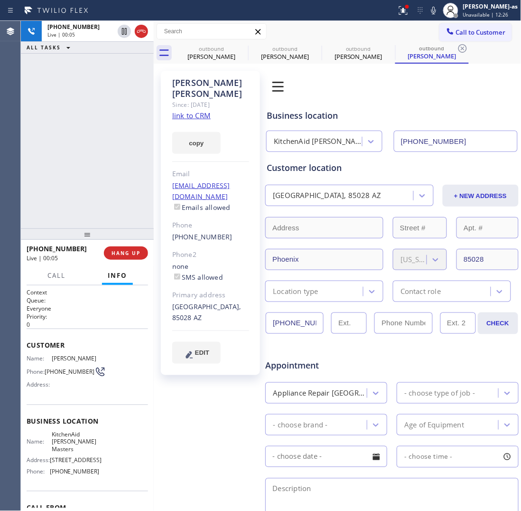
click at [93, 125] on div "[PHONE_NUMBER] Live | 00:05 ALL TASKS ALL TASKS ACTIVE TASKS TASKS IN WRAP UP" at bounding box center [87, 124] width 133 height 207
click at [129, 253] on span "HANG UP" at bounding box center [126, 253] width 29 height 7
click at [115, 249] on button "HANG UP" at bounding box center [126, 252] width 44 height 13
click at [120, 225] on div "[PHONE_NUMBER] Live | 00:07 ALL TASKS ALL TASKS ACTIVE TASKS TASKS IN WRAP UP" at bounding box center [87, 124] width 133 height 207
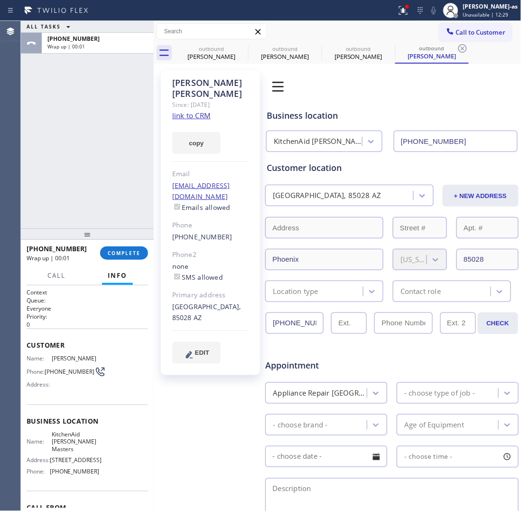
click at [121, 251] on span "COMPLETE" at bounding box center [124, 253] width 33 height 7
drag, startPoint x: 103, startPoint y: 183, endPoint x: 237, endPoint y: 195, distance: 134.8
click at [107, 185] on div "ALL TASKS ALL TASKS ACTIVE TASKS TASKS IN WRAP UP [PHONE_NUMBER] Wrap up | 00:02" at bounding box center [87, 124] width 133 height 207
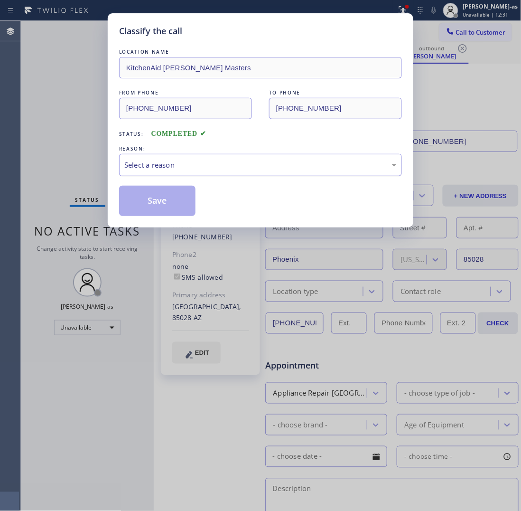
click at [201, 165] on div "Select a reason" at bounding box center [260, 165] width 283 height 22
click at [149, 195] on button "Save" at bounding box center [157, 201] width 76 height 30
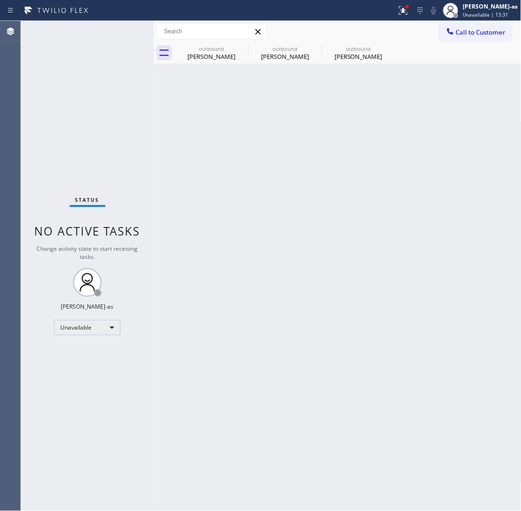
click at [480, 21] on div "Call to Customer Outbound call Location KitchenAid [PERSON_NAME] Masters Your c…" at bounding box center [338, 31] width 368 height 21
click at [485, 28] on span "Call to Customer" at bounding box center [481, 32] width 50 height 9
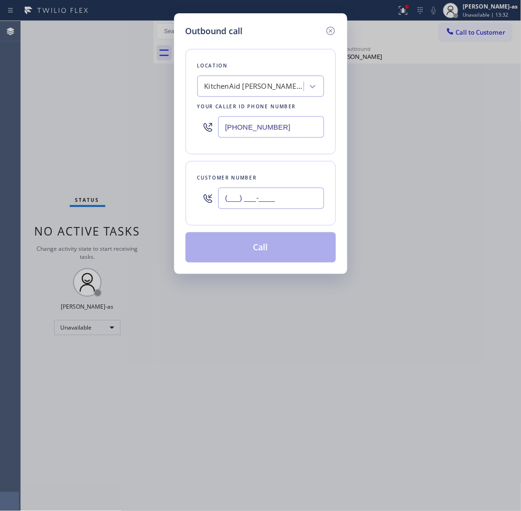
click at [283, 203] on input "(___) ___-____" at bounding box center [271, 197] width 106 height 21
paste input "786) 267-2550"
type input "[PHONE_NUMBER]"
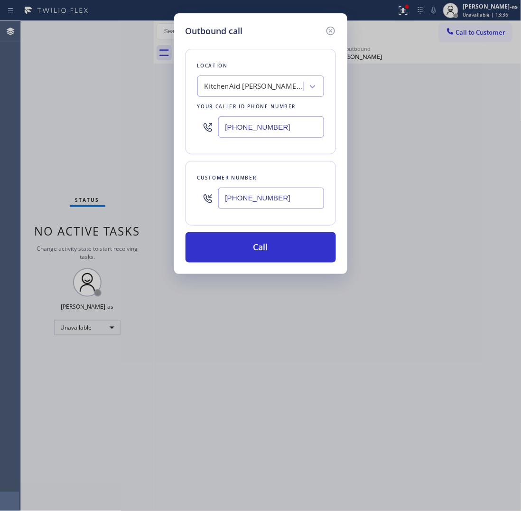
drag, startPoint x: 217, startPoint y: 69, endPoint x: 222, endPoint y: 72, distance: 5.3
click at [221, 72] on div "Location KitchenAid [PERSON_NAME] Masters Your caller id phone number [PHONE_NU…" at bounding box center [261, 101] width 150 height 105
click at [249, 86] on div "KitchenAid [PERSON_NAME] Masters" at bounding box center [255, 86] width 100 height 11
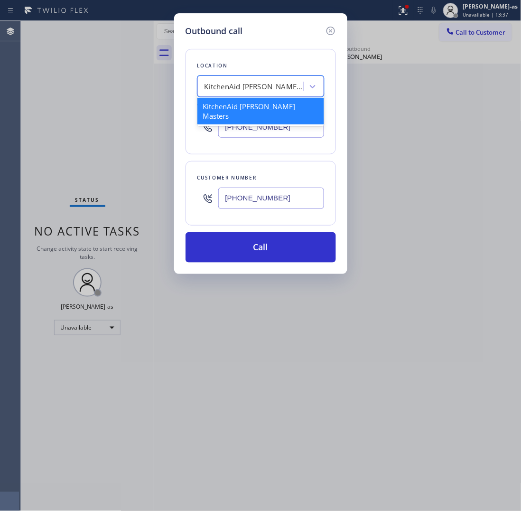
paste input "Safe Haven HVAC Master"
type input "Safe Haven HVAC Master"
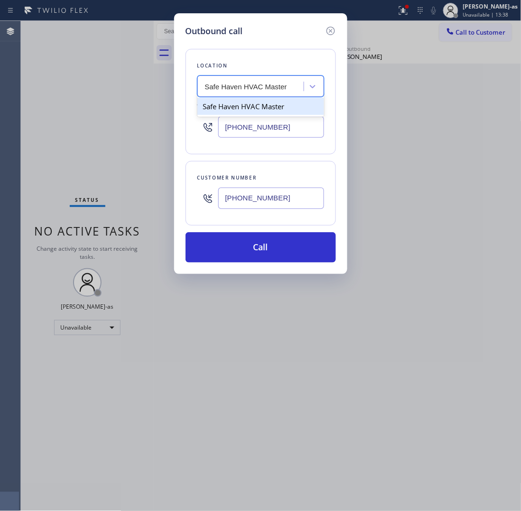
click at [234, 111] on div "Safe Haven HVAC Master" at bounding box center [260, 106] width 127 height 17
type input "[PHONE_NUMBER]"
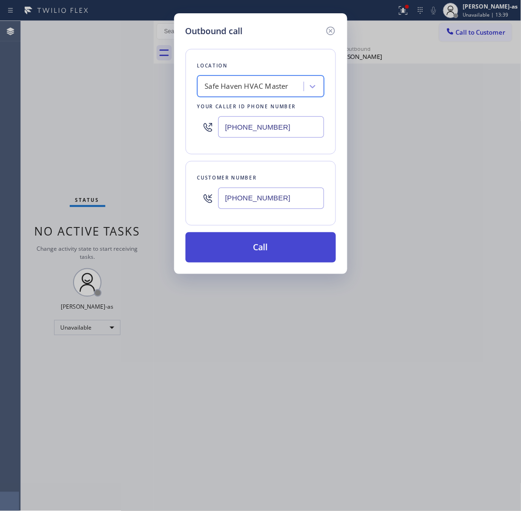
click at [262, 252] on button "Call" at bounding box center [261, 247] width 150 height 30
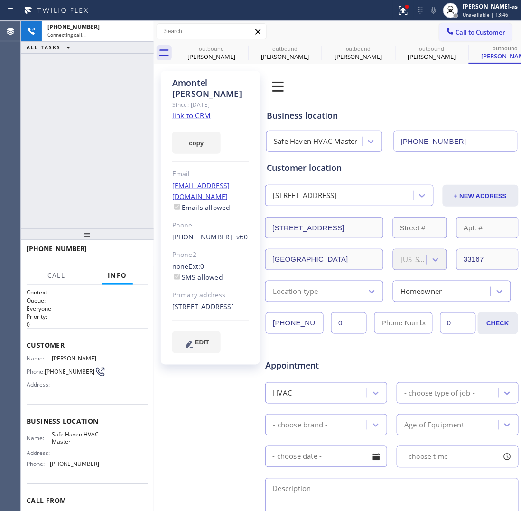
type input "[PHONE_NUMBER]"
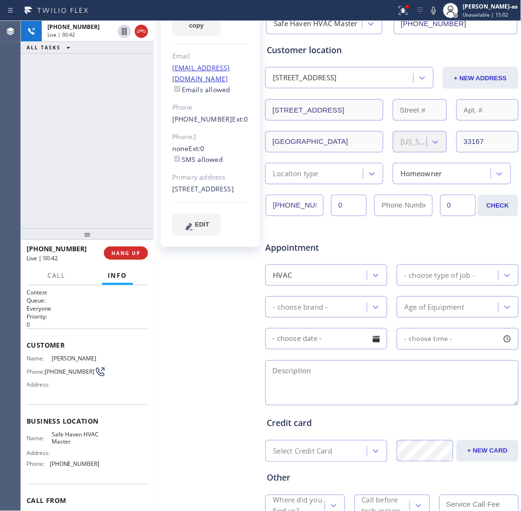
scroll to position [119, 0]
click at [136, 255] on span "HANG UP" at bounding box center [126, 253] width 29 height 7
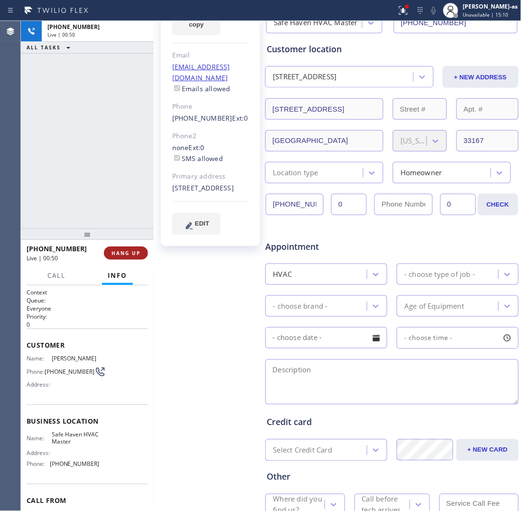
click at [136, 254] on span "HANG UP" at bounding box center [126, 253] width 29 height 7
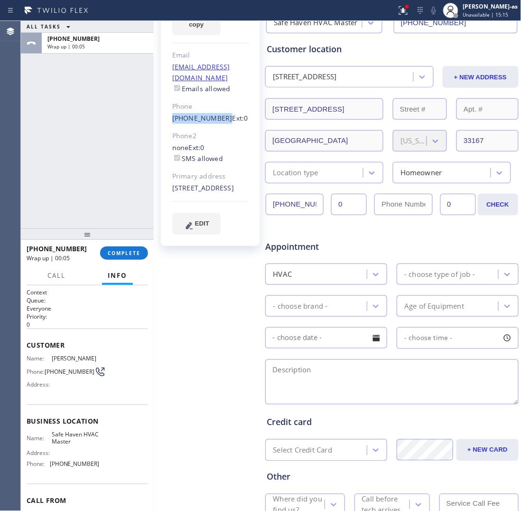
drag, startPoint x: 167, startPoint y: 95, endPoint x: 219, endPoint y: 100, distance: 51.5
click at [219, 100] on div "[PERSON_NAME] Since: [DATE] link to CRM copy Email [EMAIL_ADDRESS][DOMAIN_NAME]…" at bounding box center [210, 99] width 99 height 294
copy link "[PHONE_NUMBER]"
click at [124, 255] on span "COMPLETE" at bounding box center [124, 253] width 33 height 7
click at [101, 183] on div "ALL TASKS ALL TASKS ACTIVE TASKS TASKS IN WRAP UP [PHONE_NUMBER] Wrap up | 00:07" at bounding box center [87, 124] width 133 height 207
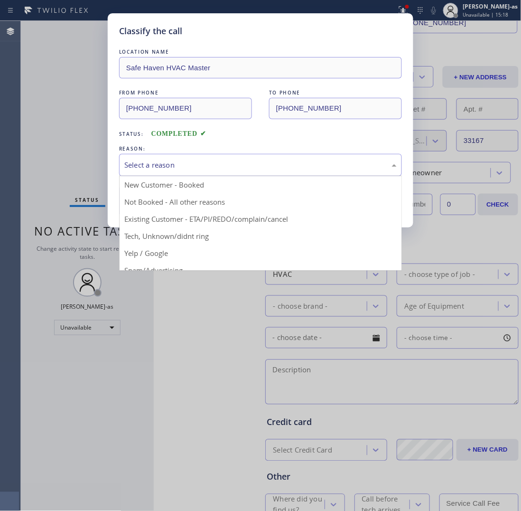
click at [215, 167] on div "Select a reason" at bounding box center [260, 164] width 272 height 11
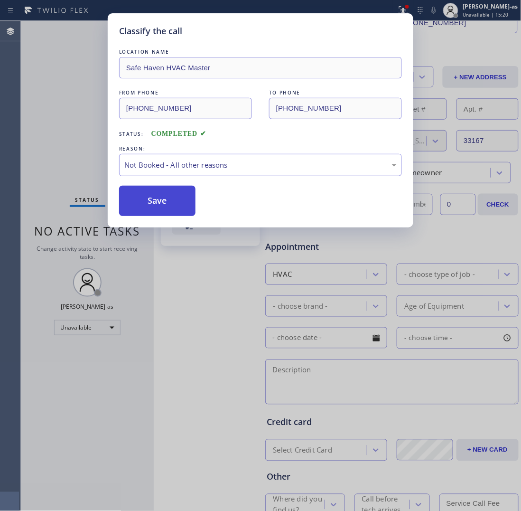
click at [149, 190] on button "Save" at bounding box center [157, 201] width 76 height 30
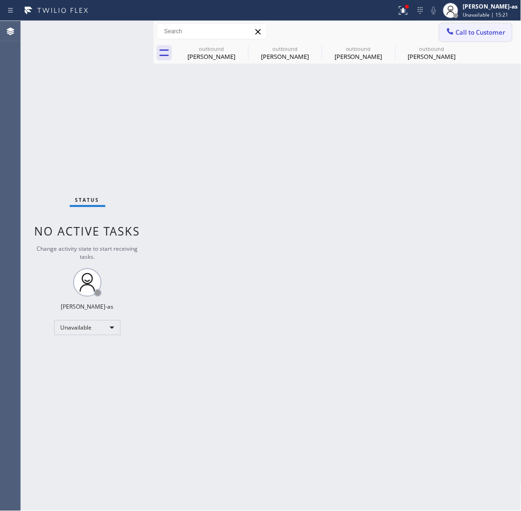
click at [465, 37] on button "Call to Customer" at bounding box center [475, 32] width 73 height 18
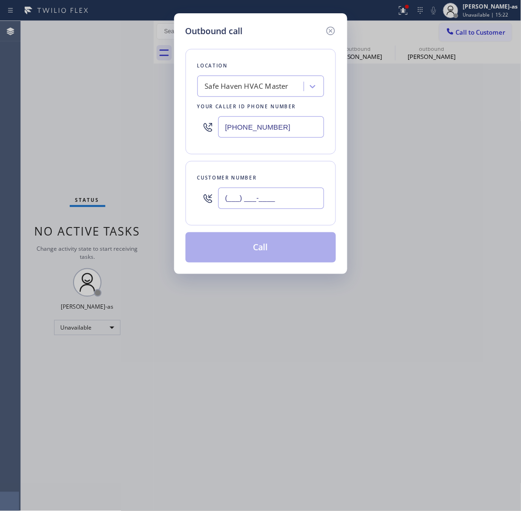
click at [284, 189] on input "(___) ___-____" at bounding box center [271, 197] width 106 height 21
paste input "786) 267-2550"
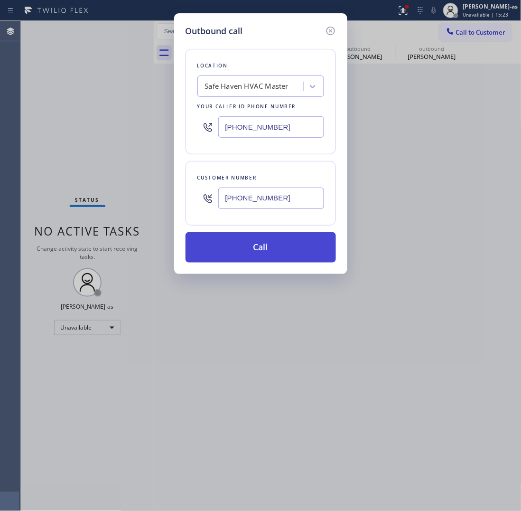
type input "[PHONE_NUMBER]"
click at [260, 248] on button "Call" at bounding box center [261, 247] width 150 height 30
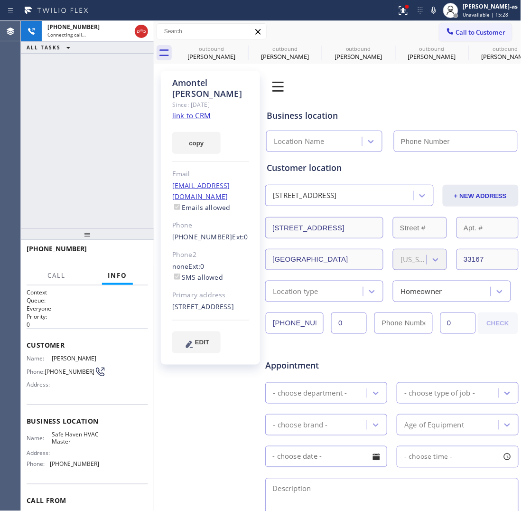
type input "[PHONE_NUMBER]"
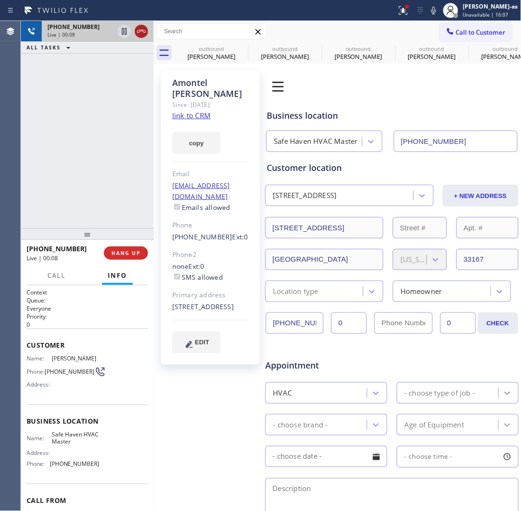
click at [143, 34] on icon at bounding box center [141, 31] width 11 height 11
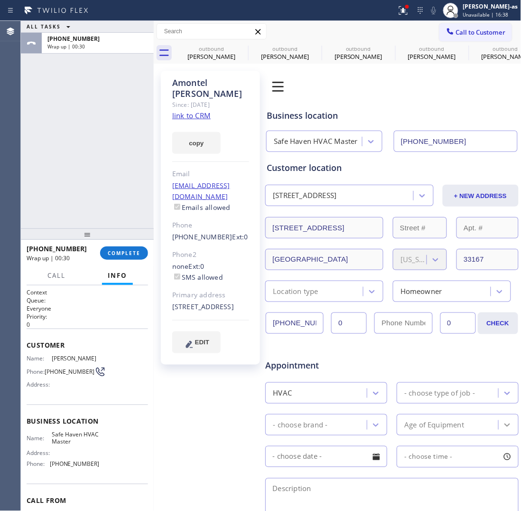
scroll to position [186, 0]
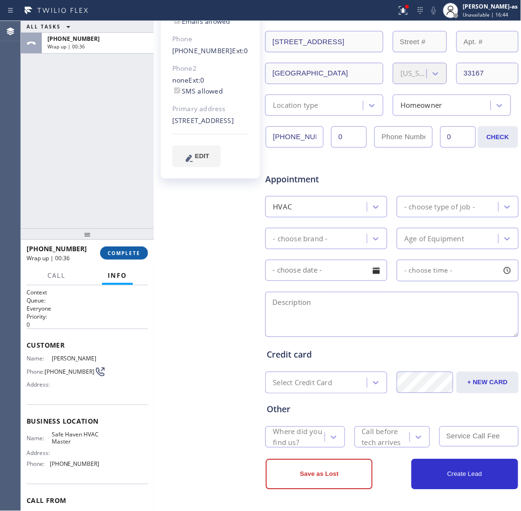
click at [123, 252] on span "COMPLETE" at bounding box center [124, 253] width 33 height 7
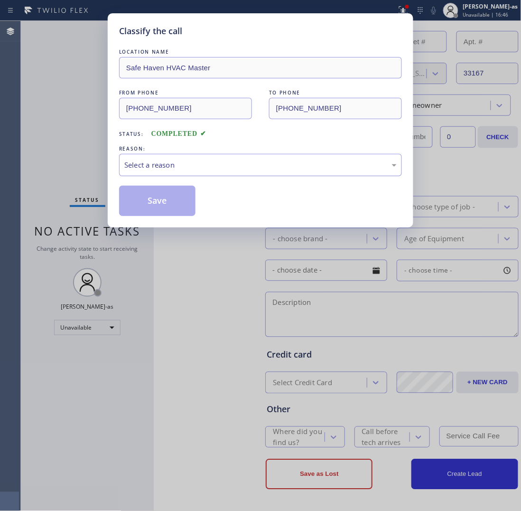
click at [152, 165] on div "Select a reason" at bounding box center [260, 164] width 272 height 11
click at [160, 200] on button "Save" at bounding box center [157, 201] width 76 height 30
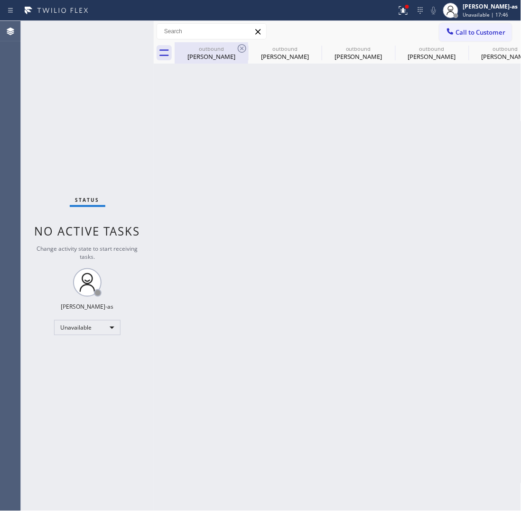
click at [216, 58] on div "[PERSON_NAME]" at bounding box center [212, 56] width 72 height 9
type input "[PHONE_NUMBER]"
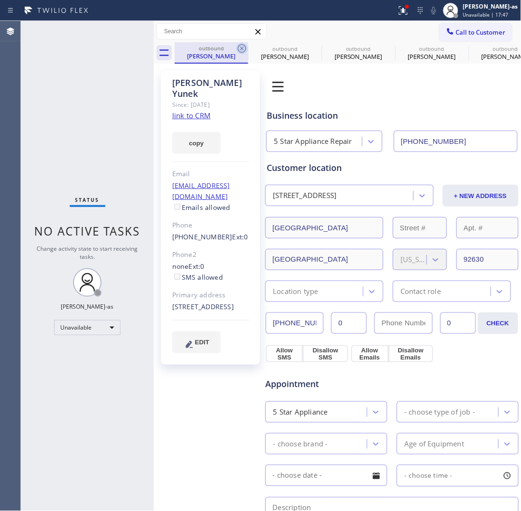
click at [242, 48] on icon at bounding box center [242, 48] width 9 height 9
click at [0, 0] on icon at bounding box center [0, 0] width 0 height 0
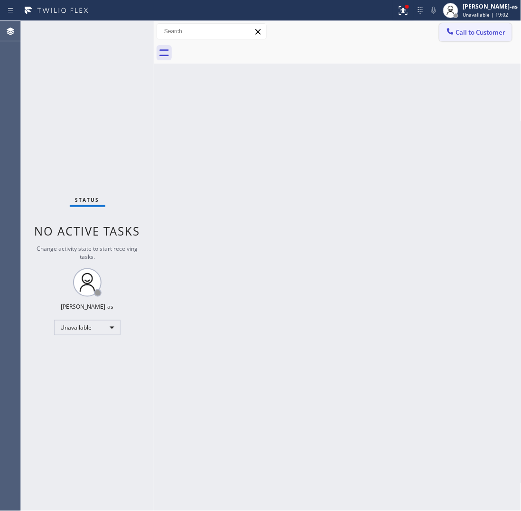
click at [492, 27] on button "Call to Customer" at bounding box center [475, 32] width 73 height 18
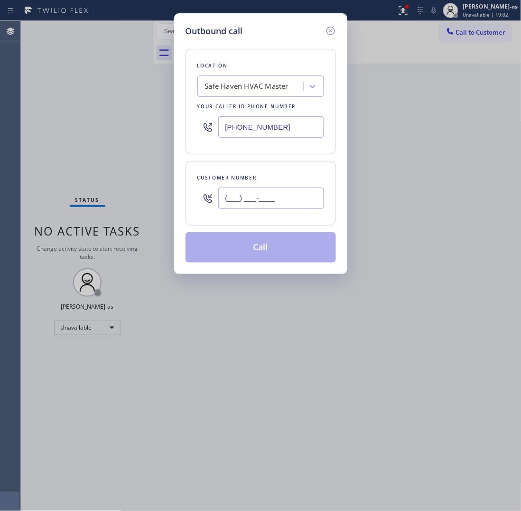
click at [267, 197] on input "(___) ___-____" at bounding box center [271, 197] width 106 height 21
paste input "908) 499-7126"
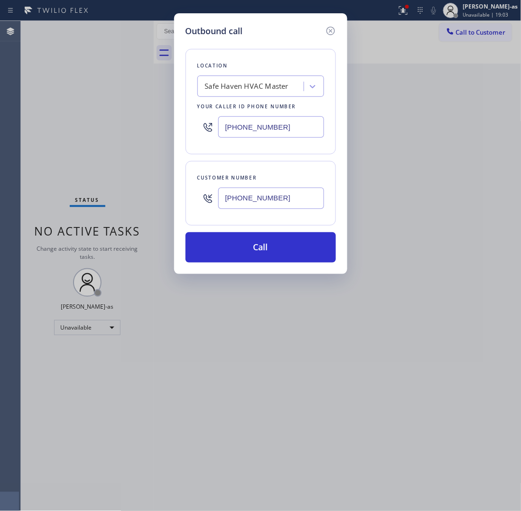
type input "[PHONE_NUMBER]"
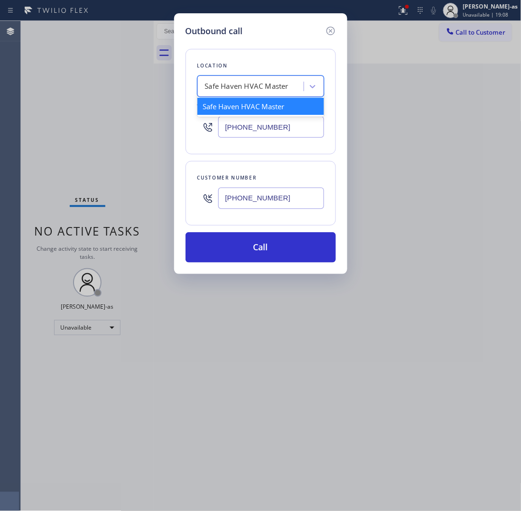
click at [270, 83] on div "Safe Haven HVAC Master" at bounding box center [247, 86] width 84 height 11
paste input "Apollo Electric Co Westfield([PERSON_NAME] Electric)"
type input "Apollo Electric Co Westfield([PERSON_NAME] Electric)"
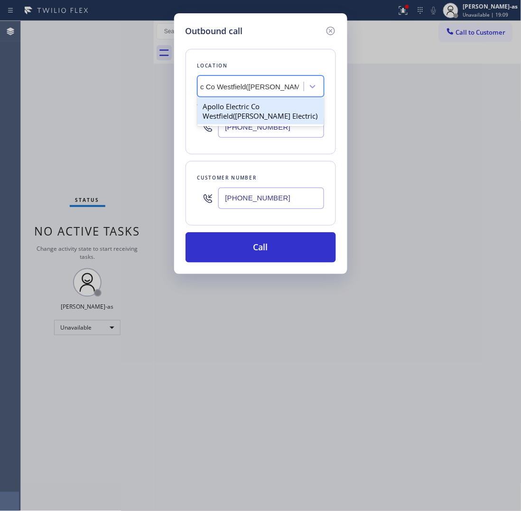
click at [224, 112] on div "Apollo Electric Co Westfield([PERSON_NAME] Electric)" at bounding box center [260, 111] width 127 height 27
type input "[PHONE_NUMBER]"
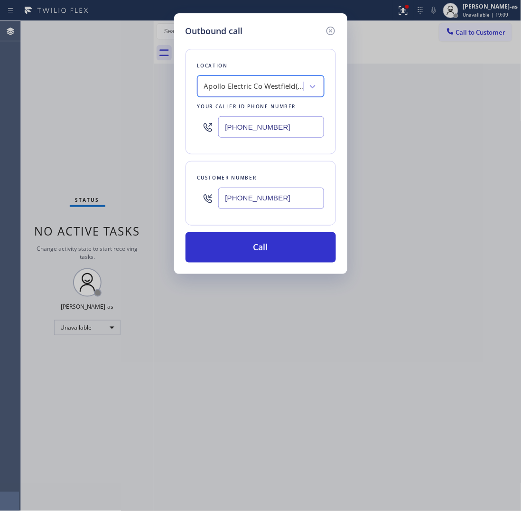
scroll to position [0, 0]
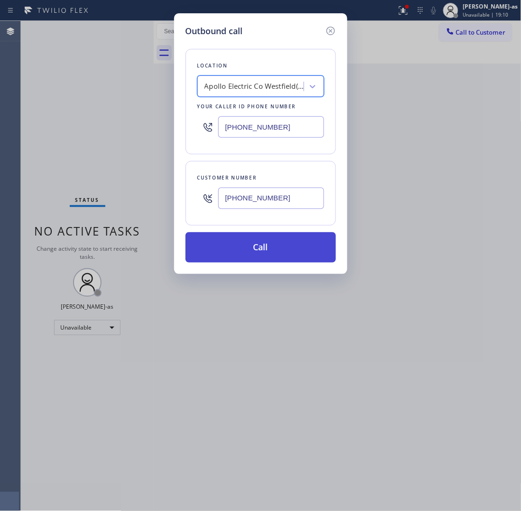
click at [267, 247] on button "Call" at bounding box center [261, 247] width 150 height 30
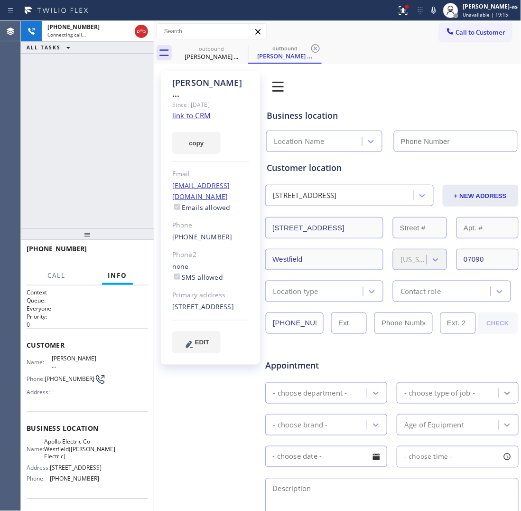
type input "[PHONE_NUMBER]"
drag, startPoint x: 93, startPoint y: 105, endPoint x: 131, endPoint y: 65, distance: 55.0
click at [94, 107] on div "[PHONE_NUMBER] Live | 00:03 ALL TASKS ALL TASKS ACTIVE TASKS TASKS IN WRAP UP" at bounding box center [87, 124] width 133 height 207
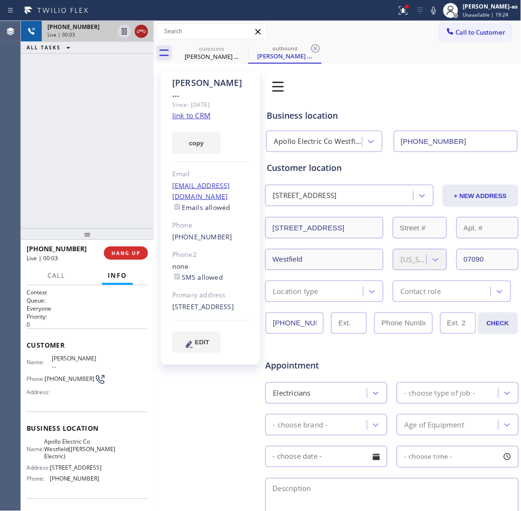
click at [140, 31] on icon at bounding box center [141, 31] width 9 height 3
drag, startPoint x: 110, startPoint y: 152, endPoint x: 110, endPoint y: 188, distance: 36.1
click at [110, 188] on div "[PHONE_NUMBER] Live | 00:04 ALL TASKS ALL TASKS ACTIVE TASKS TASKS IN WRAP UP" at bounding box center [87, 124] width 133 height 207
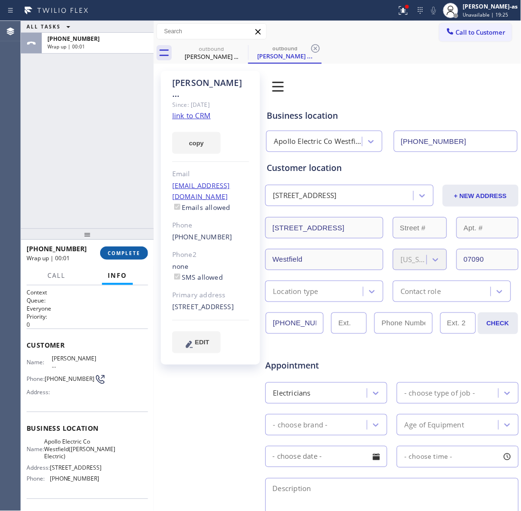
click at [124, 248] on button "COMPLETE" at bounding box center [124, 252] width 48 height 13
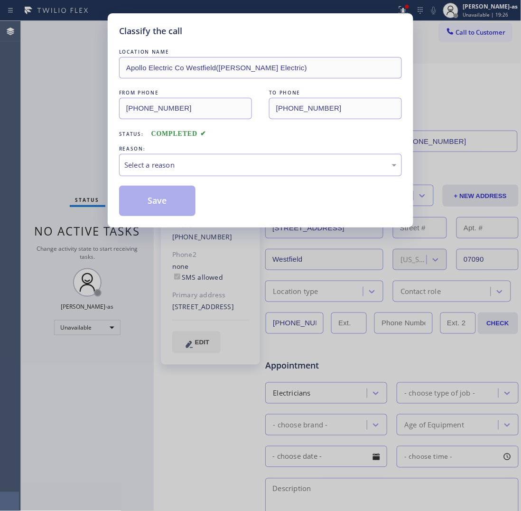
click at [138, 252] on div "Classify the call LOCATION NAME Apollo Electric Co Westfield([PERSON_NAME] Elec…" at bounding box center [260, 255] width 521 height 511
click at [181, 163] on div "Select a reason" at bounding box center [260, 164] width 272 height 11
click at [167, 208] on button "Save" at bounding box center [157, 201] width 76 height 30
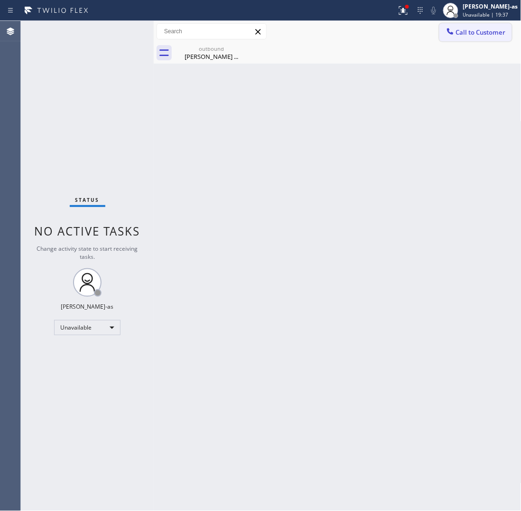
click at [458, 31] on span "Call to Customer" at bounding box center [481, 32] width 50 height 9
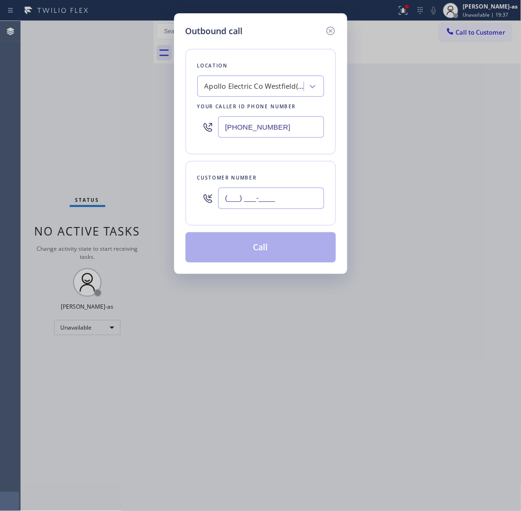
click at [292, 196] on input "(___) ___-____" at bounding box center [271, 197] width 106 height 21
paste input "310) 666-7867"
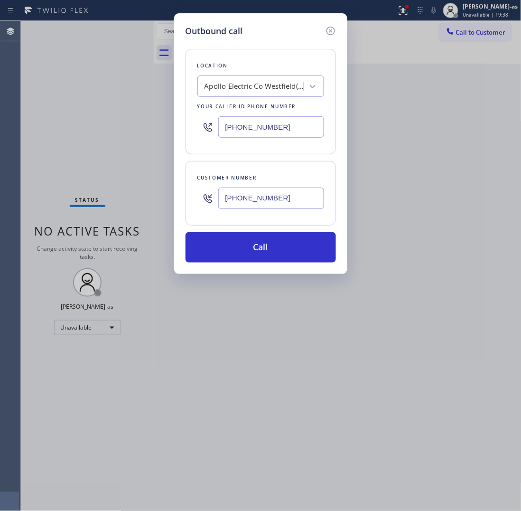
type input "[PHONE_NUMBER]"
click at [303, 124] on input "[PHONE_NUMBER]" at bounding box center [271, 126] width 106 height 21
click at [302, 124] on input "[PHONE_NUMBER]" at bounding box center [271, 126] width 106 height 21
paste input "855) 731-4952"
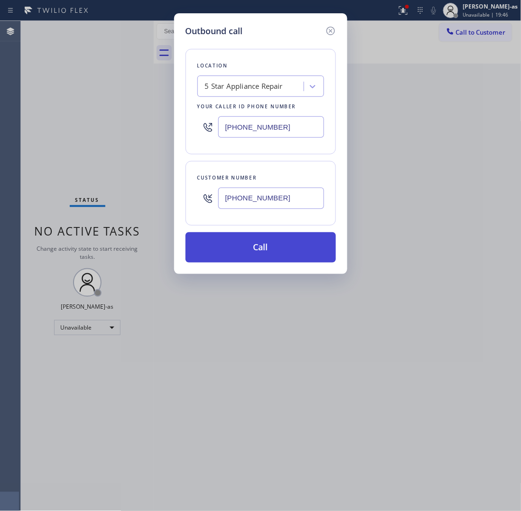
type input "[PHONE_NUMBER]"
click at [265, 251] on button "Call" at bounding box center [261, 247] width 150 height 30
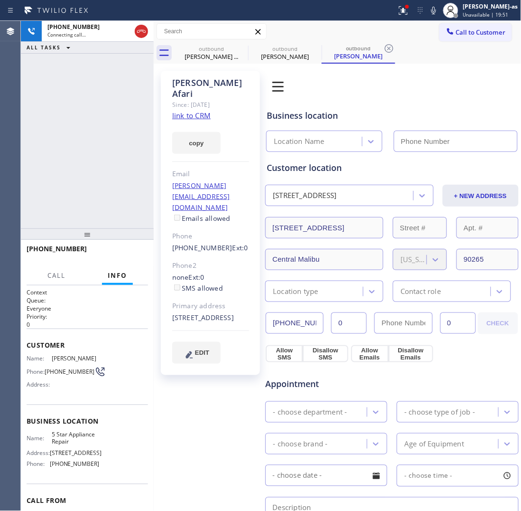
type input "[PHONE_NUMBER]"
click at [197, 121] on div "copy" at bounding box center [210, 137] width 77 height 33
click at [195, 111] on link "link to CRM" at bounding box center [191, 115] width 38 height 9
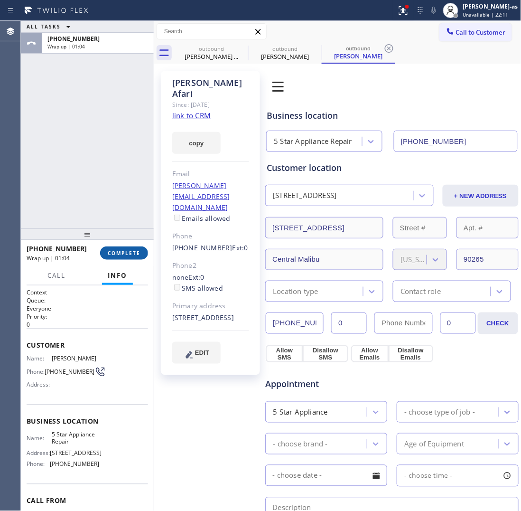
click at [115, 252] on span "COMPLETE" at bounding box center [124, 253] width 33 height 7
click at [108, 165] on div "ALL TASKS ALL TASKS ACTIVE TASKS TASKS IN WRAP UP [PHONE_NUMBER] Wrap up | 01:04" at bounding box center [87, 124] width 133 height 207
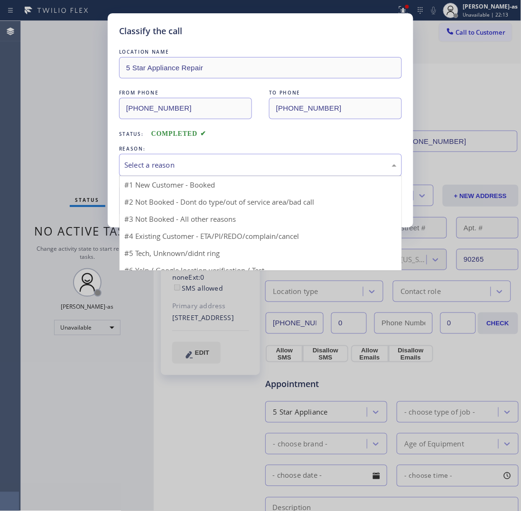
click at [188, 166] on div "Select a reason" at bounding box center [260, 164] width 272 height 11
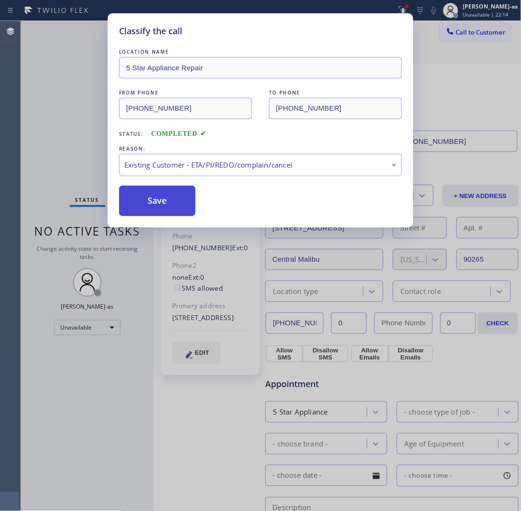
click at [156, 203] on button "Save" at bounding box center [157, 201] width 76 height 30
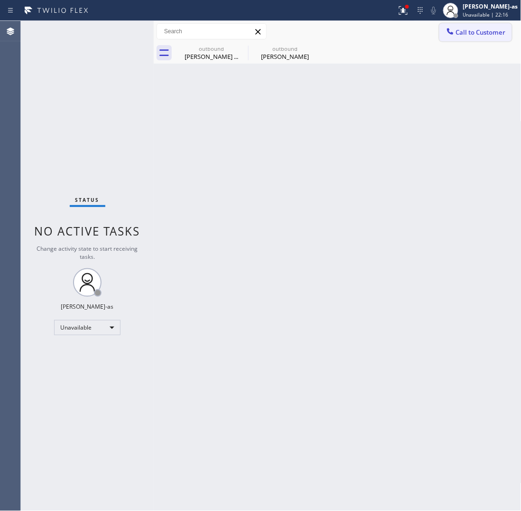
click at [477, 36] on span "Call to Customer" at bounding box center [481, 32] width 50 height 9
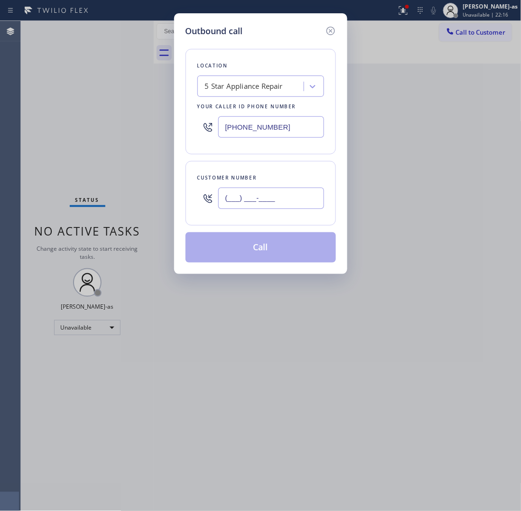
click at [314, 194] on input "(___) ___-____" at bounding box center [271, 197] width 106 height 21
paste input "619) 340-7784"
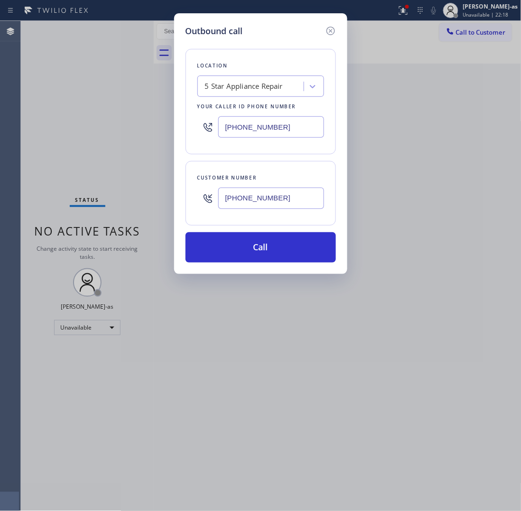
type input "[PHONE_NUMBER]"
click at [454, 19] on div "Outbound call Location 5 Star Appliance Repair Your caller id phone number [PHO…" at bounding box center [260, 255] width 521 height 511
click at [280, 131] on input "[PHONE_NUMBER]" at bounding box center [271, 126] width 106 height 21
click at [281, 131] on input "[PHONE_NUMBER]" at bounding box center [271, 126] width 106 height 21
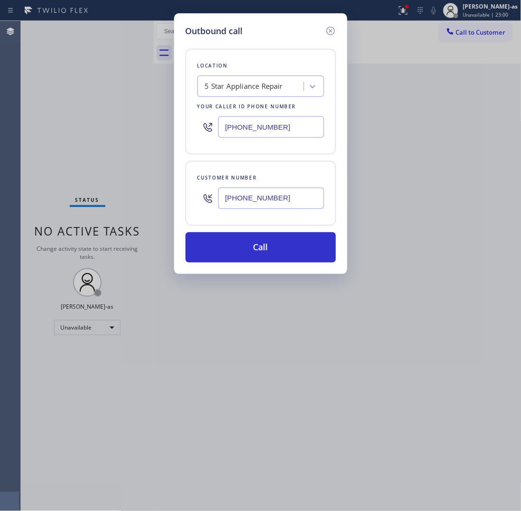
paste input "323) 991-9198"
type input "[PHONE_NUMBER]"
drag, startPoint x: 283, startPoint y: 247, endPoint x: 345, endPoint y: 247, distance: 61.7
click at [285, 249] on button "Call" at bounding box center [261, 247] width 150 height 30
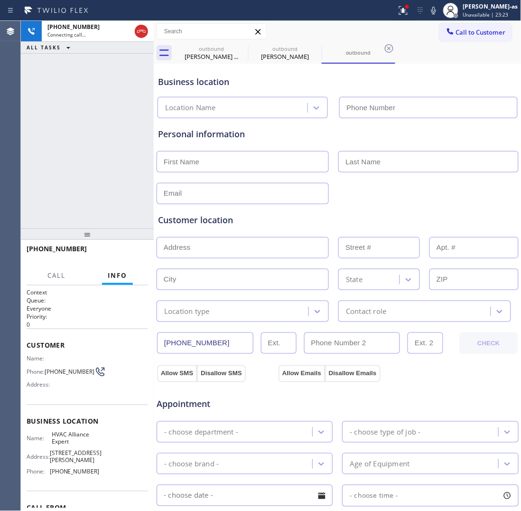
type input "[PHONE_NUMBER]"
click at [103, 120] on div "[PHONE_NUMBER] Live | 00:03 ALL TASKS ALL TASKS ACTIVE TASKS TASKS IN WRAP UP" at bounding box center [87, 124] width 133 height 207
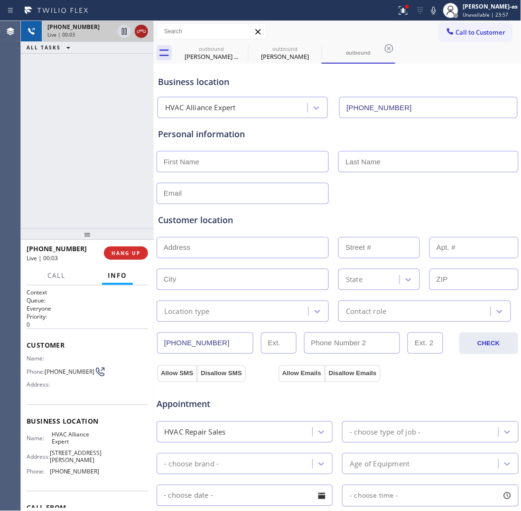
click at [143, 36] on icon at bounding box center [141, 31] width 11 height 11
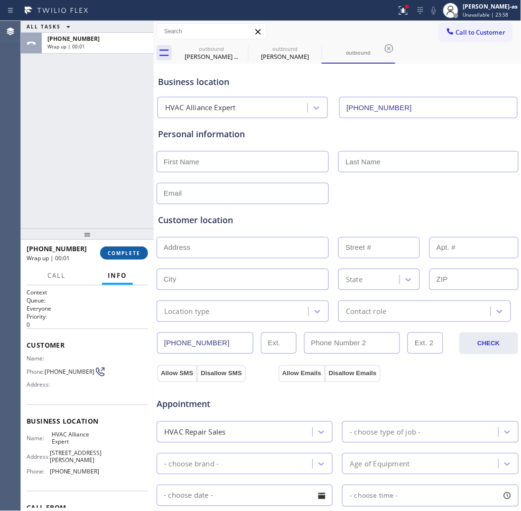
click at [133, 249] on button "COMPLETE" at bounding box center [124, 252] width 48 height 13
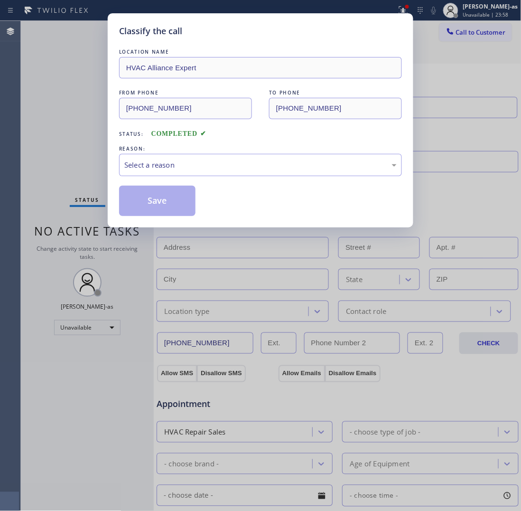
click at [133, 249] on div "Classify the call LOCATION NAME HVAC Alliance Expert FROM PHONE [PHONE_NUMBER] …" at bounding box center [260, 255] width 521 height 511
click at [200, 167] on div "Select a reason" at bounding box center [260, 164] width 272 height 11
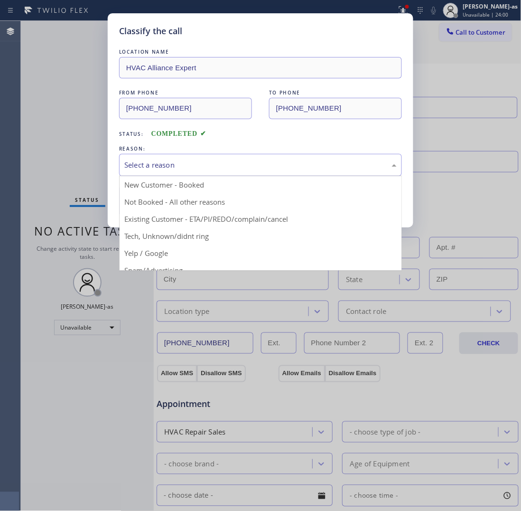
drag, startPoint x: 223, startPoint y: 219, endPoint x: 153, endPoint y: 199, distance: 72.9
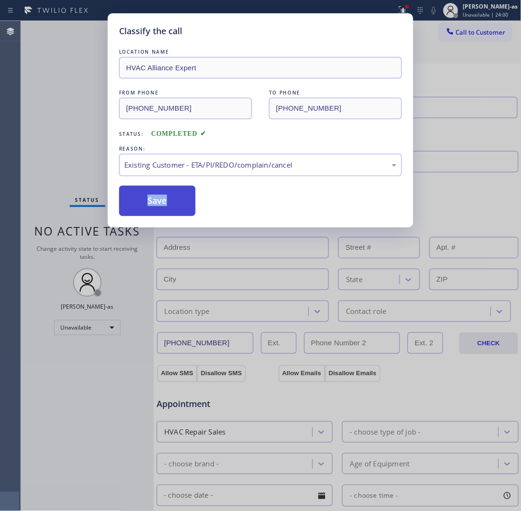
click at [152, 199] on button "Save" at bounding box center [157, 201] width 76 height 30
type input "[PHONE_NUMBER]"
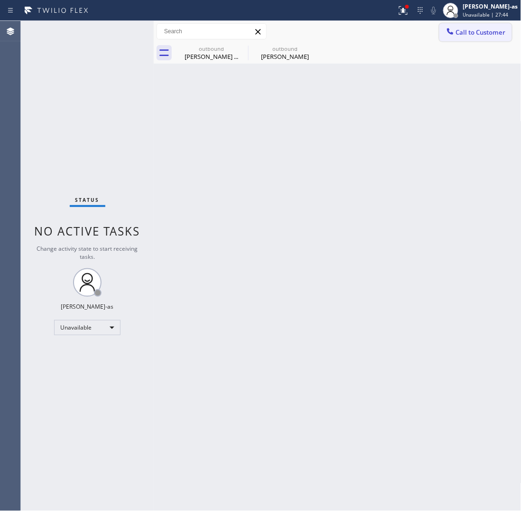
click at [474, 31] on span "Call to Customer" at bounding box center [481, 32] width 50 height 9
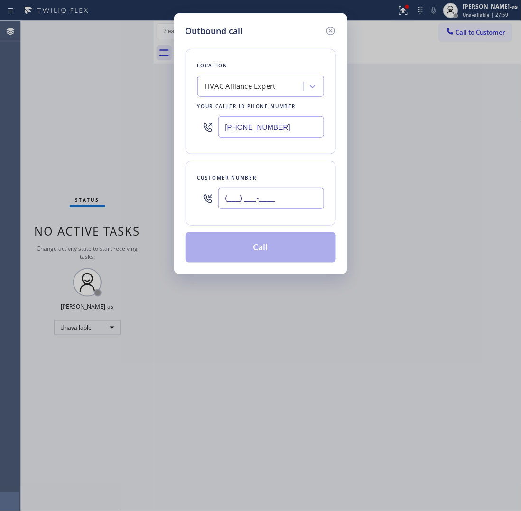
click at [286, 205] on input "(___) ___-____" at bounding box center [271, 197] width 106 height 21
click at [286, 203] on input "(___) ___-____" at bounding box center [271, 197] width 106 height 21
paste input "2133"
click at [286, 203] on input "(___) ___-2133" at bounding box center [271, 197] width 106 height 21
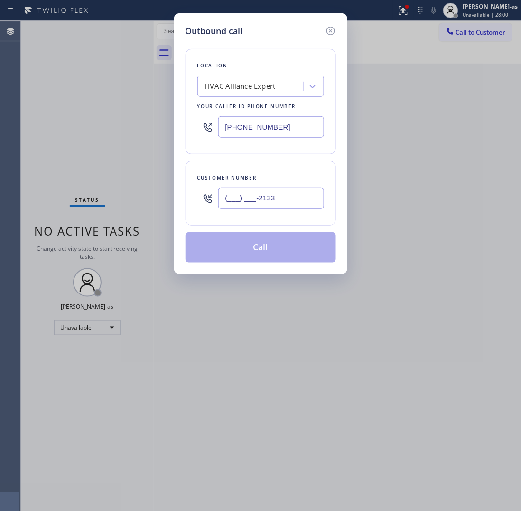
click at [286, 203] on input "(___) ___-2133" at bounding box center [271, 197] width 106 height 21
paste input "213) 392-0764"
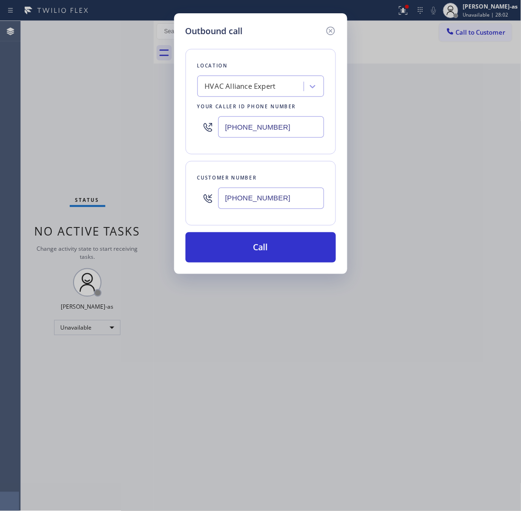
type input "[PHONE_NUMBER]"
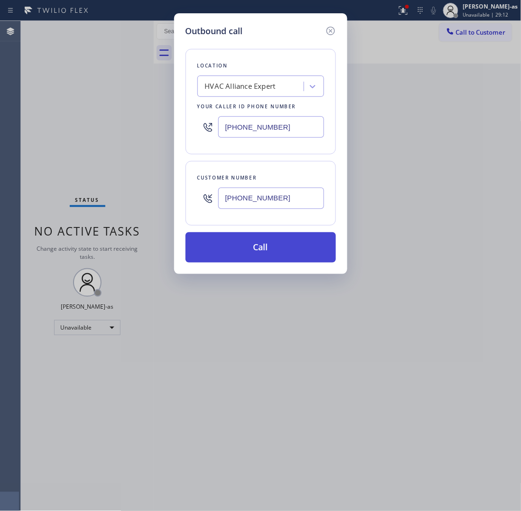
click at [288, 249] on button "Call" at bounding box center [261, 247] width 150 height 30
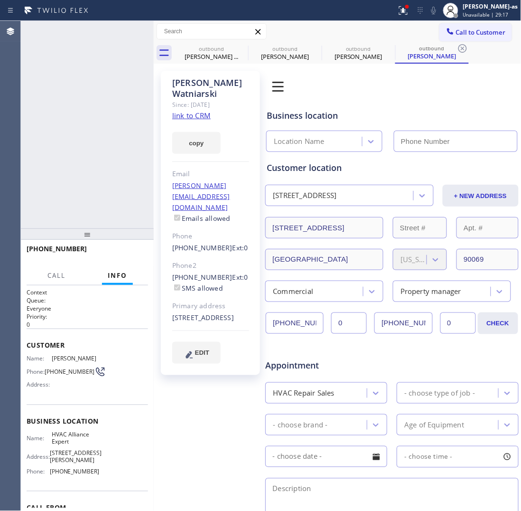
type input "[PHONE_NUMBER]"
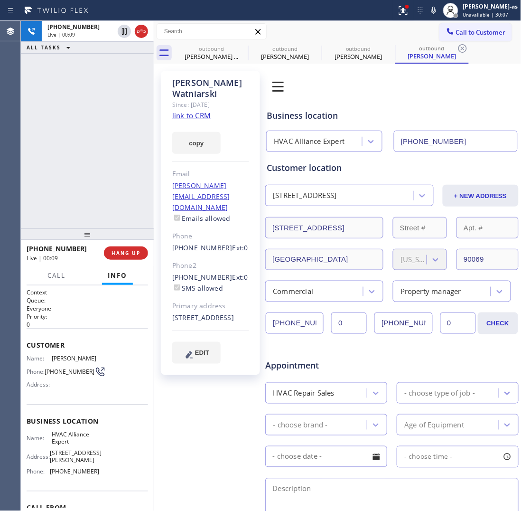
drag, startPoint x: 140, startPoint y: 29, endPoint x: 130, endPoint y: 147, distance: 118.1
click at [140, 30] on icon at bounding box center [141, 31] width 11 height 11
drag, startPoint x: 130, startPoint y: 147, endPoint x: 152, endPoint y: 260, distance: 115.0
click at [131, 152] on div "[PHONE_NUMBER] Live | 00:09 ALL TASKS ALL TASKS ACTIVE TASKS TASKS IN WRAP UP" at bounding box center [87, 124] width 133 height 207
click at [133, 258] on button "HANG UP" at bounding box center [126, 252] width 44 height 13
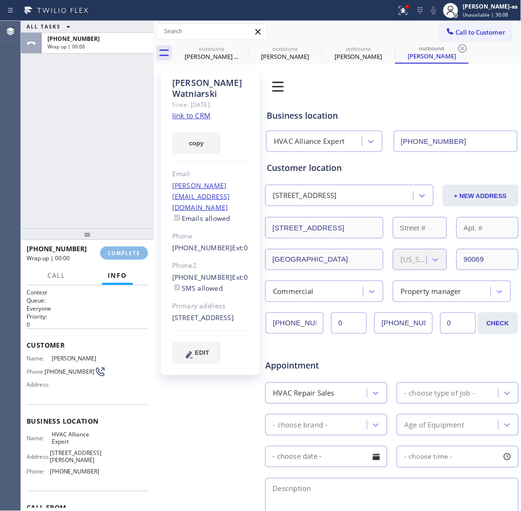
click at [112, 212] on div "ALL TASKS ALL TASKS ACTIVE TASKS TASKS IN WRAP UP [PHONE_NUMBER] Wrap up | 00:00" at bounding box center [87, 124] width 133 height 207
click at [100, 203] on div "ALL TASKS ALL TASKS ACTIVE TASKS TASKS IN WRAP UP [PHONE_NUMBER] Wrap up | 00:01" at bounding box center [87, 124] width 133 height 207
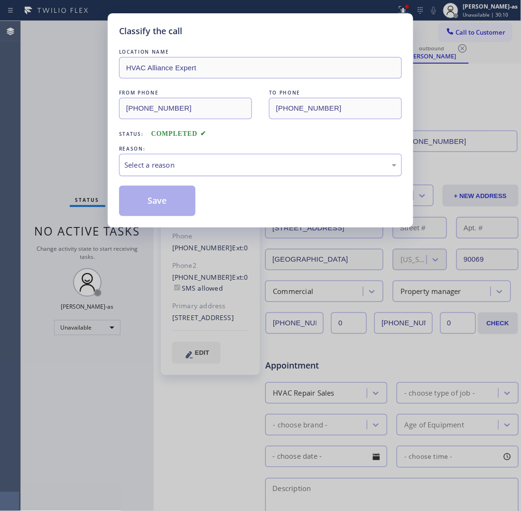
click at [205, 170] on div "Select a reason" at bounding box center [260, 164] width 272 height 11
click at [160, 212] on button "Save" at bounding box center [157, 201] width 76 height 30
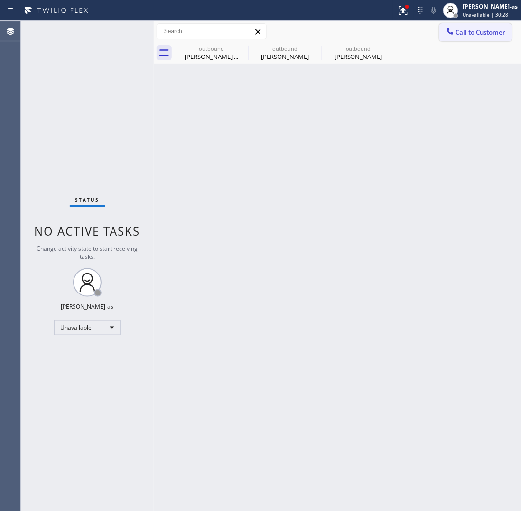
click at [476, 32] on span "Call to Customer" at bounding box center [481, 32] width 50 height 9
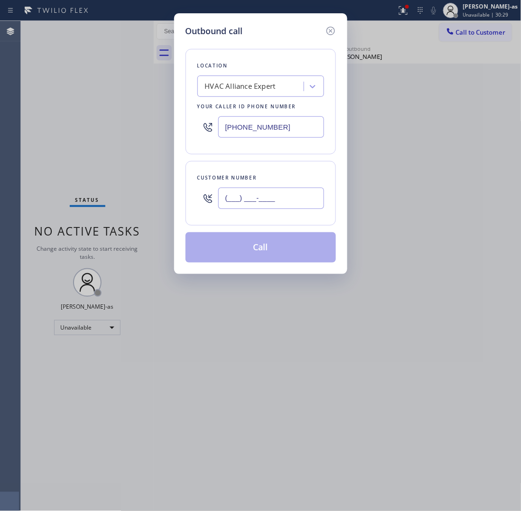
click at [253, 190] on input "(___) ___-____" at bounding box center [271, 197] width 106 height 21
paste input "574) 286-2359"
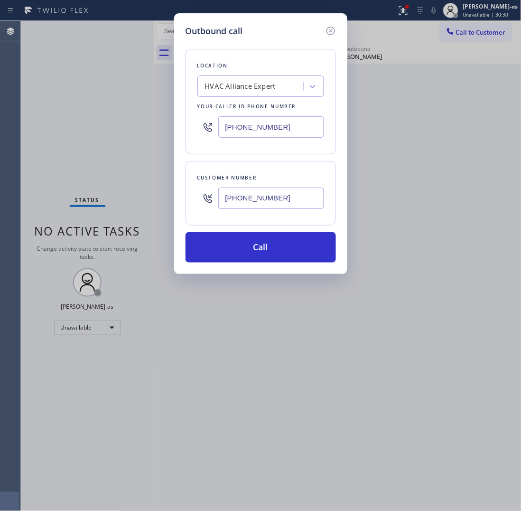
type input "[PHONE_NUMBER]"
click at [274, 127] on input "[PHONE_NUMBER]" at bounding box center [271, 126] width 106 height 21
paste input "855) 731-4952"
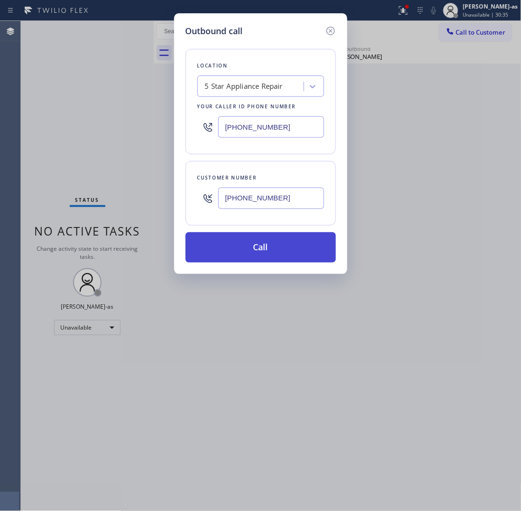
type input "[PHONE_NUMBER]"
click at [276, 257] on button "Call" at bounding box center [261, 247] width 150 height 30
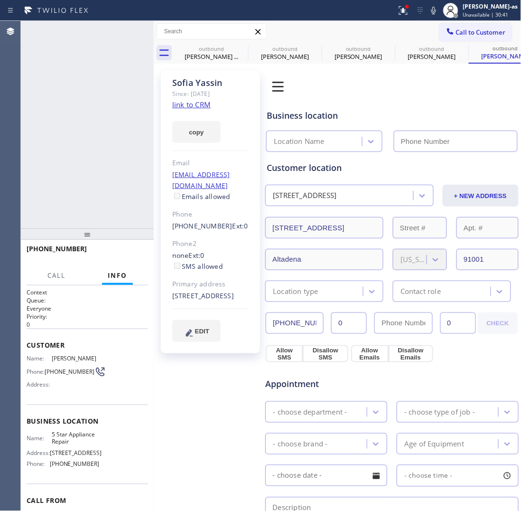
type input "[PHONE_NUMBER]"
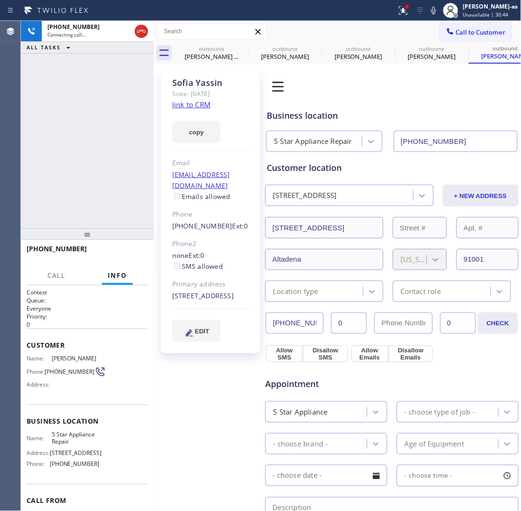
drag, startPoint x: 89, startPoint y: 139, endPoint x: 168, endPoint y: 117, distance: 82.3
click at [98, 141] on div "[PHONE_NUMBER] Connecting call… ALL TASKS ALL TASKS ACTIVE TASKS TASKS IN WRAP …" at bounding box center [87, 124] width 133 height 207
click at [194, 104] on link "link to CRM" at bounding box center [191, 104] width 38 height 9
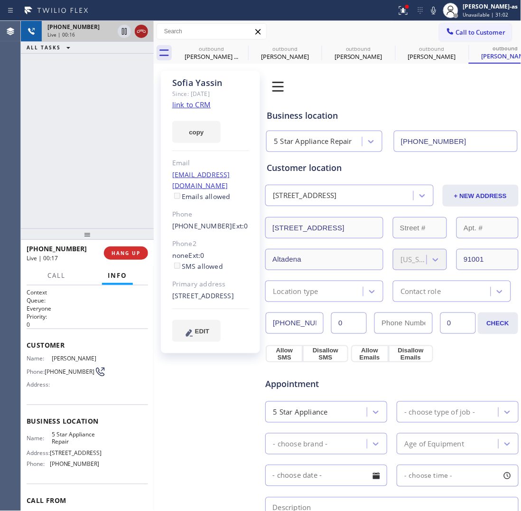
click at [139, 33] on icon at bounding box center [141, 31] width 11 height 11
click at [202, 54] on div "[PERSON_NAME] ..." at bounding box center [212, 56] width 72 height 9
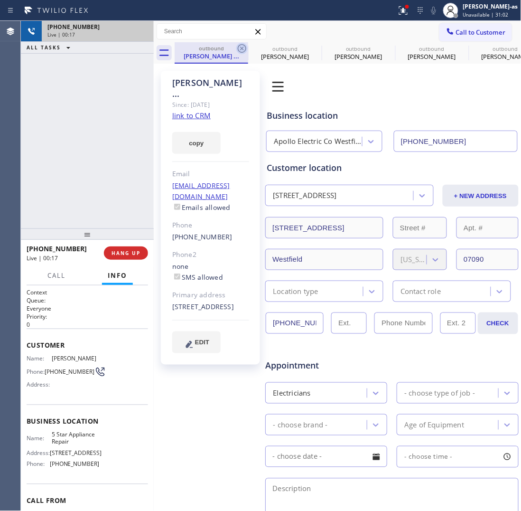
click at [238, 48] on div "outbound [PERSON_NAME] ..." at bounding box center [212, 52] width 74 height 21
click at [241, 48] on icon at bounding box center [242, 48] width 9 height 9
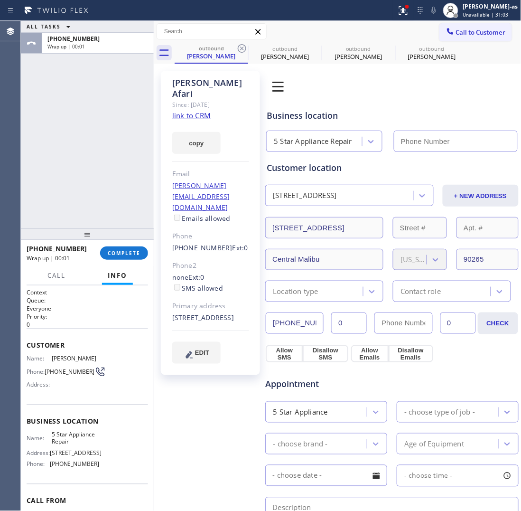
click at [241, 48] on icon at bounding box center [242, 48] width 9 height 9
click at [0, 0] on icon at bounding box center [0, 0] width 0 height 0
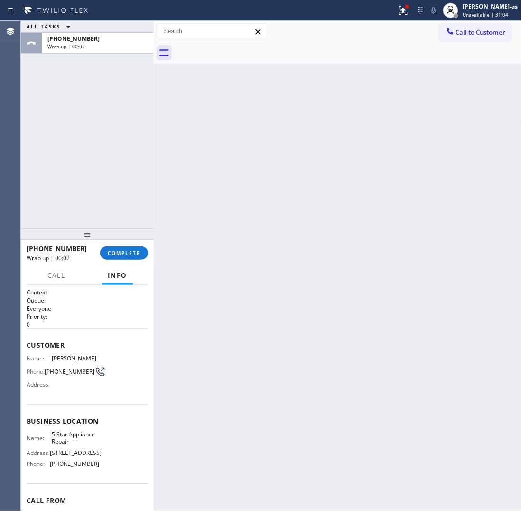
drag, startPoint x: 108, startPoint y: 210, endPoint x: 107, endPoint y: 226, distance: 15.7
click at [108, 225] on div "ALL TASKS ALL TASKS ACTIVE TASKS TASKS IN WRAP UP [PHONE_NUMBER] Wrap up | 00:02" at bounding box center [87, 124] width 133 height 207
drag, startPoint x: 112, startPoint y: 248, endPoint x: 123, endPoint y: 237, distance: 15.8
click at [112, 249] on button "COMPLETE" at bounding box center [124, 252] width 48 height 13
click at [124, 181] on div "ALL TASKS ALL TASKS ACTIVE TASKS TASKS IN WRAP UP [PHONE_NUMBER] Wrap up | 00:03" at bounding box center [87, 124] width 133 height 207
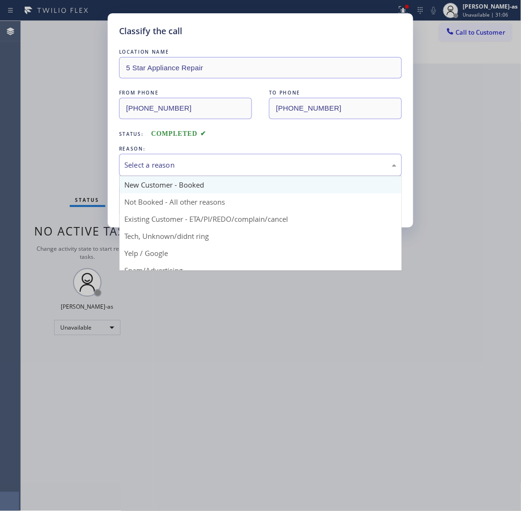
drag, startPoint x: 191, startPoint y: 158, endPoint x: 224, endPoint y: 193, distance: 48.3
click at [193, 162] on div "Select a reason" at bounding box center [260, 165] width 283 height 22
drag, startPoint x: 249, startPoint y: 216, endPoint x: 212, endPoint y: 204, distance: 39.3
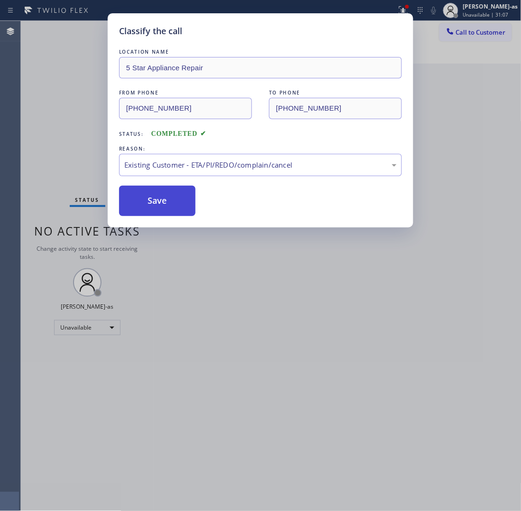
click at [156, 193] on button "Save" at bounding box center [157, 201] width 76 height 30
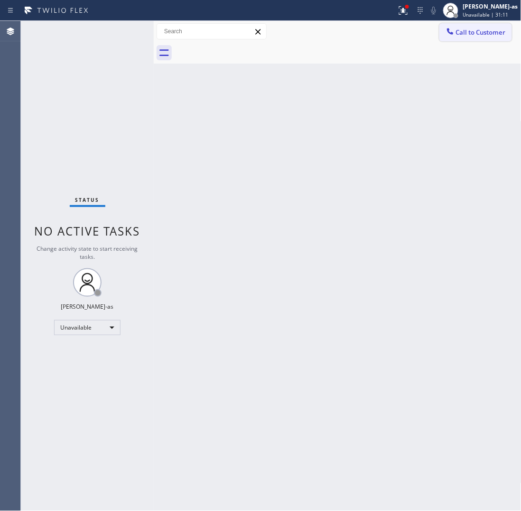
click at [475, 29] on span "Call to Customer" at bounding box center [481, 32] width 50 height 9
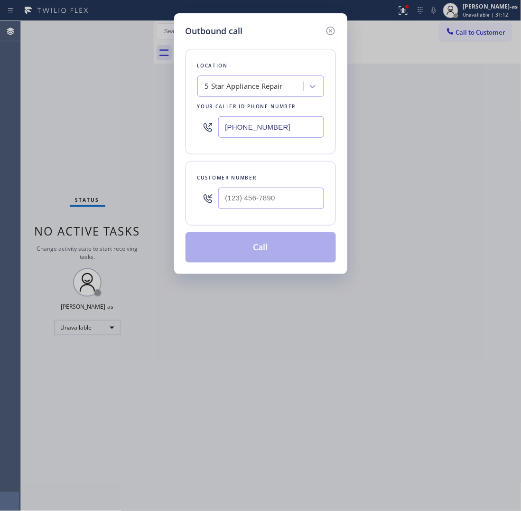
click at [281, 212] on div at bounding box center [271, 198] width 106 height 31
click at [281, 198] on input "(___) ___-____" at bounding box center [271, 197] width 106 height 21
paste input "562) 972-3917"
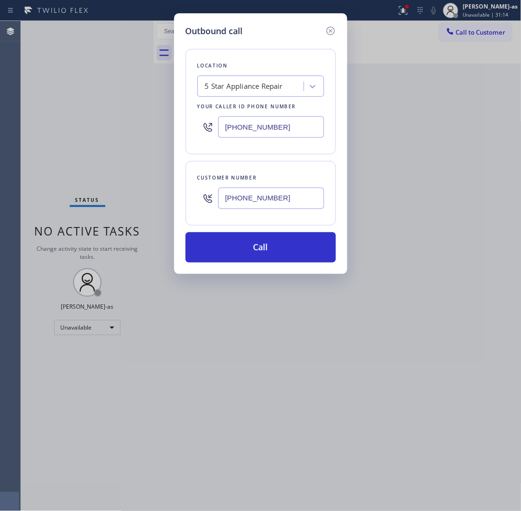
type input "[PHONE_NUMBER]"
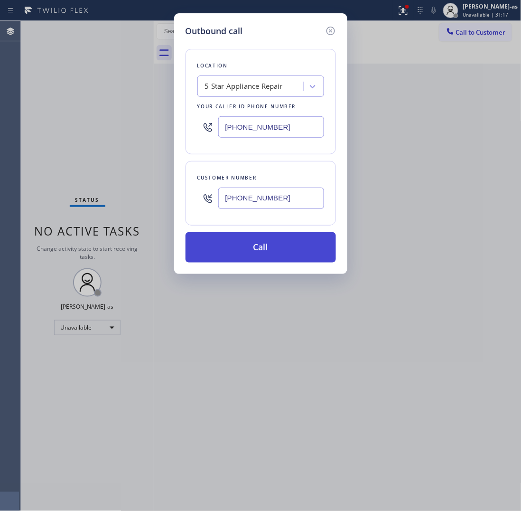
click at [260, 247] on button "Call" at bounding box center [261, 247] width 150 height 30
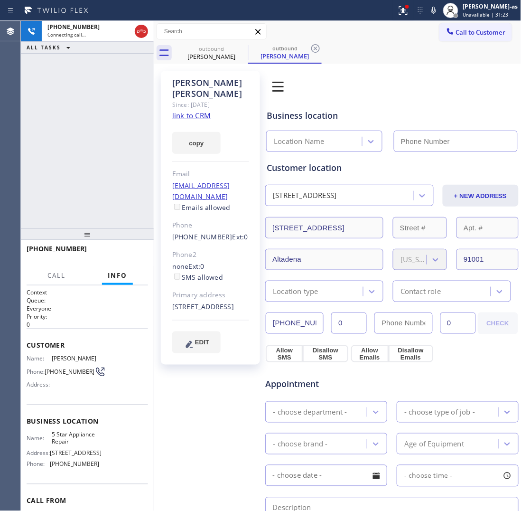
type input "[PHONE_NUMBER]"
click at [129, 253] on span "HANG UP" at bounding box center [126, 253] width 29 height 7
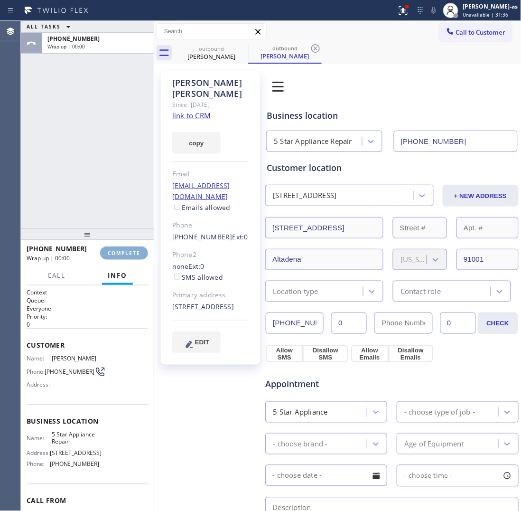
click at [129, 253] on span "COMPLETE" at bounding box center [124, 253] width 33 height 7
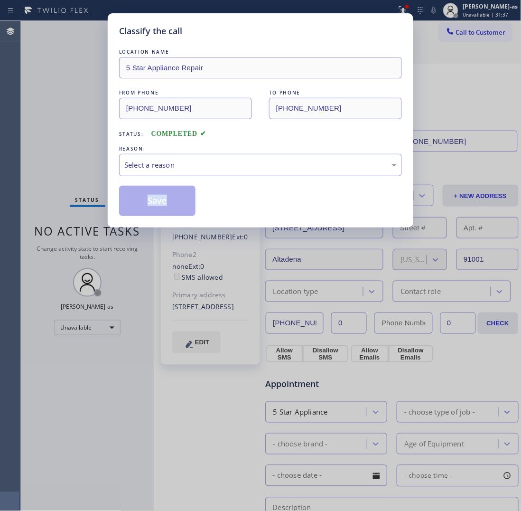
click at [129, 253] on div "Classify the call LOCATION NAME 5 Star Appliance Repair FROM PHONE [PHONE_NUMBE…" at bounding box center [260, 255] width 521 height 511
click at [77, 150] on div "Classify the call LOCATION NAME 5 Star Appliance Repair FROM PHONE [PHONE_NUMBE…" at bounding box center [260, 255] width 521 height 511
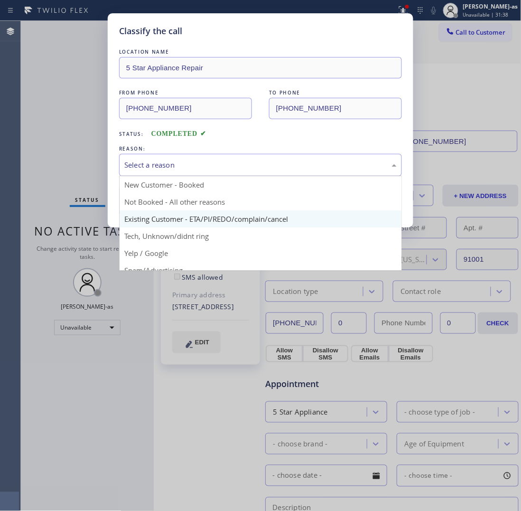
drag, startPoint x: 149, startPoint y: 157, endPoint x: 185, endPoint y: 224, distance: 75.8
click at [149, 158] on div "Select a reason" at bounding box center [260, 165] width 283 height 22
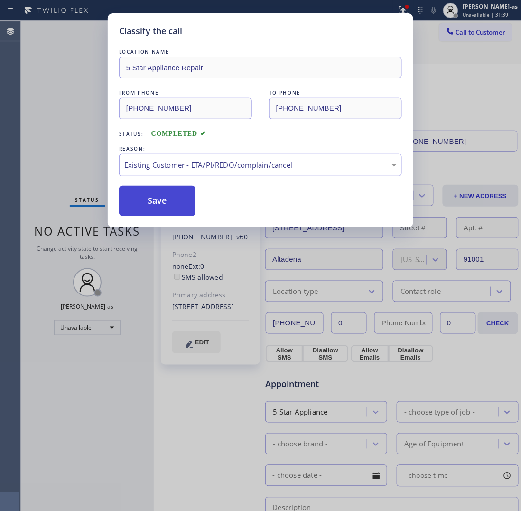
click at [159, 202] on button "Save" at bounding box center [157, 201] width 76 height 30
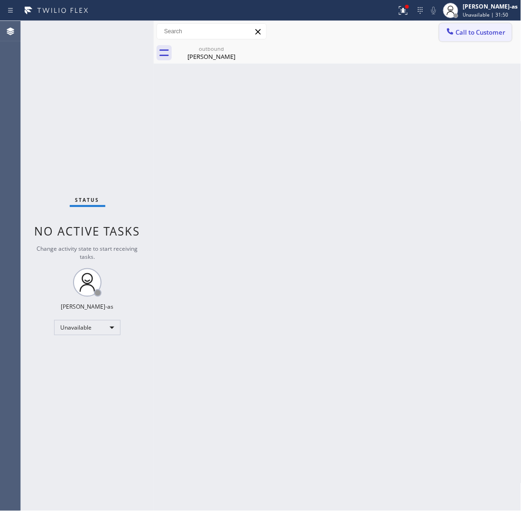
click at [474, 27] on button "Call to Customer" at bounding box center [475, 32] width 73 height 18
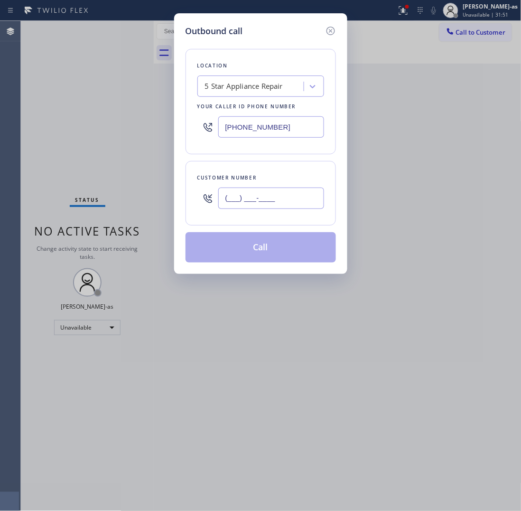
click at [280, 190] on input "(___) ___-____" at bounding box center [271, 197] width 106 height 21
paste input "323) 496-8843"
type input "[PHONE_NUMBER]"
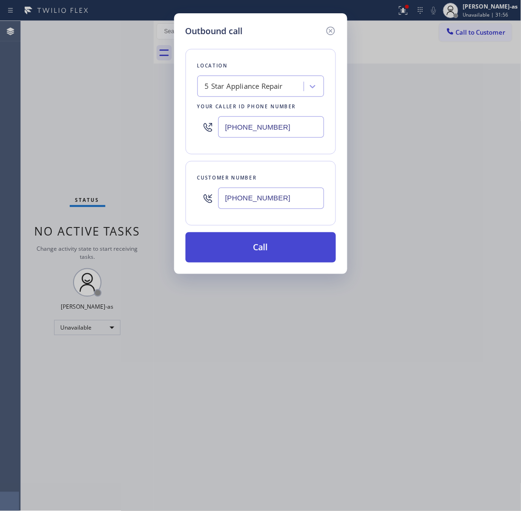
click at [292, 251] on button "Call" at bounding box center [261, 247] width 150 height 30
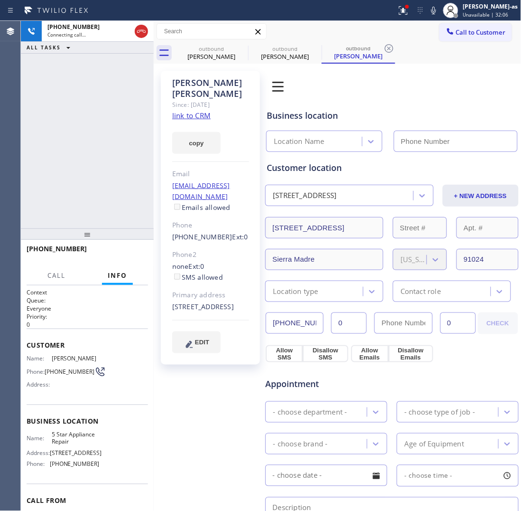
type input "[PHONE_NUMBER]"
click at [84, 190] on div "[PHONE_NUMBER] Live | 00:08 ALL TASKS ALL TASKS ACTIVE TASKS TASKS IN WRAP UP" at bounding box center [87, 124] width 133 height 207
click at [117, 251] on span "HANG UP" at bounding box center [126, 253] width 29 height 7
click at [118, 251] on span "HANG UP" at bounding box center [126, 253] width 29 height 7
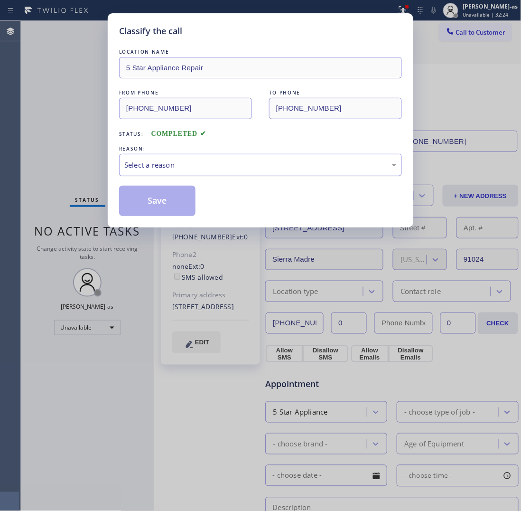
click at [205, 167] on div "Select a reason" at bounding box center [260, 164] width 272 height 11
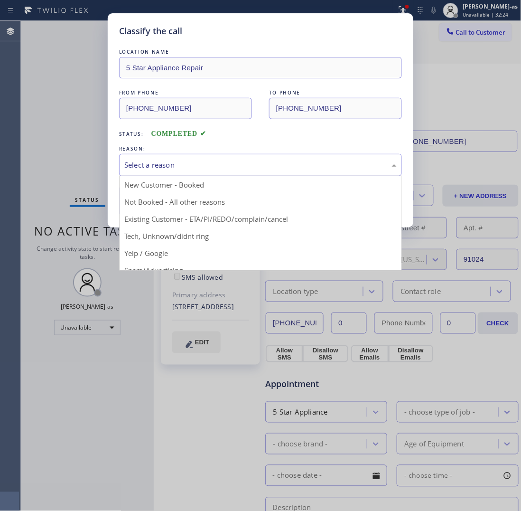
drag, startPoint x: 223, startPoint y: 217, endPoint x: 197, endPoint y: 206, distance: 28.5
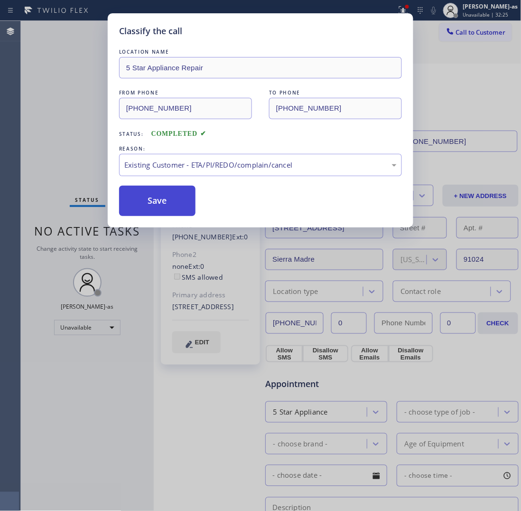
click at [155, 195] on button "Save" at bounding box center [157, 201] width 76 height 30
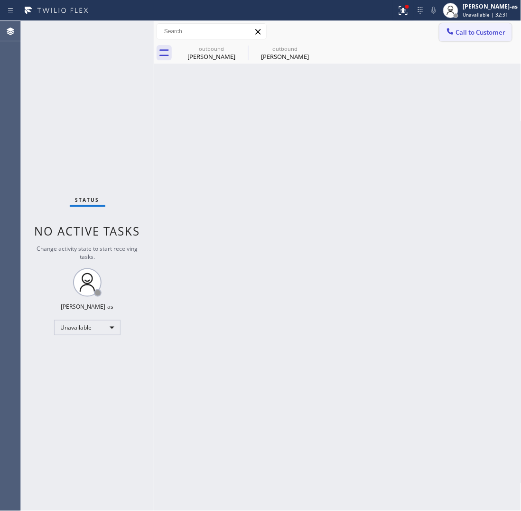
click at [475, 34] on span "Call to Customer" at bounding box center [481, 32] width 50 height 9
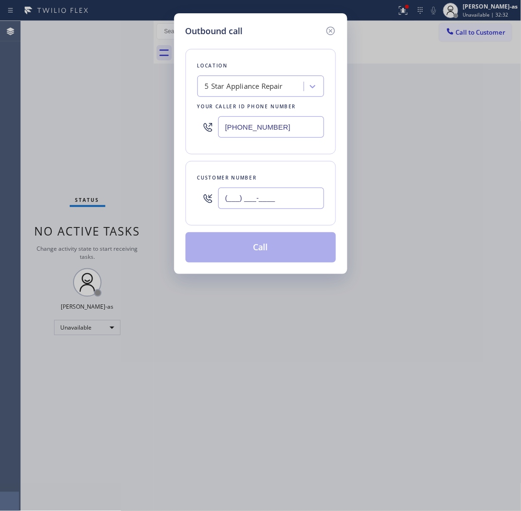
click at [293, 195] on input "(___) ___-____" at bounding box center [271, 197] width 106 height 21
paste input "818) 648-5006"
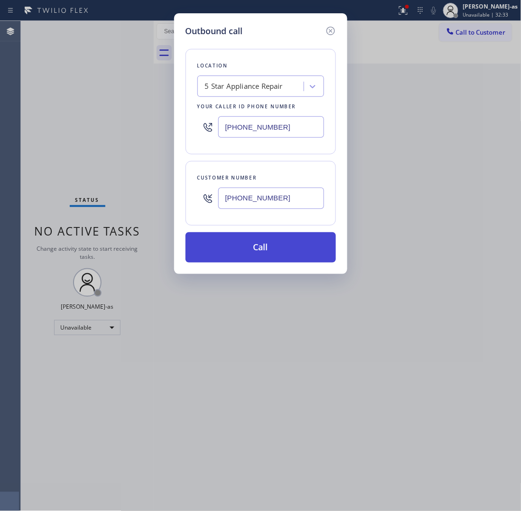
type input "[PHONE_NUMBER]"
click at [268, 255] on button "Call" at bounding box center [261, 247] width 150 height 30
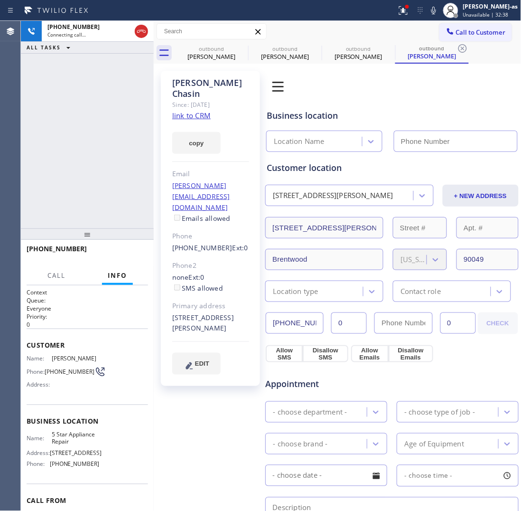
type input "[PHONE_NUMBER]"
click at [97, 153] on div "[PHONE_NUMBER] Live | 00:02 ALL TASKS ALL TASKS ACTIVE TASKS TASKS IN WRAP UP" at bounding box center [87, 124] width 133 height 207
click at [126, 256] on span "HANG UP" at bounding box center [126, 253] width 29 height 7
click at [103, 178] on div "[PHONE_NUMBER] Live | 00:04 ALL TASKS ALL TASKS ACTIVE TASKS TASKS IN WRAP UP" at bounding box center [87, 124] width 133 height 207
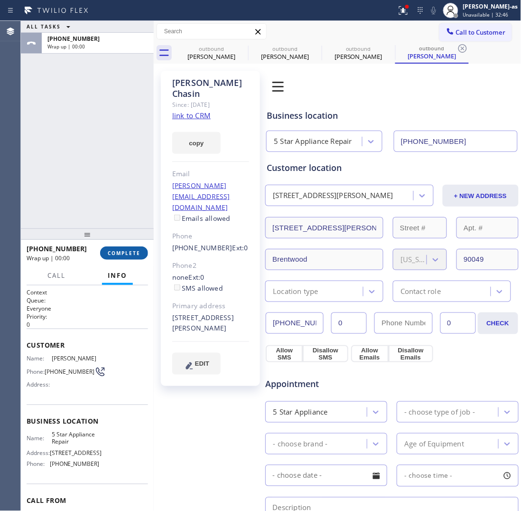
click at [127, 257] on button "COMPLETE" at bounding box center [124, 252] width 48 height 13
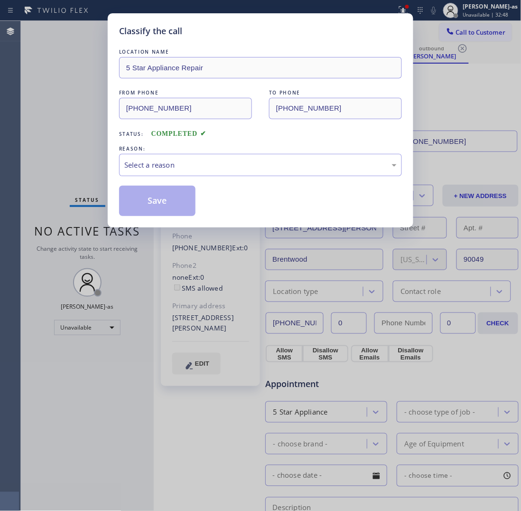
click at [246, 138] on div "Status: COMPLETED" at bounding box center [260, 131] width 283 height 15
click at [258, 164] on div "Select a reason" at bounding box center [260, 164] width 272 height 11
click at [133, 203] on button "Save" at bounding box center [157, 201] width 76 height 30
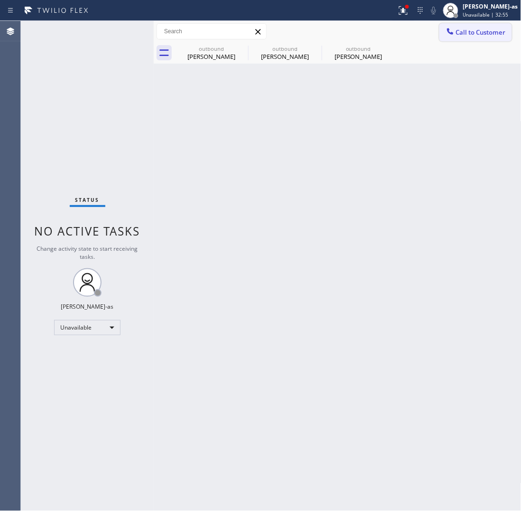
click at [487, 24] on button "Call to Customer" at bounding box center [475, 32] width 73 height 18
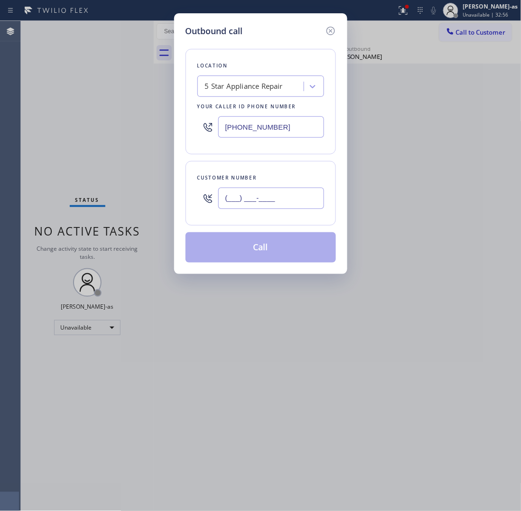
click at [261, 207] on input "(___) ___-____" at bounding box center [271, 197] width 106 height 21
paste input "714) 715-1232"
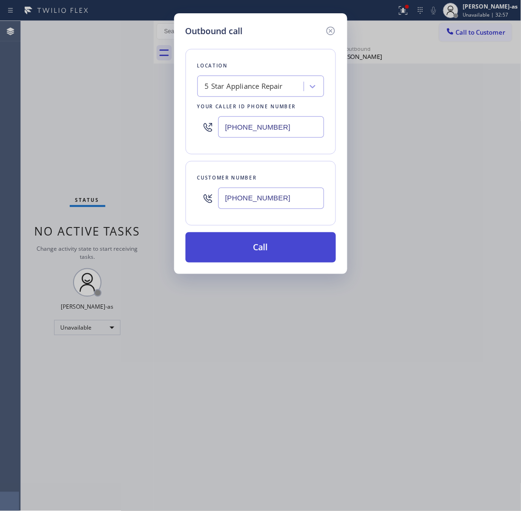
type input "[PHONE_NUMBER]"
click at [274, 259] on button "Call" at bounding box center [261, 247] width 150 height 30
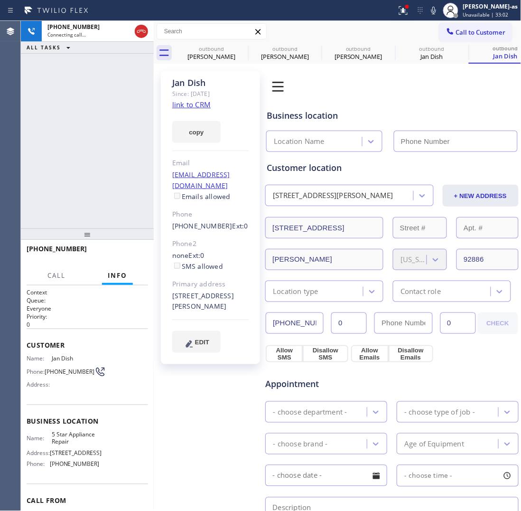
type input "[PHONE_NUMBER]"
click at [128, 255] on span "HANG UP" at bounding box center [126, 253] width 29 height 7
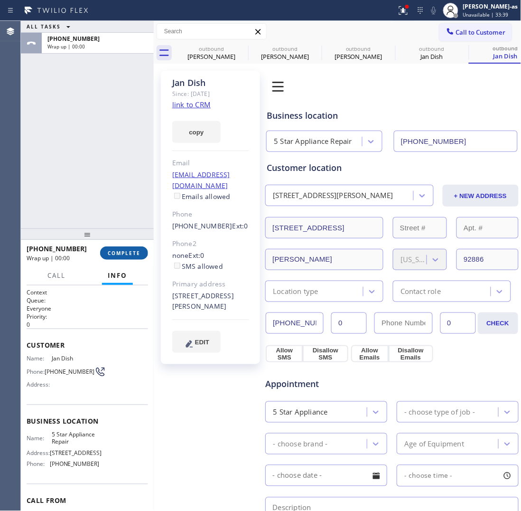
click at [128, 254] on span "COMPLETE" at bounding box center [124, 253] width 33 height 7
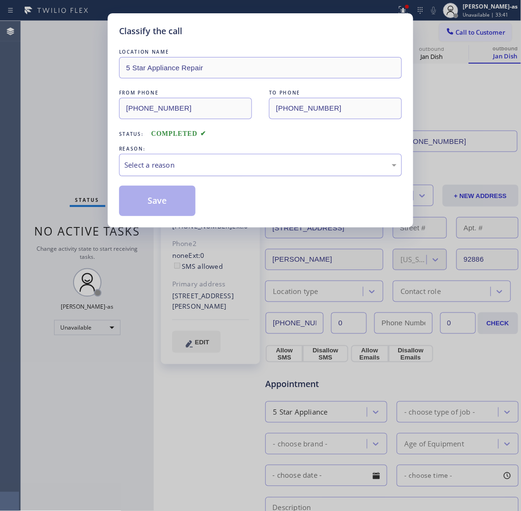
click at [195, 168] on div "Select a reason" at bounding box center [260, 164] width 272 height 11
click at [162, 202] on button "Save" at bounding box center [157, 201] width 76 height 30
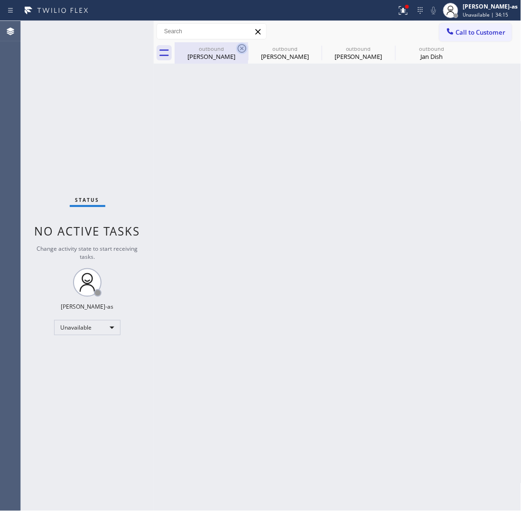
drag, startPoint x: 209, startPoint y: 56, endPoint x: 242, endPoint y: 48, distance: 33.6
click at [212, 56] on div "[PERSON_NAME]" at bounding box center [212, 56] width 72 height 9
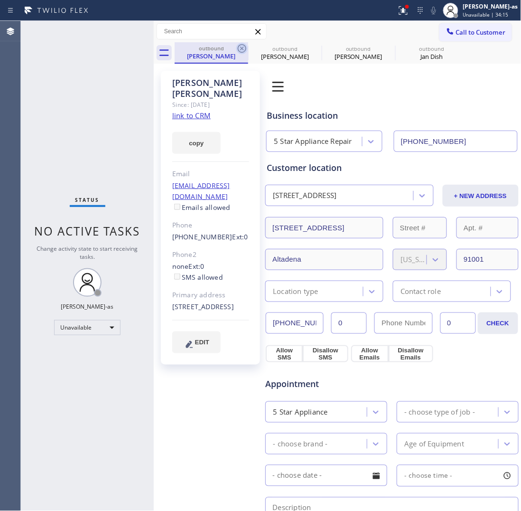
click at [242, 48] on icon at bounding box center [242, 48] width 9 height 9
click at [0, 0] on icon at bounding box center [0, 0] width 0 height 0
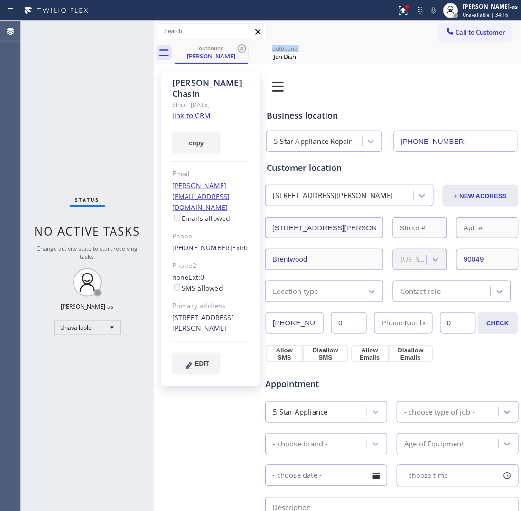
click at [242, 48] on icon at bounding box center [242, 48] width 9 height 9
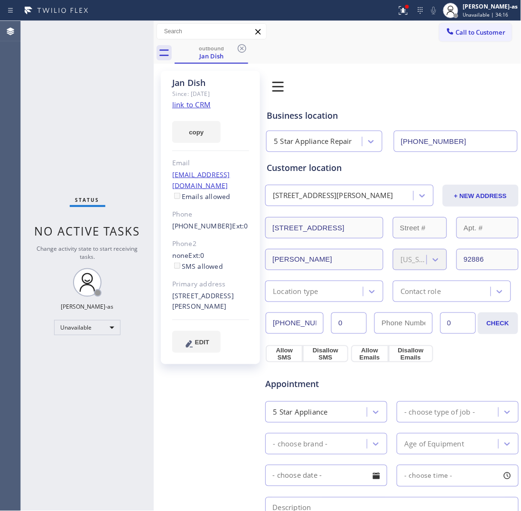
drag, startPoint x: 125, startPoint y: 119, endPoint x: 158, endPoint y: 119, distance: 33.2
click at [126, 119] on div "Status No active tasks Change activity state to start receiving tasks. [PERSON_…" at bounding box center [87, 266] width 133 height 490
click at [203, 105] on link "link to CRM" at bounding box center [191, 104] width 38 height 9
click at [446, 31] on div at bounding box center [450, 32] width 11 height 11
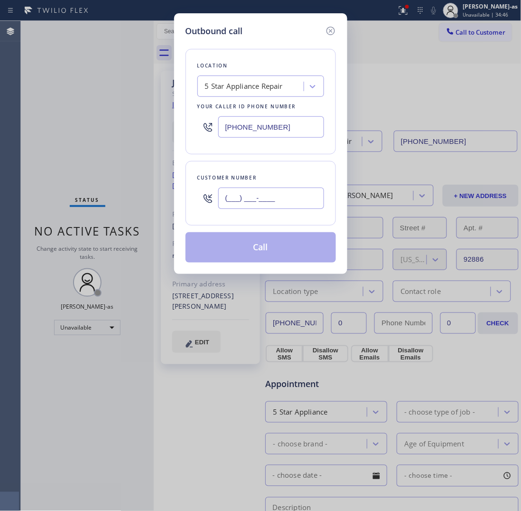
click at [277, 202] on input "(___) ___-____" at bounding box center [271, 197] width 106 height 21
paste input "857) 544-9789"
type input "[PHONE_NUMBER]"
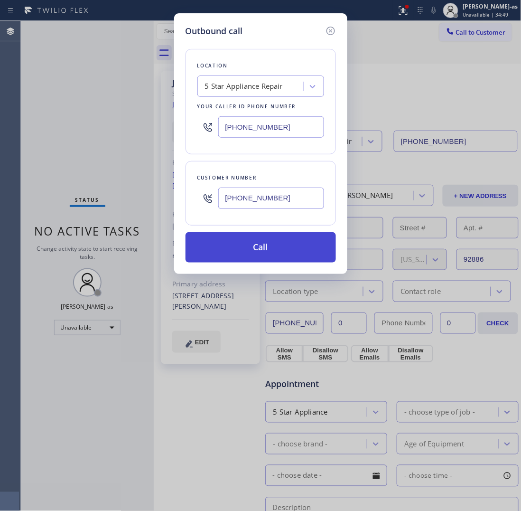
click at [257, 251] on button "Call" at bounding box center [261, 247] width 150 height 30
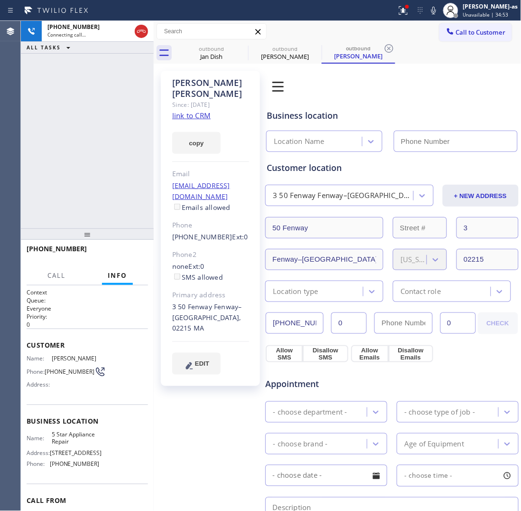
click at [207, 111] on link "link to CRM" at bounding box center [191, 115] width 38 height 9
type input "[PHONE_NUMBER]"
drag, startPoint x: 110, startPoint y: 179, endPoint x: 145, endPoint y: 145, distance: 48.7
click at [112, 186] on div "[PHONE_NUMBER] Live | 00:08 ALL TASKS ALL TASKS ACTIVE TASKS TASKS IN WRAP UP" at bounding box center [87, 124] width 133 height 207
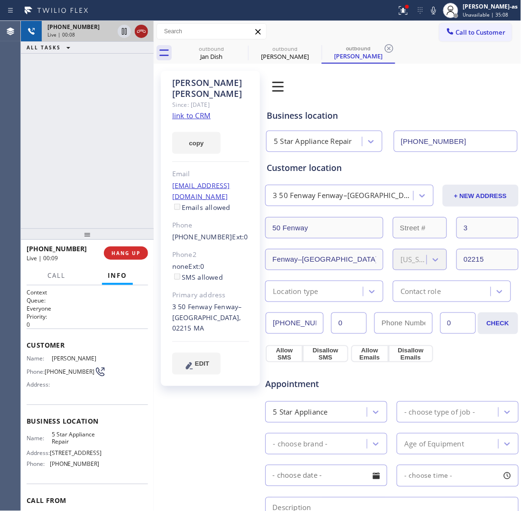
click at [142, 32] on icon at bounding box center [141, 31] width 11 height 11
drag, startPoint x: 207, startPoint y: 60, endPoint x: 233, endPoint y: 48, distance: 28.0
click at [209, 60] on div "Jan Dish" at bounding box center [212, 56] width 72 height 9
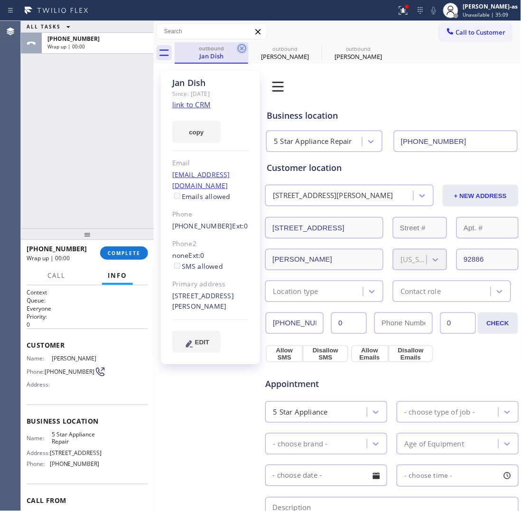
click at [240, 45] on icon at bounding box center [242, 48] width 9 height 9
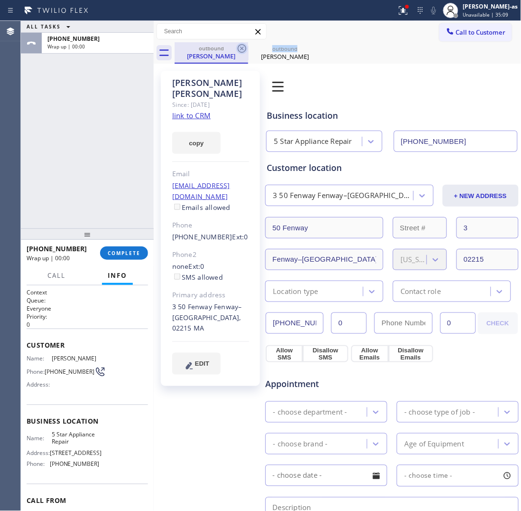
click at [240, 45] on icon at bounding box center [242, 48] width 9 height 9
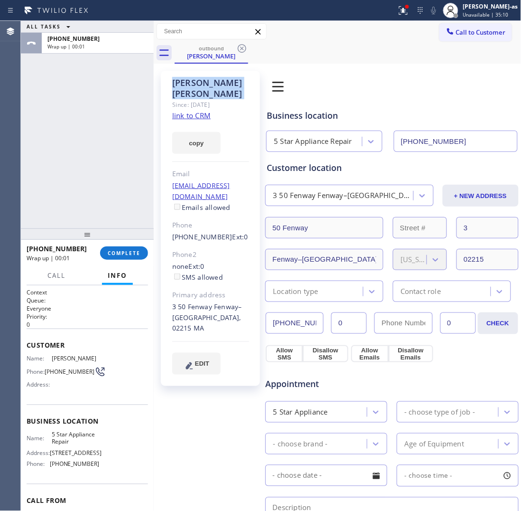
click at [240, 45] on icon at bounding box center [242, 48] width 9 height 9
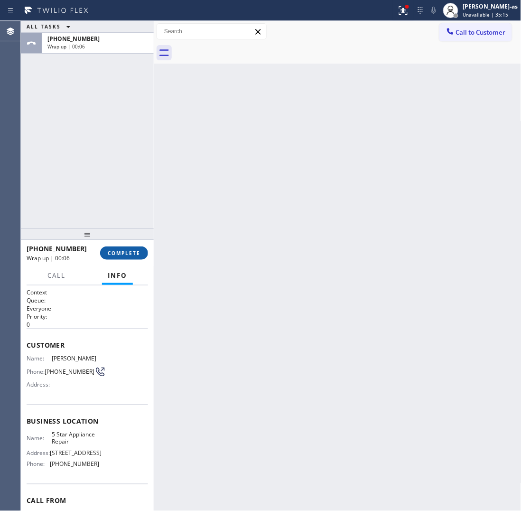
click at [133, 249] on button "COMPLETE" at bounding box center [124, 252] width 48 height 13
click at [133, 249] on div "Classify the call LOCATION NAME Cooling & Heating Repair Pro FROM PHONE [PHONE_…" at bounding box center [271, 266] width 500 height 490
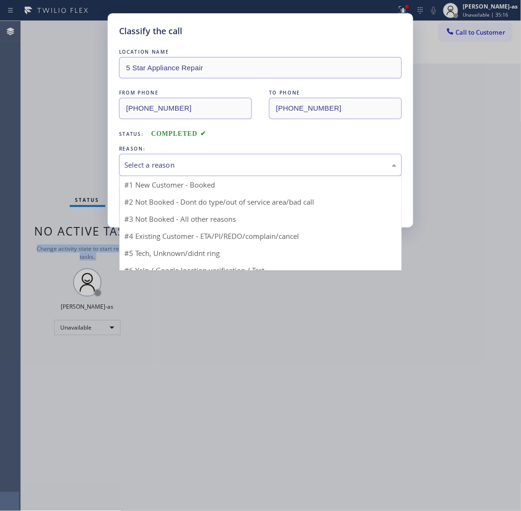
click at [235, 170] on div "Select a reason" at bounding box center [260, 164] width 272 height 11
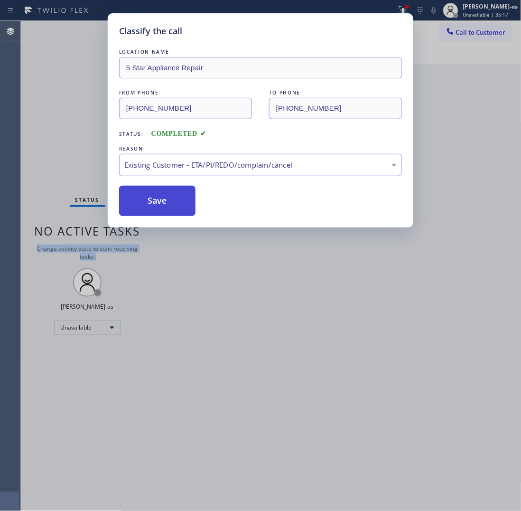
click at [160, 195] on button "Save" at bounding box center [157, 201] width 76 height 30
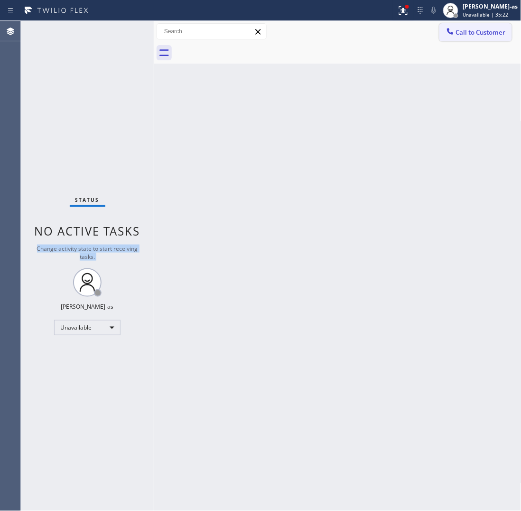
click at [496, 28] on span "Call to Customer" at bounding box center [481, 32] width 50 height 9
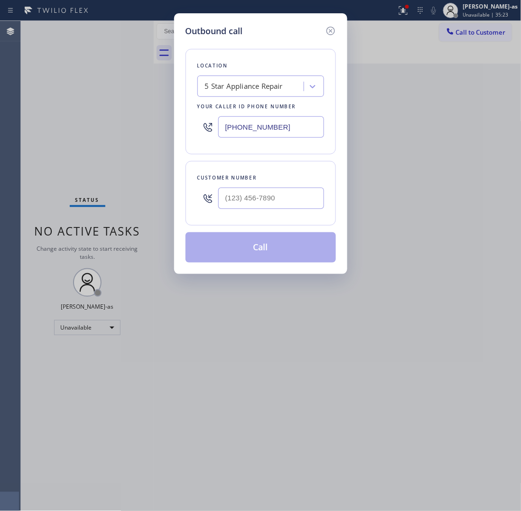
click at [269, 186] on div at bounding box center [271, 198] width 106 height 31
click at [290, 198] on input "(___) ___-____" at bounding box center [271, 197] width 106 height 21
paste input "213) 700-7598"
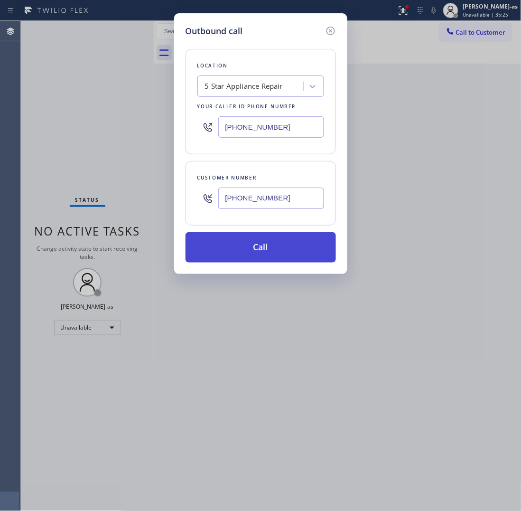
type input "[PHONE_NUMBER]"
click at [260, 253] on button "Call" at bounding box center [261, 247] width 150 height 30
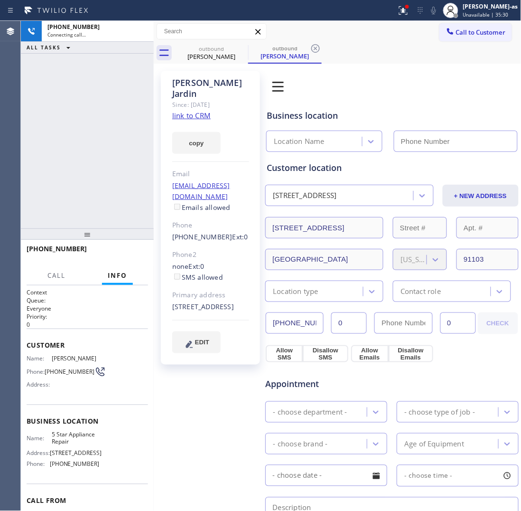
type input "[PHONE_NUMBER]"
click at [118, 257] on button "HANG UP" at bounding box center [126, 252] width 44 height 13
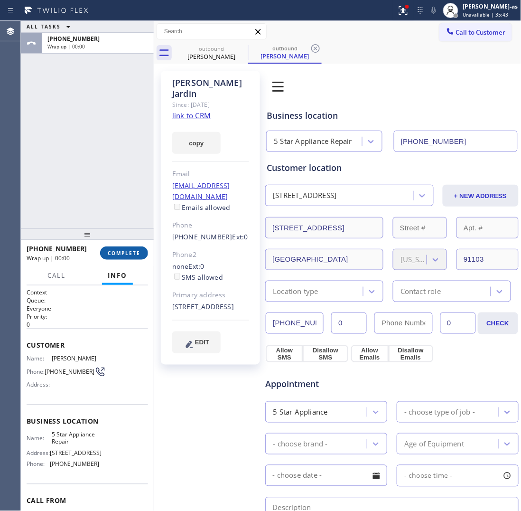
click at [118, 257] on button "COMPLETE" at bounding box center [124, 252] width 48 height 13
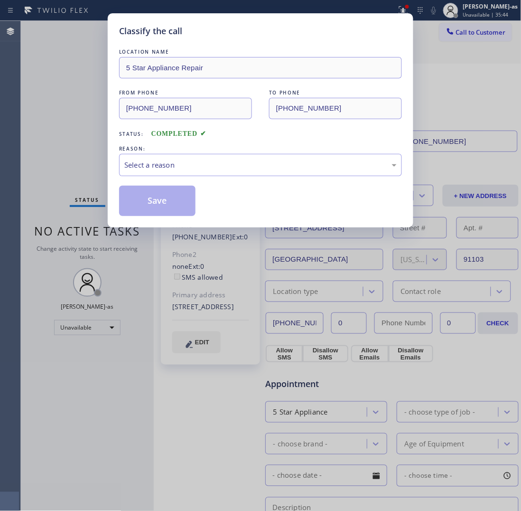
click at [75, 96] on div "Classify the call LOCATION NAME 5 Star Appliance Repair FROM PHONE [PHONE_NUMBE…" at bounding box center [260, 255] width 521 height 511
click at [196, 162] on div "Select a reason" at bounding box center [260, 164] width 272 height 11
click at [160, 201] on button "Save" at bounding box center [157, 201] width 76 height 30
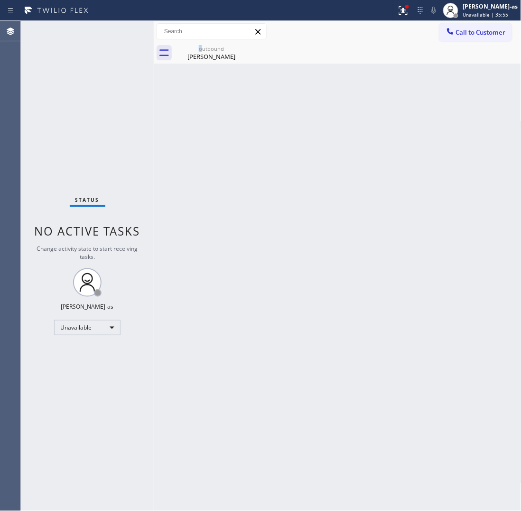
drag, startPoint x: 201, startPoint y: 49, endPoint x: 206, endPoint y: 71, distance: 23.0
click at [202, 50] on div "outbound" at bounding box center [212, 48] width 72 height 7
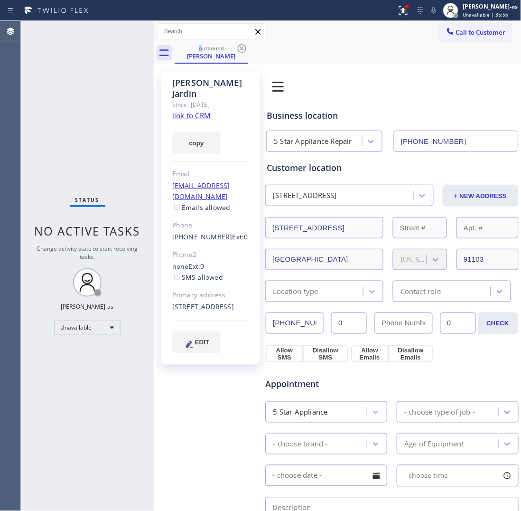
click at [186, 111] on link "link to CRM" at bounding box center [191, 115] width 38 height 9
click at [464, 31] on span "Call to Customer" at bounding box center [481, 32] width 50 height 9
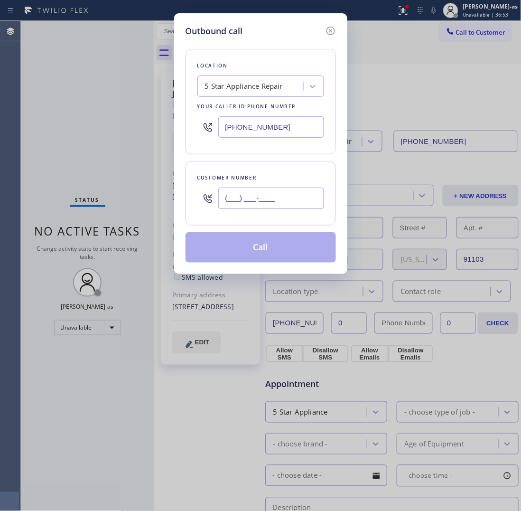
click at [288, 188] on input "(___) ___-____" at bounding box center [271, 197] width 106 height 21
paste input "310) 909-9866"
type input "[PHONE_NUMBER]"
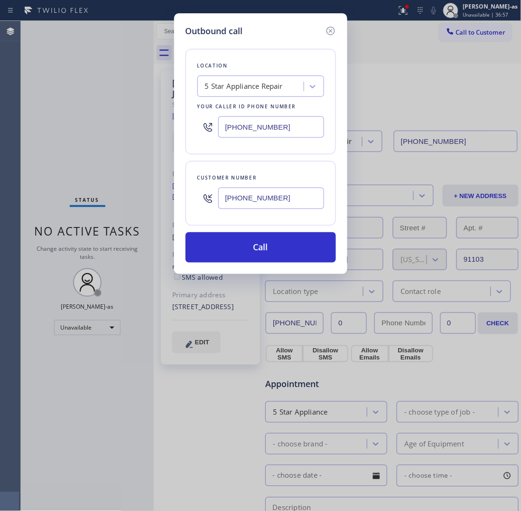
click at [248, 84] on div "5 Star Appliance Repair" at bounding box center [244, 86] width 78 height 11
type input "hvac alliance expert"
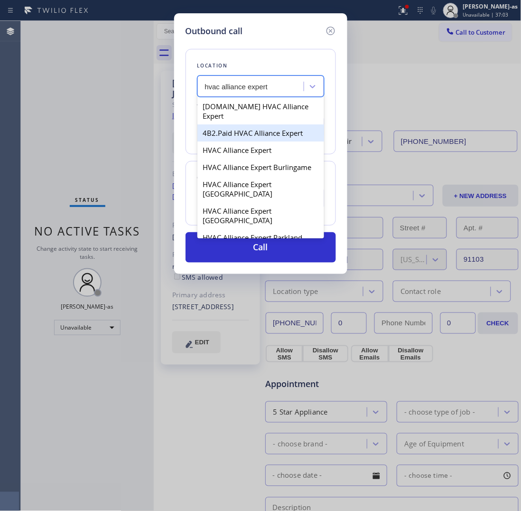
click at [237, 124] on div "4B2.Paid HVAC Alliance Expert" at bounding box center [260, 132] width 127 height 17
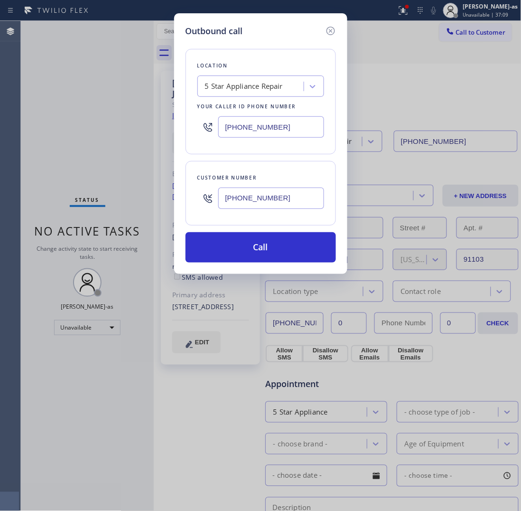
click at [282, 130] on input "[PHONE_NUMBER]" at bounding box center [271, 126] width 106 height 21
click at [281, 130] on input "[PHONE_NUMBER]" at bounding box center [271, 126] width 106 height 21
paste input "999-4417"
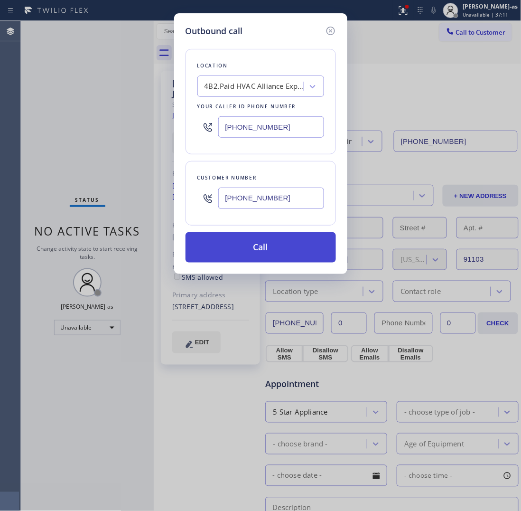
type input "[PHONE_NUMBER]"
click at [243, 252] on button "Call" at bounding box center [261, 247] width 150 height 30
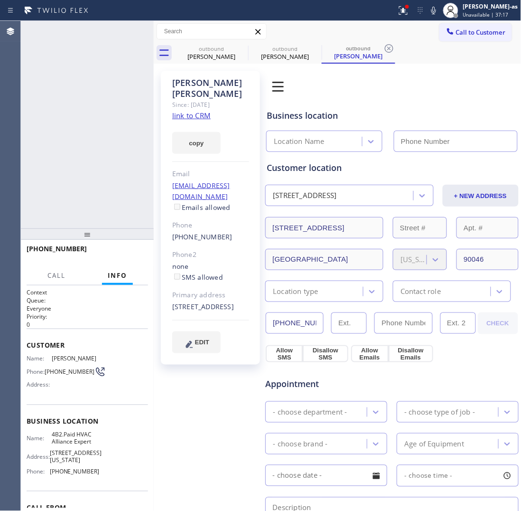
click at [108, 127] on div "[PHONE_NUMBER] Connecting call… ALL TASKS ALL TASKS ACTIVE TASKS TASKS IN WRAP …" at bounding box center [87, 124] width 133 height 207
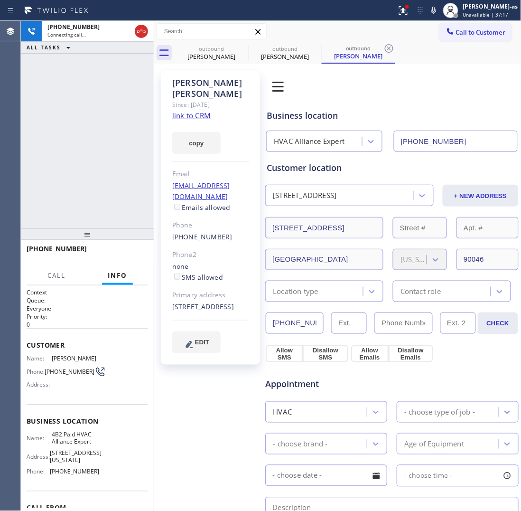
type input "[PHONE_NUMBER]"
drag, startPoint x: 194, startPoint y: 50, endPoint x: 231, endPoint y: 53, distance: 37.2
click at [197, 50] on div "outbound" at bounding box center [212, 48] width 72 height 7
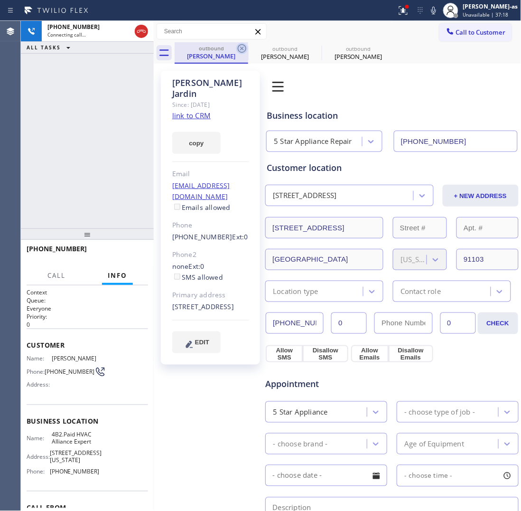
click at [245, 43] on icon at bounding box center [241, 48] width 11 height 11
type input "[PHONE_NUMBER]"
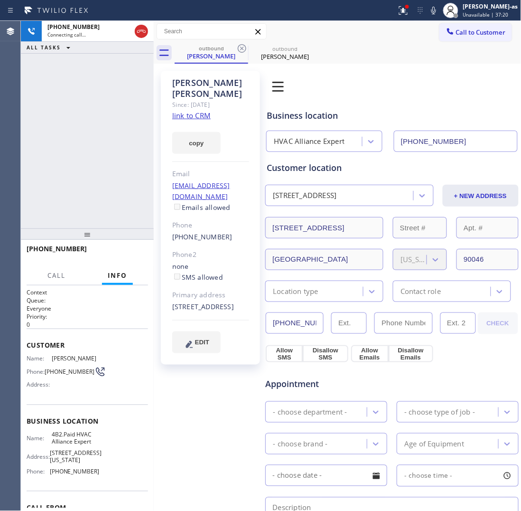
click at [202, 111] on link "link to CRM" at bounding box center [191, 115] width 38 height 9
drag, startPoint x: 91, startPoint y: 137, endPoint x: 144, endPoint y: 93, distance: 68.4
click at [95, 136] on div "[PHONE_NUMBER] Live | 00:02 ALL TASKS ALL TASKS ACTIVE TASKS TASKS IN WRAP UP" at bounding box center [87, 124] width 133 height 207
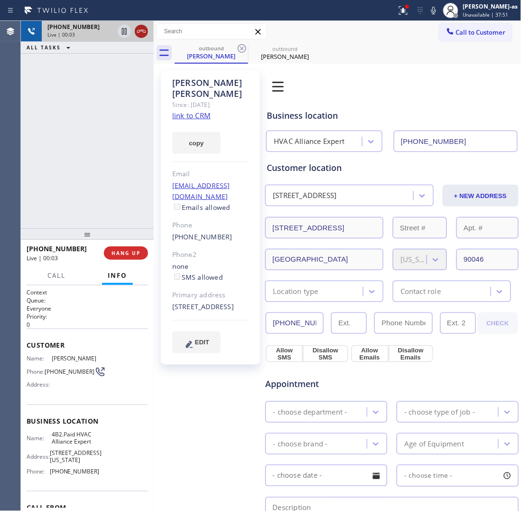
click at [145, 31] on icon at bounding box center [141, 31] width 11 height 11
drag, startPoint x: 185, startPoint y: 49, endPoint x: 195, endPoint y: 51, distance: 10.2
click at [190, 50] on div "outbound" at bounding box center [212, 48] width 72 height 7
drag, startPoint x: 245, startPoint y: 45, endPoint x: 231, endPoint y: 54, distance: 16.6
click at [245, 46] on icon at bounding box center [241, 48] width 11 height 11
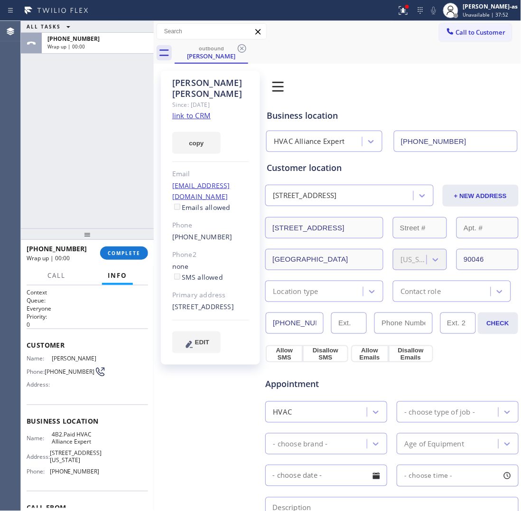
click at [102, 165] on div "ALL TASKS ALL TASKS ACTIVE TASKS TASKS IN WRAP UP [PHONE_NUMBER] Wrap up | 00:00" at bounding box center [87, 124] width 133 height 207
click at [136, 251] on span "COMPLETE" at bounding box center [124, 253] width 33 height 7
click at [112, 218] on div "ALL TASKS ALL TASKS ACTIVE TASKS TASKS IN WRAP UP [PHONE_NUMBER] Wrap up | 00:01" at bounding box center [87, 124] width 133 height 207
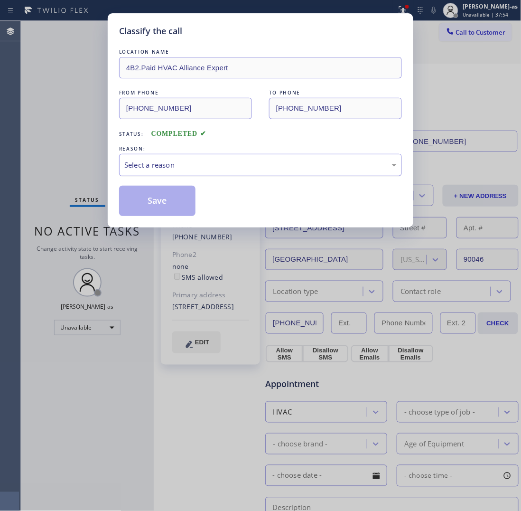
click at [226, 164] on div "Select a reason" at bounding box center [260, 164] width 272 height 11
click at [169, 200] on button "Save" at bounding box center [157, 201] width 76 height 30
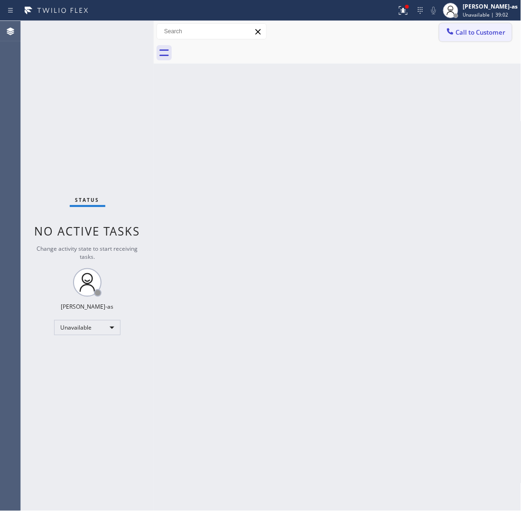
click at [490, 28] on span "Call to Customer" at bounding box center [481, 32] width 50 height 9
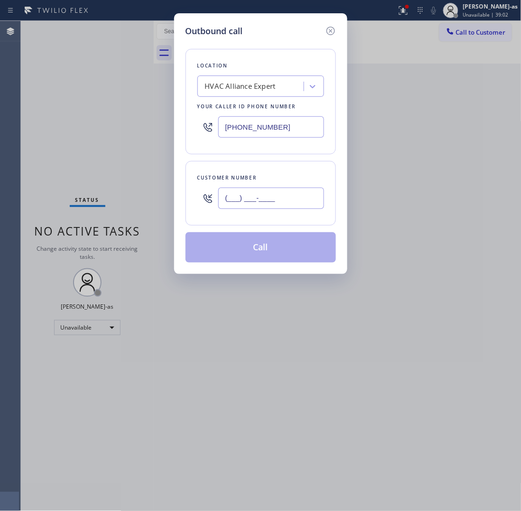
click at [235, 204] on input "(___) ___-____" at bounding box center [271, 197] width 106 height 21
paste input "760) 521-9877"
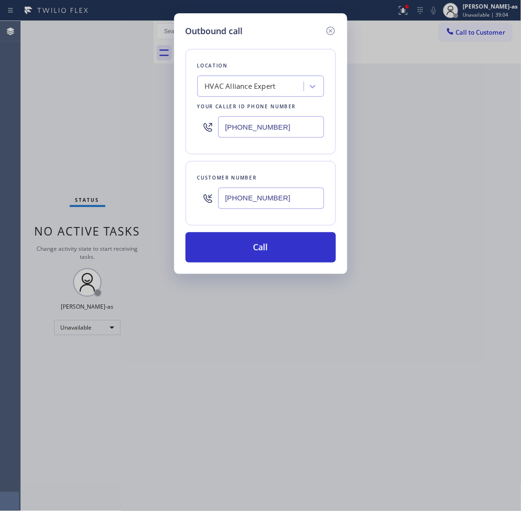
type input "[PHONE_NUMBER]"
click at [259, 126] on input "[PHONE_NUMBER]" at bounding box center [271, 126] width 106 height 21
click at [260, 126] on input "[PHONE_NUMBER]" at bounding box center [271, 126] width 106 height 21
click at [260, 124] on input "[PHONE_NUMBER]" at bounding box center [271, 126] width 106 height 21
paste input "731-4952"
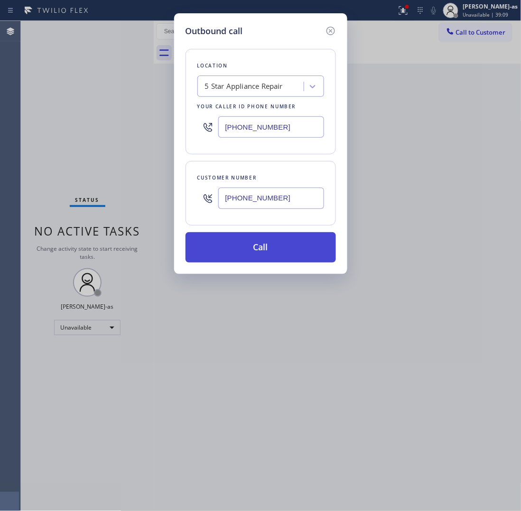
type input "[PHONE_NUMBER]"
click at [282, 242] on button "Call" at bounding box center [261, 247] width 150 height 30
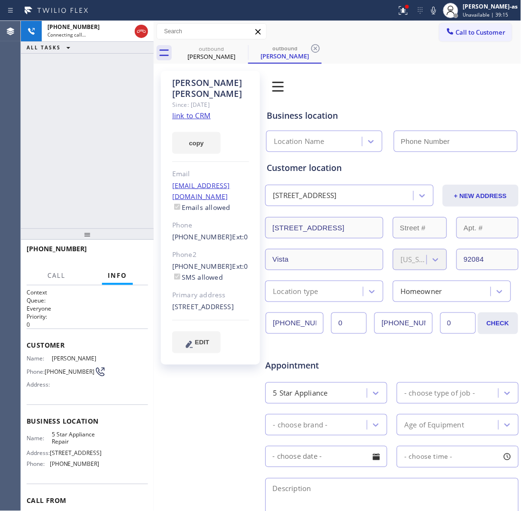
type input "[PHONE_NUMBER]"
click at [200, 111] on link "link to CRM" at bounding box center [191, 115] width 38 height 9
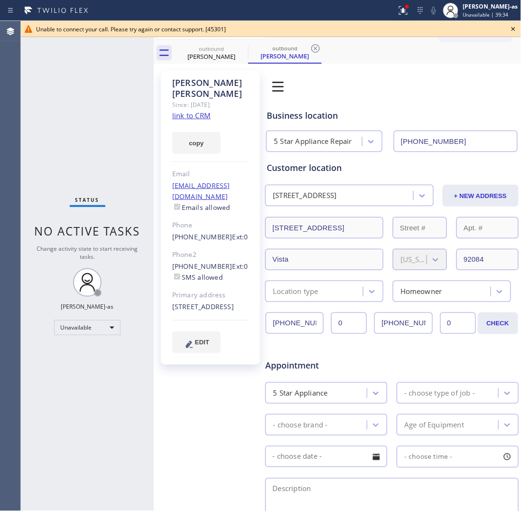
click at [470, 32] on div "Unable to connect your call. Please try again or contact support. [45301]" at bounding box center [271, 29] width 470 height 8
click at [515, 27] on icon at bounding box center [513, 28] width 11 height 11
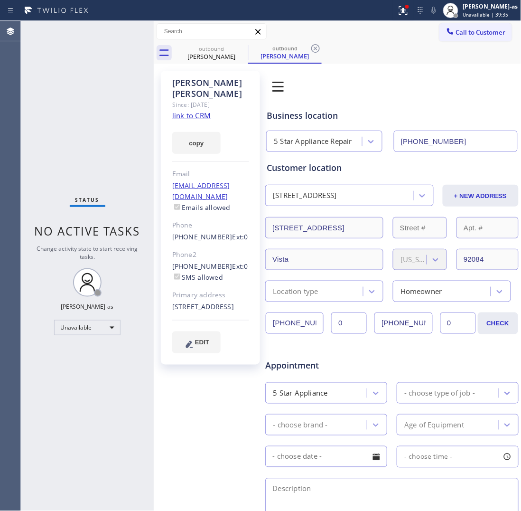
click at [496, 28] on button "Call to Customer" at bounding box center [475, 32] width 73 height 18
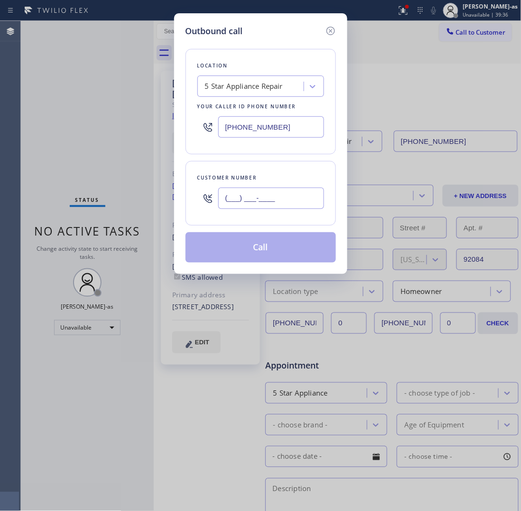
click at [296, 201] on input "(___) ___-____" at bounding box center [271, 197] width 106 height 21
paste input "760) 805-1960"
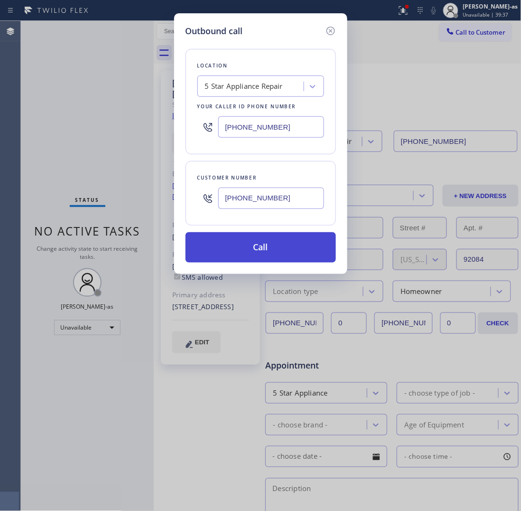
type input "[PHONE_NUMBER]"
click at [264, 253] on button "Call" at bounding box center [261, 247] width 150 height 30
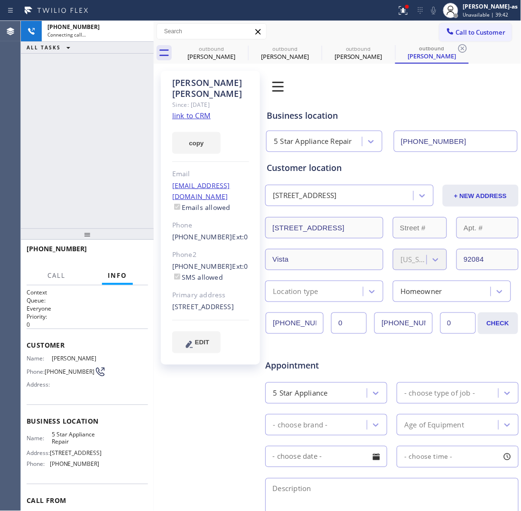
type input "[PHONE_NUMBER]"
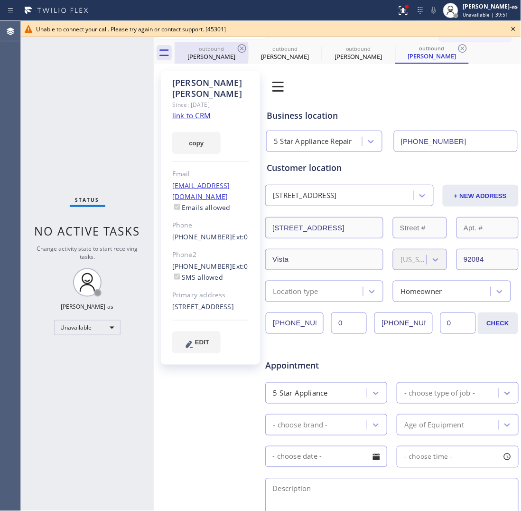
click at [206, 57] on div "[PERSON_NAME]" at bounding box center [212, 56] width 72 height 9
click at [236, 46] on icon at bounding box center [241, 48] width 11 height 11
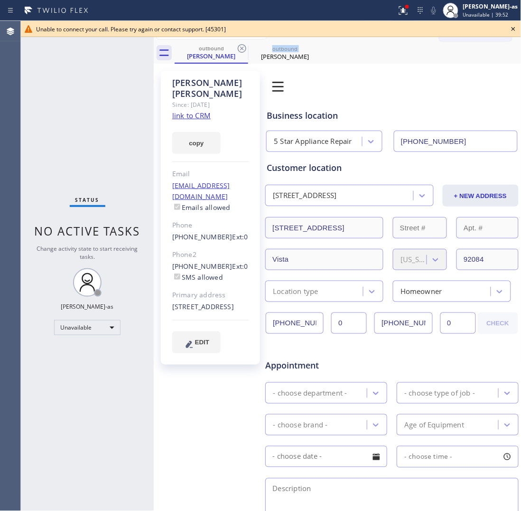
click at [236, 46] on icon at bounding box center [241, 48] width 11 height 11
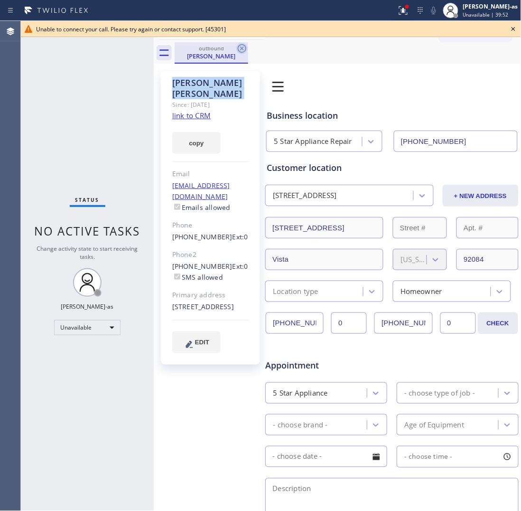
click at [236, 45] on icon at bounding box center [241, 48] width 11 height 11
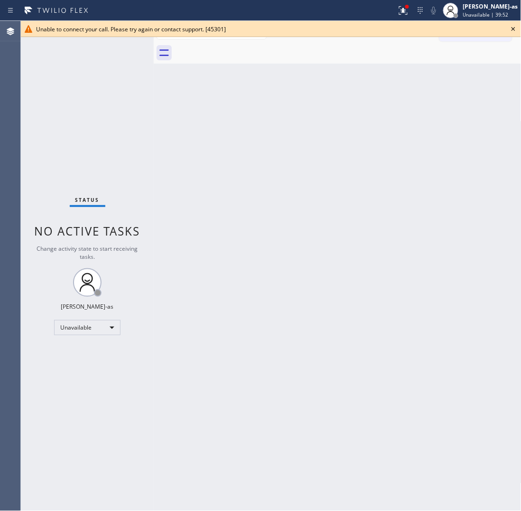
click at [237, 44] on div at bounding box center [348, 52] width 347 height 21
click at [513, 27] on icon at bounding box center [513, 28] width 11 height 11
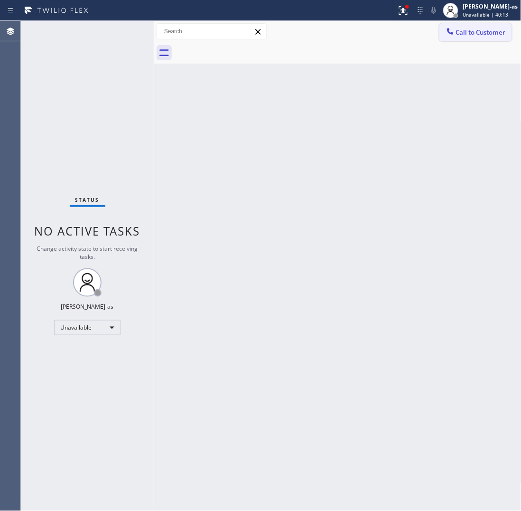
click at [478, 30] on span "Call to Customer" at bounding box center [481, 32] width 50 height 9
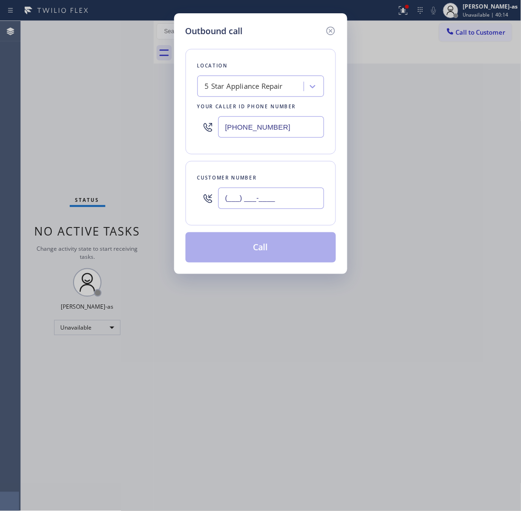
click at [276, 198] on input "(___) ___-____" at bounding box center [271, 197] width 106 height 21
paste input "760) 832-6499"
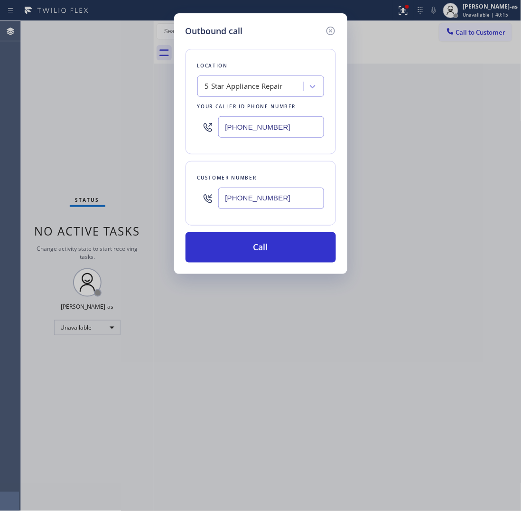
type input "[PHONE_NUMBER]"
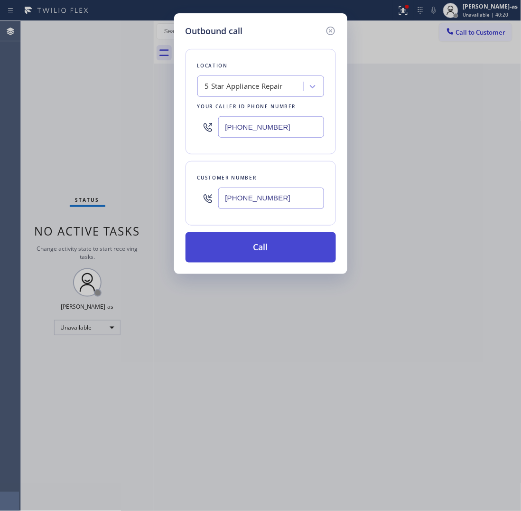
click at [284, 254] on button "Call" at bounding box center [261, 247] width 150 height 30
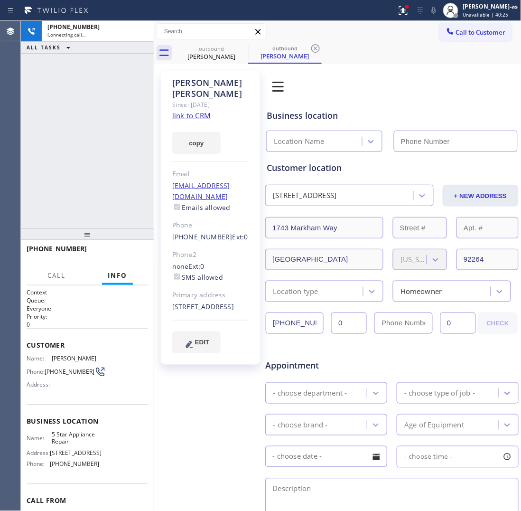
type input "[PHONE_NUMBER]"
drag, startPoint x: 124, startPoint y: 240, endPoint x: 131, endPoint y: 254, distance: 15.9
click at [124, 240] on div at bounding box center [87, 233] width 133 height 11
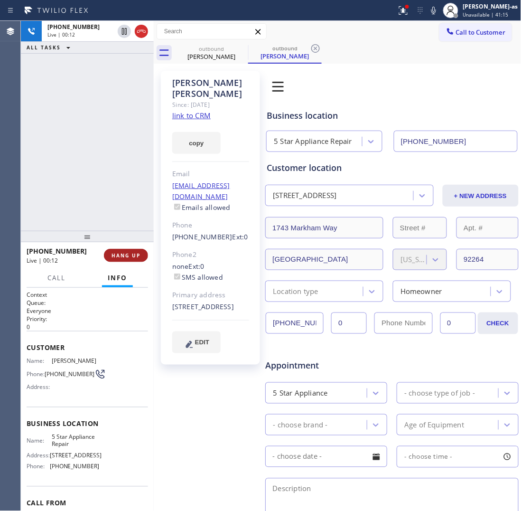
click at [131, 254] on span "HANG UP" at bounding box center [126, 255] width 29 height 7
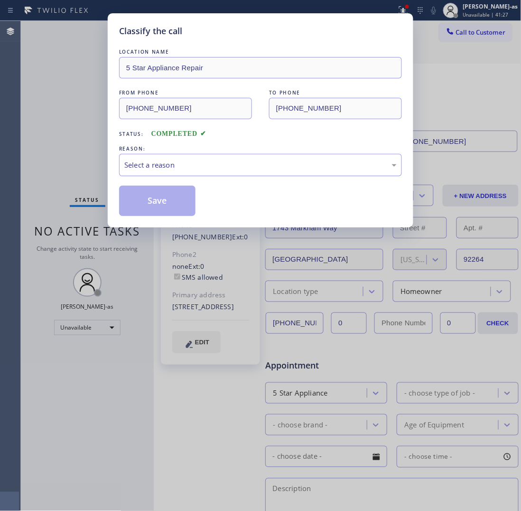
click at [201, 167] on div "Select a reason" at bounding box center [260, 164] width 272 height 11
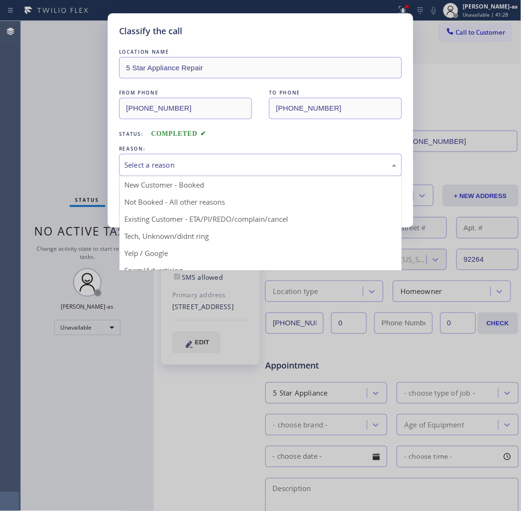
drag, startPoint x: 242, startPoint y: 221, endPoint x: 222, endPoint y: 215, distance: 21.6
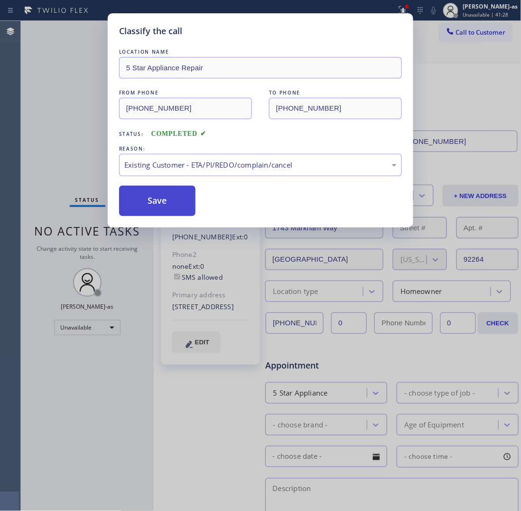
click at [164, 196] on button "Save" at bounding box center [157, 201] width 76 height 30
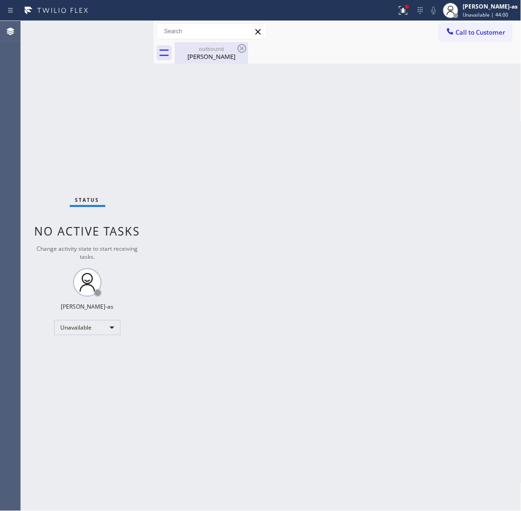
drag, startPoint x: 195, startPoint y: 58, endPoint x: 210, endPoint y: 58, distance: 15.2
click at [195, 58] on div "[PERSON_NAME]" at bounding box center [212, 56] width 72 height 9
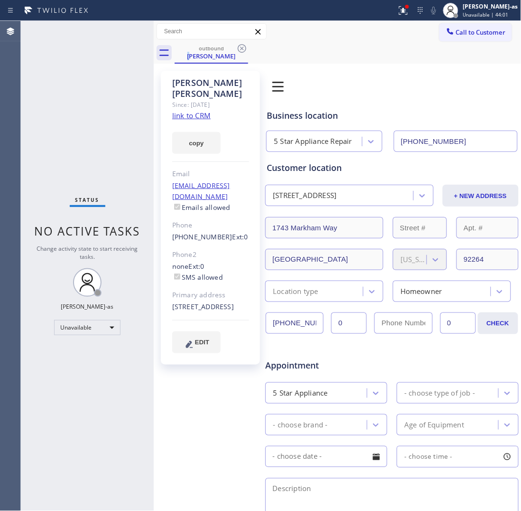
click at [198, 111] on link "link to CRM" at bounding box center [191, 115] width 38 height 9
click at [494, 28] on span "Call to Customer" at bounding box center [481, 32] width 50 height 9
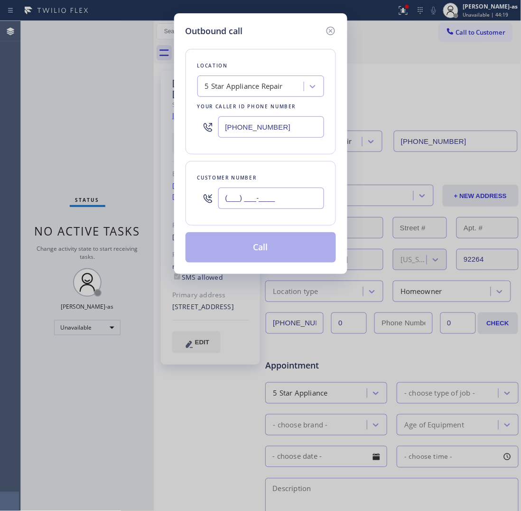
click at [274, 196] on input "(___) ___-____" at bounding box center [271, 197] width 106 height 21
paste input "760) 402-2281"
type input "[PHONE_NUMBER]"
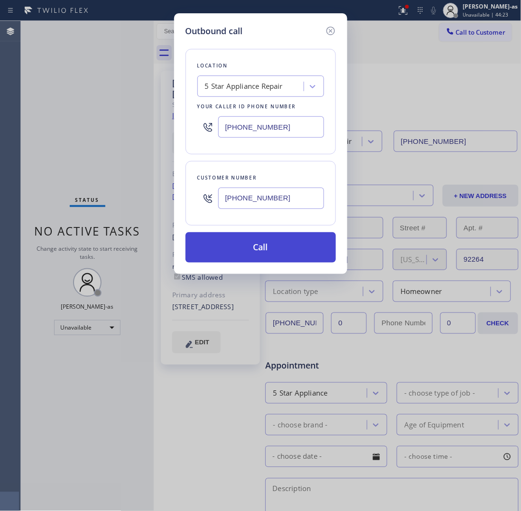
click at [243, 250] on button "Call" at bounding box center [261, 247] width 150 height 30
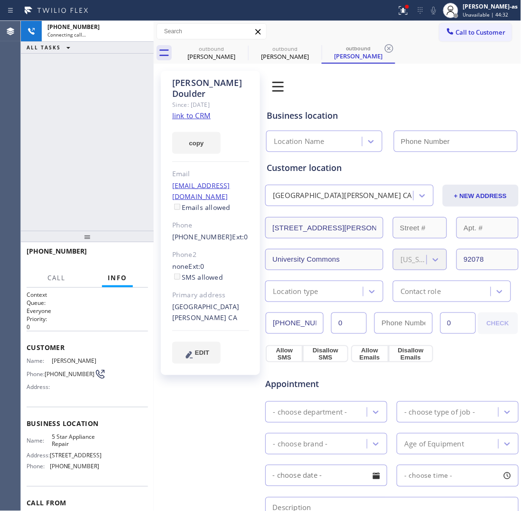
type input "[PHONE_NUMBER]"
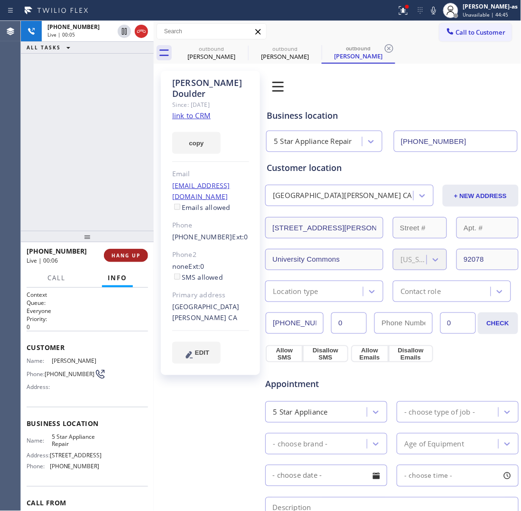
click at [124, 254] on span "HANG UP" at bounding box center [126, 255] width 29 height 7
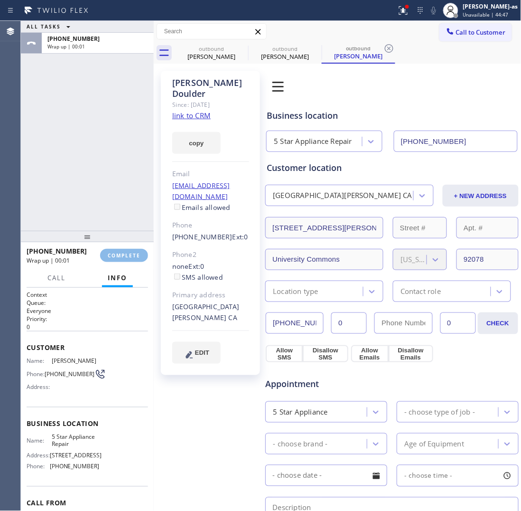
click at [82, 129] on div "ALL TASKS ALL TASKS ACTIVE TASKS TASKS IN WRAP UP [PHONE_NUMBER] Wrap up | 00:01" at bounding box center [87, 126] width 133 height 210
click at [126, 246] on div "[PHONE_NUMBER] Wrap up | 00:01 COMPLETE" at bounding box center [87, 255] width 121 height 25
click at [114, 195] on div "ALL TASKS ALL TASKS ACTIVE TASKS TASKS IN WRAP UP [PHONE_NUMBER] Wrap up | 00:02" at bounding box center [87, 126] width 133 height 210
click at [127, 252] on span "COMPLETE" at bounding box center [124, 255] width 33 height 7
click at [102, 209] on div "ALL TASKS ALL TASKS ACTIVE TASKS TASKS IN WRAP UP [PHONE_NUMBER] Wrap up | 00:02" at bounding box center [87, 126] width 133 height 210
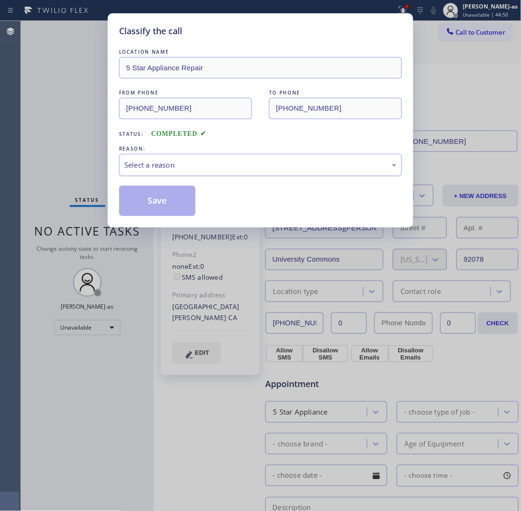
click at [222, 165] on div "Select a reason" at bounding box center [260, 164] width 272 height 11
click at [160, 209] on button "Save" at bounding box center [157, 201] width 76 height 30
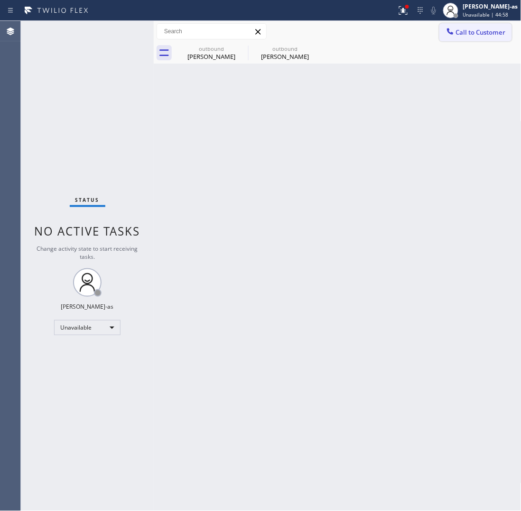
click at [451, 25] on button "Call to Customer" at bounding box center [475, 32] width 73 height 18
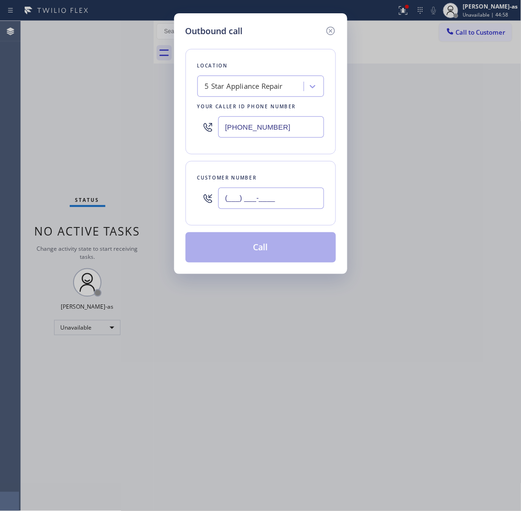
click at [272, 208] on input "(___) ___-____" at bounding box center [271, 197] width 106 height 21
paste input "424) 221-0331"
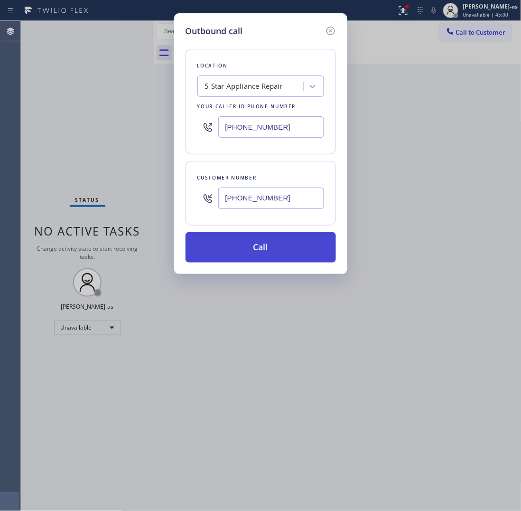
type input "[PHONE_NUMBER]"
click at [261, 250] on button "Call" at bounding box center [261, 247] width 150 height 30
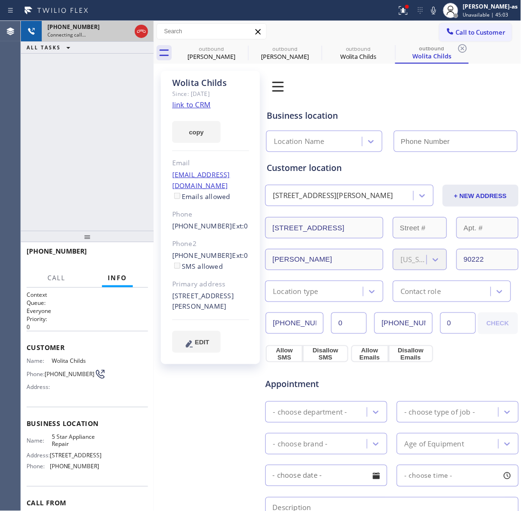
click at [150, 32] on div "[PHONE_NUMBER] Connecting call…" at bounding box center [87, 31] width 133 height 21
type input "[PHONE_NUMBER]"
click at [136, 27] on icon at bounding box center [141, 31] width 11 height 11
type input "[PHONE_NUMBER]"
click at [193, 57] on div "[PERSON_NAME]" at bounding box center [212, 56] width 72 height 9
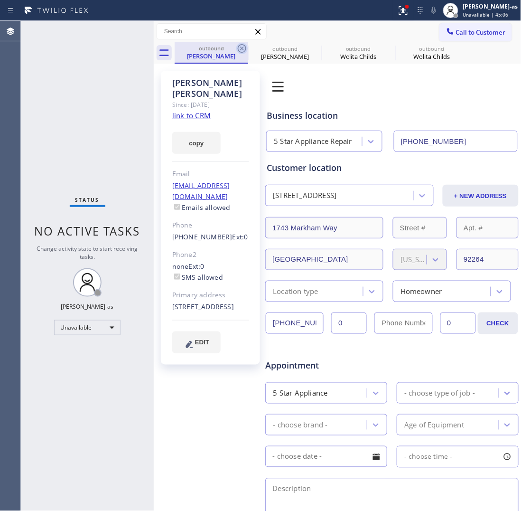
click at [237, 47] on icon at bounding box center [241, 48] width 11 height 11
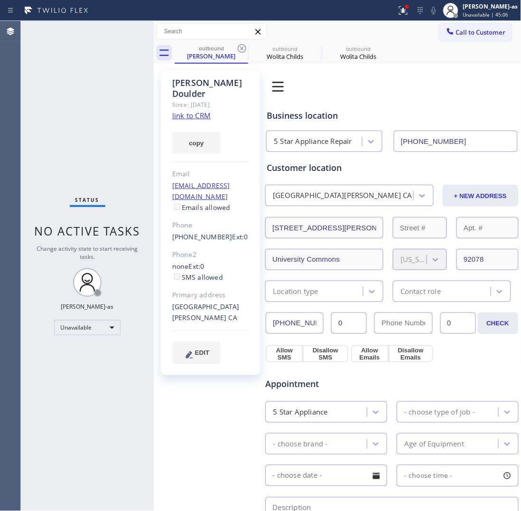
click at [237, 47] on icon at bounding box center [241, 48] width 11 height 11
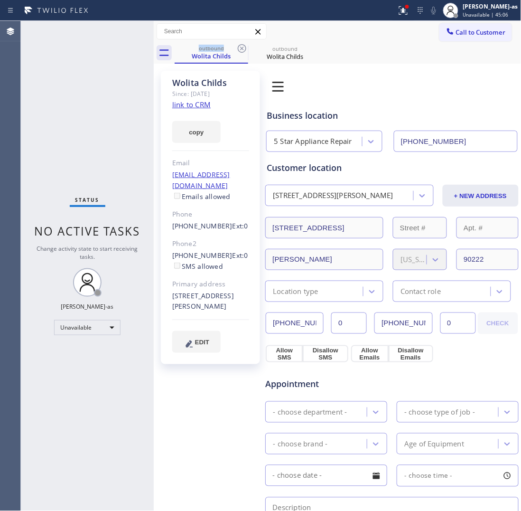
click at [237, 47] on icon at bounding box center [241, 48] width 11 height 11
click at [0, 0] on icon at bounding box center [0, 0] width 0 height 0
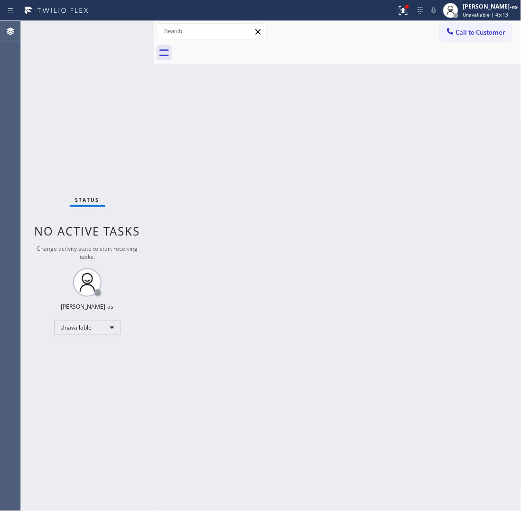
click at [479, 35] on span "Call to Customer" at bounding box center [481, 32] width 50 height 9
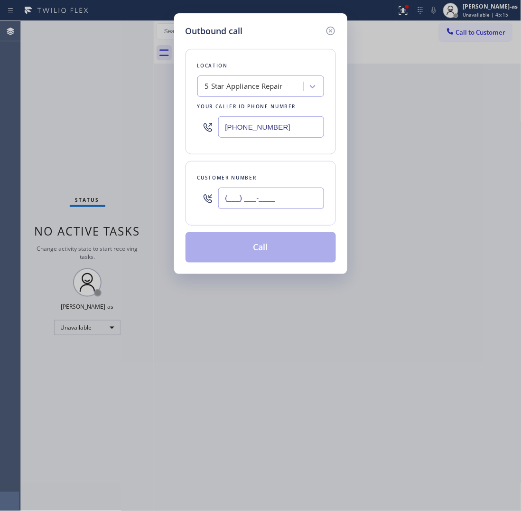
click at [290, 199] on input "(___) ___-____" at bounding box center [271, 197] width 106 height 21
paste input "424) 221-0331"
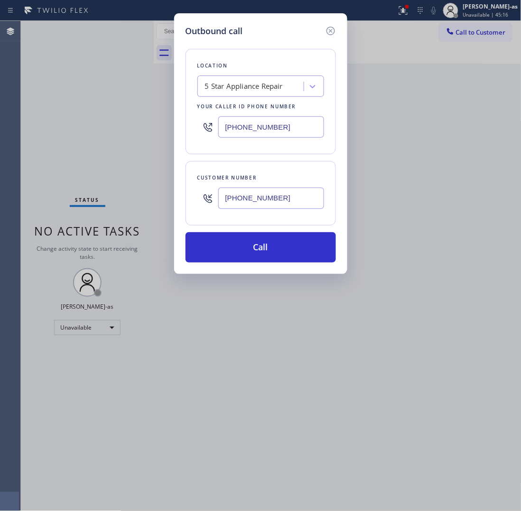
type input "[PHONE_NUMBER]"
click at [276, 124] on input "[PHONE_NUMBER]" at bounding box center [271, 126] width 106 height 21
paste input "999-4417"
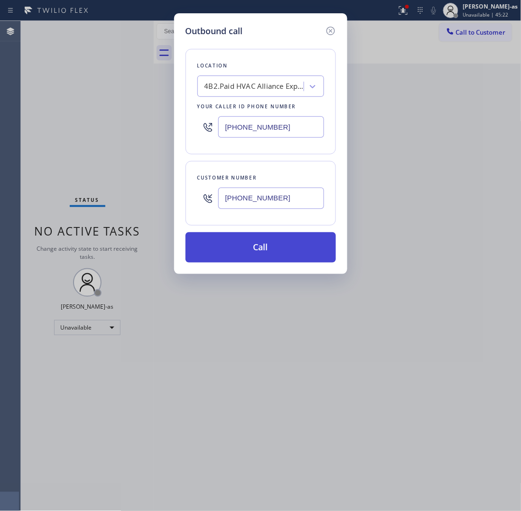
type input "[PHONE_NUMBER]"
click at [272, 247] on button "Call" at bounding box center [261, 247] width 150 height 30
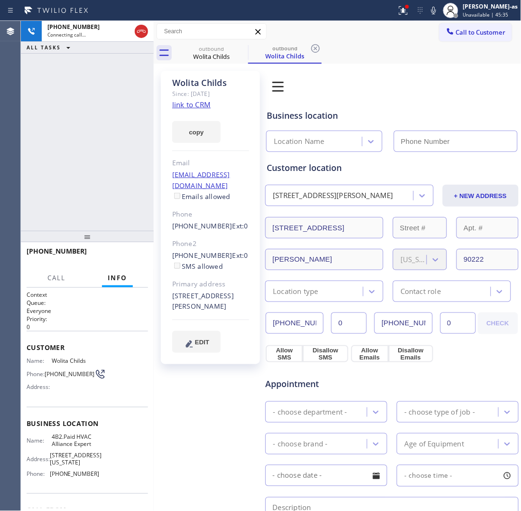
type input "[PHONE_NUMBER]"
click at [186, 104] on link "link to CRM" at bounding box center [191, 104] width 38 height 9
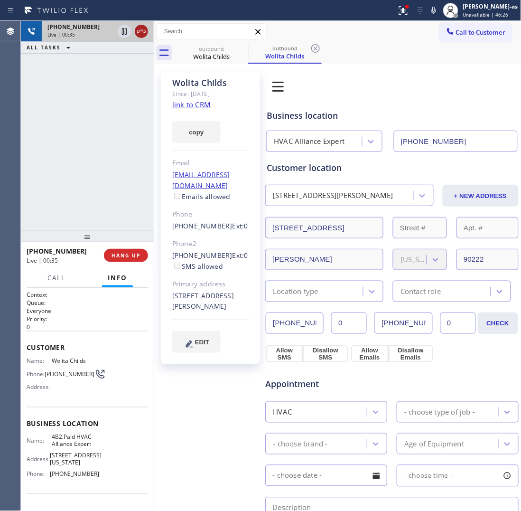
click at [141, 31] on icon at bounding box center [141, 31] width 9 height 3
click at [202, 48] on div "outbound" at bounding box center [212, 48] width 72 height 7
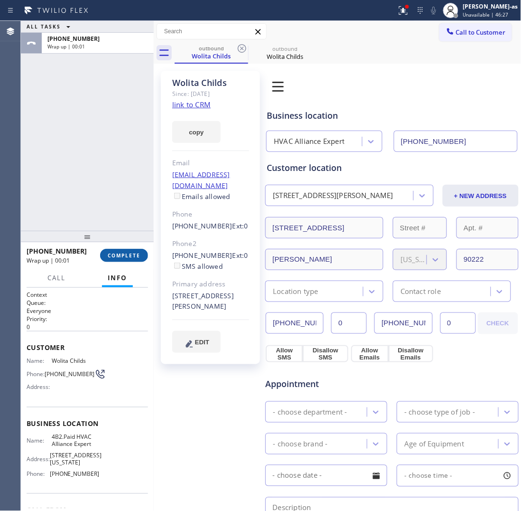
click at [132, 257] on span "COMPLETE" at bounding box center [124, 255] width 33 height 7
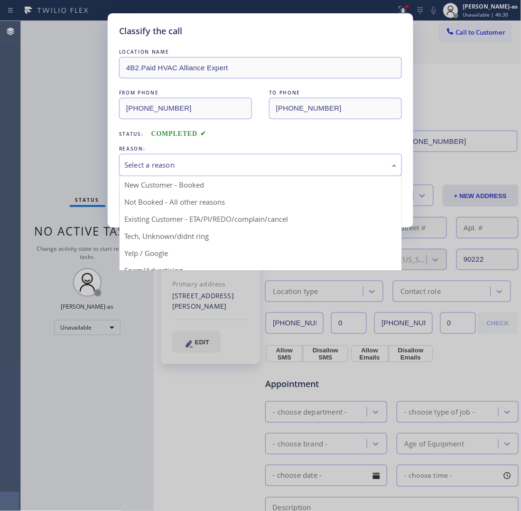
click at [223, 167] on div "Select a reason" at bounding box center [260, 164] width 272 height 11
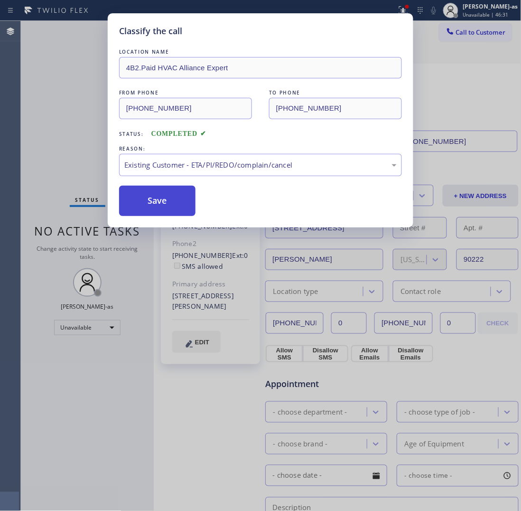
click at [174, 203] on button "Save" at bounding box center [157, 201] width 76 height 30
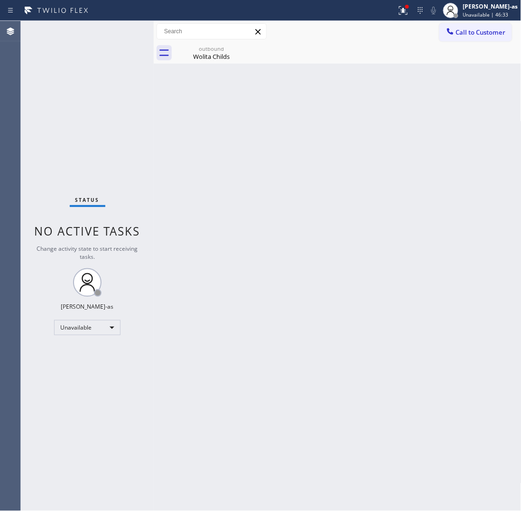
click at [454, 34] on icon at bounding box center [450, 31] width 9 height 9
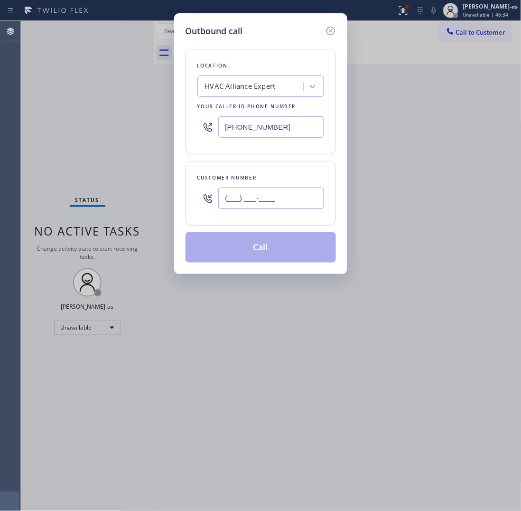
click at [269, 208] on input "(___) ___-____" at bounding box center [271, 197] width 106 height 21
paste input "310) 638-3062"
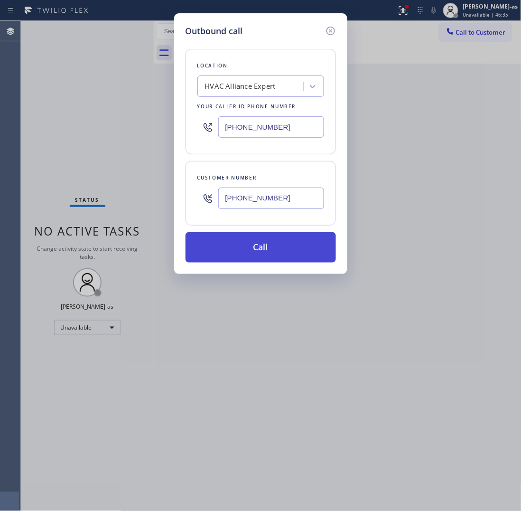
type input "[PHONE_NUMBER]"
click at [250, 248] on button "Call" at bounding box center [261, 247] width 150 height 30
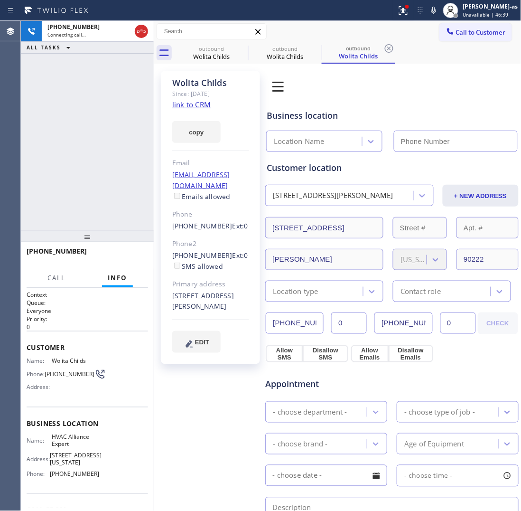
type input "[PHONE_NUMBER]"
click at [195, 102] on link "link to CRM" at bounding box center [191, 104] width 38 height 9
drag, startPoint x: 114, startPoint y: 196, endPoint x: 159, endPoint y: 110, distance: 97.4
click at [115, 195] on div "[PHONE_NUMBER] Live | 01:13 ALL TASKS ALL TASKS ACTIVE TASKS TASKS IN WRAP UP" at bounding box center [87, 126] width 133 height 210
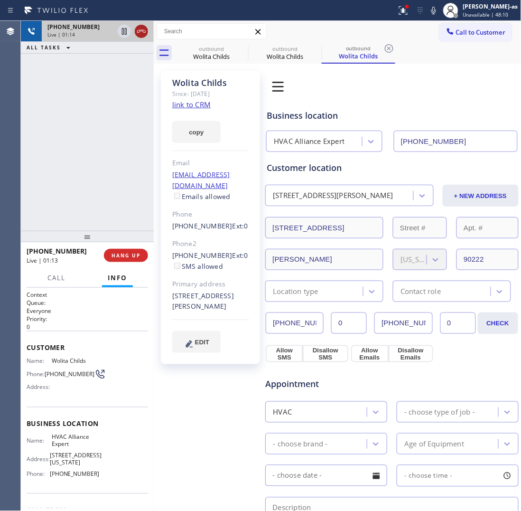
click at [142, 36] on icon at bounding box center [141, 31] width 11 height 11
click at [138, 245] on div "[PHONE_NUMBER] Live | 01:14 HANG UP" at bounding box center [87, 255] width 121 height 25
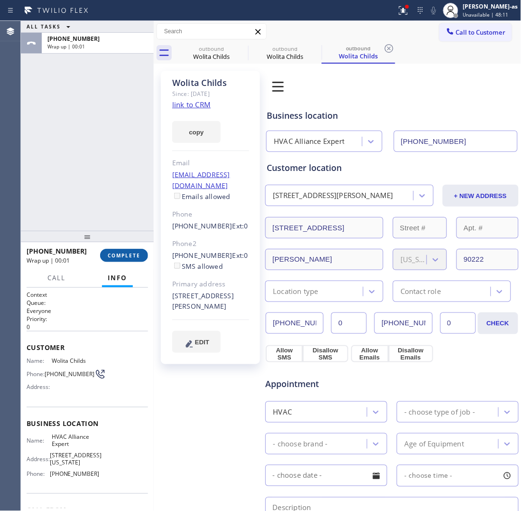
click at [130, 255] on span "COMPLETE" at bounding box center [124, 255] width 33 height 7
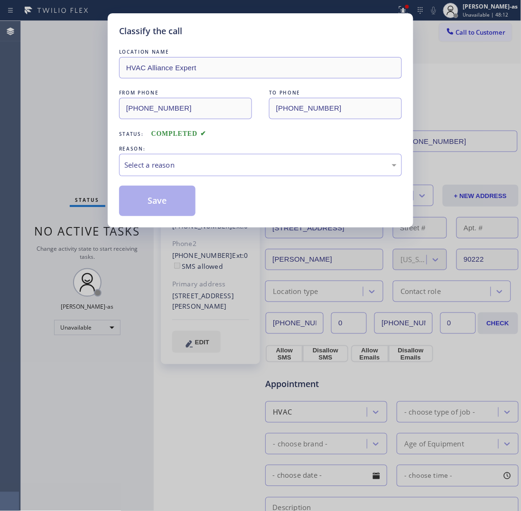
click at [150, 250] on div "Classify the call LOCATION NAME HVAC Alliance Expert FROM PHONE [PHONE_NUMBER] …" at bounding box center [260, 255] width 521 height 511
click at [191, 162] on div "Select a reason" at bounding box center [260, 164] width 272 height 11
drag, startPoint x: 254, startPoint y: 226, endPoint x: 183, endPoint y: 213, distance: 72.4
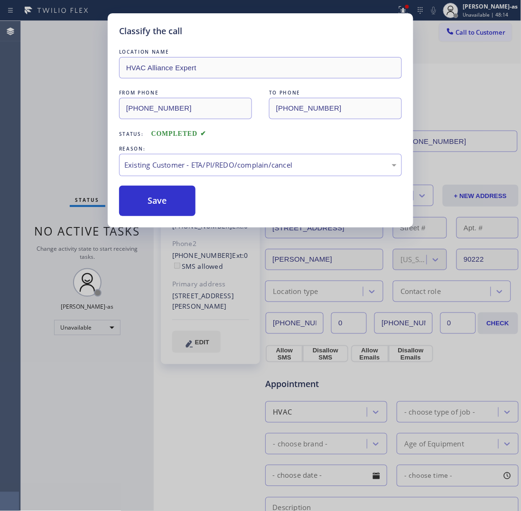
drag, startPoint x: 160, startPoint y: 203, endPoint x: 151, endPoint y: 276, distance: 74.2
click at [161, 202] on button "Save" at bounding box center [157, 201] width 76 height 30
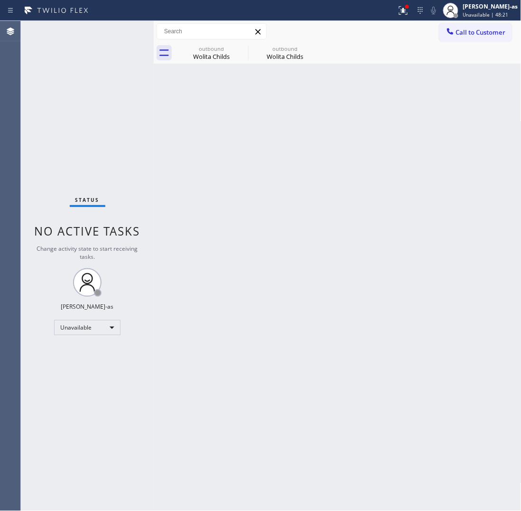
click at [472, 22] on div "Call to Customer Outbound call Location HVAC Alliance Expert Your caller id pho…" at bounding box center [338, 31] width 368 height 21
click at [473, 27] on button "Call to Customer" at bounding box center [475, 32] width 73 height 18
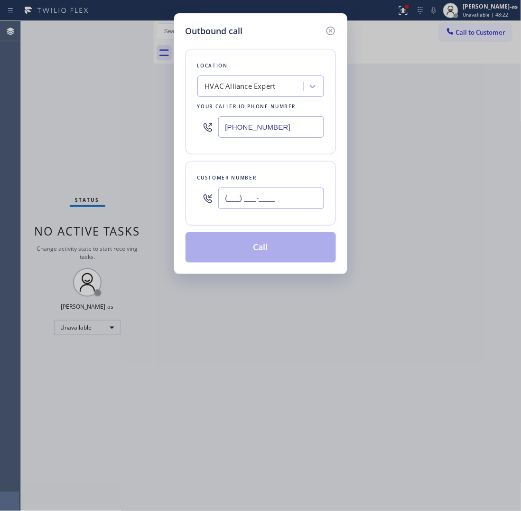
click at [278, 206] on input "(___) ___-____" at bounding box center [271, 197] width 106 height 21
paste input "213) 985-6249"
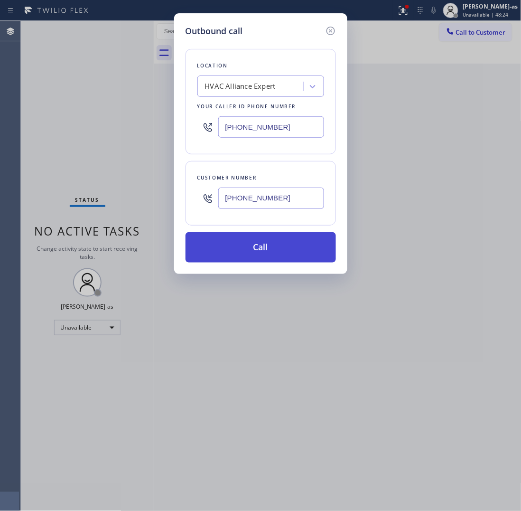
type input "[PHONE_NUMBER]"
click at [272, 245] on button "Call" at bounding box center [261, 247] width 150 height 30
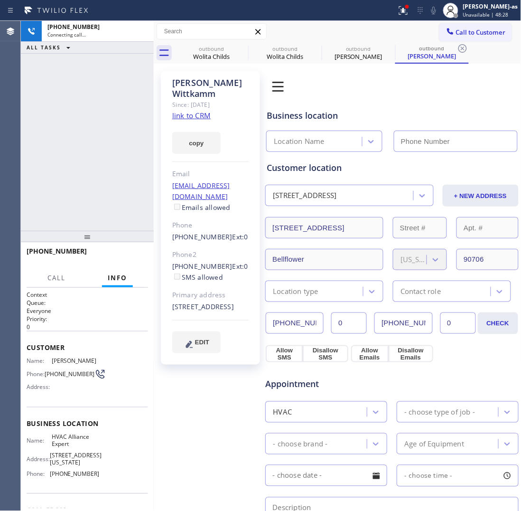
type input "[PHONE_NUMBER]"
click at [191, 111] on link "link to CRM" at bounding box center [191, 115] width 38 height 9
click at [138, 36] on icon at bounding box center [141, 31] width 11 height 11
click at [214, 60] on div "outbound Wolita Childs" at bounding box center [212, 52] width 72 height 21
click at [212, 52] on div "Wolita Childs" at bounding box center [212, 56] width 72 height 9
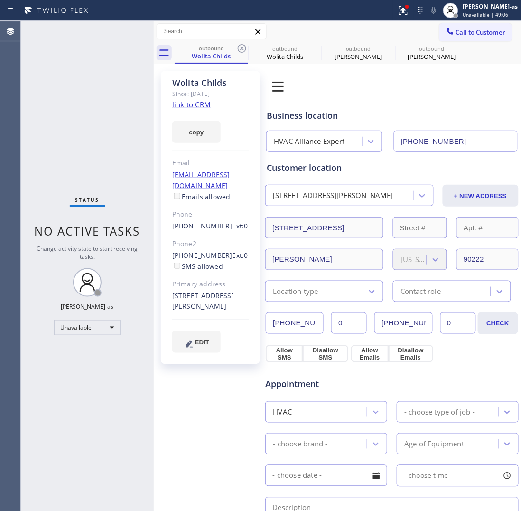
click at [243, 52] on icon at bounding box center [242, 48] width 9 height 9
click at [0, 0] on icon at bounding box center [0, 0] width 0 height 0
click at [243, 52] on div "outbound Wolita Childs outbound Wolita Childs outbound [PERSON_NAME] outbound […" at bounding box center [348, 52] width 347 height 21
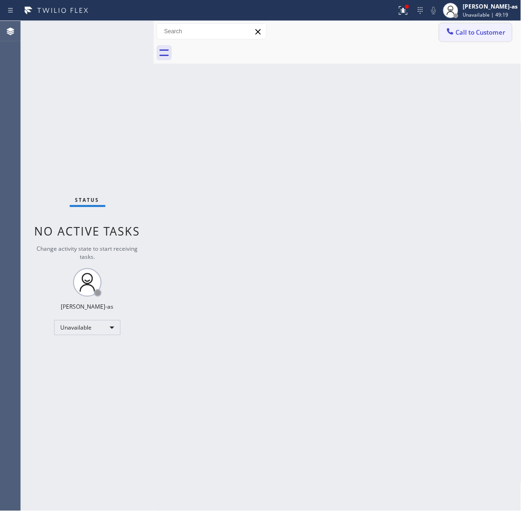
click at [466, 25] on button "Call to Customer" at bounding box center [475, 32] width 73 height 18
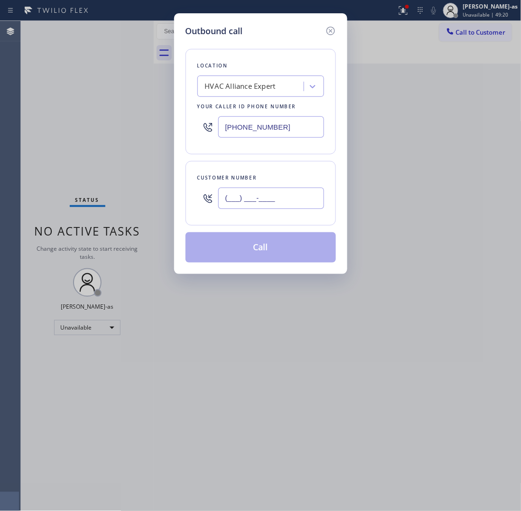
click at [265, 190] on input "(___) ___-____" at bounding box center [271, 197] width 106 height 21
paste input "206"
click at [283, 197] on input "(___) ___-_206" at bounding box center [271, 197] width 106 height 21
click at [284, 197] on input "(___) ___-_206" at bounding box center [271, 197] width 106 height 21
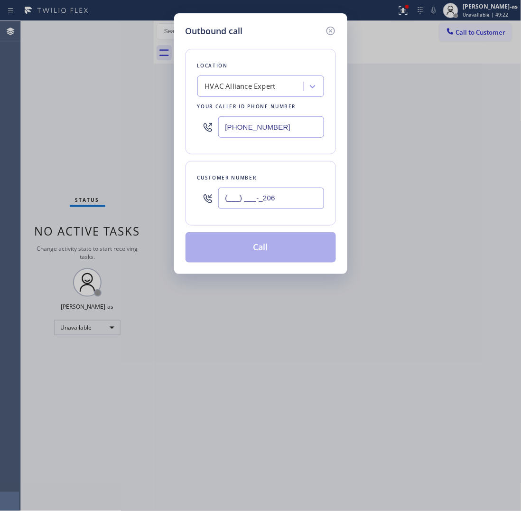
paste input "206) 313-9714"
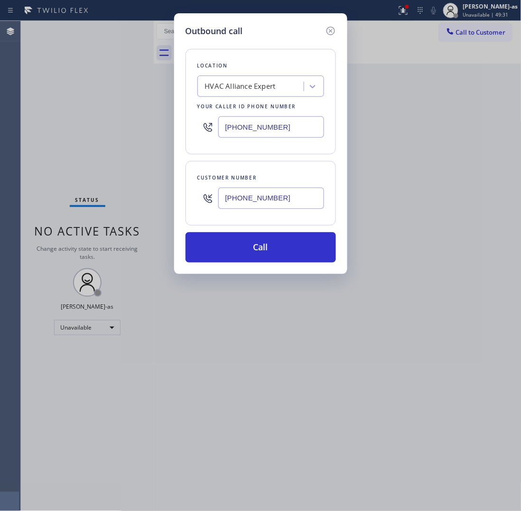
click at [267, 122] on input "[PHONE_NUMBER]" at bounding box center [271, 126] width 106 height 21
click at [269, 122] on input "[PHONE_NUMBER]" at bounding box center [271, 126] width 106 height 21
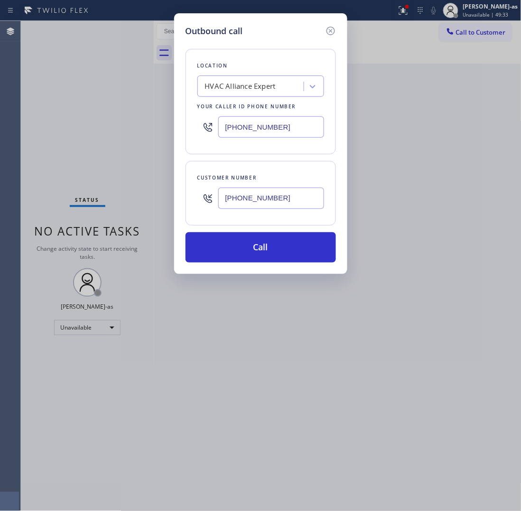
click at [269, 122] on input "[PHONE_NUMBER]" at bounding box center [271, 126] width 106 height 21
paste input "731-4952"
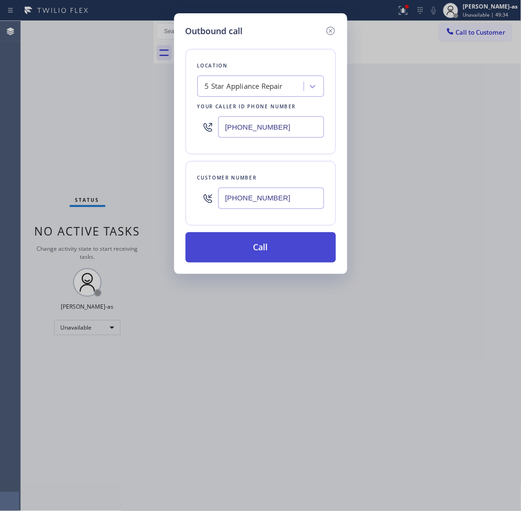
click at [290, 242] on button "Call" at bounding box center [261, 247] width 150 height 30
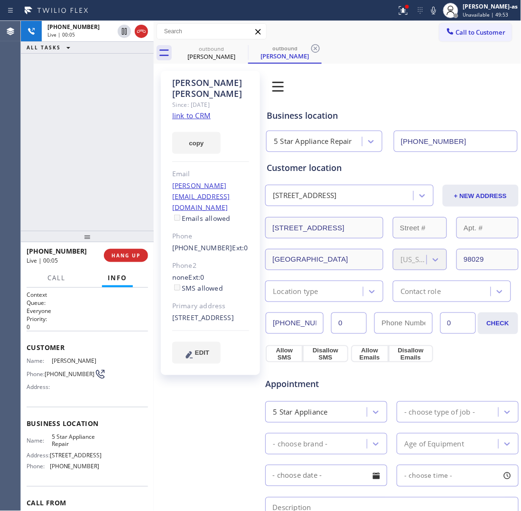
click at [91, 191] on div "[PHONE_NUMBER] Live | 00:05 ALL TASKS ALL TASKS ACTIVE TASKS TASKS IN WRAP UP" at bounding box center [87, 126] width 133 height 210
click at [124, 254] on span "HANG UP" at bounding box center [126, 255] width 29 height 7
click at [125, 254] on span "HANG UP" at bounding box center [126, 255] width 29 height 7
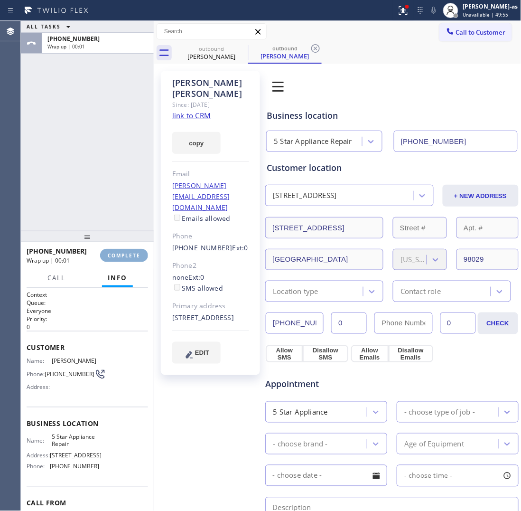
click at [131, 255] on span "COMPLETE" at bounding box center [124, 255] width 33 height 7
click at [107, 173] on div "ALL TASKS ALL TASKS ACTIVE TASKS TASKS IN WRAP UP [PHONE_NUMBER] Wrap up | 00:01" at bounding box center [87, 126] width 133 height 210
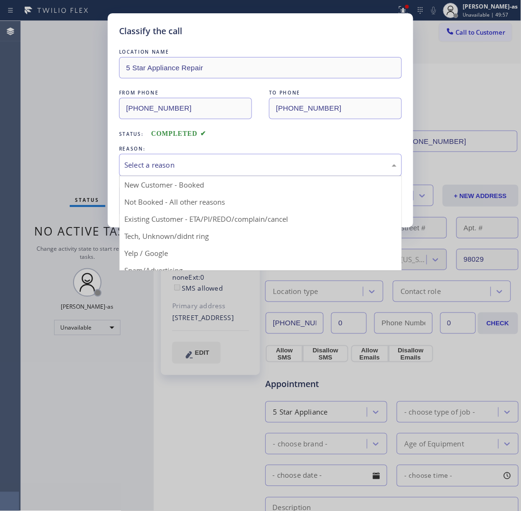
click at [197, 164] on div "Select a reason" at bounding box center [260, 164] width 272 height 11
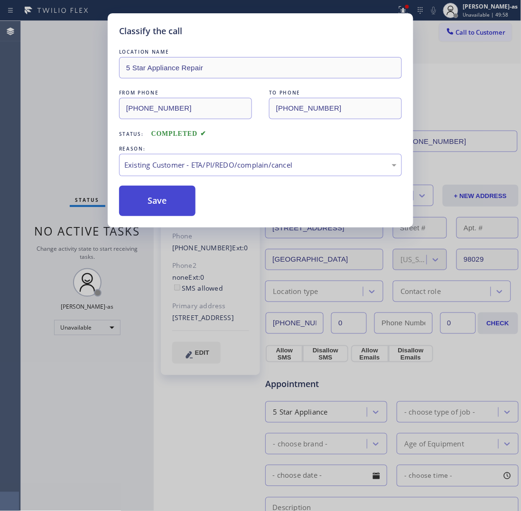
click at [181, 207] on button "Save" at bounding box center [157, 201] width 76 height 30
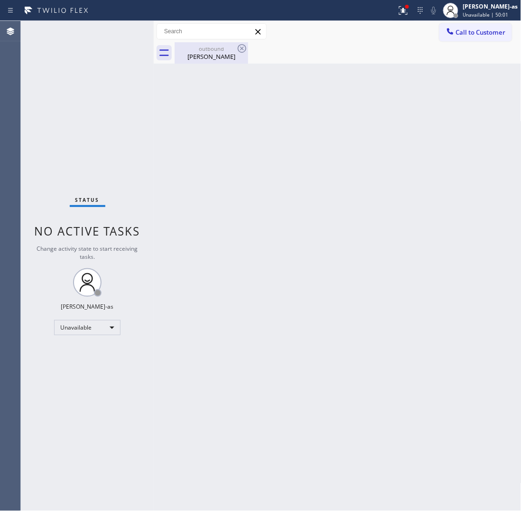
drag, startPoint x: 198, startPoint y: 46, endPoint x: 207, endPoint y: 51, distance: 10.6
click at [198, 47] on div "outbound" at bounding box center [212, 48] width 72 height 7
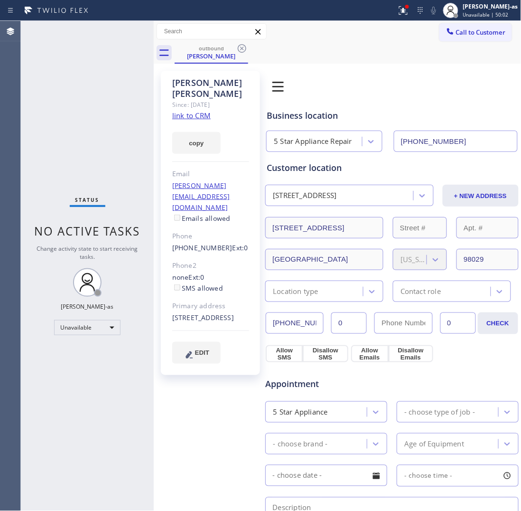
click at [186, 111] on link "link to CRM" at bounding box center [191, 115] width 38 height 9
click at [468, 30] on span "Call to Customer" at bounding box center [481, 32] width 50 height 9
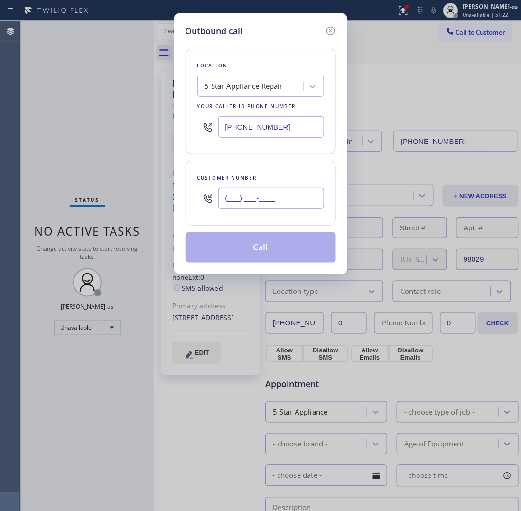
click at [281, 203] on input "(___) ___-____" at bounding box center [271, 197] width 106 height 21
paste input "562) 519-0534"
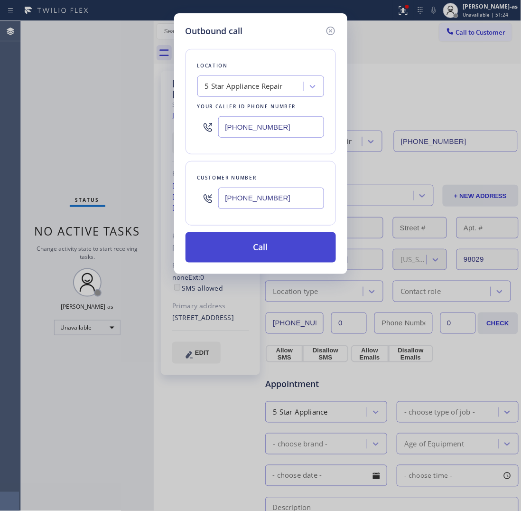
click at [270, 254] on button "Call" at bounding box center [261, 247] width 150 height 30
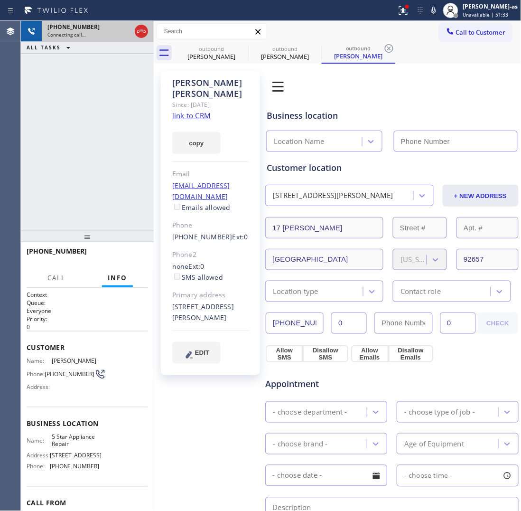
drag, startPoint x: 143, startPoint y: 27, endPoint x: 145, endPoint y: 37, distance: 10.1
click at [143, 27] on icon at bounding box center [141, 31] width 11 height 11
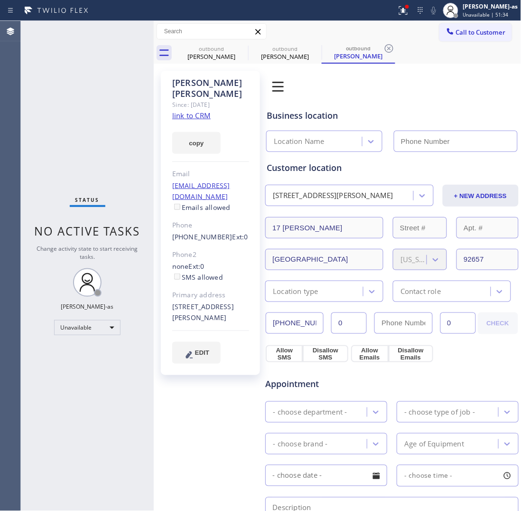
click at [103, 141] on div "Status No active tasks Change activity state to start receiving tasks. [PERSON_…" at bounding box center [87, 266] width 133 height 490
click at [89, 327] on div "Unavailable" at bounding box center [87, 327] width 66 height 15
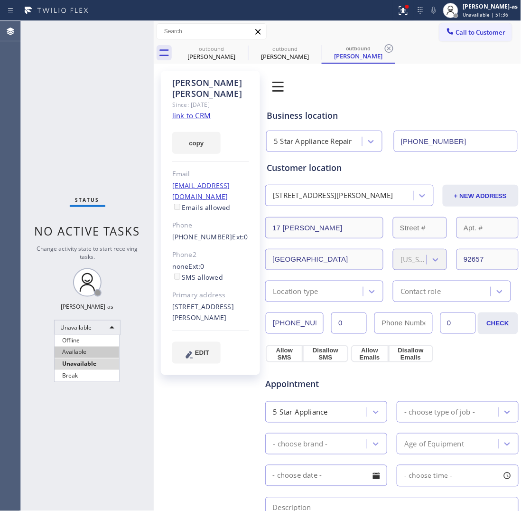
click at [84, 352] on li "Available" at bounding box center [87, 351] width 65 height 11
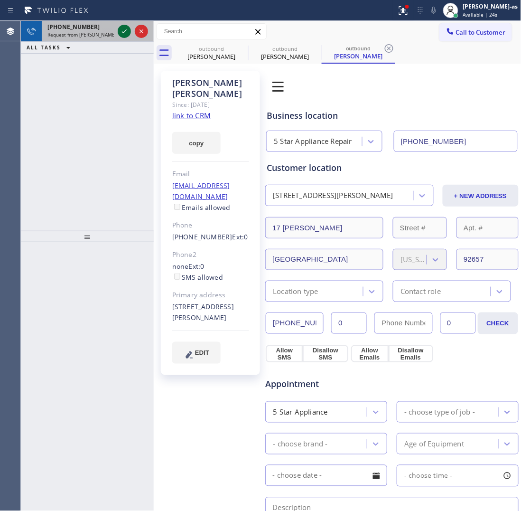
click at [122, 32] on icon at bounding box center [124, 31] width 5 height 4
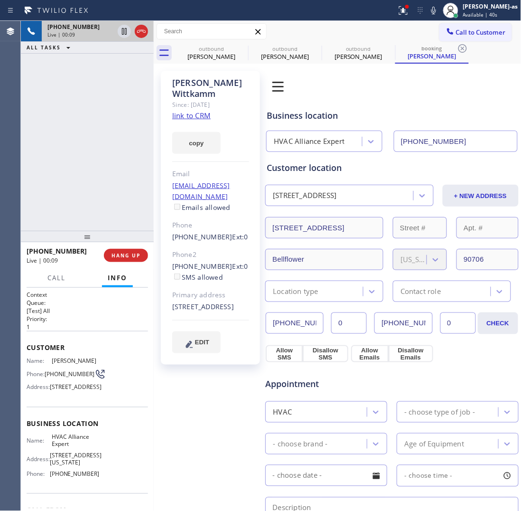
click at [114, 165] on div "[PHONE_NUMBER] Live | 00:09 ALL TASKS ALL TASKS ACTIVE TASKS TASKS IN WRAP UP" at bounding box center [87, 126] width 133 height 210
click at [66, 121] on div "[PHONE_NUMBER] Live | 02:10 ALL TASKS ALL TASKS ACTIVE TASKS TASKS IN WRAP UP" at bounding box center [87, 126] width 133 height 210
drag, startPoint x: 203, startPoint y: 38, endPoint x: 226, endPoint y: 41, distance: 23.4
click at [204, 39] on div at bounding box center [212, 31] width 110 height 17
click at [226, 48] on div "outbound" at bounding box center [212, 48] width 72 height 7
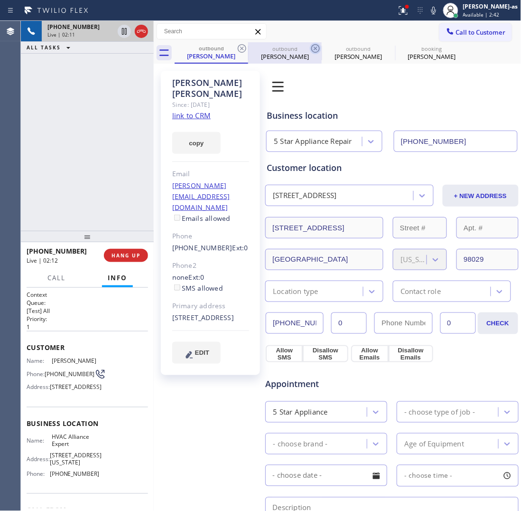
click at [242, 48] on icon at bounding box center [242, 48] width 9 height 9
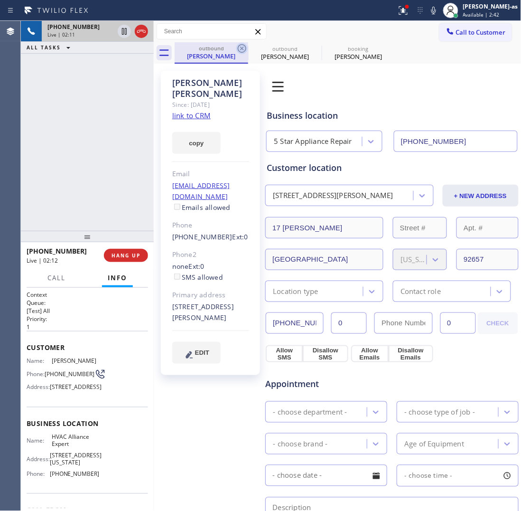
click at [242, 48] on icon at bounding box center [242, 48] width 9 height 9
click at [122, 147] on div "[PHONE_NUMBER] Live | 02:11 ALL TASKS ALL TASKS ACTIVE TASKS TASKS IN WRAP UP" at bounding box center [87, 126] width 133 height 210
click at [205, 53] on div "[PERSON_NAME]" at bounding box center [212, 56] width 72 height 9
click at [242, 46] on icon at bounding box center [241, 48] width 11 height 11
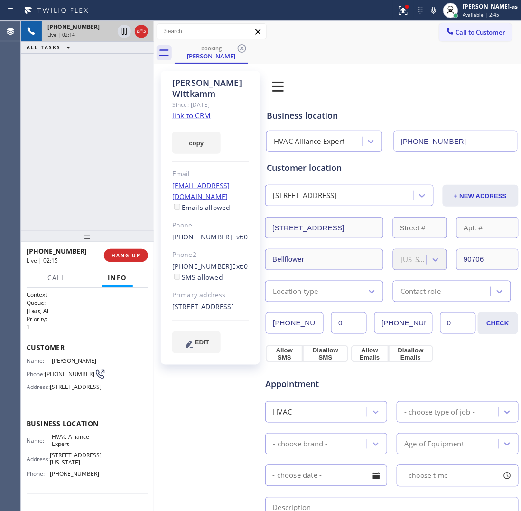
click at [110, 138] on div "[PHONE_NUMBER] Live | 02:14 ALL TASKS ALL TASKS ACTIVE TASKS TASKS IN WRAP UP" at bounding box center [87, 126] width 133 height 210
click at [110, 136] on div "[PHONE_NUMBER] Live | 02:16 ALL TASKS ALL TASKS ACTIVE TASKS TASKS IN WRAP UP" at bounding box center [87, 126] width 133 height 210
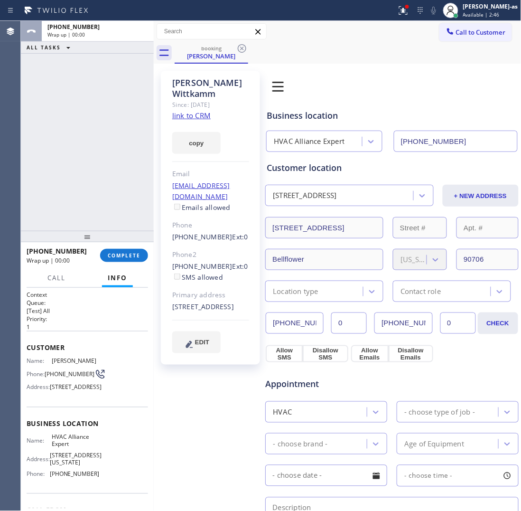
click at [98, 147] on div "ALL TASKS ALL TASKS ACTIVE TASKS TASKS IN WRAP UP [PHONE_NUMBER] Wrap up | 00:00" at bounding box center [87, 126] width 133 height 210
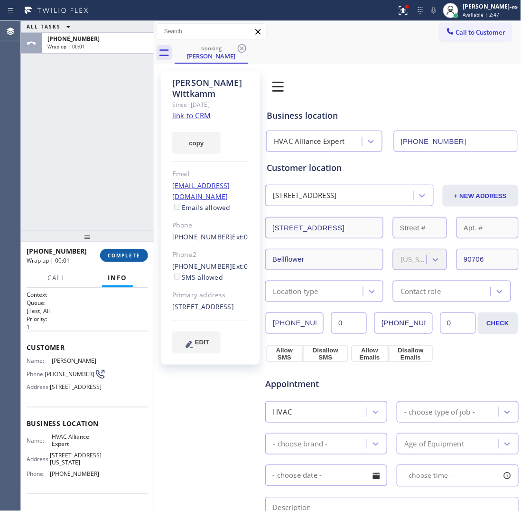
click at [123, 250] on button "COMPLETE" at bounding box center [124, 255] width 48 height 13
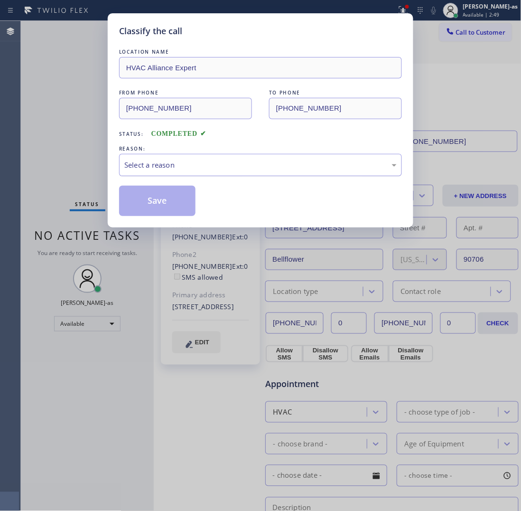
drag, startPoint x: 149, startPoint y: 163, endPoint x: 171, endPoint y: 171, distance: 23.9
click at [149, 163] on div "Select a reason" at bounding box center [260, 164] width 272 height 11
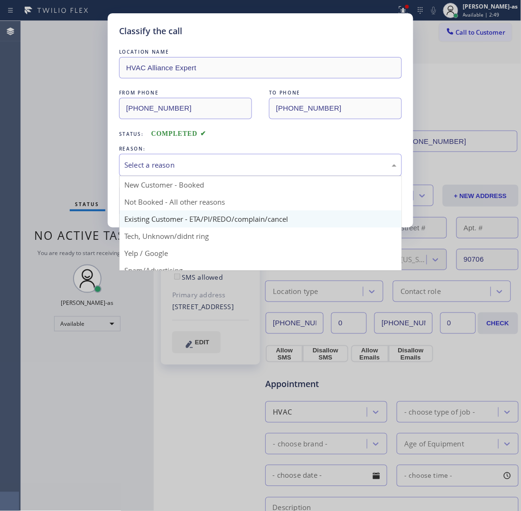
drag, startPoint x: 231, startPoint y: 218, endPoint x: 224, endPoint y: 216, distance: 6.6
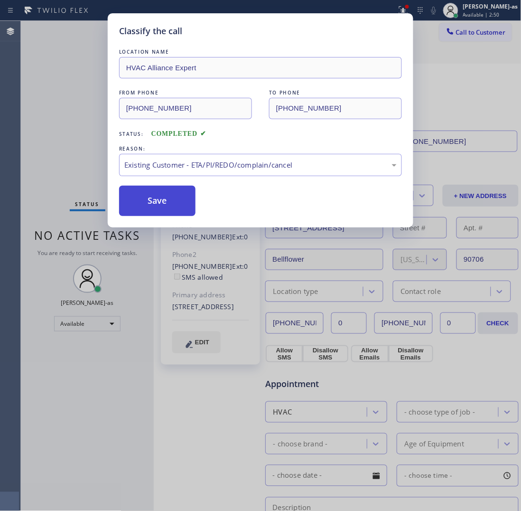
click at [172, 208] on button "Save" at bounding box center [157, 201] width 76 height 30
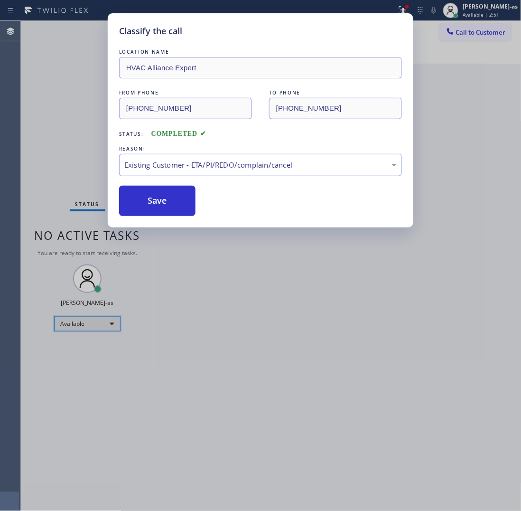
click at [86, 326] on div "Available" at bounding box center [87, 323] width 66 height 15
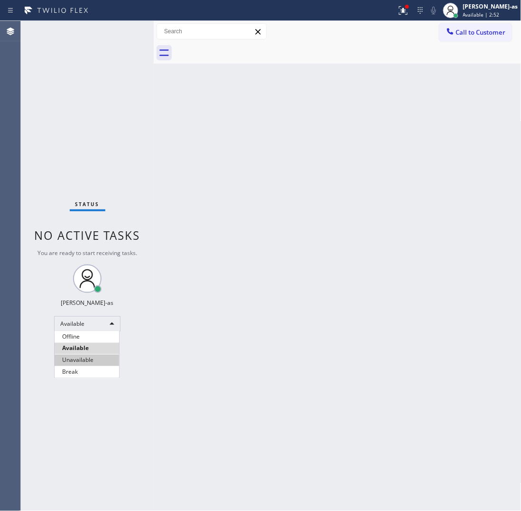
click at [93, 357] on li "Unavailable" at bounding box center [87, 359] width 65 height 11
click at [251, 362] on div "Back to Dashboard Change Sender ID Customers Technicians Select a contact Outbo…" at bounding box center [338, 266] width 368 height 490
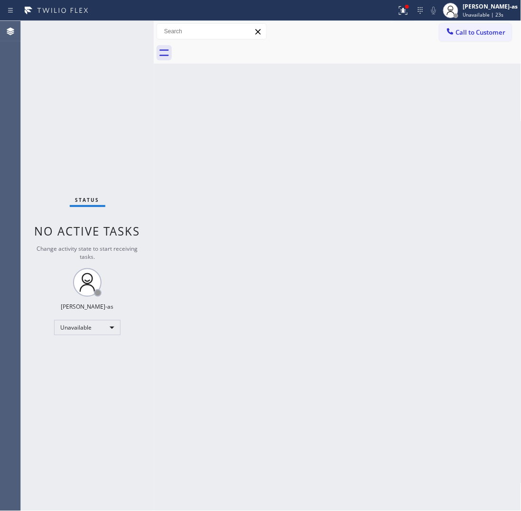
click at [469, 33] on span "Call to Customer" at bounding box center [481, 32] width 50 height 9
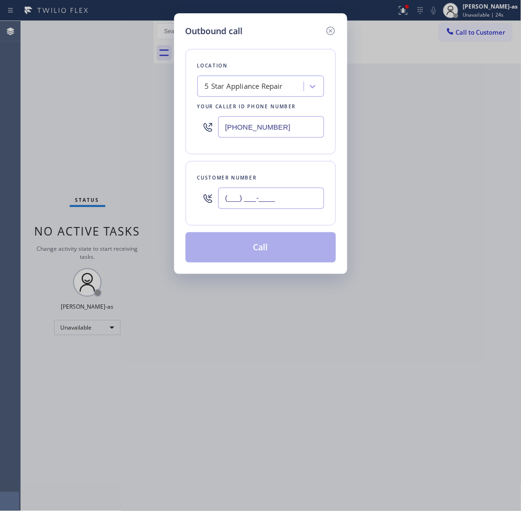
click at [290, 197] on input "(___) ___-____" at bounding box center [271, 197] width 106 height 21
paste input "562) 519-0534"
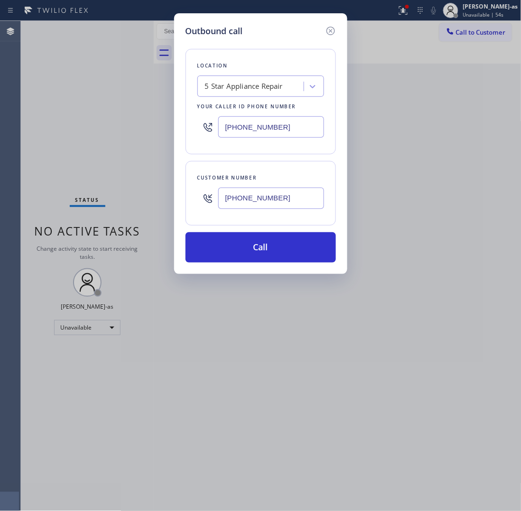
click at [301, 200] on input "[PHONE_NUMBER]" at bounding box center [271, 197] width 106 height 21
paste input "310) 709-4180"
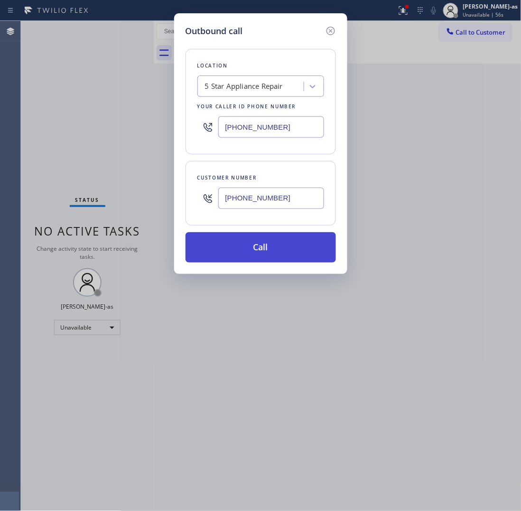
click at [265, 250] on button "Call" at bounding box center [261, 247] width 150 height 30
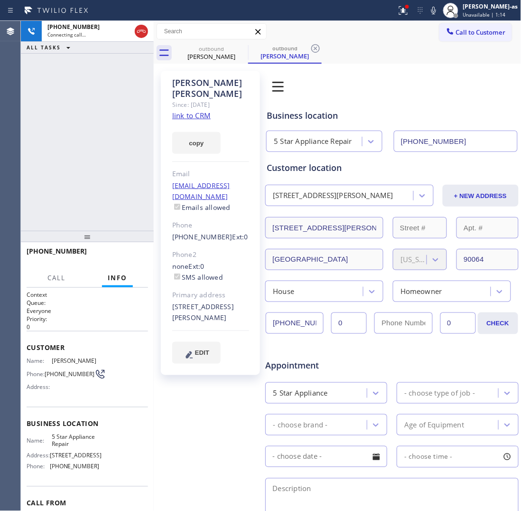
click at [190, 111] on link "link to CRM" at bounding box center [191, 115] width 38 height 9
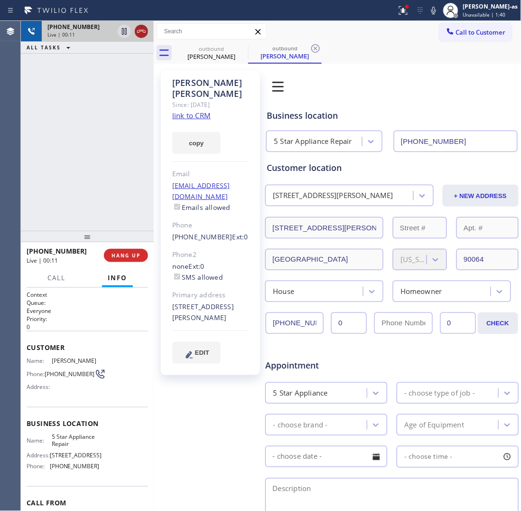
click at [140, 32] on icon at bounding box center [141, 31] width 11 height 11
click at [100, 196] on div "[PHONE_NUMBER] Live | 00:11 ALL TASKS ALL TASKS ACTIVE TASKS TASKS IN WRAP UP" at bounding box center [87, 126] width 133 height 210
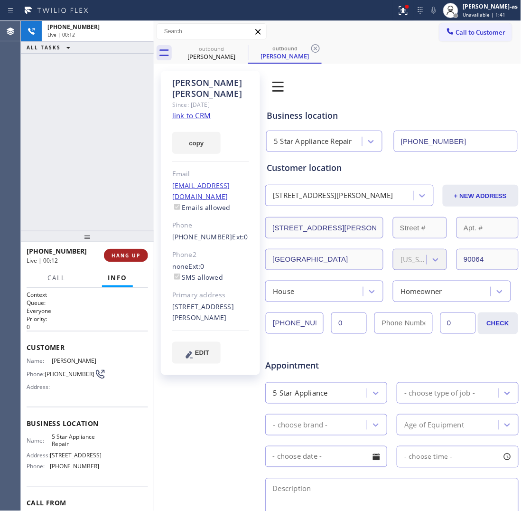
click at [122, 255] on span "HANG UP" at bounding box center [126, 255] width 29 height 7
click at [136, 269] on div "Call Info" at bounding box center [87, 278] width 121 height 19
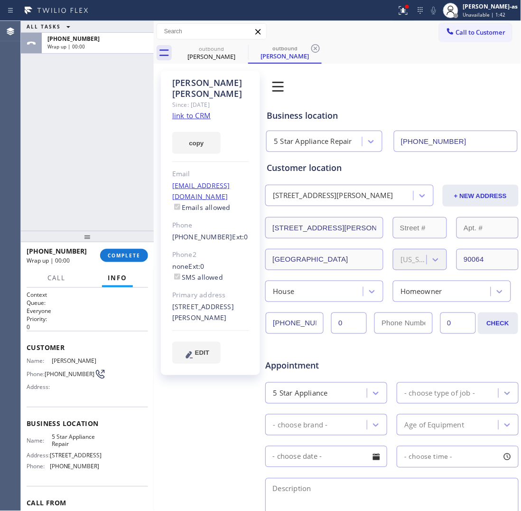
drag, startPoint x: 70, startPoint y: 143, endPoint x: 76, endPoint y: 143, distance: 6.2
click at [71, 143] on div "ALL TASKS ALL TASKS ACTIVE TASKS TASKS IN WRAP UP [PHONE_NUMBER] Wrap up | 00:00" at bounding box center [87, 126] width 133 height 210
click at [127, 192] on div "ALL TASKS ALL TASKS ACTIVE TASKS TASKS IN WRAP UP [PHONE_NUMBER] Wrap up | 00:01" at bounding box center [87, 126] width 133 height 210
click at [126, 260] on button "COMPLETE" at bounding box center [124, 255] width 48 height 13
click at [63, 188] on div "ALL TASKS ALL TASKS ACTIVE TASKS TASKS IN WRAP UP [PHONE_NUMBER] Wrap up | 00:02" at bounding box center [87, 126] width 133 height 210
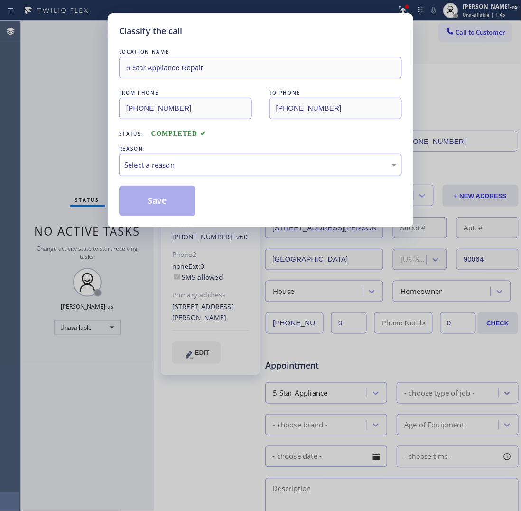
click at [195, 161] on div "Select a reason" at bounding box center [260, 164] width 272 height 11
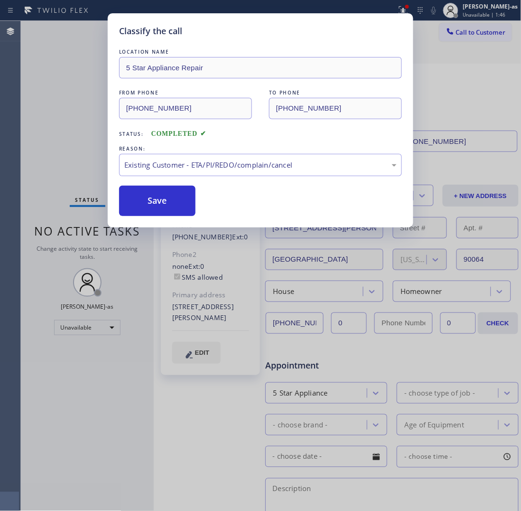
drag, startPoint x: 164, startPoint y: 203, endPoint x: 156, endPoint y: 12, distance: 190.9
click at [164, 200] on button "Save" at bounding box center [157, 201] width 76 height 30
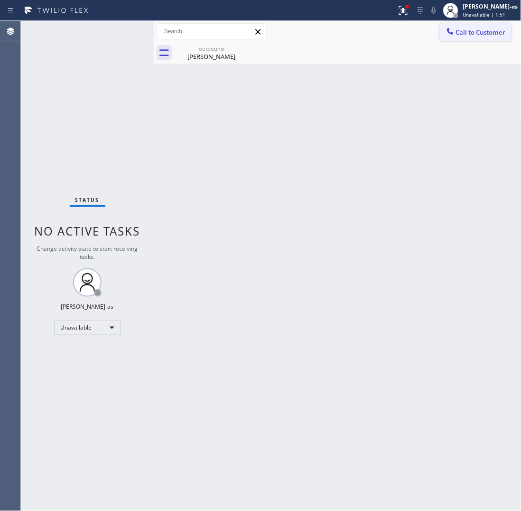
click at [474, 28] on span "Call to Customer" at bounding box center [481, 32] width 50 height 9
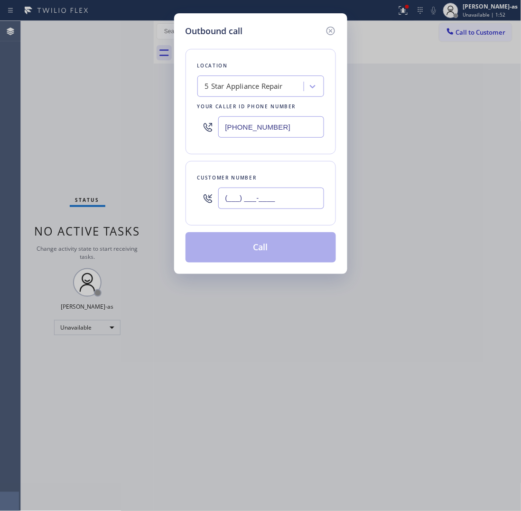
click at [267, 191] on input "(___) ___-____" at bounding box center [271, 197] width 106 height 21
paste input "909) 239-4442"
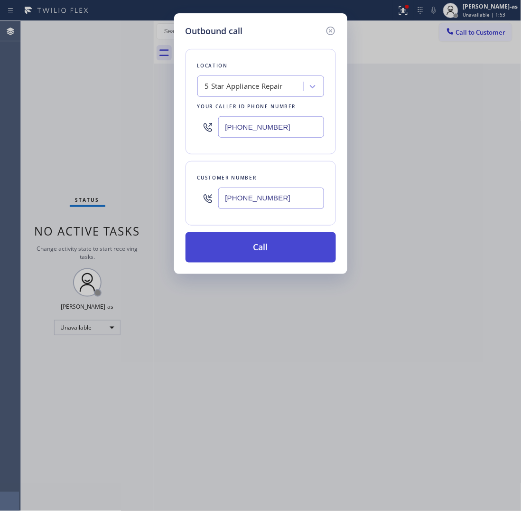
click at [264, 247] on button "Call" at bounding box center [261, 247] width 150 height 30
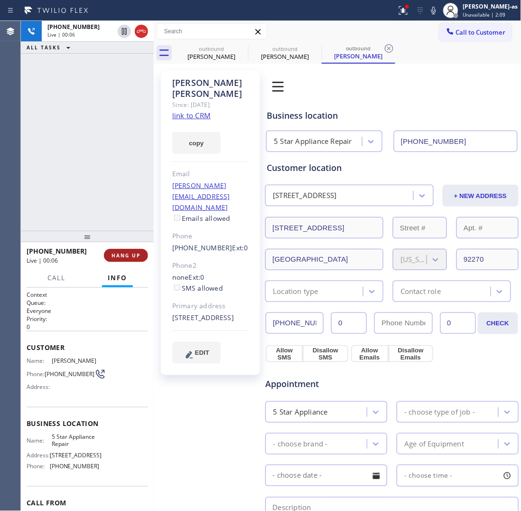
click at [136, 256] on span "HANG UP" at bounding box center [126, 255] width 29 height 7
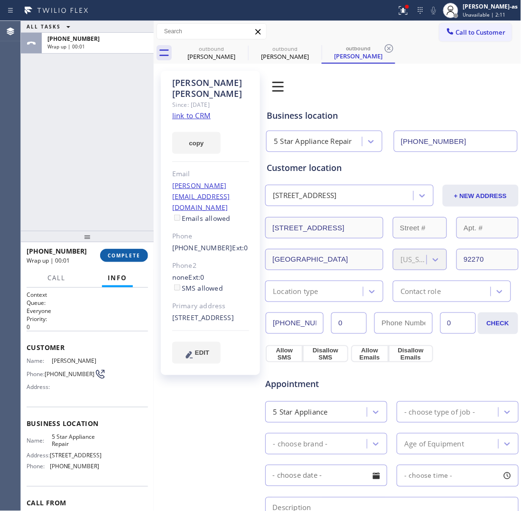
click at [135, 259] on span "COMPLETE" at bounding box center [124, 255] width 33 height 7
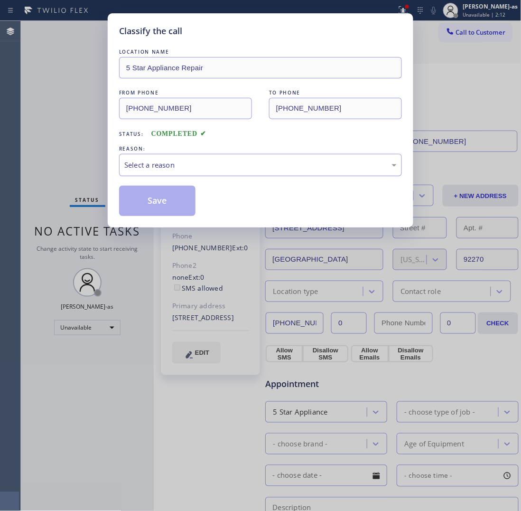
click at [218, 176] on div "Select a reason" at bounding box center [260, 165] width 283 height 22
click at [139, 204] on button "Save" at bounding box center [157, 201] width 76 height 30
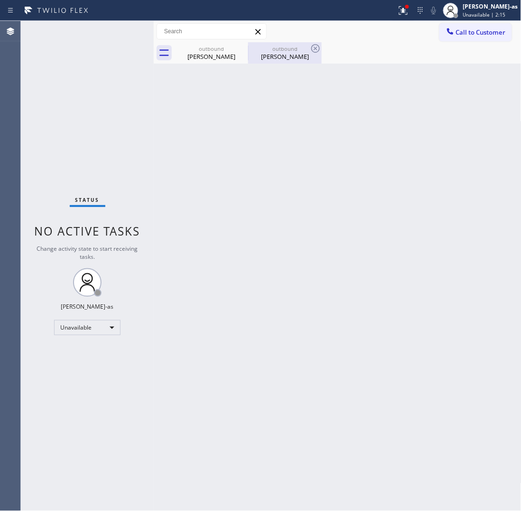
click at [284, 55] on div "[PERSON_NAME]" at bounding box center [285, 56] width 72 height 9
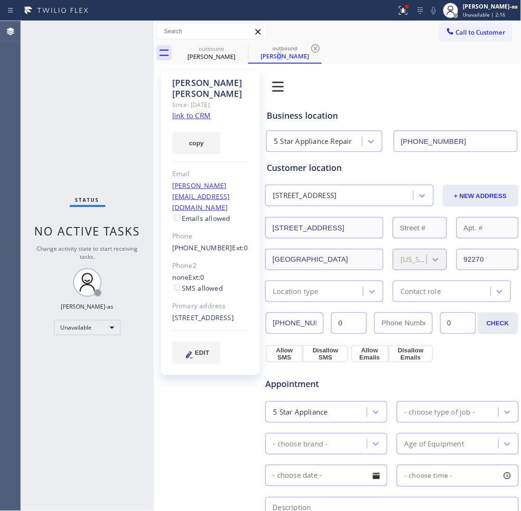
click at [197, 111] on link "link to CRM" at bounding box center [191, 115] width 38 height 9
click at [459, 32] on span "Call to Customer" at bounding box center [481, 32] width 50 height 9
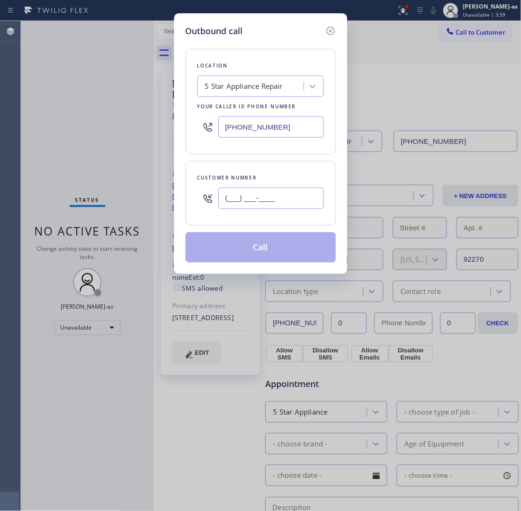
click at [276, 200] on input "(___) ___-____" at bounding box center [271, 197] width 106 height 21
paste input "510) 393-6352"
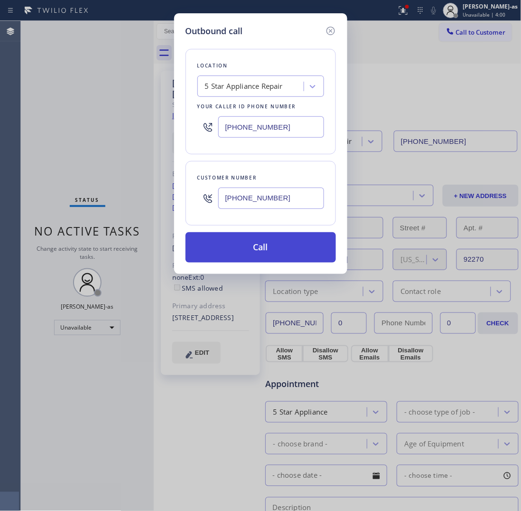
click at [275, 248] on button "Call" at bounding box center [261, 247] width 150 height 30
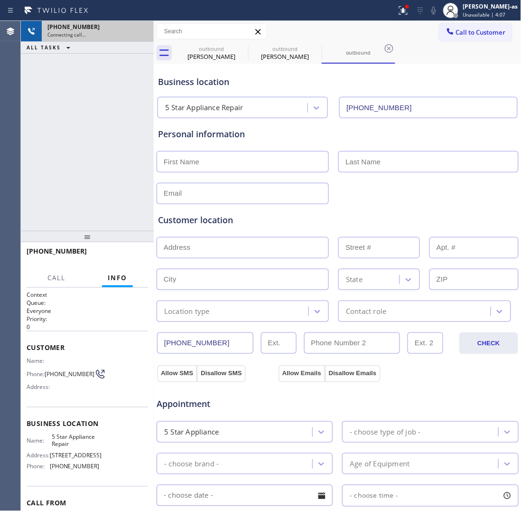
click at [128, 33] on div "Connecting call…" at bounding box center [97, 34] width 101 height 7
click at [145, 29] on icon at bounding box center [141, 31] width 11 height 11
click at [233, 50] on div "outbound" at bounding box center [212, 48] width 72 height 7
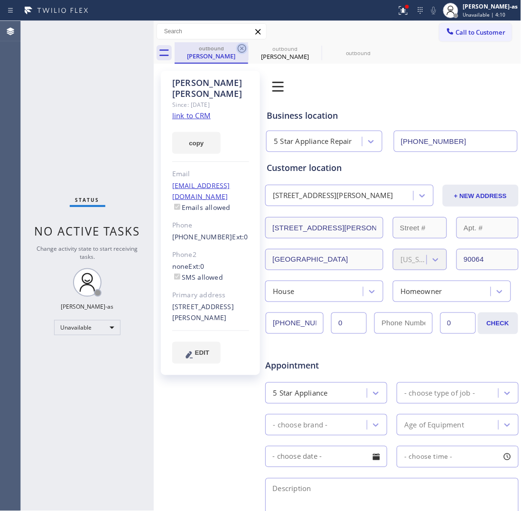
click at [240, 47] on icon at bounding box center [241, 48] width 11 height 11
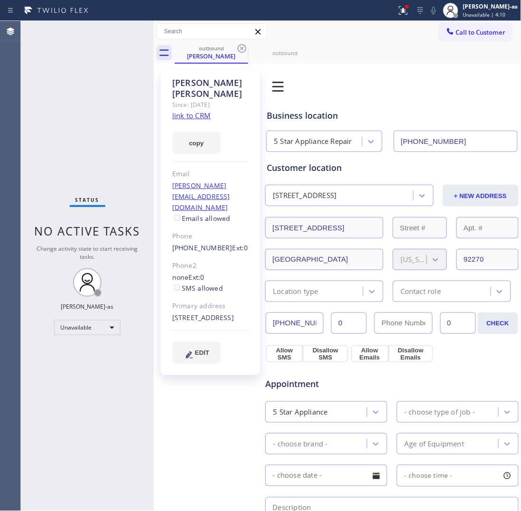
click at [240, 47] on icon at bounding box center [241, 48] width 11 height 11
click at [0, 0] on icon at bounding box center [0, 0] width 0 height 0
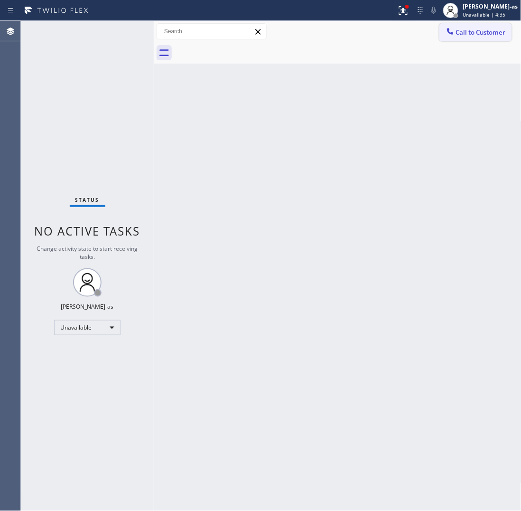
click at [480, 29] on span "Call to Customer" at bounding box center [481, 32] width 50 height 9
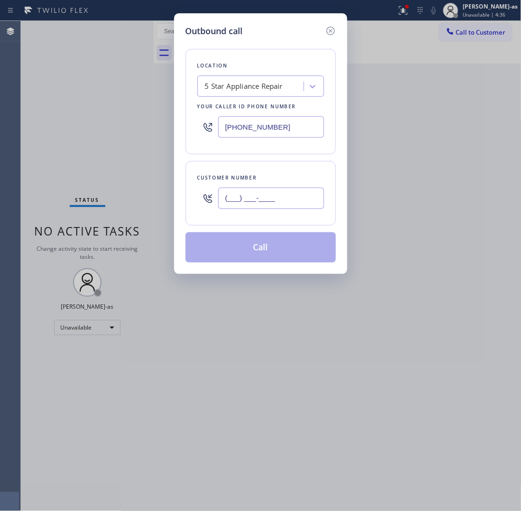
click at [257, 195] on input "(___) ___-____" at bounding box center [271, 197] width 106 height 21
paste input "818) 331-8813"
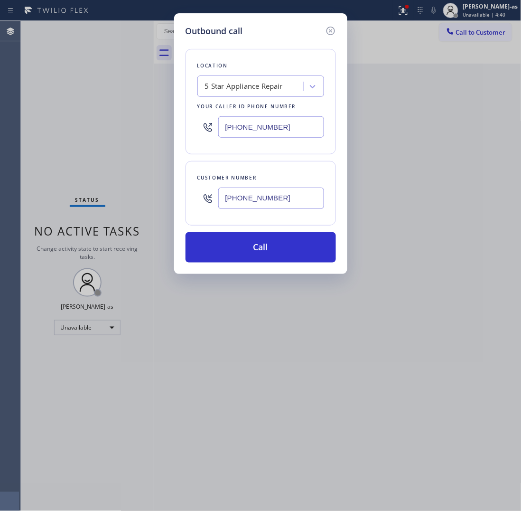
click at [281, 125] on input "[PHONE_NUMBER]" at bounding box center [271, 126] width 106 height 21
paste input "999-4417"
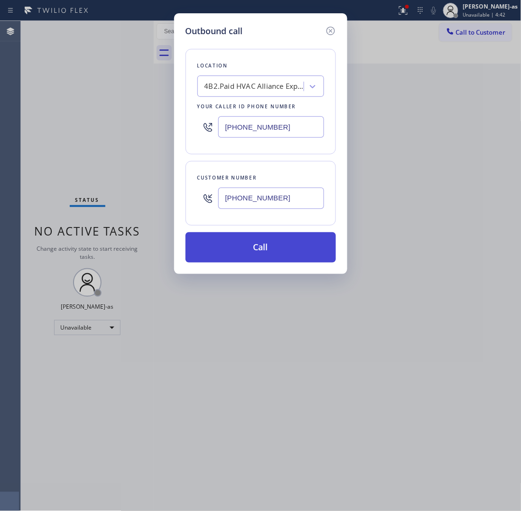
click at [245, 250] on button "Call" at bounding box center [261, 247] width 150 height 30
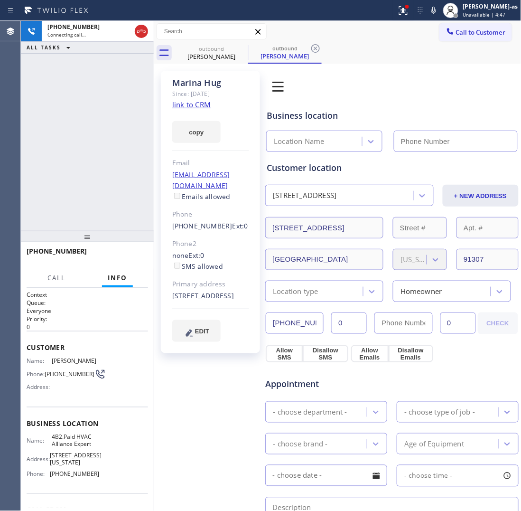
click at [208, 105] on link "link to CRM" at bounding box center [191, 104] width 38 height 9
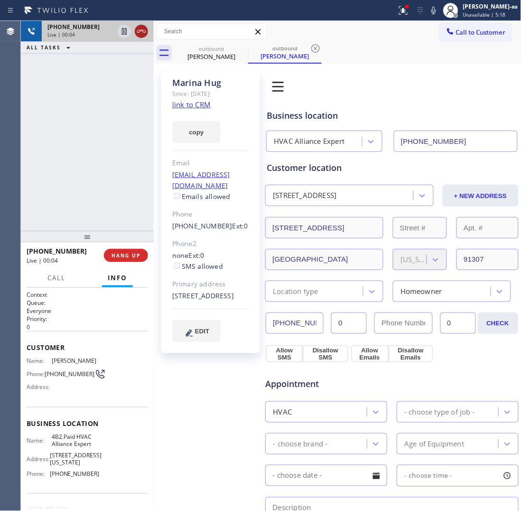
click at [137, 30] on icon at bounding box center [141, 31] width 11 height 11
click at [227, 51] on div "outbound" at bounding box center [212, 48] width 72 height 7
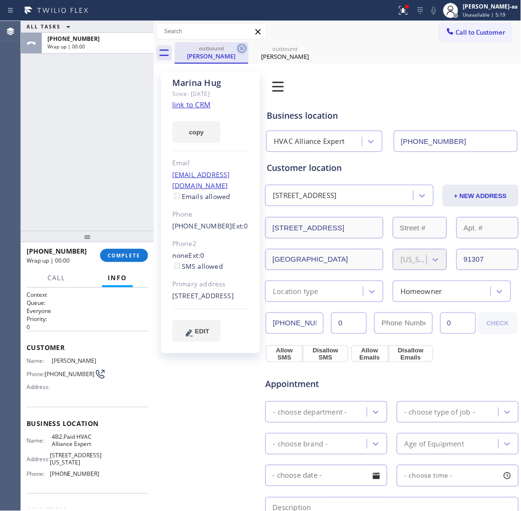
click at [240, 47] on icon at bounding box center [241, 48] width 11 height 11
click at [0, 0] on icon at bounding box center [0, 0] width 0 height 0
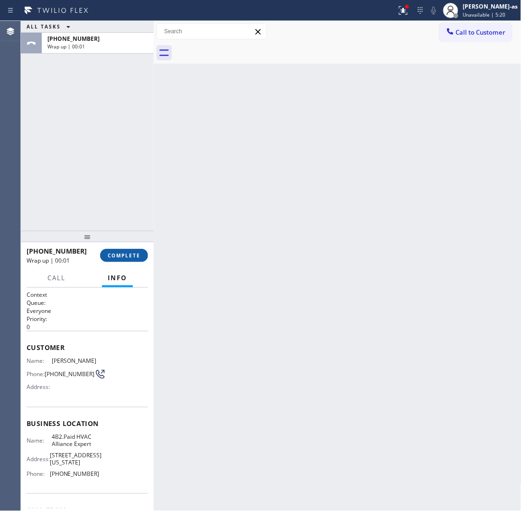
click at [105, 209] on div "ALL TASKS ALL TASKS ACTIVE TASKS TASKS IN WRAP UP [PHONE_NUMBER] Wrap up | 00:01" at bounding box center [87, 126] width 133 height 210
click at [129, 257] on span "COMPLETE" at bounding box center [124, 255] width 33 height 7
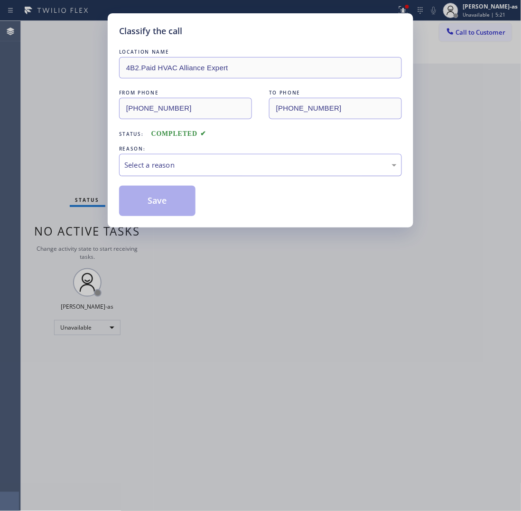
click at [191, 169] on div "Select a reason" at bounding box center [260, 164] width 272 height 11
drag, startPoint x: 166, startPoint y: 201, endPoint x: 309, endPoint y: 143, distance: 154.4
click at [169, 200] on button "Save" at bounding box center [157, 201] width 76 height 30
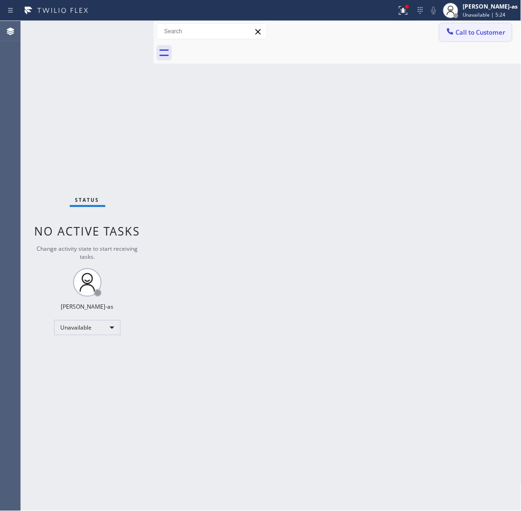
click at [484, 31] on span "Call to Customer" at bounding box center [481, 32] width 50 height 9
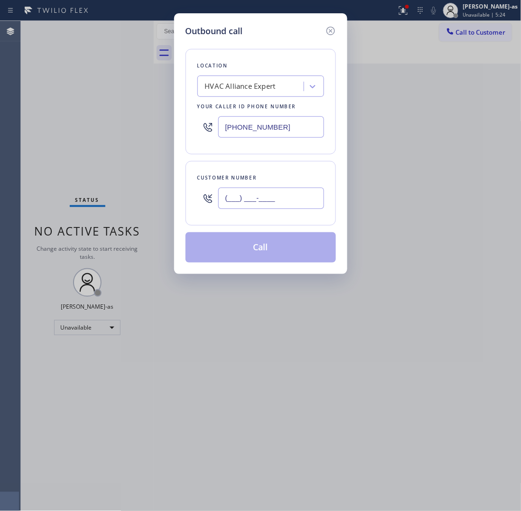
click at [306, 204] on input "(___) ___-____" at bounding box center [271, 197] width 106 height 21
paste input "303) 815-6864"
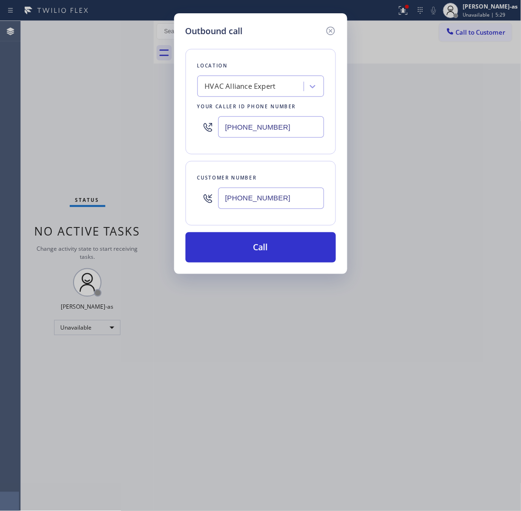
click at [279, 131] on input "[PHONE_NUMBER]" at bounding box center [271, 126] width 106 height 21
paste input "731-4952"
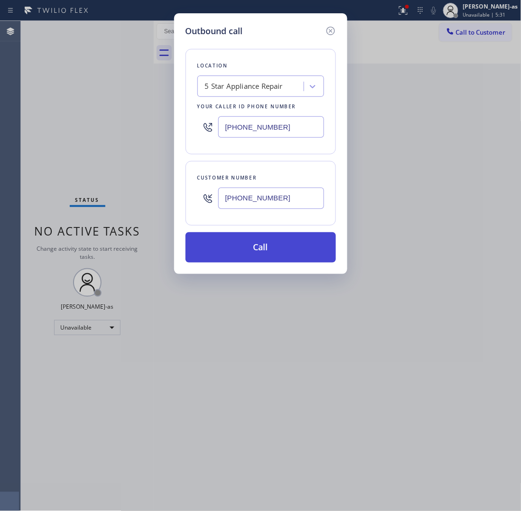
click at [249, 239] on button "Call" at bounding box center [261, 247] width 150 height 30
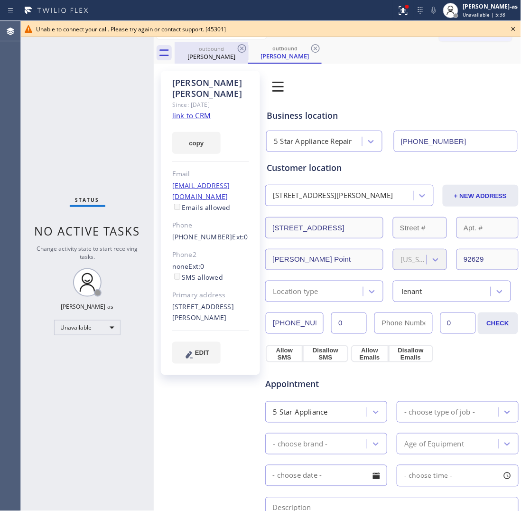
drag, startPoint x: 194, startPoint y: 57, endPoint x: 235, endPoint y: 50, distance: 42.4
click at [197, 57] on div "[PERSON_NAME]" at bounding box center [212, 56] width 72 height 9
click at [235, 50] on div "outbound" at bounding box center [212, 48] width 72 height 7
click at [240, 49] on icon at bounding box center [241, 48] width 11 height 11
click at [196, 111] on link "link to CRM" at bounding box center [191, 115] width 38 height 9
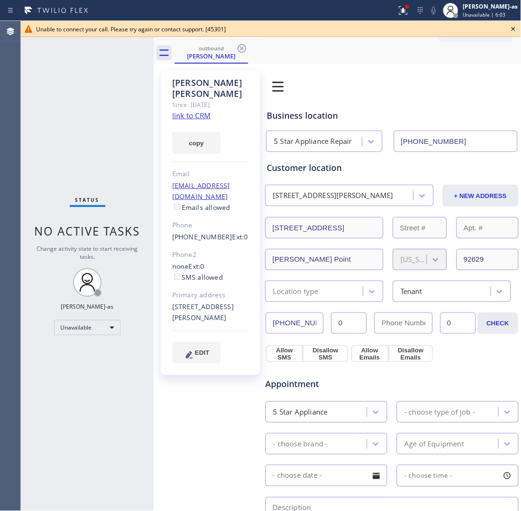
click at [513, 29] on icon at bounding box center [514, 29] width 4 height 4
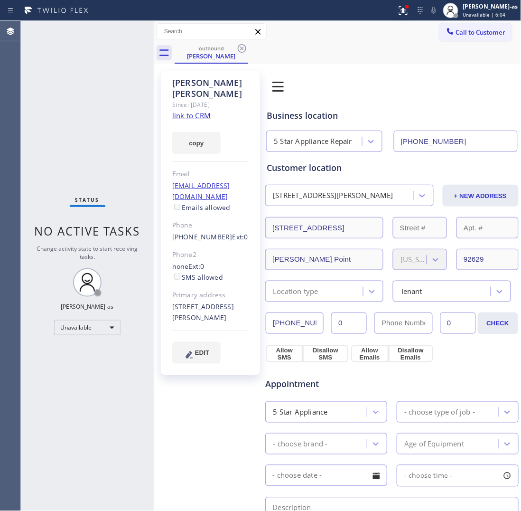
click at [478, 28] on span "Call to Customer" at bounding box center [481, 32] width 50 height 9
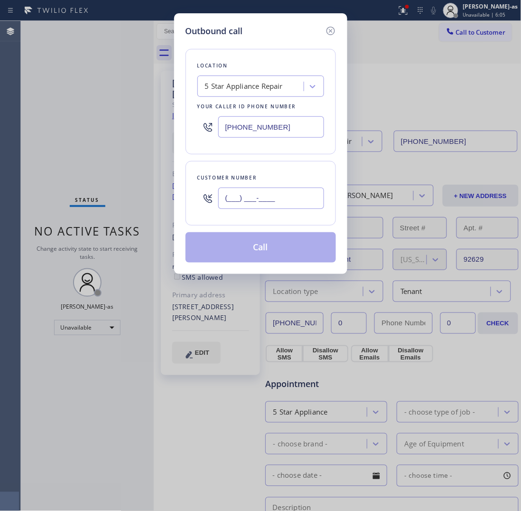
click at [260, 203] on input "(___) ___-____" at bounding box center [271, 197] width 106 height 21
paste input "303) 815-6864"
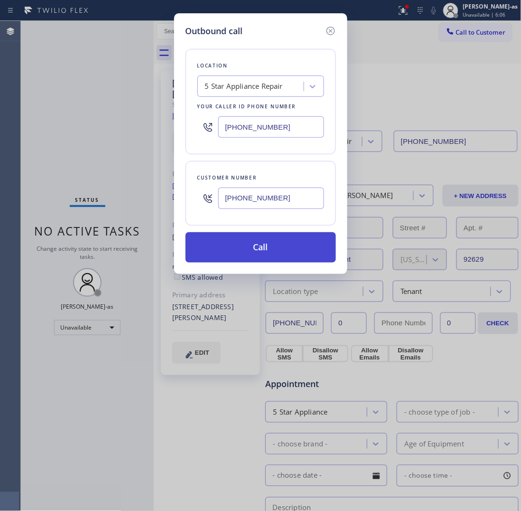
click at [261, 247] on button "Call" at bounding box center [261, 247] width 150 height 30
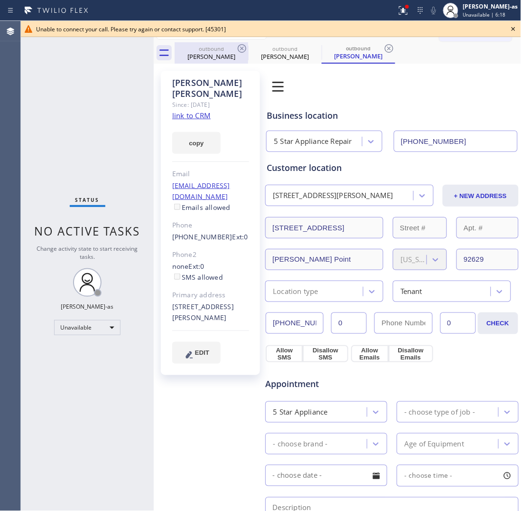
drag, startPoint x: 203, startPoint y: 48, endPoint x: 229, endPoint y: 50, distance: 26.7
click at [203, 48] on div "outbound" at bounding box center [212, 48] width 72 height 7
click at [241, 49] on icon at bounding box center [242, 48] width 9 height 9
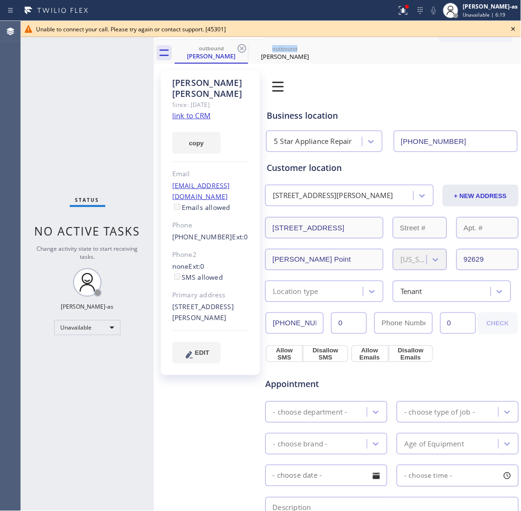
click at [241, 49] on icon at bounding box center [242, 48] width 9 height 9
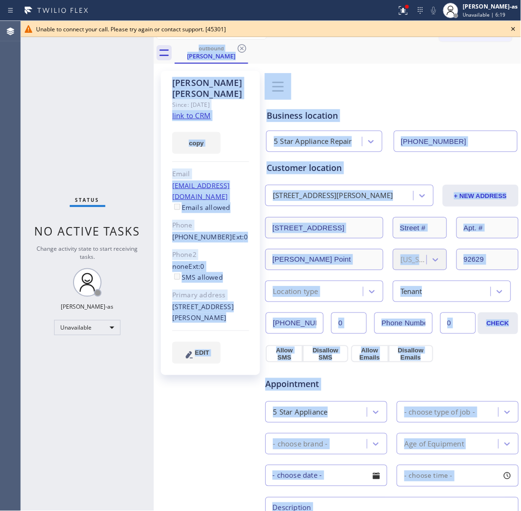
click at [241, 49] on div "outbound [PERSON_NAME]" at bounding box center [348, 52] width 347 height 21
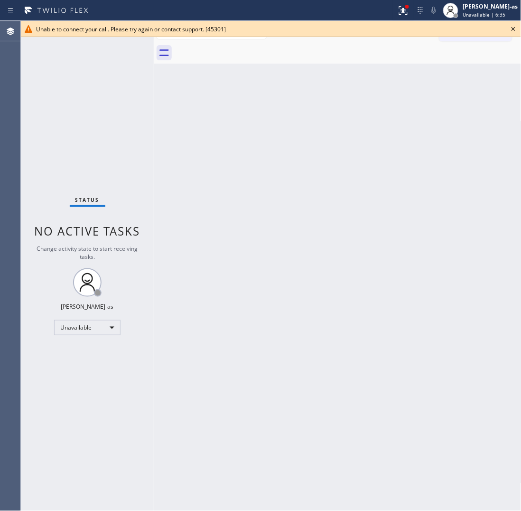
click at [518, 25] on icon at bounding box center [513, 28] width 11 height 11
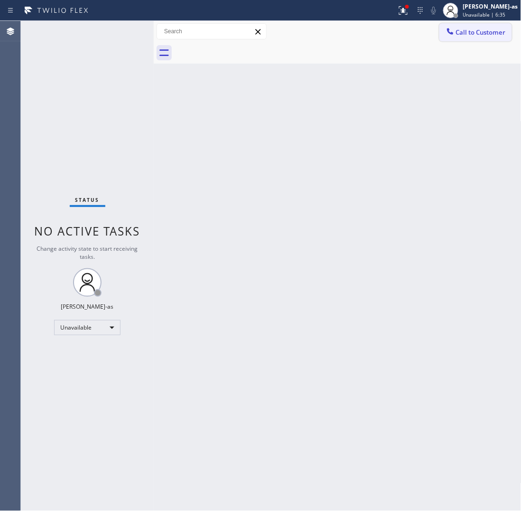
click at [494, 28] on span "Call to Customer" at bounding box center [481, 32] width 50 height 9
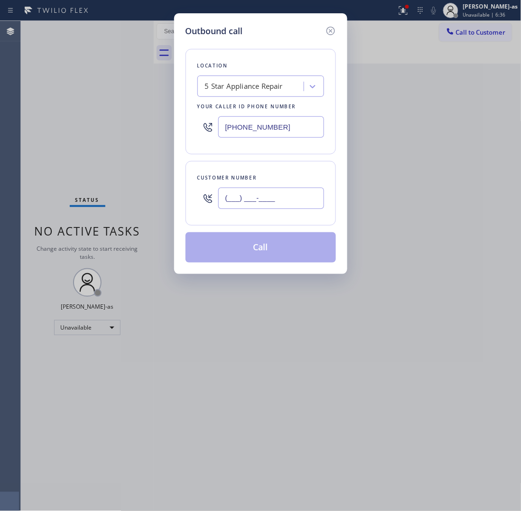
click at [261, 204] on input "(___) ___-____" at bounding box center [271, 197] width 106 height 21
paste
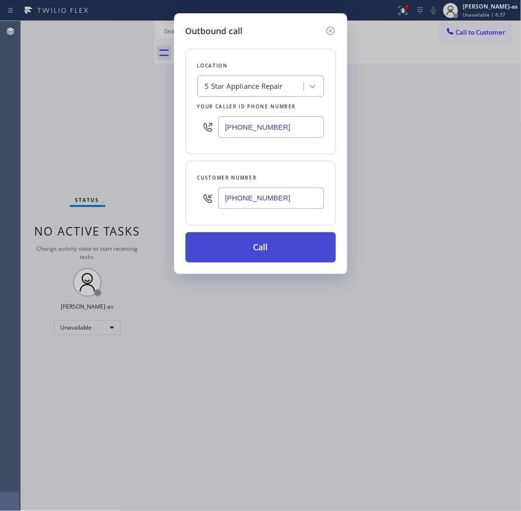
click at [266, 259] on button "Call" at bounding box center [261, 247] width 150 height 30
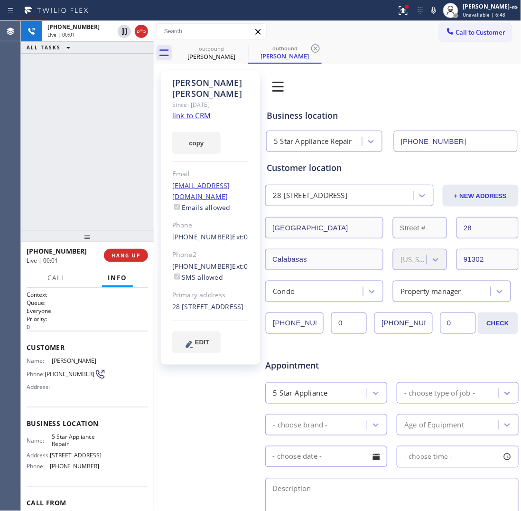
click at [204, 113] on link "link to CRM" at bounding box center [191, 115] width 38 height 9
click at [138, 36] on icon at bounding box center [141, 31] width 11 height 11
click at [135, 186] on div "[PHONE_NUMBER] Live | 01:36 ALL TASKS ALL TASKS ACTIVE TASKS TASKS IN WRAP UP" at bounding box center [87, 126] width 133 height 210
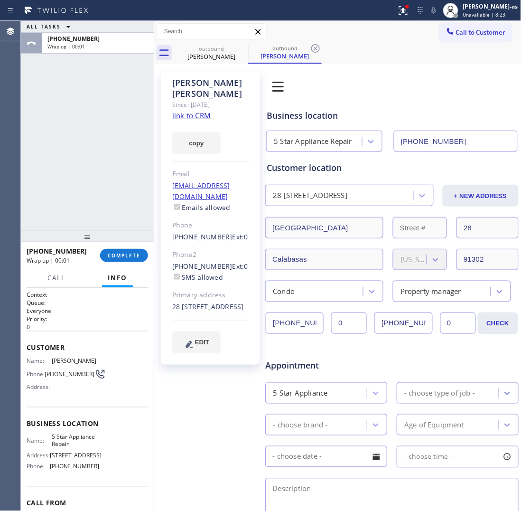
click at [122, 252] on span "COMPLETE" at bounding box center [124, 255] width 33 height 7
click at [112, 167] on div "ALL TASKS ALL TASKS ACTIVE TASKS TASKS IN WRAP UP [PHONE_NUMBER] Wrap up | 00:01" at bounding box center [87, 126] width 133 height 210
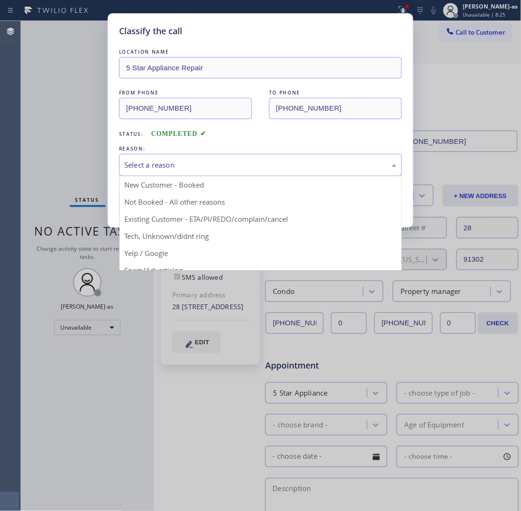
click at [214, 174] on div "Select a reason" at bounding box center [260, 165] width 283 height 22
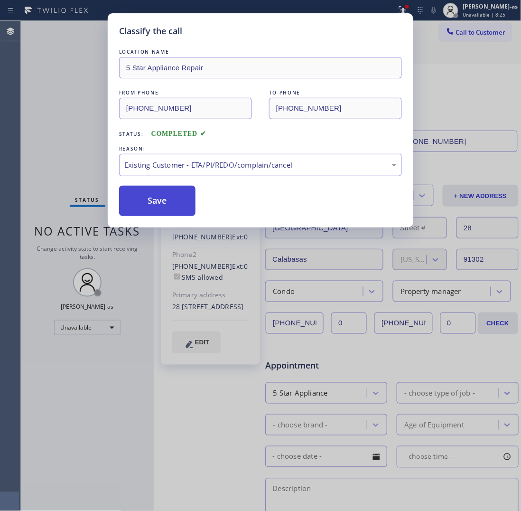
drag, startPoint x: 254, startPoint y: 222, endPoint x: 157, endPoint y: 200, distance: 99.2
click at [150, 195] on button "Save" at bounding box center [157, 201] width 76 height 30
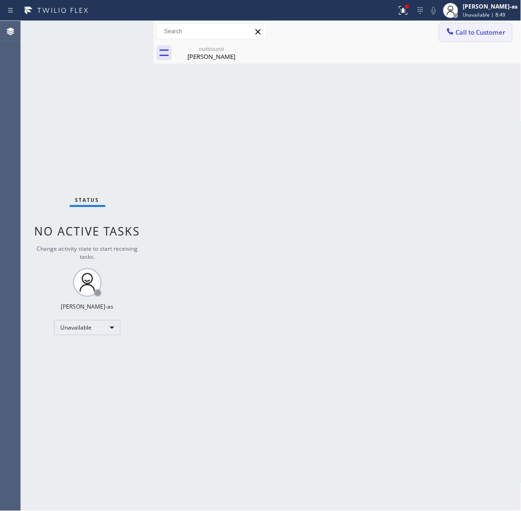
click at [470, 29] on span "Call to Customer" at bounding box center [481, 32] width 50 height 9
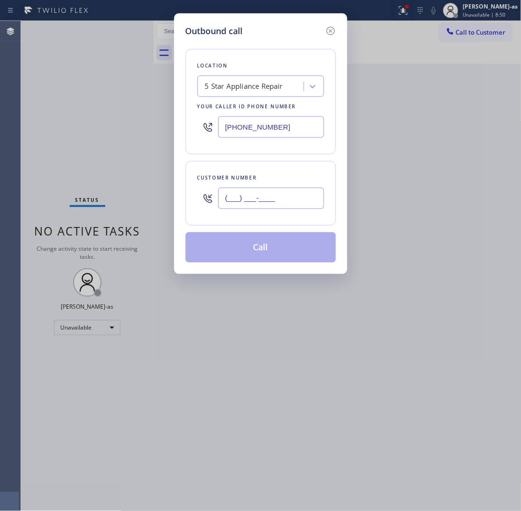
click at [292, 198] on input "(___) ___-____" at bounding box center [271, 197] width 106 height 21
paste input "818) 489-4753"
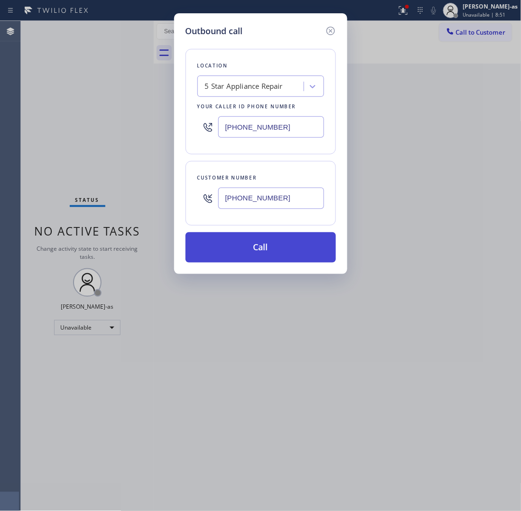
type input "(818) 489-4753"
click at [281, 256] on button "Call" at bounding box center [261, 247] width 150 height 30
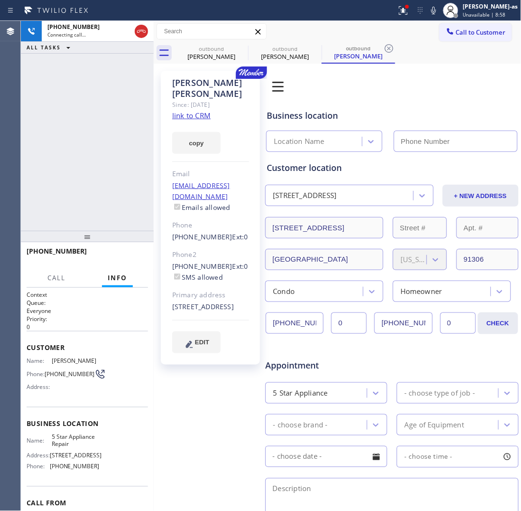
type input "[PHONE_NUMBER]"
drag, startPoint x: 90, startPoint y: 164, endPoint x: 95, endPoint y: 186, distance: 23.4
click at [91, 165] on div "+18184894753 Live | 00:01 ALL TASKS ALL TASKS ACTIVE TASKS TASKS IN WRAP UP" at bounding box center [87, 126] width 133 height 210
drag, startPoint x: 124, startPoint y: 260, endPoint x: 119, endPoint y: 214, distance: 46.4
click at [125, 260] on button "HANG UP" at bounding box center [126, 255] width 44 height 13
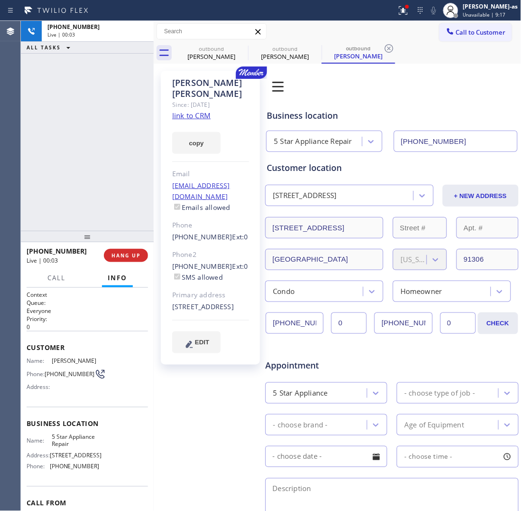
click at [119, 214] on div "+18184894753 Live | 00:03 ALL TASKS ALL TASKS ACTIVE TASKS TASKS IN WRAP UP" at bounding box center [87, 126] width 133 height 210
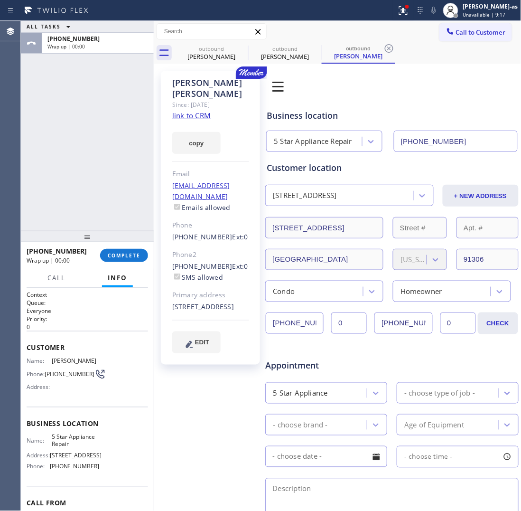
click at [128, 248] on div "+18184894753 Wrap up | 00:00 COMPLETE" at bounding box center [87, 255] width 121 height 25
click at [112, 187] on div "ALL TASKS ALL TASKS ACTIVE TASKS TASKS IN WRAP UP +18184894753 Wrap up | 00:00" at bounding box center [87, 126] width 133 height 210
click at [206, 111] on link "link to CRM" at bounding box center [191, 115] width 38 height 9
click at [83, 182] on div "ALL TASKS ALL TASKS ACTIVE TASKS TASKS IN WRAP UP +18184894753 Wrap up | 00:01" at bounding box center [87, 126] width 133 height 210
click at [133, 255] on span "COMPLETE" at bounding box center [124, 255] width 33 height 7
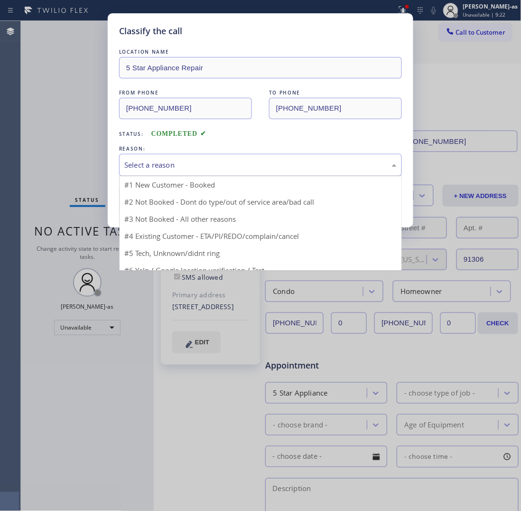
click at [177, 170] on div "Select a reason" at bounding box center [260, 164] width 272 height 11
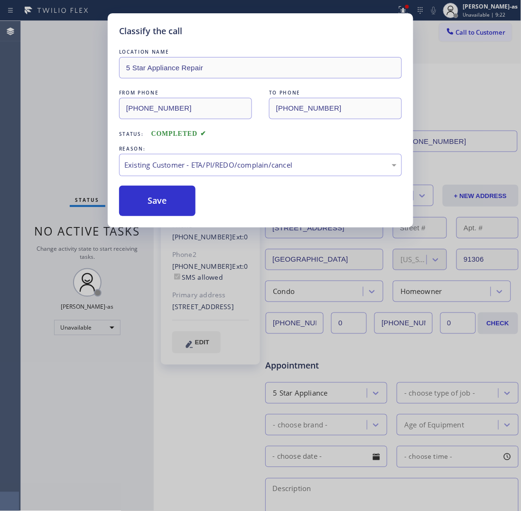
click at [162, 198] on button "Save" at bounding box center [157, 201] width 76 height 30
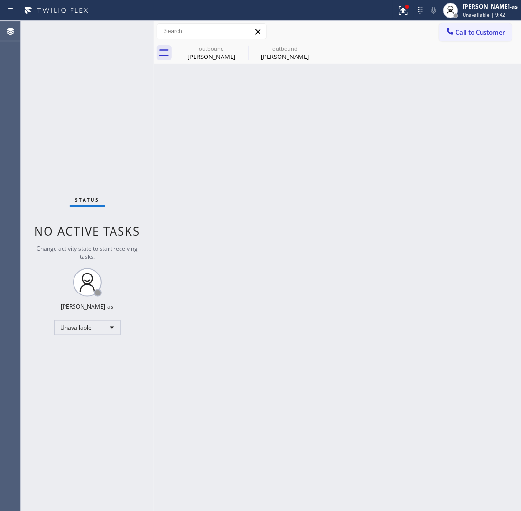
click at [513, 28] on div "Call to Customer Outbound call Location 5 Star Appliance Repair Your caller id …" at bounding box center [480, 31] width 82 height 17
click at [478, 34] on span "Call to Customer" at bounding box center [481, 32] width 50 height 9
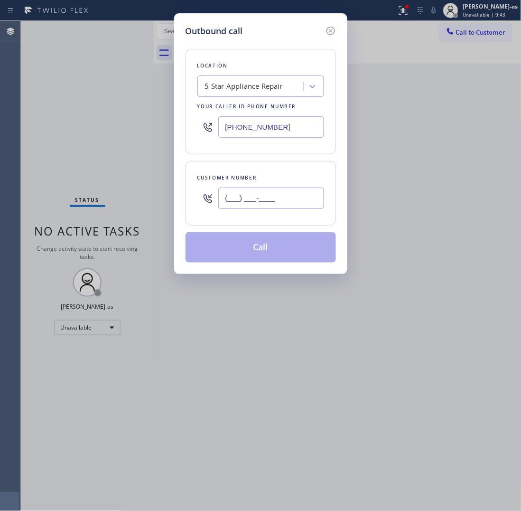
click at [292, 203] on input "(___) ___-____" at bounding box center [271, 197] width 106 height 21
paste input "510) 712-4859"
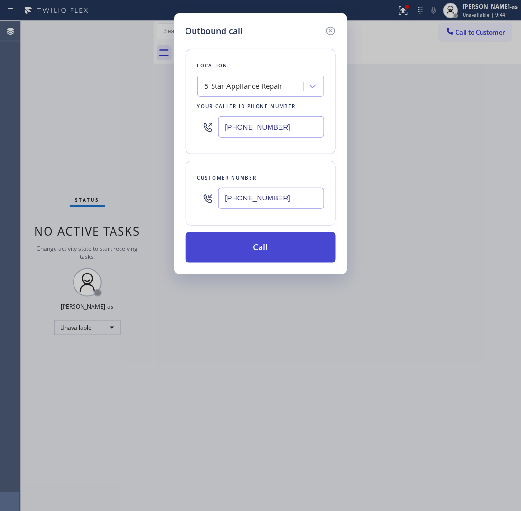
type input "(510) 712-4859"
click at [272, 247] on button "Call" at bounding box center [261, 247] width 150 height 30
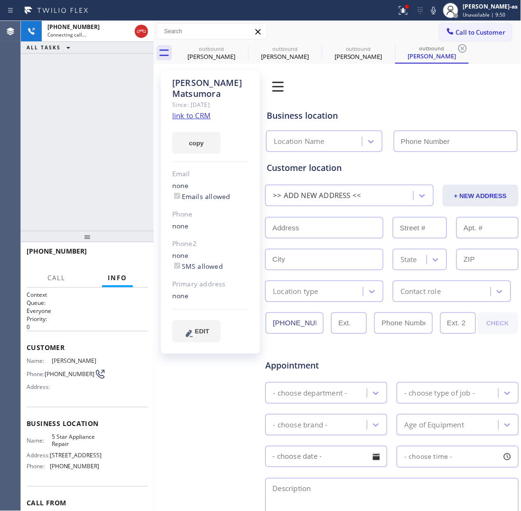
click at [190, 99] on div "Since: [DATE]" at bounding box center [210, 104] width 77 height 11
type input "[PHONE_NUMBER]"
click at [190, 111] on link "link to CRM" at bounding box center [191, 115] width 38 height 9
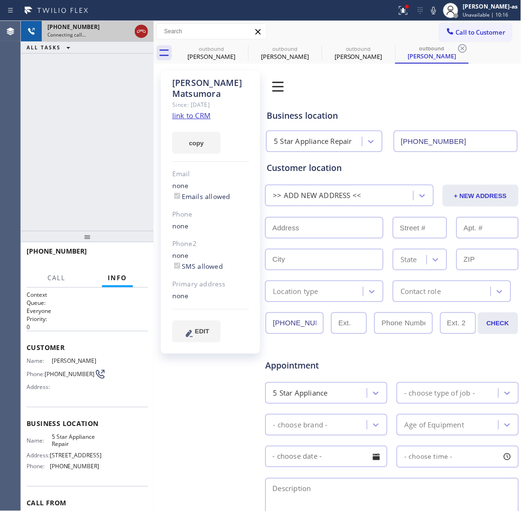
click at [146, 31] on icon at bounding box center [141, 31] width 11 height 11
click at [201, 47] on div "outbound" at bounding box center [212, 48] width 72 height 7
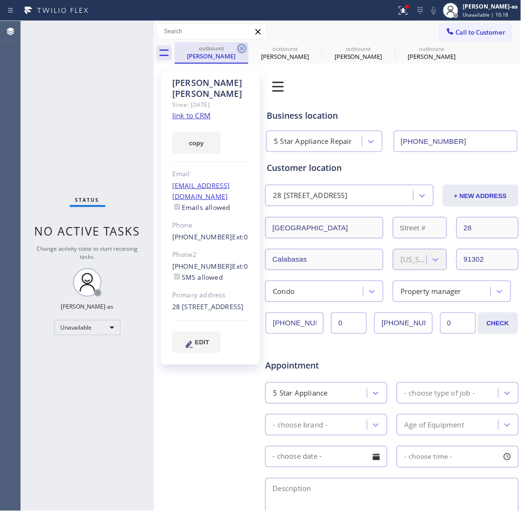
click at [245, 44] on icon at bounding box center [241, 48] width 11 height 11
click at [244, 44] on icon at bounding box center [241, 48] width 11 height 11
click at [0, 0] on icon at bounding box center [0, 0] width 0 height 0
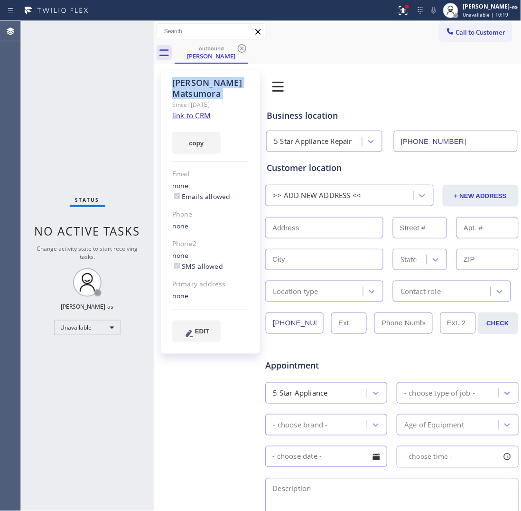
click at [244, 44] on icon at bounding box center [241, 48] width 11 height 11
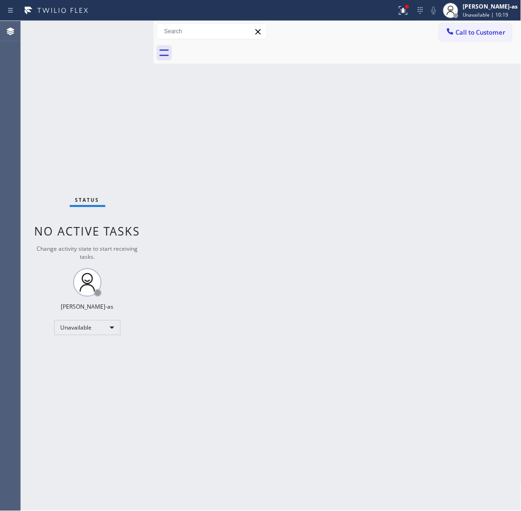
click at [244, 44] on div at bounding box center [348, 52] width 347 height 21
click at [485, 31] on span "Call to Customer" at bounding box center [481, 32] width 50 height 9
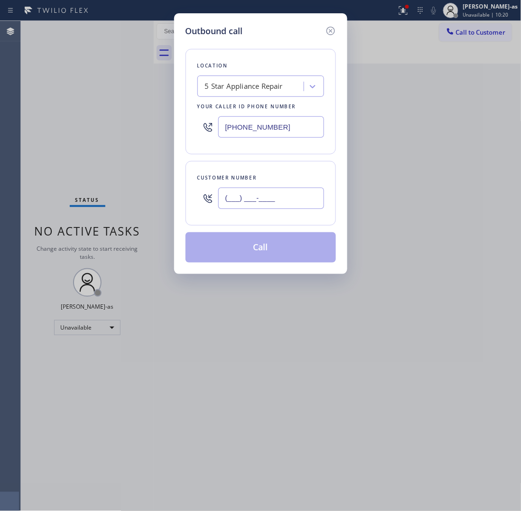
click at [256, 206] on input "(___) ___-____" at bounding box center [271, 197] width 106 height 21
paste input "206) 618-5600"
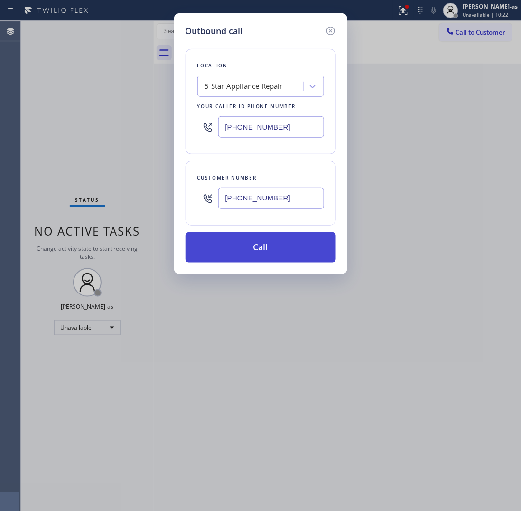
type input "(206) 618-5600"
click at [273, 254] on button "Call" at bounding box center [261, 247] width 150 height 30
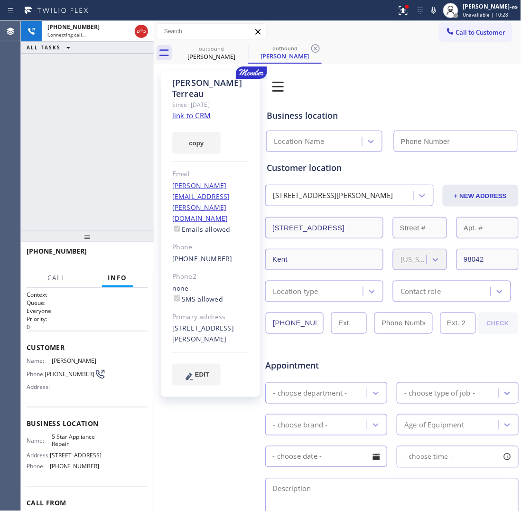
type input "[PHONE_NUMBER]"
drag, startPoint x: 133, startPoint y: 183, endPoint x: 120, endPoint y: 252, distance: 70.6
click at [131, 186] on div "+12066185600 Live | 00:07 ALL TASKS ALL TASKS ACTIVE TASKS TASKS IN WRAP UP" at bounding box center [87, 126] width 133 height 210
drag, startPoint x: 129, startPoint y: 250, endPoint x: 107, endPoint y: 221, distance: 36.3
click at [128, 250] on button "HANG UP" at bounding box center [126, 255] width 44 height 13
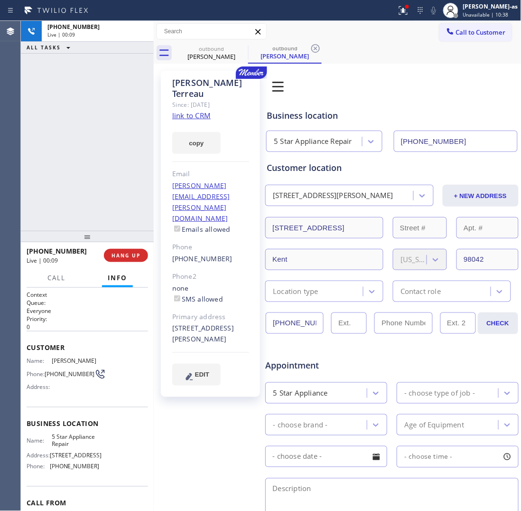
drag, startPoint x: 107, startPoint y: 221, endPoint x: 133, endPoint y: 253, distance: 41.5
click at [107, 220] on div "+12066185600 Live | 00:09 ALL TASKS ALL TASKS ACTIVE TASKS TASKS IN WRAP UP" at bounding box center [87, 126] width 133 height 210
click at [130, 251] on button "HANG UP" at bounding box center [126, 255] width 44 height 13
click at [105, 217] on div "+12066185600 Live | 00:09 ALL TASKS ALL TASKS ACTIVE TASKS TASKS IN WRAP UP" at bounding box center [87, 126] width 133 height 210
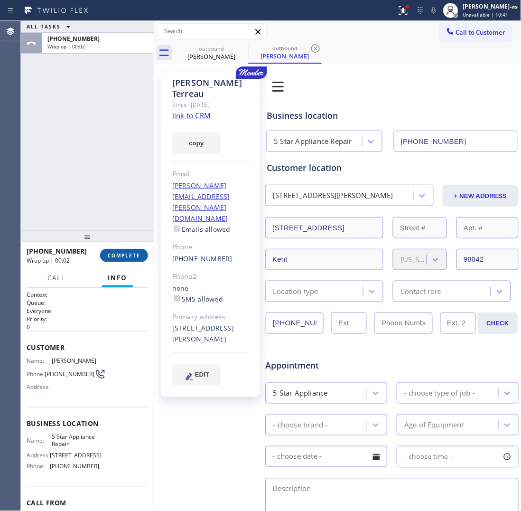
click at [128, 254] on span "COMPLETE" at bounding box center [124, 255] width 33 height 7
click at [78, 188] on div "ALL TASKS ALL TASKS ACTIVE TASKS TASKS IN WRAP UP +12066185600 Wrap up | 00:02" at bounding box center [87, 126] width 133 height 210
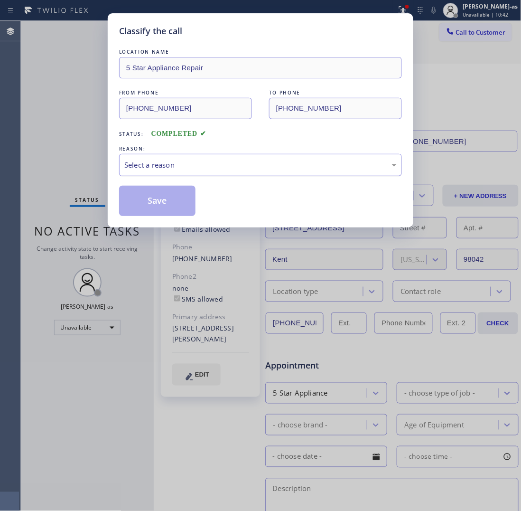
click at [200, 168] on div "Select a reason" at bounding box center [260, 164] width 272 height 11
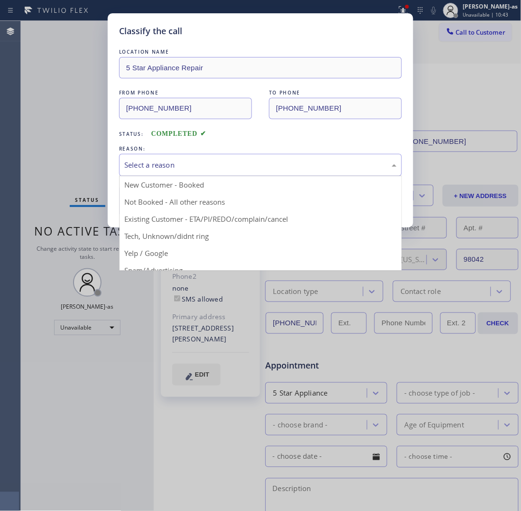
drag, startPoint x: 232, startPoint y: 224, endPoint x: 213, endPoint y: 213, distance: 22.1
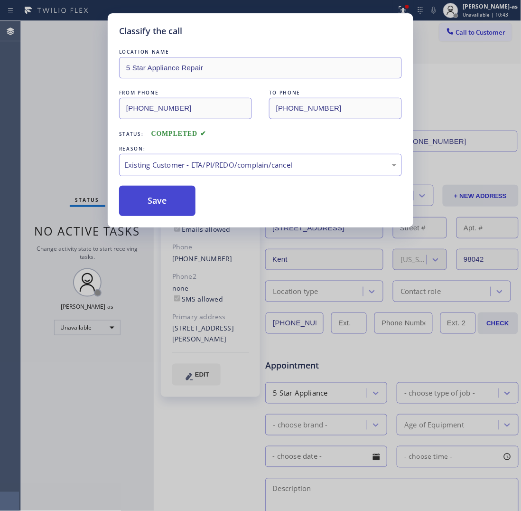
drag, startPoint x: 167, startPoint y: 205, endPoint x: 155, endPoint y: 199, distance: 13.4
click at [167, 205] on button "Save" at bounding box center [157, 201] width 76 height 30
click at [64, 112] on div "Classify the call LOCATION NAME 5 Star Appliance Repair FROM PHONE (855) 731-49…" at bounding box center [260, 255] width 521 height 511
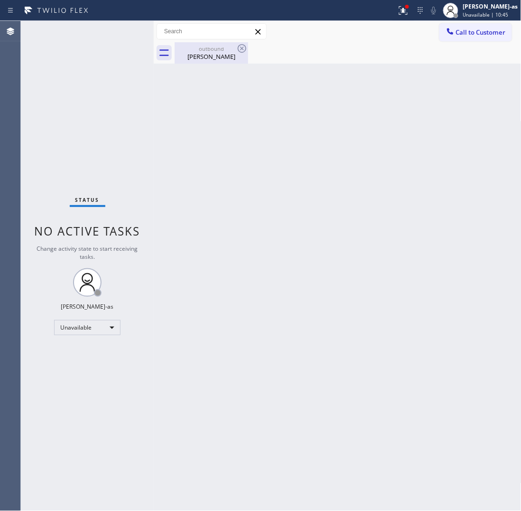
click at [214, 53] on div "Thomas Terreau" at bounding box center [212, 56] width 72 height 9
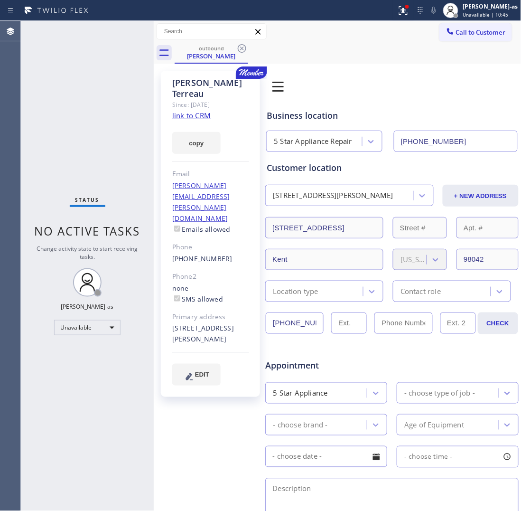
click at [186, 111] on link "link to CRM" at bounding box center [191, 115] width 38 height 9
click at [487, 28] on span "Call to Customer" at bounding box center [481, 32] width 50 height 9
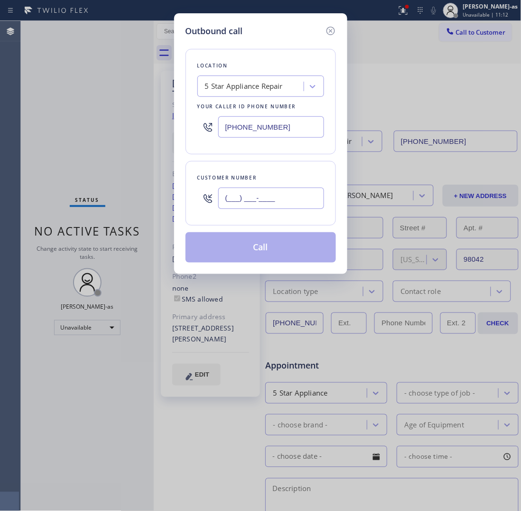
click at [273, 206] on input "(___) ___-____" at bounding box center [271, 197] width 106 height 21
paste input "213) 254-7985"
type input "(213) 254-7985"
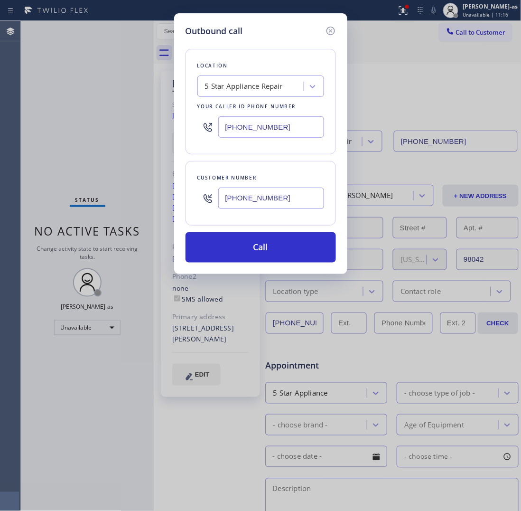
click at [276, 133] on input "[PHONE_NUMBER]" at bounding box center [271, 126] width 106 height 21
click at [277, 133] on input "[PHONE_NUMBER]" at bounding box center [271, 126] width 106 height 21
paste input "999-4417"
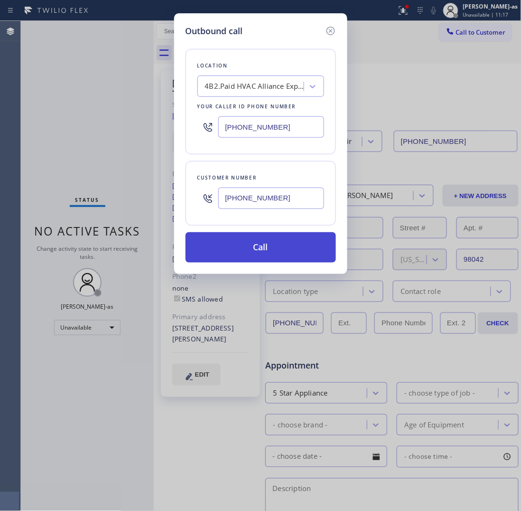
type input "[PHONE_NUMBER]"
click at [285, 246] on button "Call" at bounding box center [261, 247] width 150 height 30
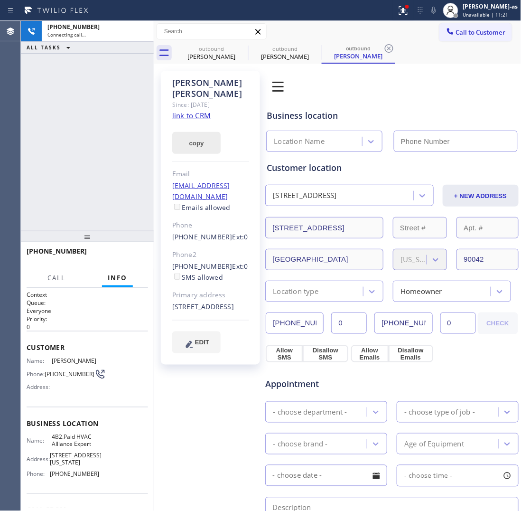
click at [198, 115] on link "link to CRM" at bounding box center [191, 115] width 38 height 9
type input "[PHONE_NUMBER]"
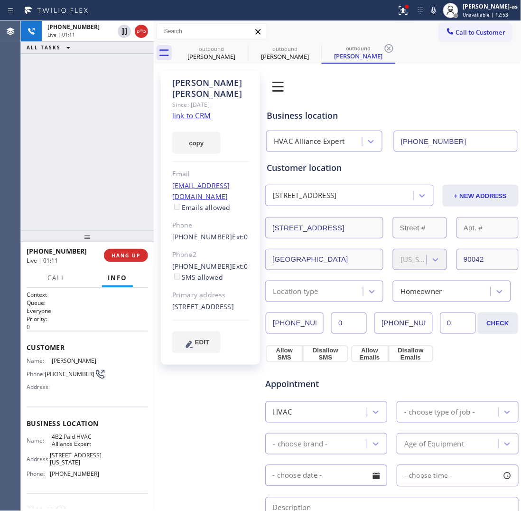
drag, startPoint x: 86, startPoint y: 102, endPoint x: 150, endPoint y: 63, distance: 75.0
click at [89, 104] on div "+12132547985 Live | 01:11 ALL TASKS ALL TASKS ACTIVE TASKS TASKS IN WRAP UP" at bounding box center [87, 126] width 133 height 210
click at [136, 27] on icon at bounding box center [141, 31] width 11 height 11
click at [124, 251] on button "COMPLETE" at bounding box center [124, 255] width 48 height 13
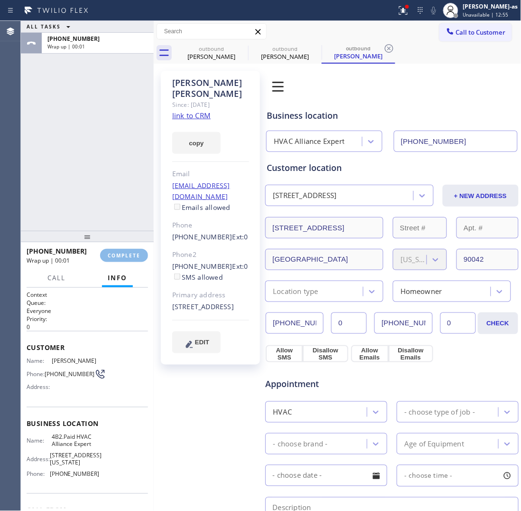
click at [85, 150] on div "ALL TASKS ALL TASKS ACTIVE TASKS TASKS IN WRAP UP +12132547985 Wrap up | 00:01" at bounding box center [87, 126] width 133 height 210
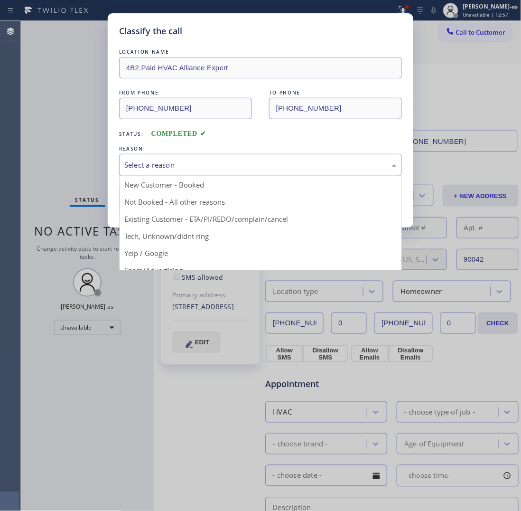
click at [179, 174] on div "Select a reason" at bounding box center [260, 165] width 283 height 22
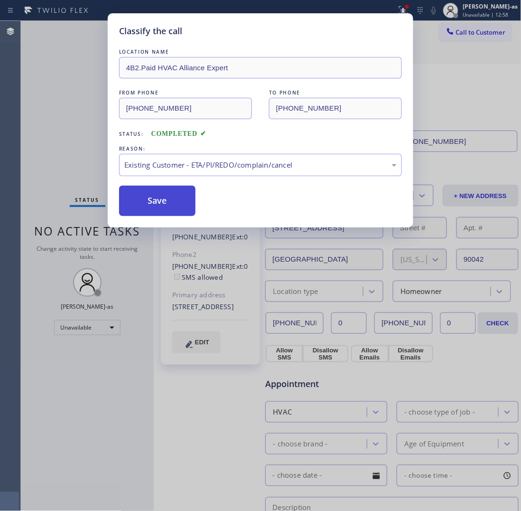
drag, startPoint x: 239, startPoint y: 219, endPoint x: 169, endPoint y: 195, distance: 73.7
click at [156, 193] on button "Save" at bounding box center [157, 201] width 76 height 30
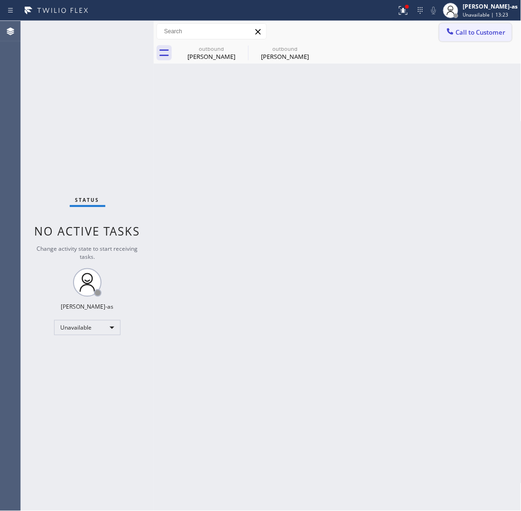
click at [478, 28] on span "Call to Customer" at bounding box center [481, 32] width 50 height 9
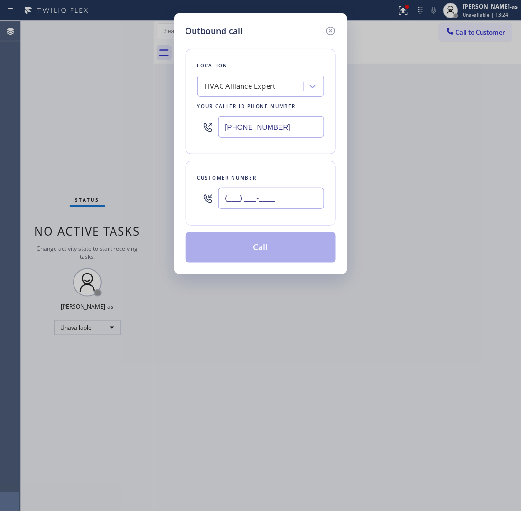
click at [278, 203] on input "(___) ___-____" at bounding box center [271, 197] width 106 height 21
paste input "206) 618-5600"
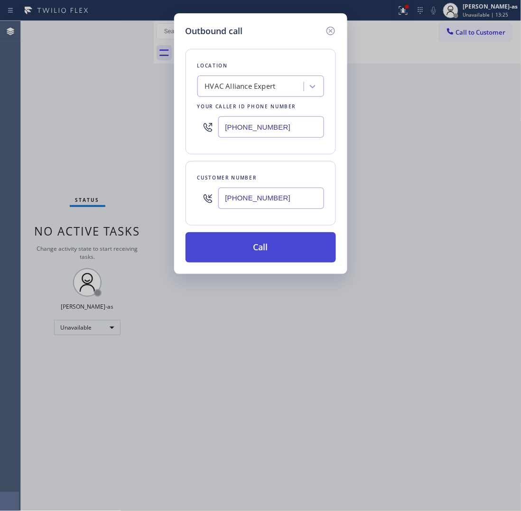
type input "(206) 618-5600"
click at [292, 246] on button "Call" at bounding box center [261, 247] width 150 height 30
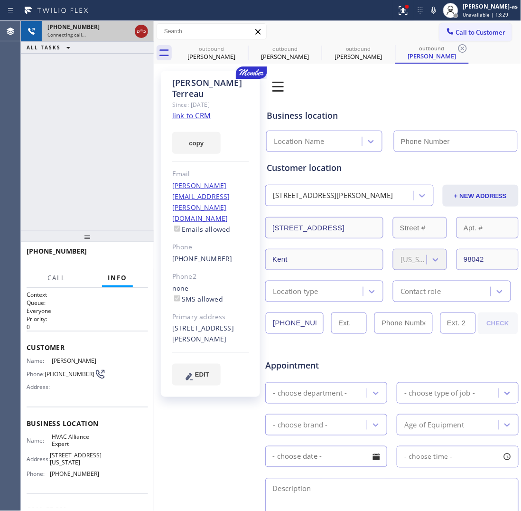
click at [138, 28] on icon at bounding box center [141, 31] width 11 height 11
drag, startPoint x: 205, startPoint y: 48, endPoint x: 240, endPoint y: 45, distance: 35.3
click at [206, 49] on div "outbound" at bounding box center [212, 48] width 72 height 7
click at [0, 0] on icon at bounding box center [0, 0] width 0 height 0
click at [311, 45] on icon at bounding box center [315, 48] width 9 height 9
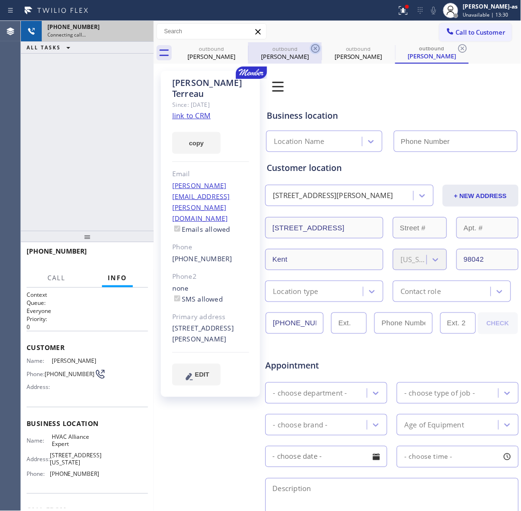
click at [0, 0] on icon at bounding box center [0, 0] width 0 height 0
click at [458, 45] on icon at bounding box center [462, 48] width 9 height 9
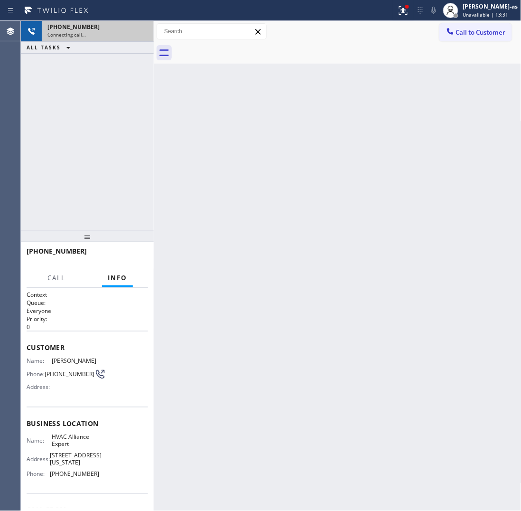
click at [240, 45] on div at bounding box center [348, 52] width 347 height 21
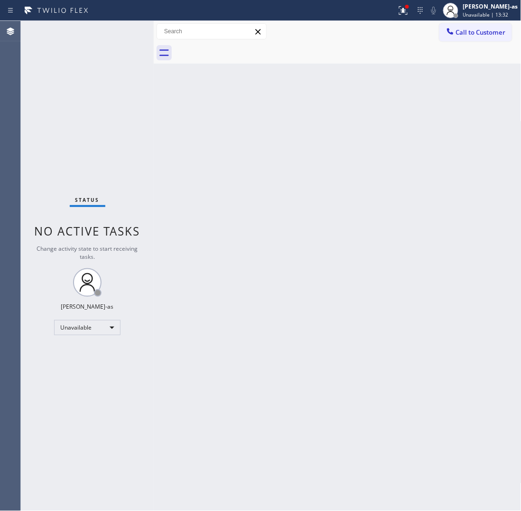
click at [240, 45] on div at bounding box center [348, 52] width 347 height 21
click at [82, 325] on div "Unavailable" at bounding box center [87, 327] width 66 height 15
click at [78, 376] on li "Break" at bounding box center [87, 375] width 65 height 11
